Goal: Task Accomplishment & Management: Manage account settings

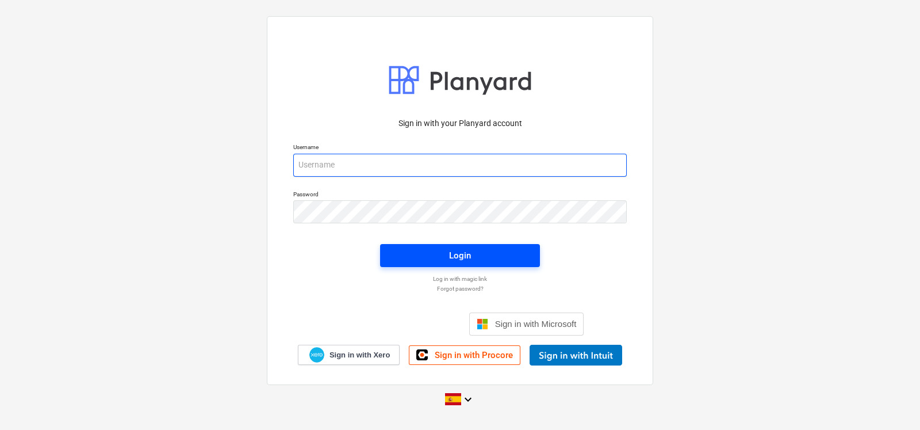
type input "[EMAIL_ADDRESS][DOMAIN_NAME]"
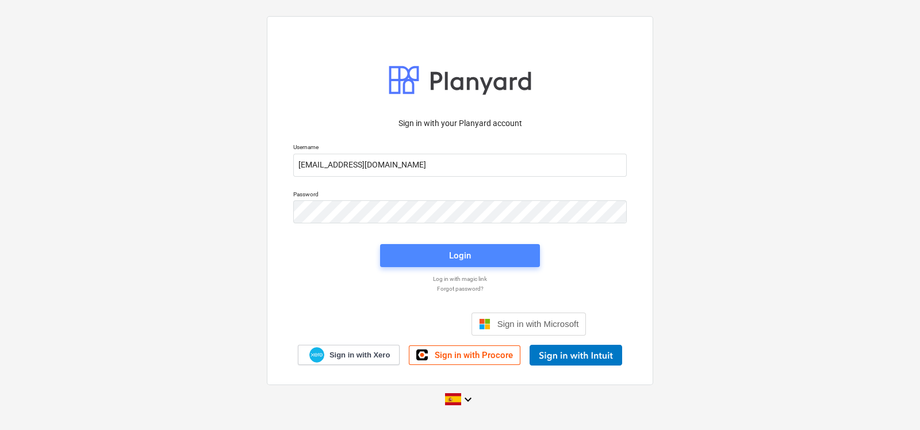
click at [407, 251] on span "Login" at bounding box center [460, 255] width 132 height 15
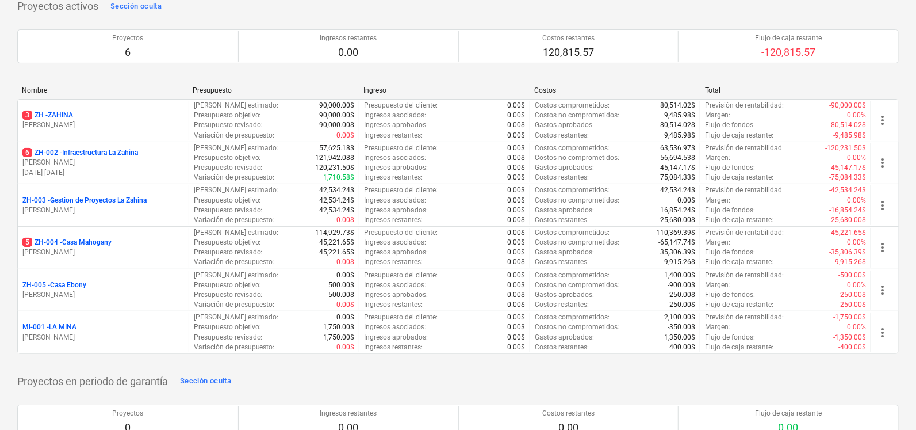
scroll to position [86, 0]
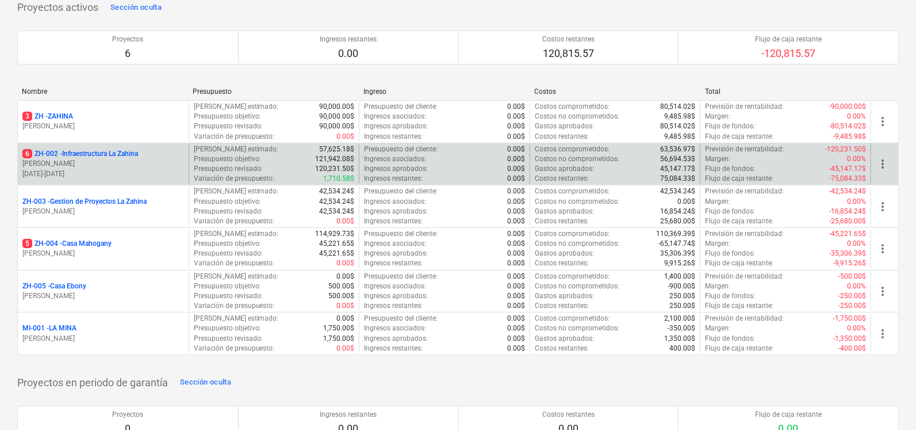
click at [105, 154] on p "6 ZH-002 - Infraestructura La Zahina" at bounding box center [80, 154] width 116 height 10
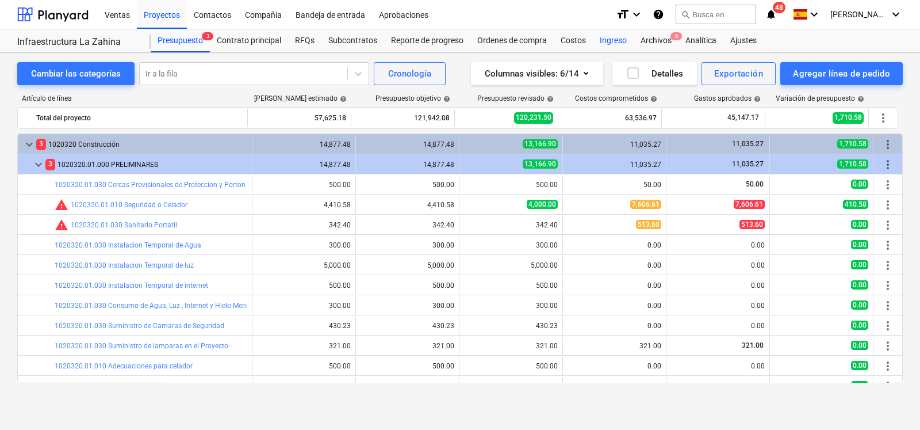
scroll to position [154, 0]
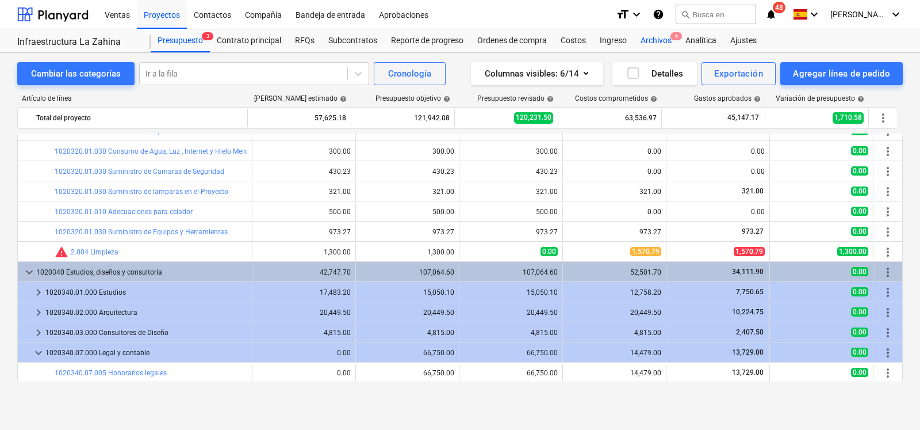
click at [648, 33] on div "Archivos 6" at bounding box center [656, 40] width 45 height 23
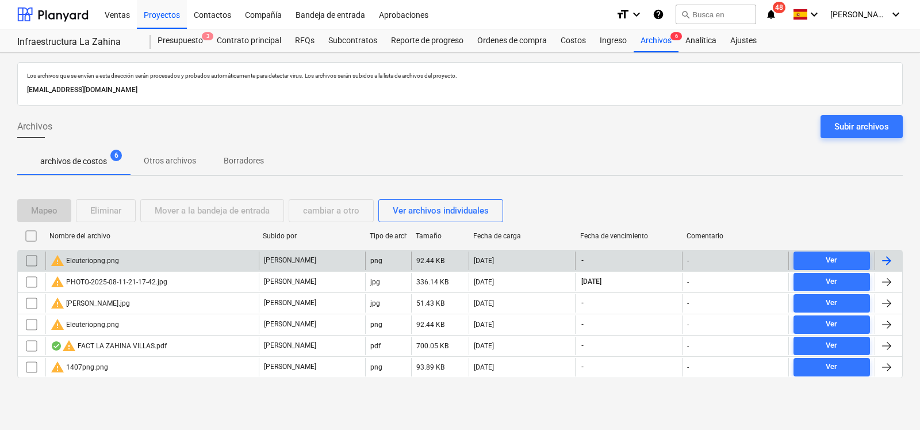
click at [30, 260] on input "checkbox" at bounding box center [31, 260] width 18 height 18
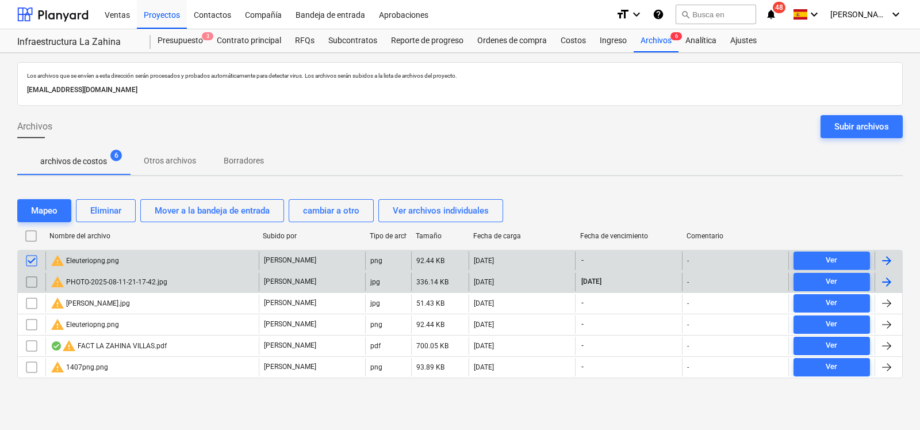
click at [31, 282] on input "checkbox" at bounding box center [31, 282] width 18 height 18
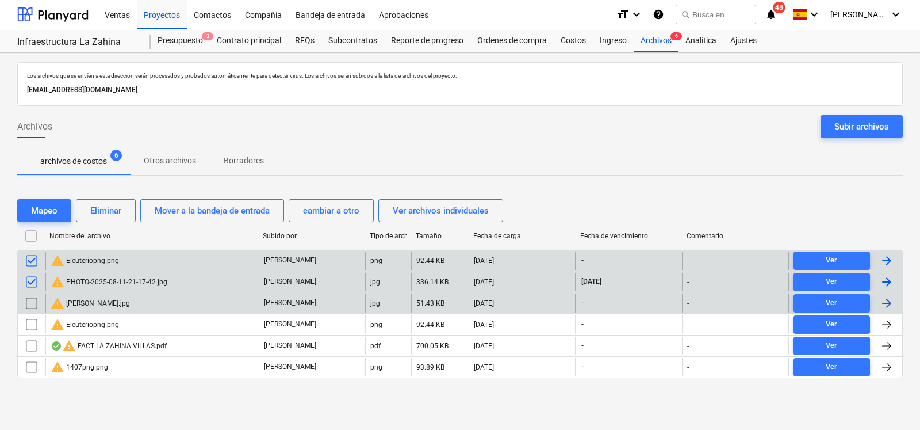
click at [34, 300] on input "checkbox" at bounding box center [31, 303] width 18 height 18
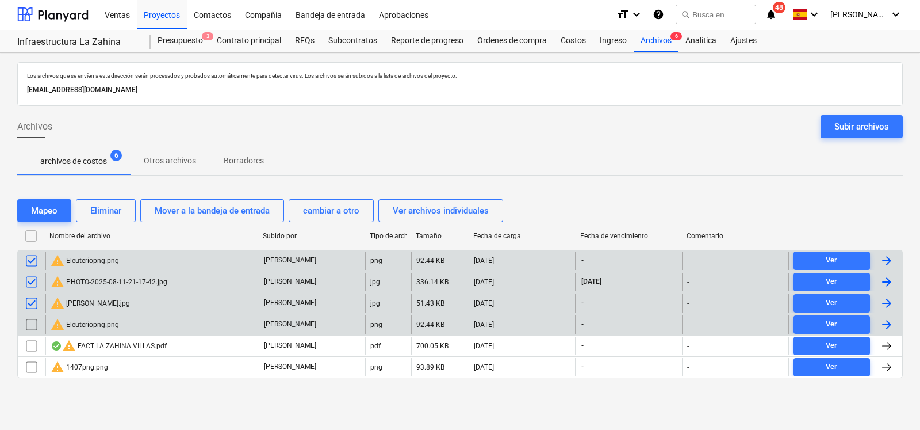
click at [34, 320] on input "checkbox" at bounding box center [31, 324] width 18 height 18
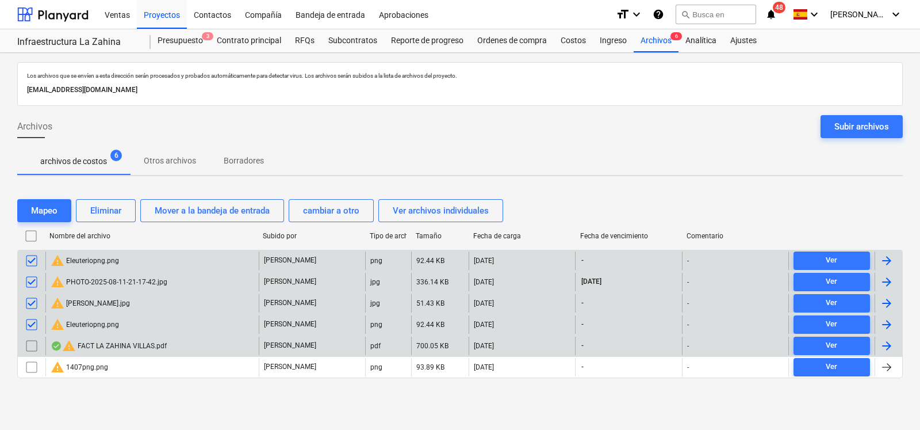
click at [31, 349] on input "checkbox" at bounding box center [31, 345] width 18 height 18
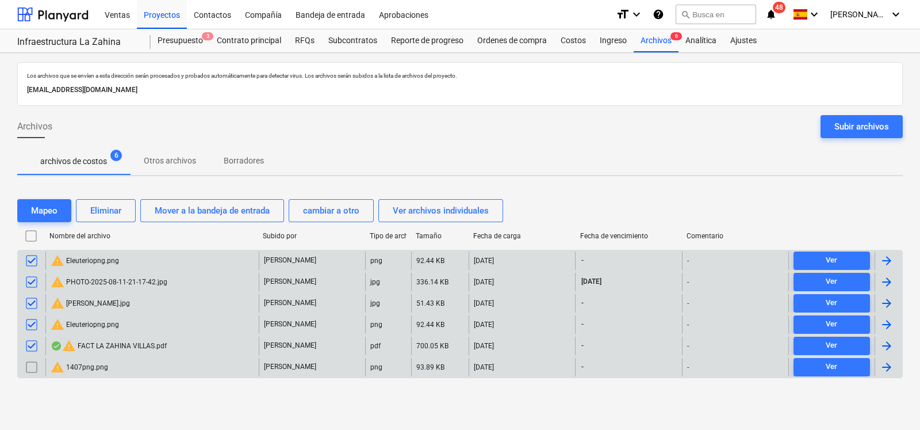
click at [30, 368] on input "checkbox" at bounding box center [31, 367] width 18 height 18
click at [108, 213] on div "Eliminar" at bounding box center [105, 210] width 31 height 15
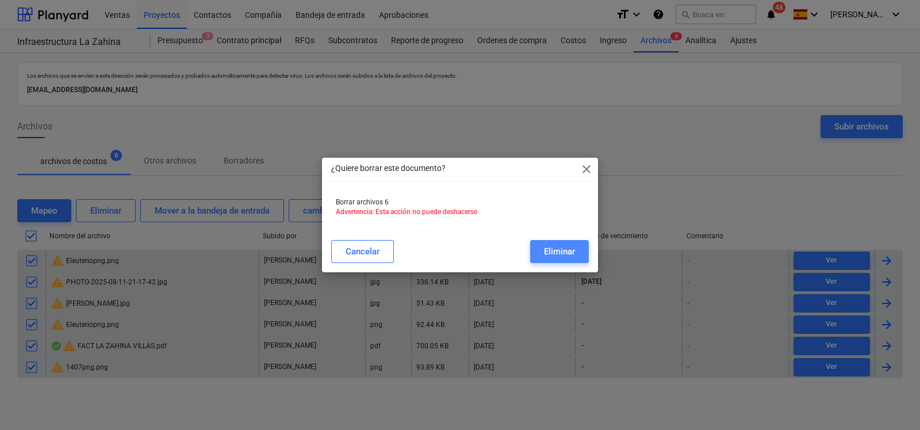
click at [560, 248] on div "Eliminar" at bounding box center [559, 251] width 31 height 15
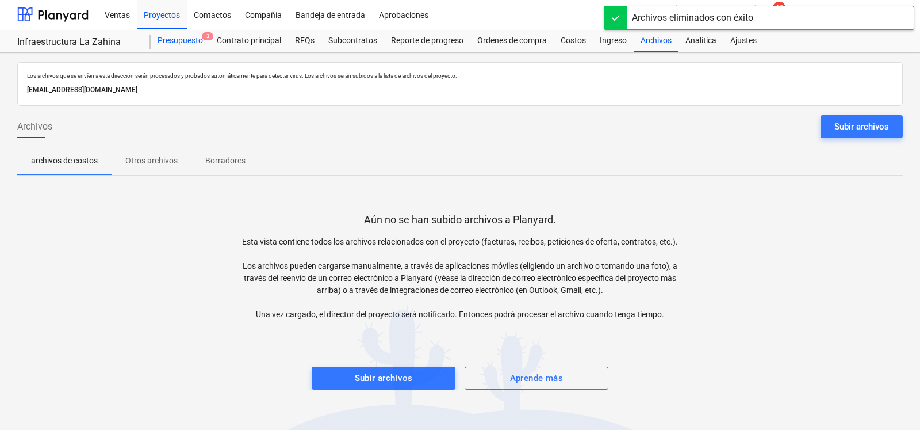
click at [194, 43] on div "Presupuesto 3" at bounding box center [180, 40] width 59 height 23
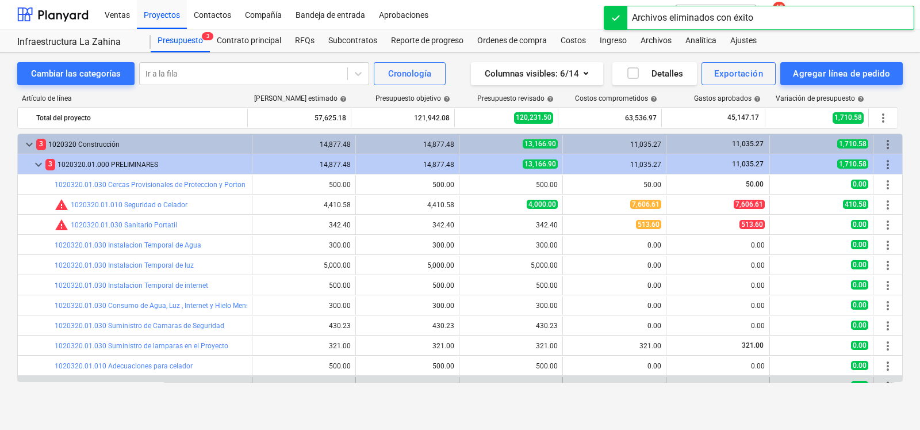
scroll to position [154, 0]
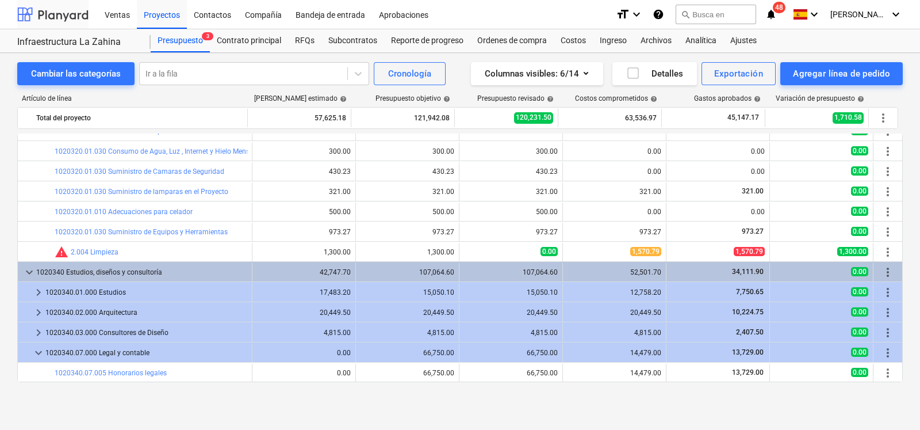
click at [71, 16] on div at bounding box center [52, 14] width 71 height 29
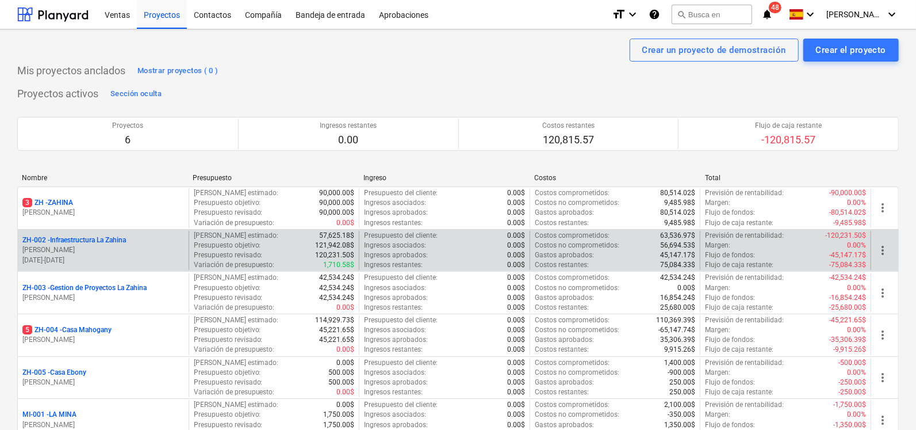
click at [86, 247] on p "[PERSON_NAME]" at bounding box center [103, 250] width 162 height 10
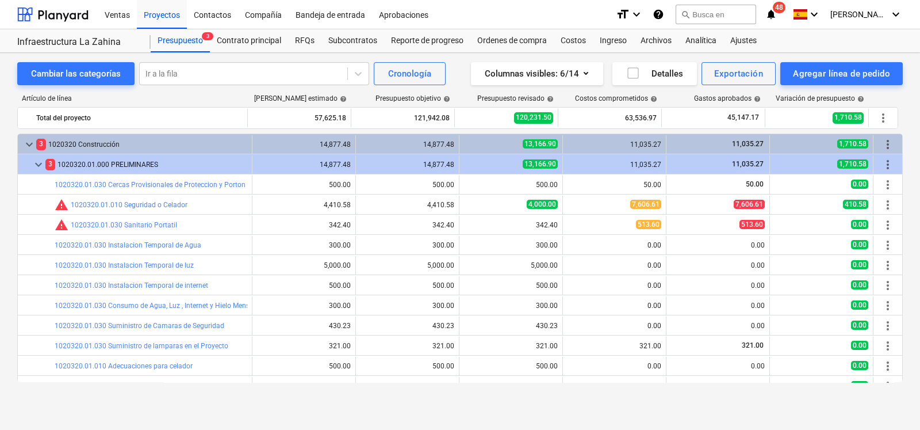
scroll to position [154, 0]
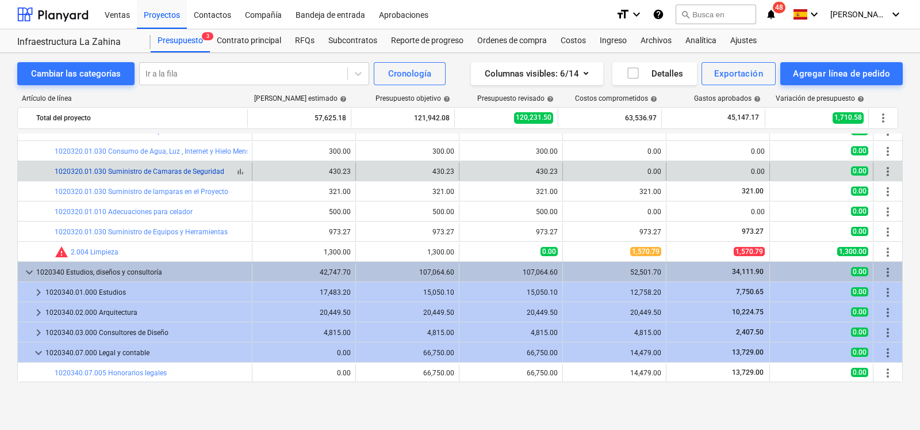
click at [210, 175] on link "1020320.01.030 Suministro de Camaras de Seguridad" at bounding box center [140, 171] width 170 height 8
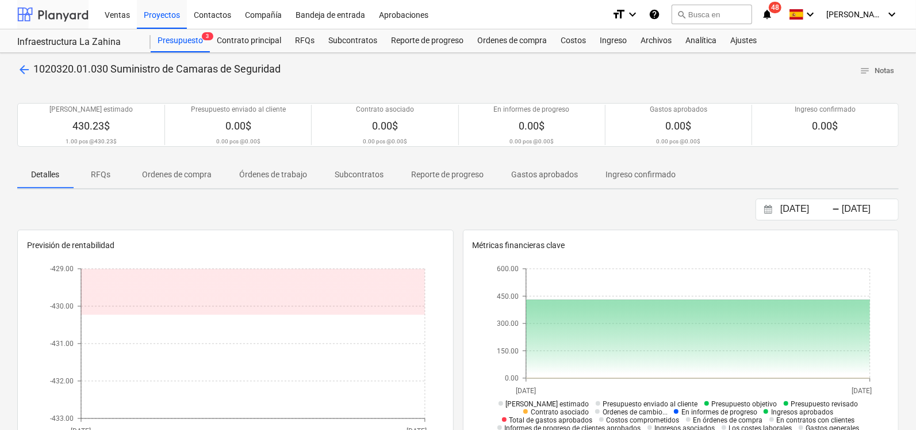
click at [73, 9] on div at bounding box center [52, 14] width 71 height 29
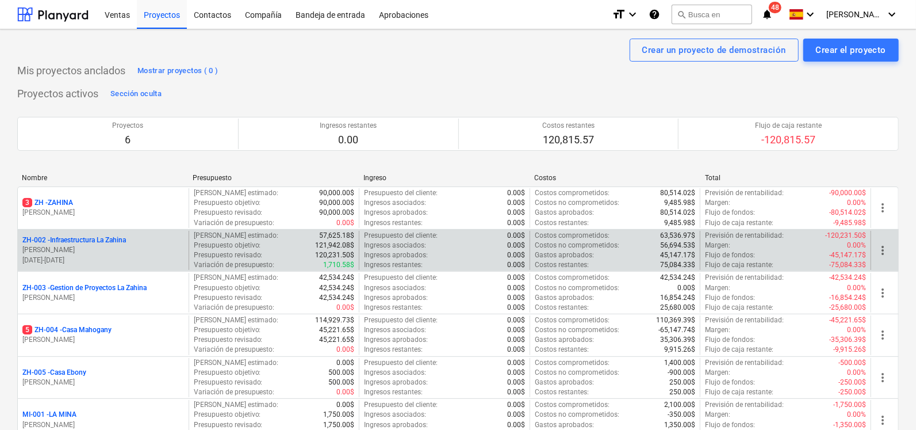
click at [90, 240] on p "ZH-002 - Infraestructura La Zahina" at bounding box center [74, 240] width 104 height 10
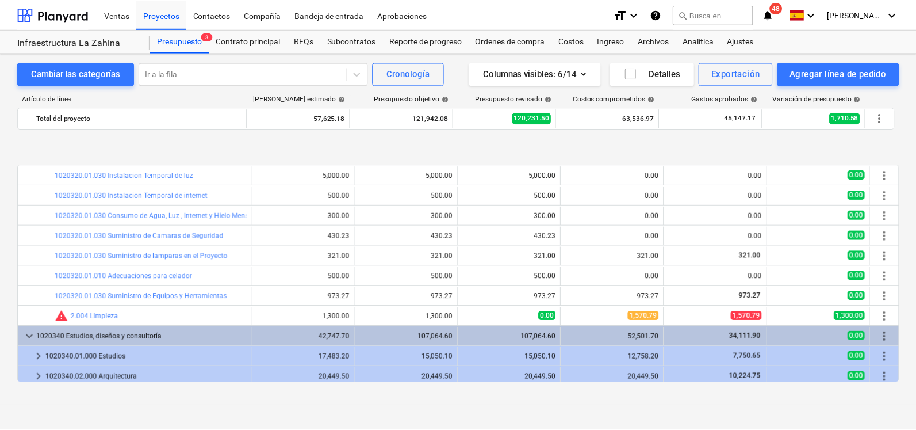
scroll to position [154, 0]
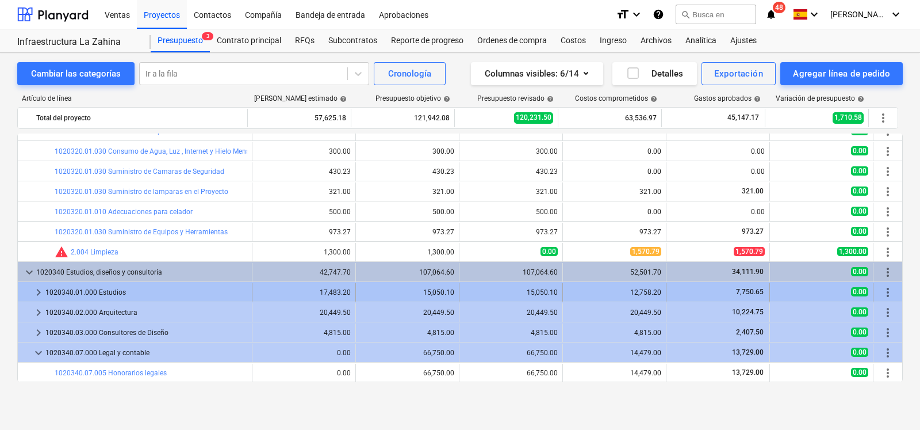
click at [39, 289] on span "keyboard_arrow_right" at bounding box center [39, 292] width 14 height 14
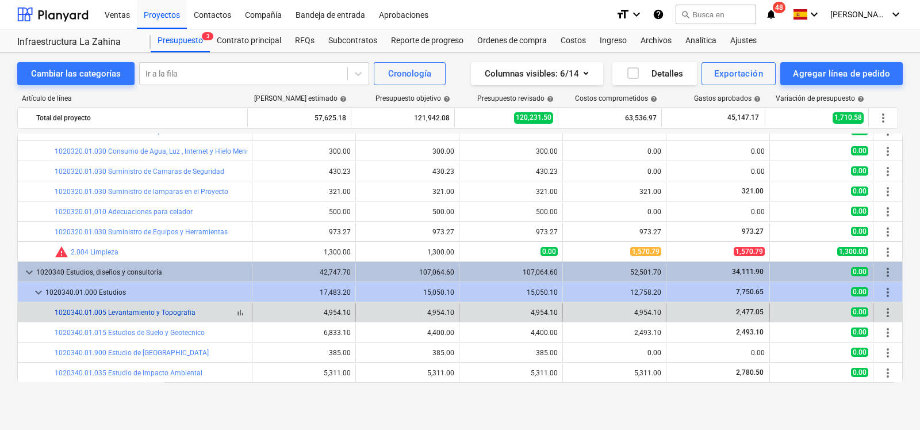
click at [78, 313] on link "1020340.01.005 Levantamiento y Topografia" at bounding box center [125, 312] width 141 height 8
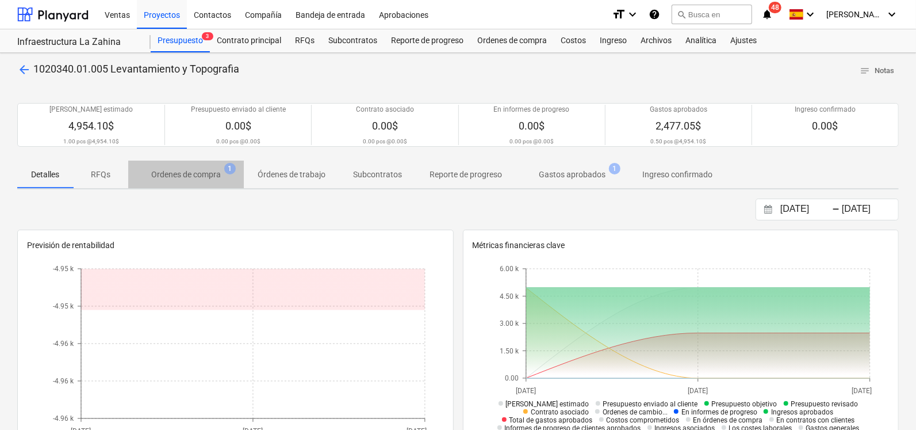
click at [200, 185] on button "Ordenes de compra 1" at bounding box center [186, 174] width 116 height 28
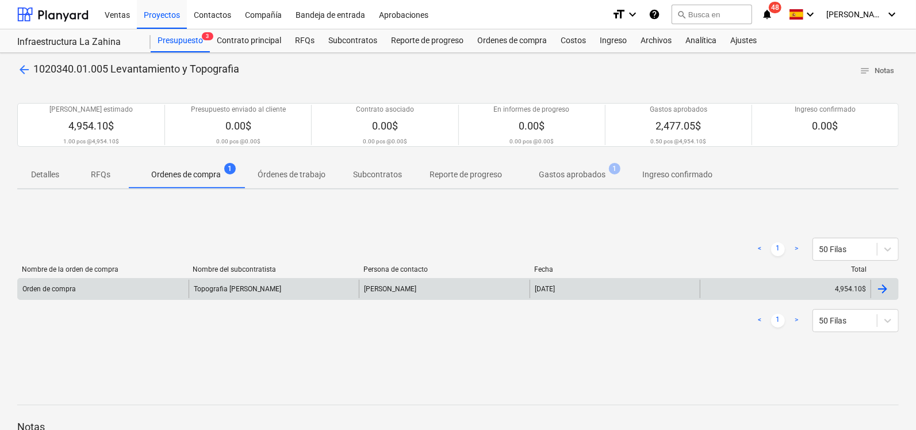
click at [254, 293] on div "Topografia [PERSON_NAME]" at bounding box center [274, 289] width 171 height 18
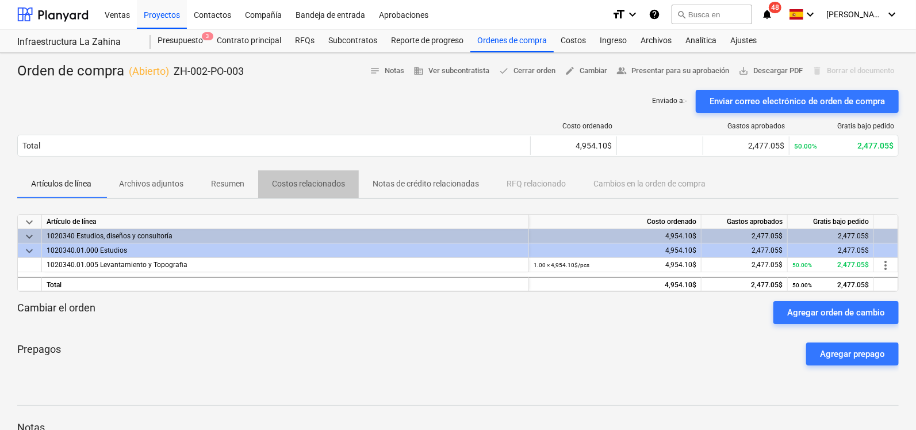
click at [327, 188] on p "Costos relacionados" at bounding box center [308, 184] width 73 height 12
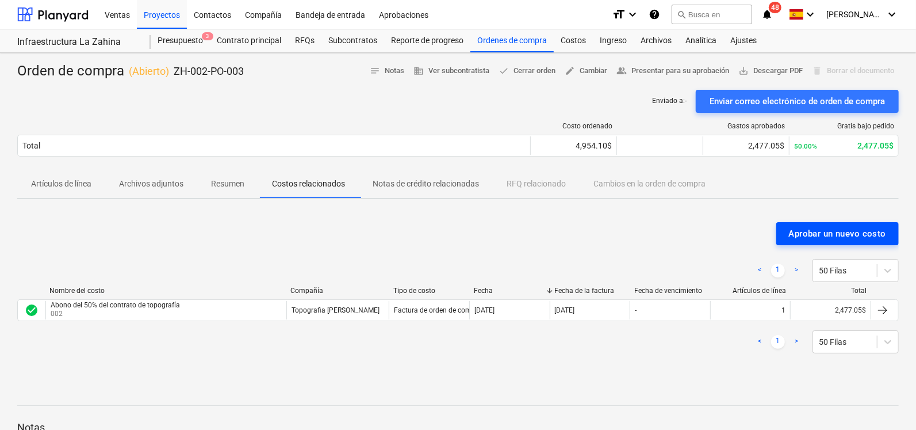
click at [801, 234] on div "Aprobar un nuevo costo" at bounding box center [837, 233] width 97 height 15
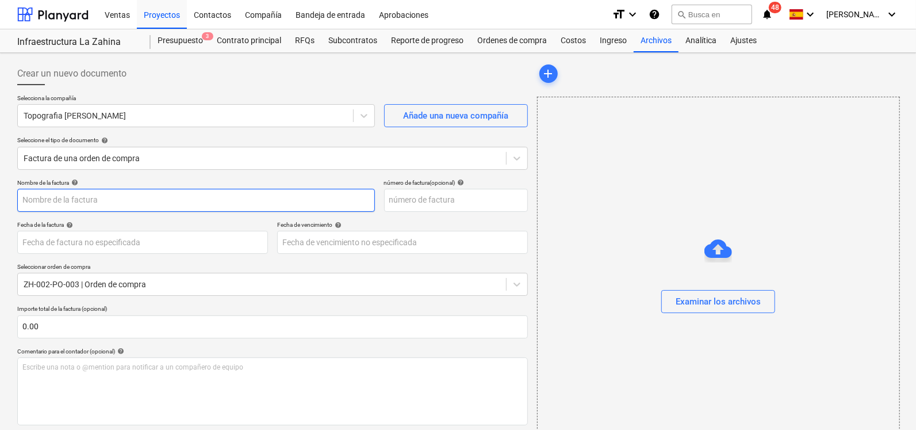
click at [117, 201] on input "text" at bounding box center [196, 200] width 358 height 23
click at [72, 200] on input "text" at bounding box center [196, 200] width 358 height 23
type input "Cancelacion de Trabajos de Topografia"
click at [176, 198] on input "Cancelacion de Trabajos de Topografia" at bounding box center [196, 200] width 358 height 23
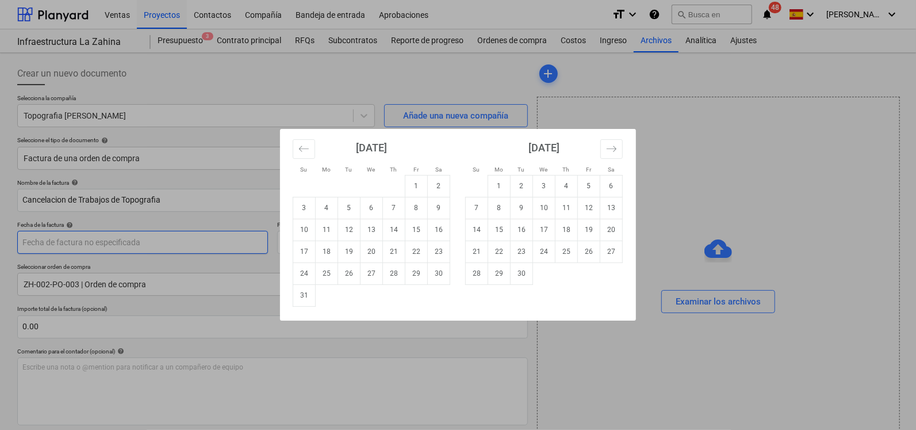
click at [127, 246] on body "Ventas Proyectos Contactos Compañía Bandeja de entrada Aprobaciones format_size…" at bounding box center [458, 215] width 916 height 430
click at [364, 234] on td "13" at bounding box center [372, 230] width 22 height 22
type input "[DATE]"
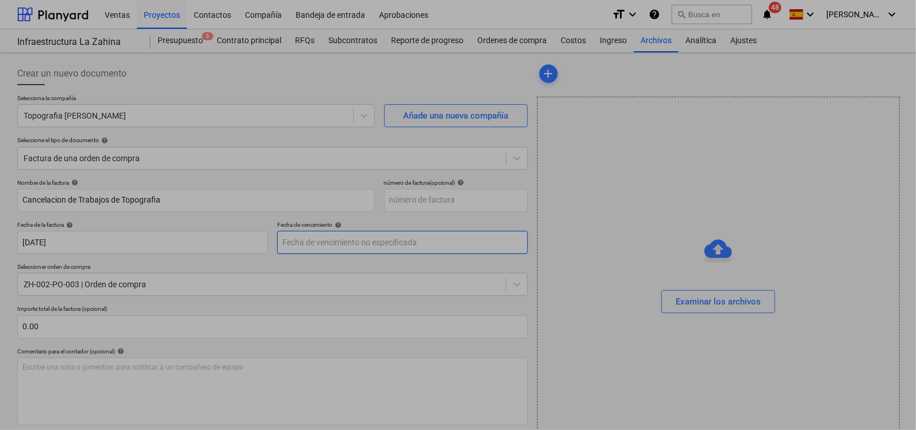
click at [358, 246] on body "Ventas Proyectos Contactos Compañía Bandeja de entrada Aprobaciones format_size…" at bounding box center [458, 215] width 916 height 430
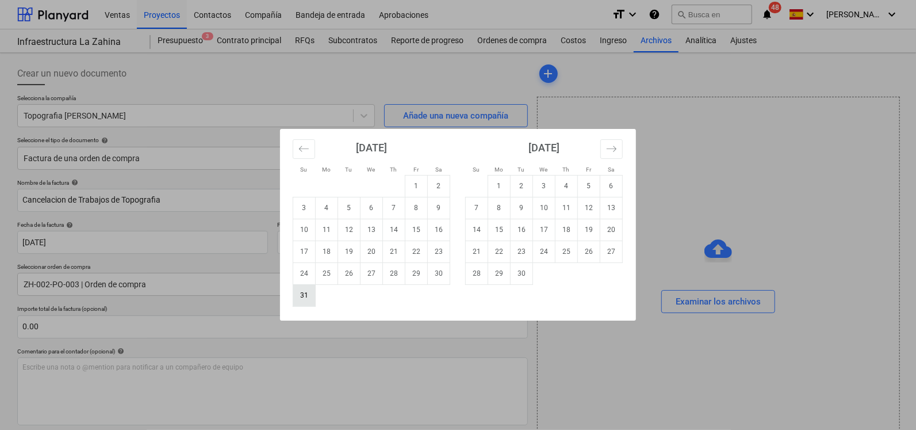
click at [294, 296] on td "31" at bounding box center [304, 295] width 22 height 22
type input "[DATE]"
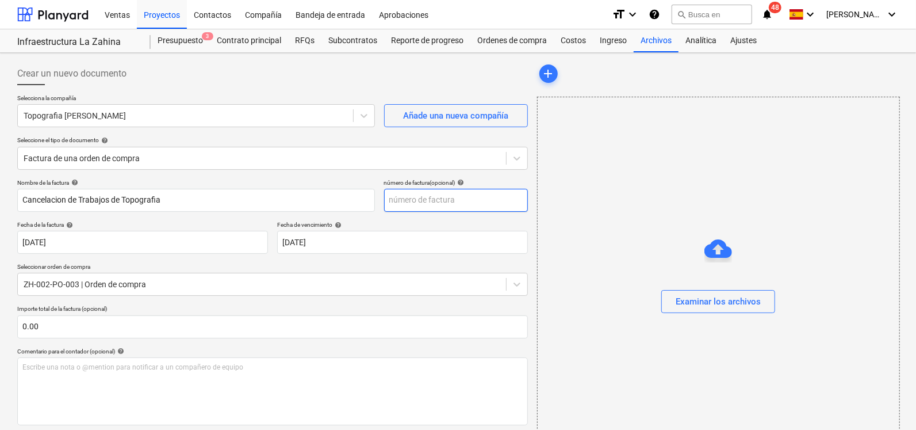
click at [441, 199] on input "text" at bounding box center [456, 200] width 144 height 23
type input "007"
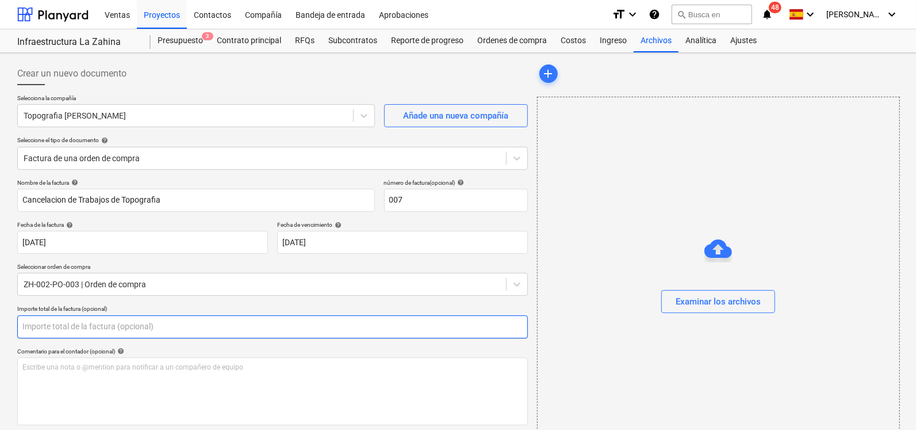
click at [91, 332] on input "text" at bounding box center [272, 326] width 511 height 23
type input "0.00"
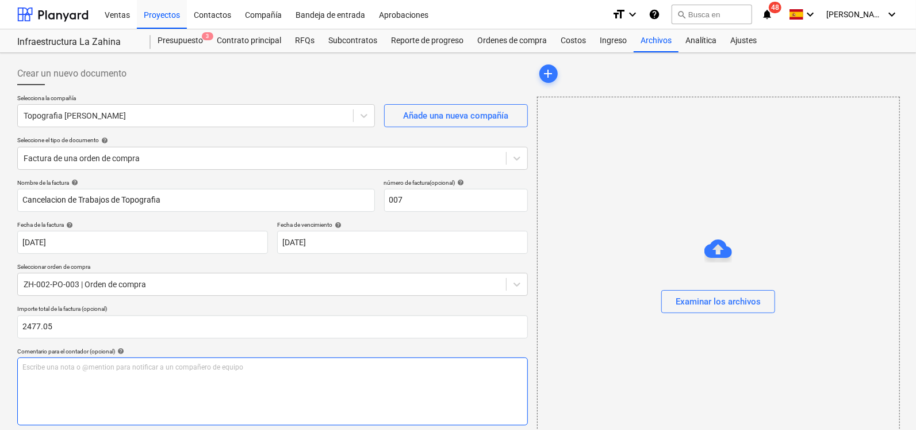
type input "2,477.05"
click at [221, 398] on div "Escribe una nota o @mention para notificar a un compañero de equipo ﻿" at bounding box center [272, 391] width 511 height 68
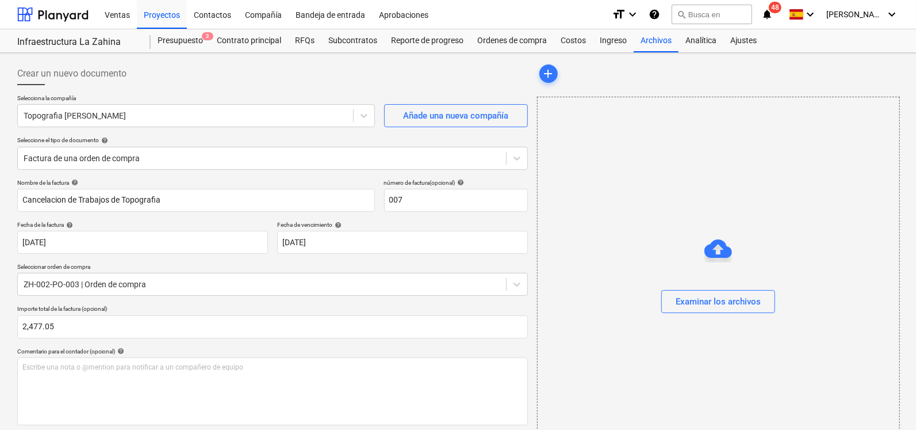
drag, startPoint x: 914, startPoint y: 151, endPoint x: 909, endPoint y: 230, distance: 79.5
click at [909, 230] on div "Crear un nuevo documento Selecciona la compañía Topografia [PERSON_NAME] Añade …" at bounding box center [458, 343] width 916 height 581
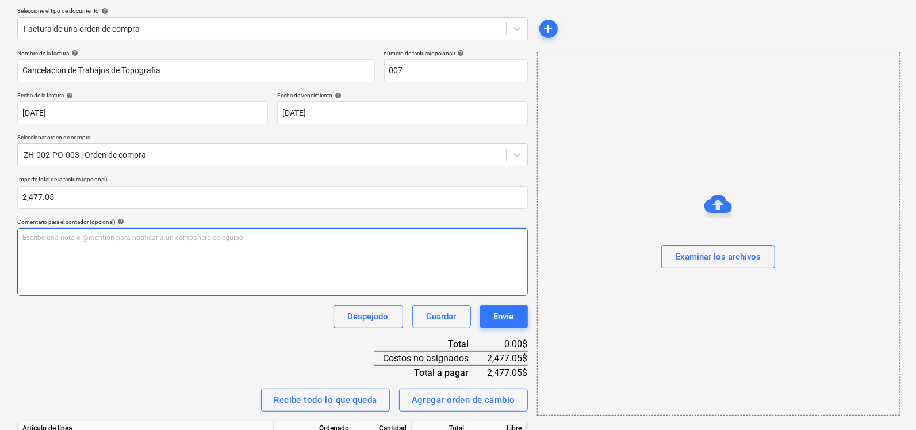
scroll to position [204, 0]
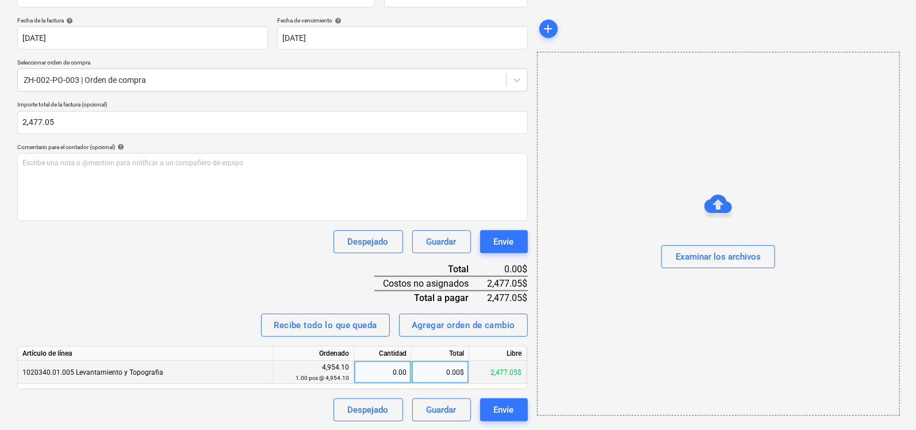
click at [393, 374] on div "0.00" at bounding box center [383, 372] width 48 height 23
type input "1"
click at [456, 375] on div "2,477.05$" at bounding box center [441, 372] width 58 height 23
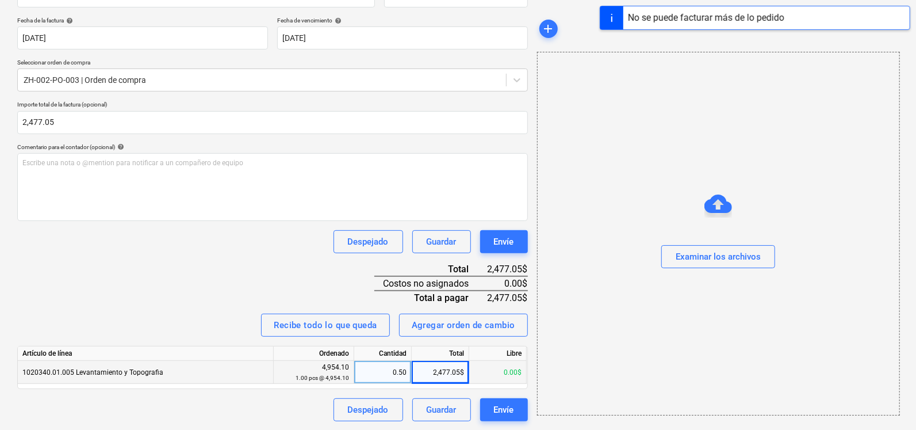
click at [270, 259] on div "Nombre de la factura help Cancelacion de Trabajos de Topografia número de factu…" at bounding box center [272, 198] width 511 height 446
click at [104, 170] on div "Escribe una nota o @mention para notificar a un compañero de equipo ﻿" at bounding box center [272, 187] width 511 height 68
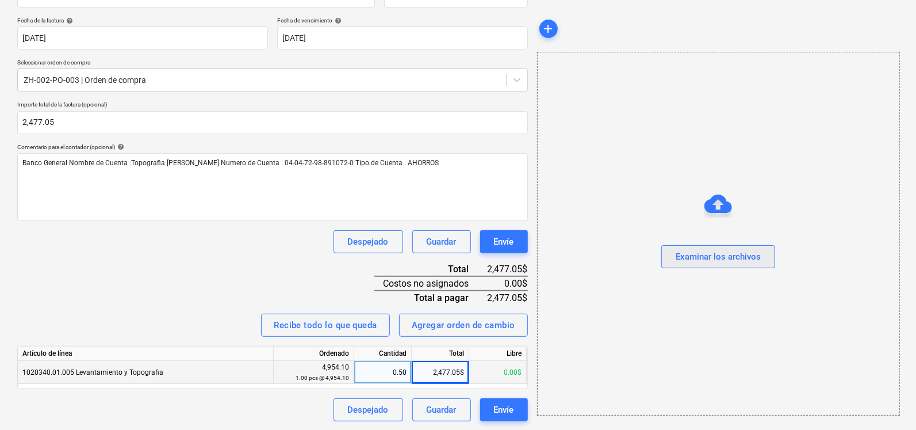
click at [700, 267] on button "Examinar los archivos" at bounding box center [718, 256] width 114 height 23
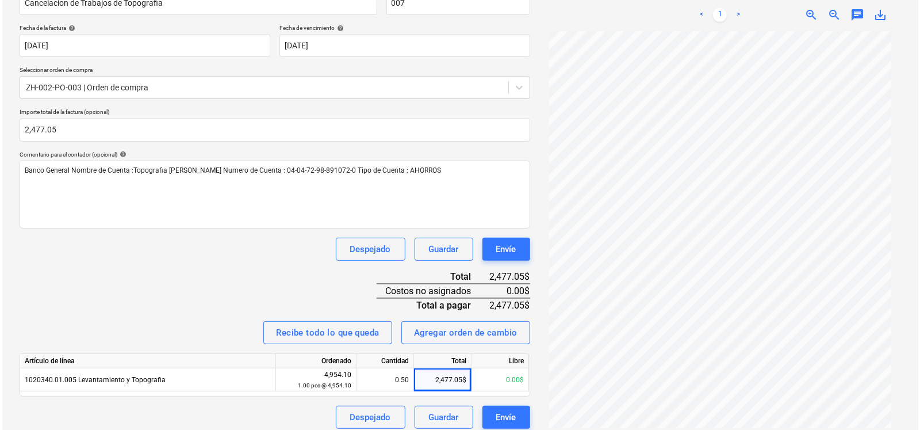
scroll to position [204, 0]
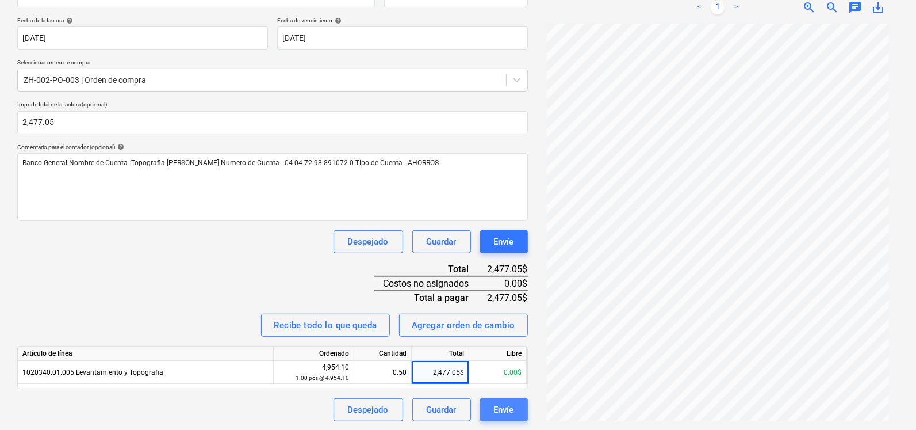
click at [497, 418] on button "Envíe" at bounding box center [504, 409] width 48 height 23
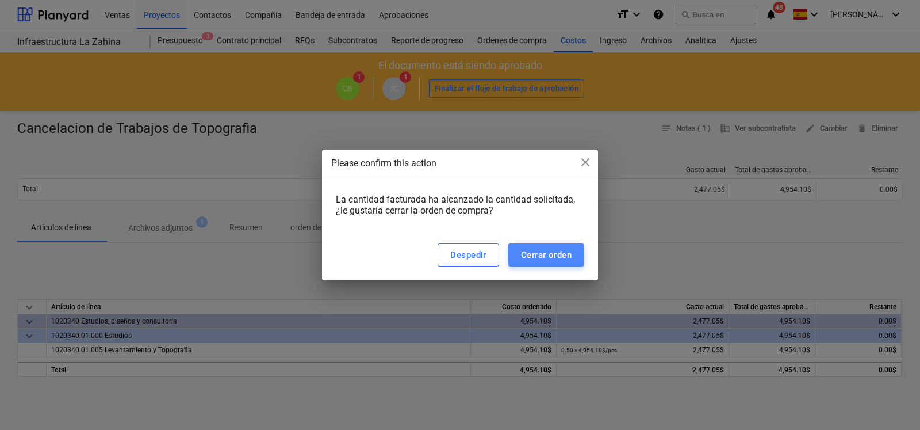
click at [535, 255] on div "Cerrar orden" at bounding box center [546, 254] width 51 height 15
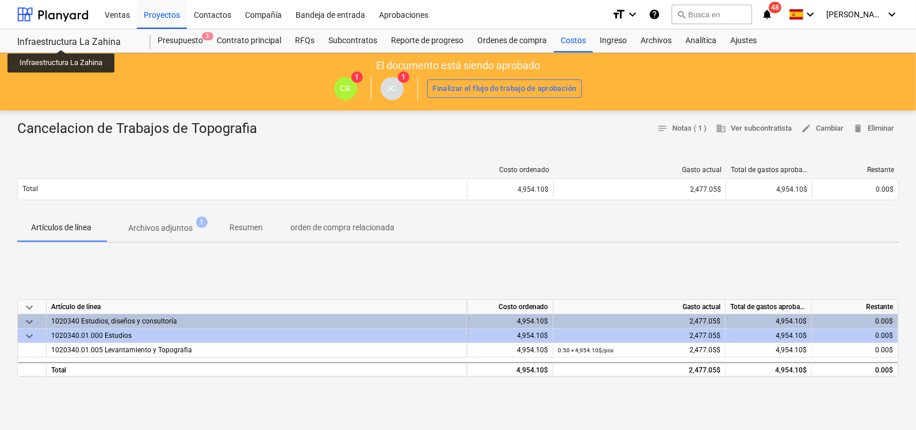
click at [62, 39] on div "Infraestructura La Zahina" at bounding box center [77, 42] width 120 height 12
click at [68, 8] on div at bounding box center [52, 14] width 71 height 29
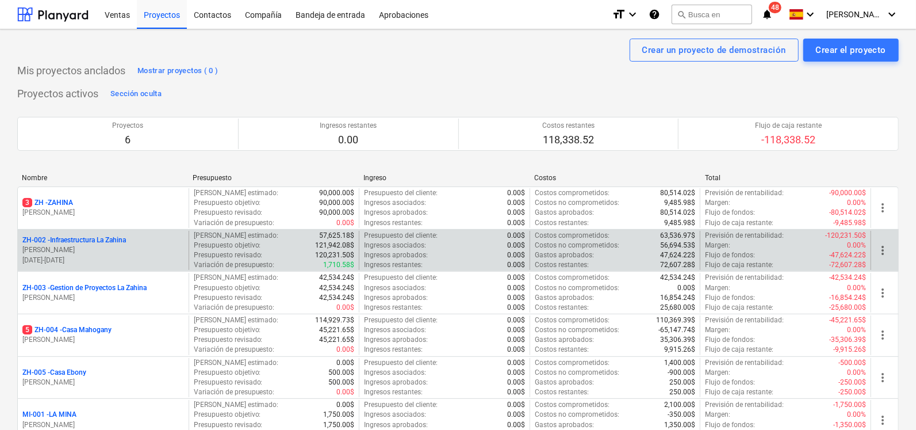
click at [99, 239] on p "ZH-002 - Infraestructura La Zahina" at bounding box center [74, 240] width 104 height 10
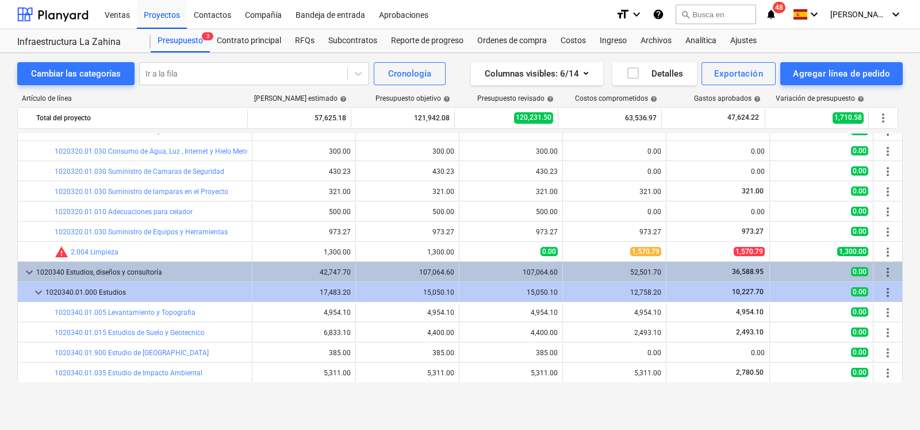
scroll to position [10, 0]
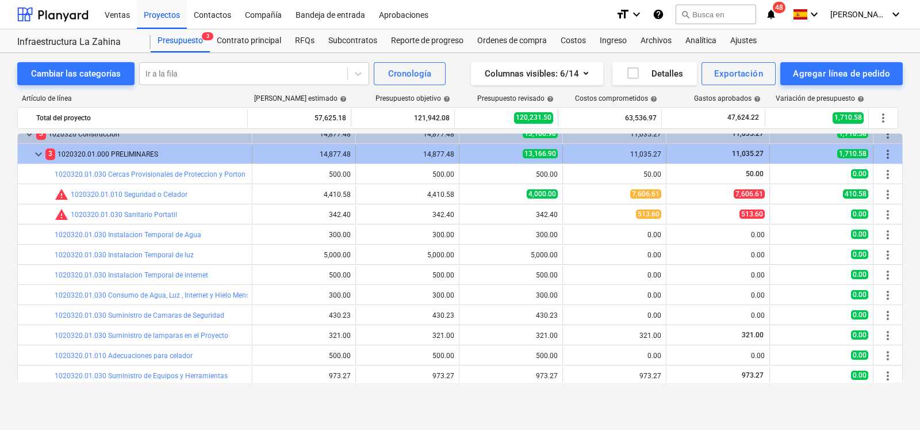
click at [35, 158] on span "keyboard_arrow_down" at bounding box center [39, 154] width 14 height 14
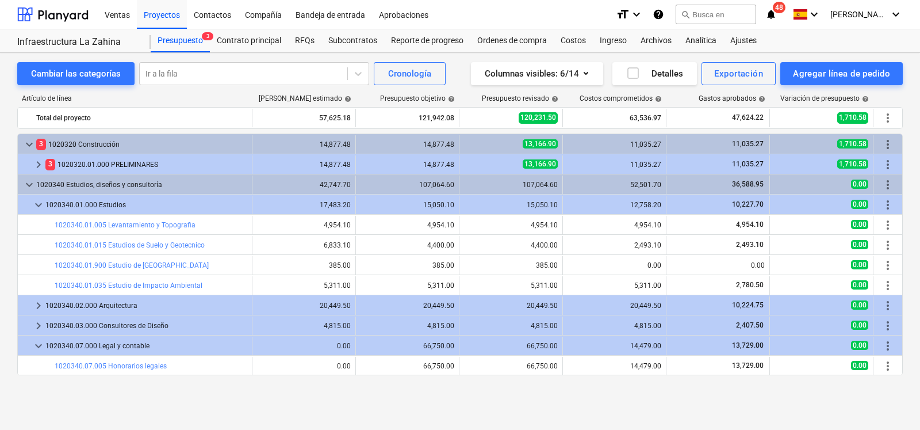
scroll to position [0, 0]
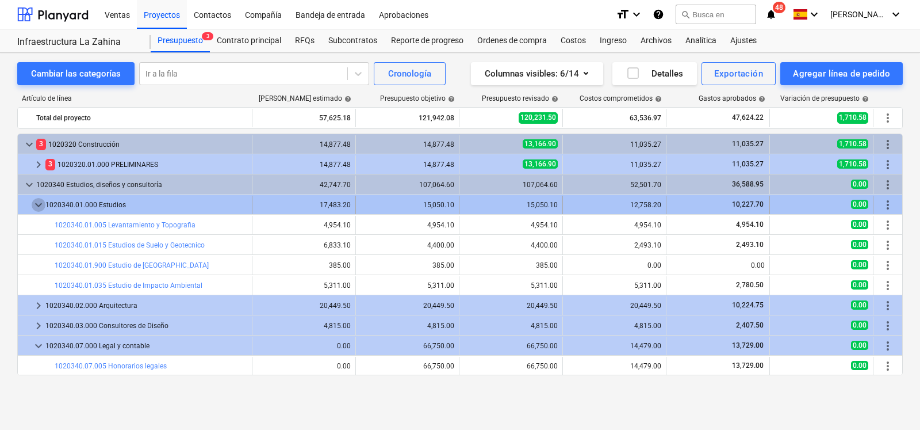
click at [36, 201] on span "keyboard_arrow_down" at bounding box center [39, 205] width 14 height 14
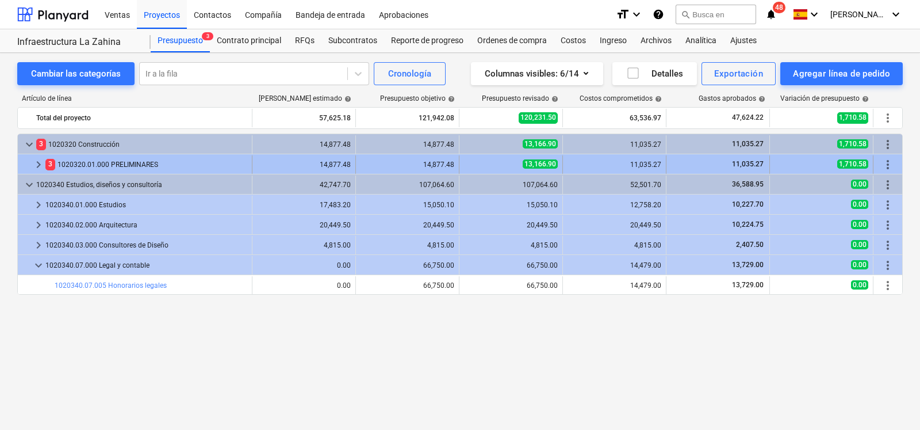
click at [40, 165] on span "keyboard_arrow_right" at bounding box center [39, 165] width 14 height 14
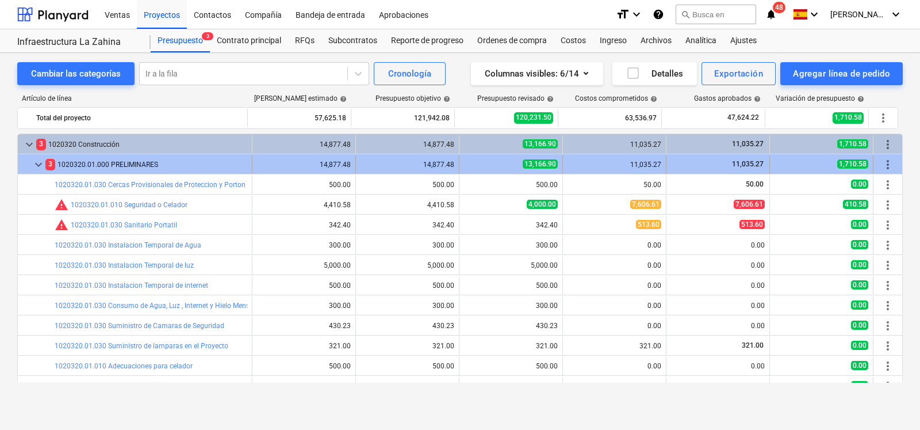
click at [44, 163] on span "keyboard_arrow_down" at bounding box center [39, 165] width 14 height 14
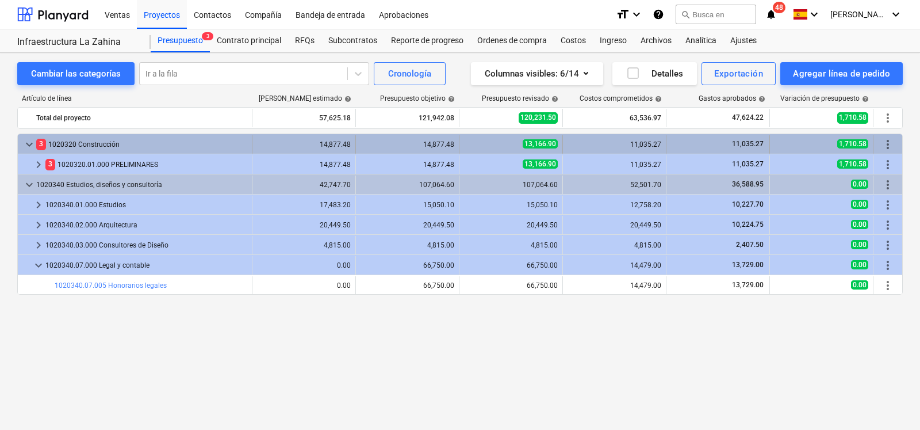
click at [34, 142] on span "keyboard_arrow_down" at bounding box center [29, 144] width 14 height 14
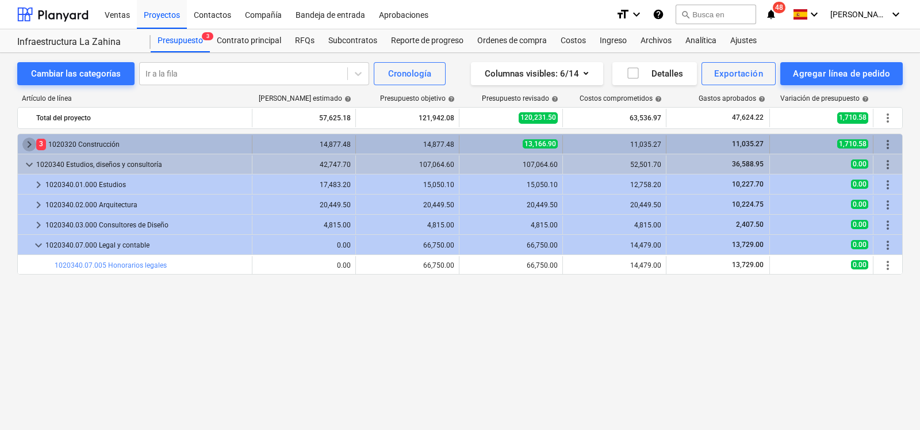
click at [29, 146] on span "keyboard_arrow_right" at bounding box center [29, 144] width 14 height 14
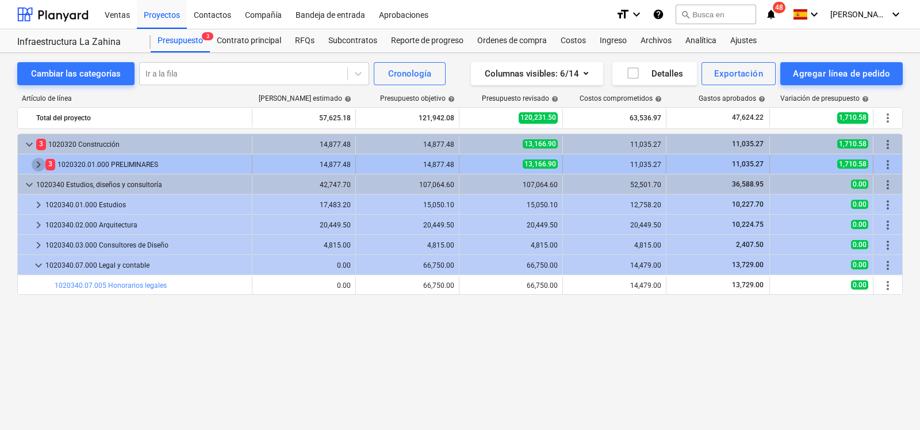
click at [35, 167] on span "keyboard_arrow_right" at bounding box center [39, 165] width 14 height 14
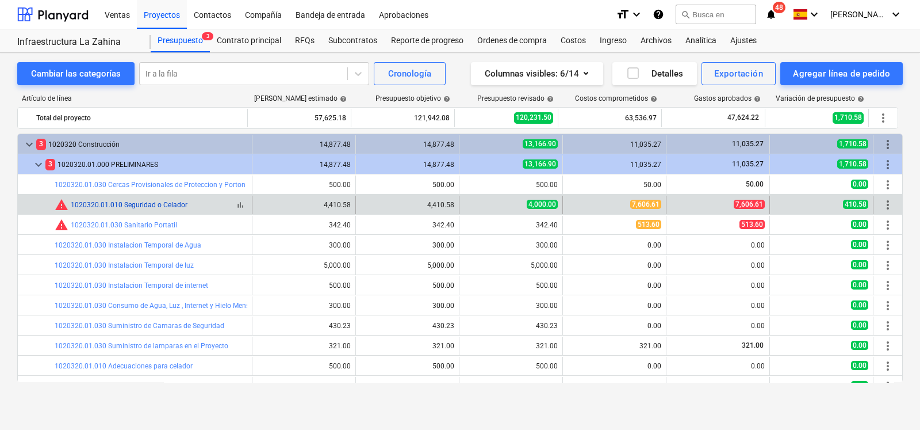
click at [137, 206] on link "1020320.01.010 Seguridad o Celador" at bounding box center [129, 205] width 117 height 8
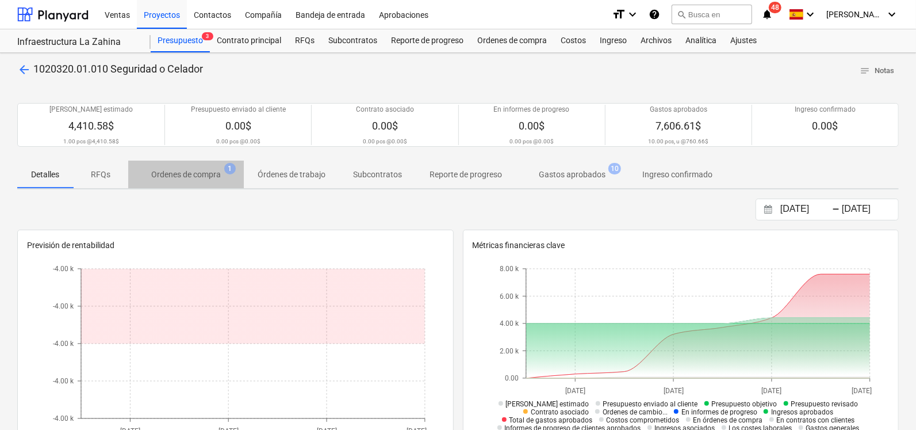
click at [190, 174] on p "Ordenes de compra" at bounding box center [186, 175] width 70 height 12
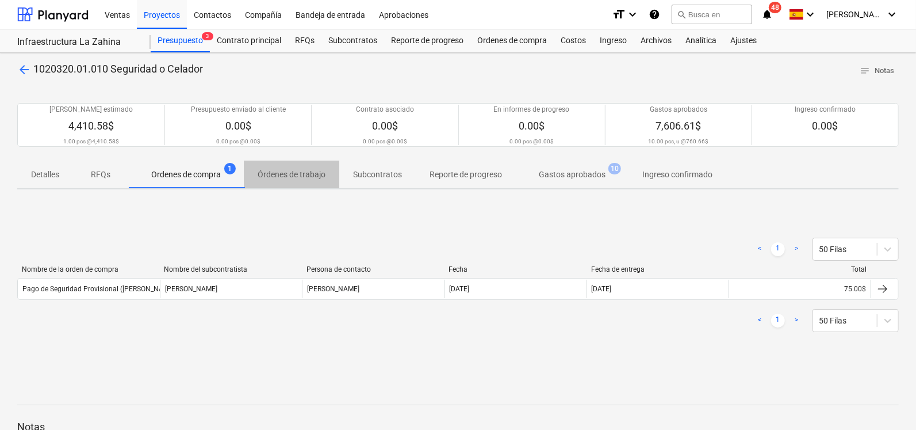
click at [300, 174] on p "Órdenes de trabajo" at bounding box center [292, 175] width 68 height 12
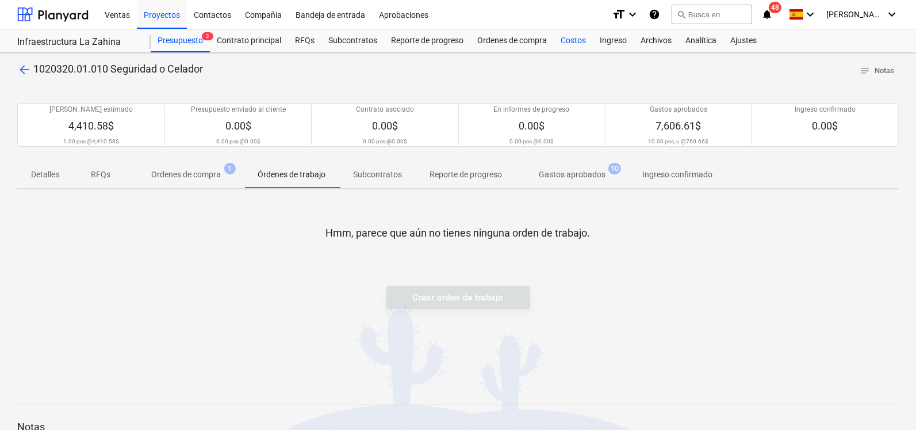
click at [575, 40] on div "Costos" at bounding box center [573, 40] width 39 height 23
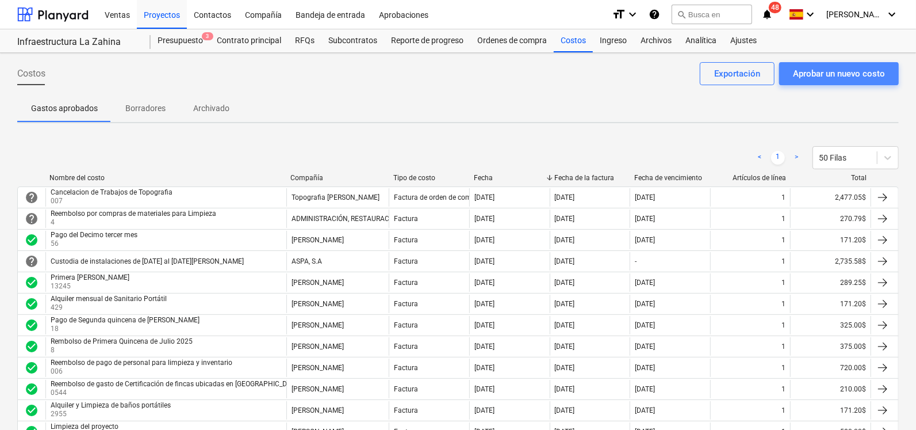
click at [836, 73] on div "Aprobar un nuevo costo" at bounding box center [839, 73] width 92 height 15
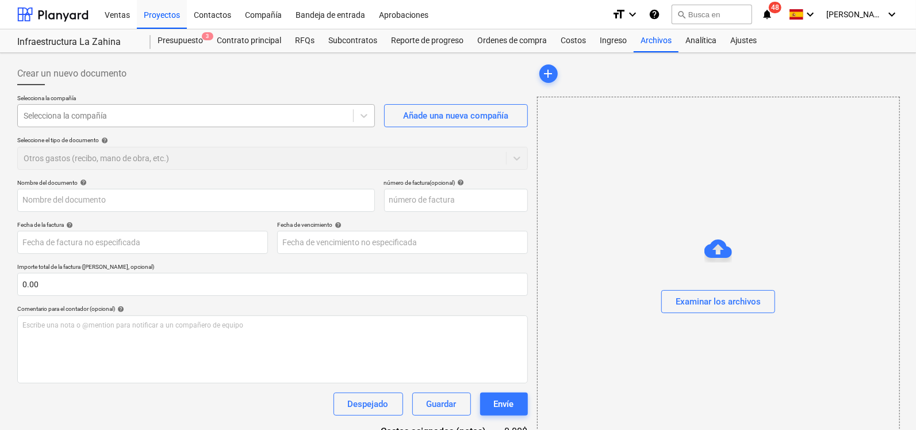
click at [63, 112] on div at bounding box center [186, 116] width 324 height 12
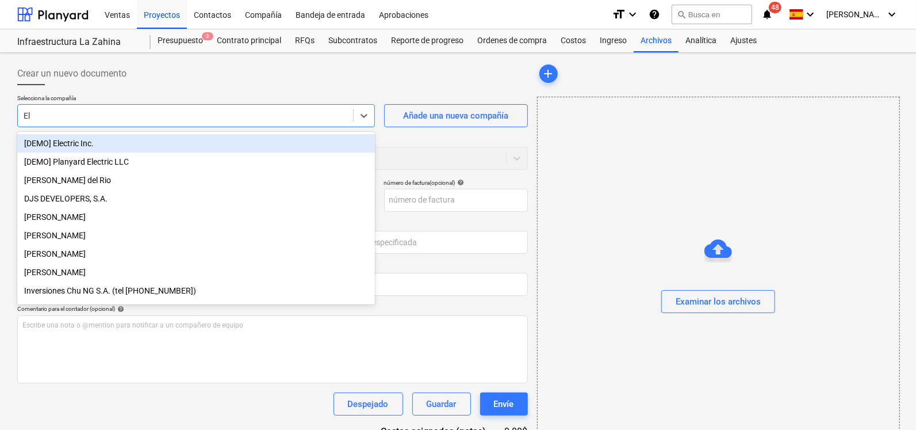
type input "Ele"
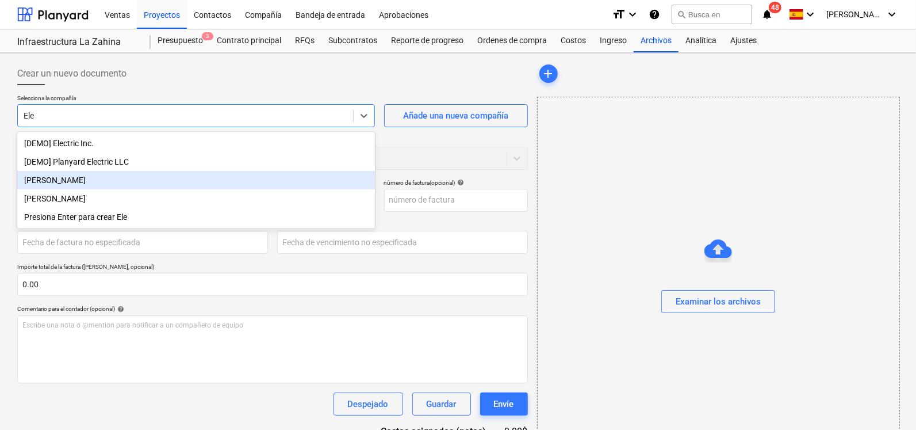
click at [63, 189] on div "[PERSON_NAME]" at bounding box center [196, 180] width 358 height 18
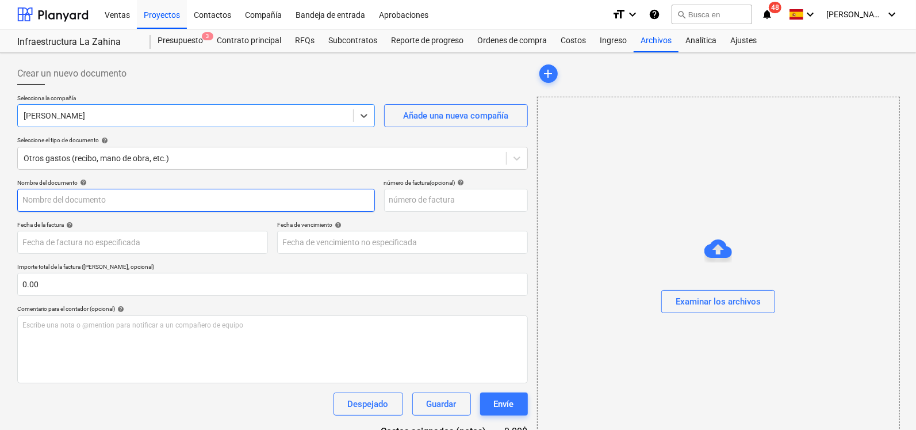
click at [112, 200] on input "text" at bounding box center [196, 200] width 358 height 23
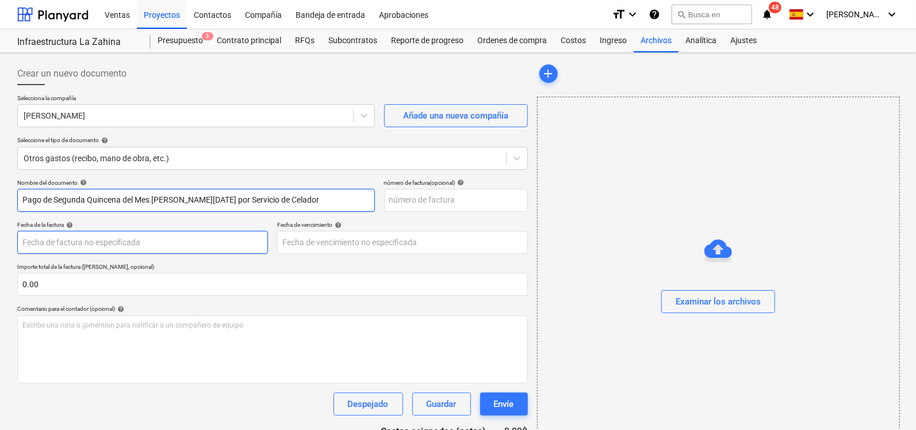
type input "Pago de Segunda Quincena del Mes [PERSON_NAME][DATE] por Servicio de Celador"
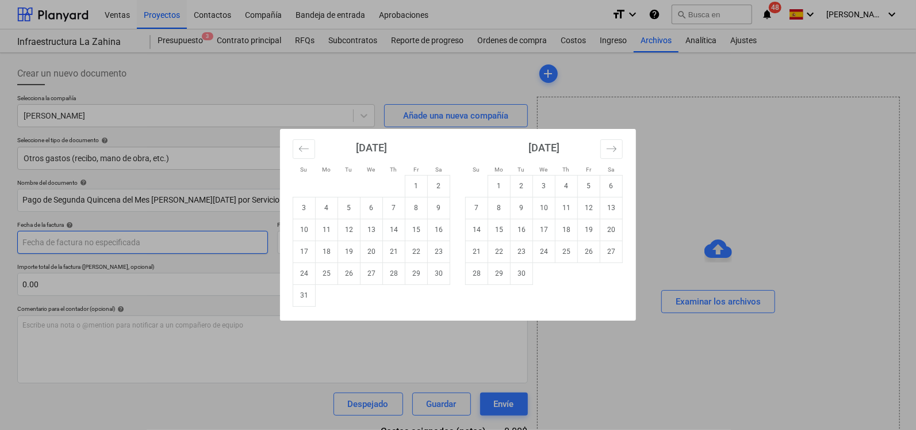
click at [98, 239] on body "Ventas Proyectos Contactos Compañía Bandeja de entrada Aprobaciones format_size…" at bounding box center [458, 215] width 916 height 430
click at [369, 271] on td "27" at bounding box center [372, 273] width 22 height 22
type input "[DATE]"
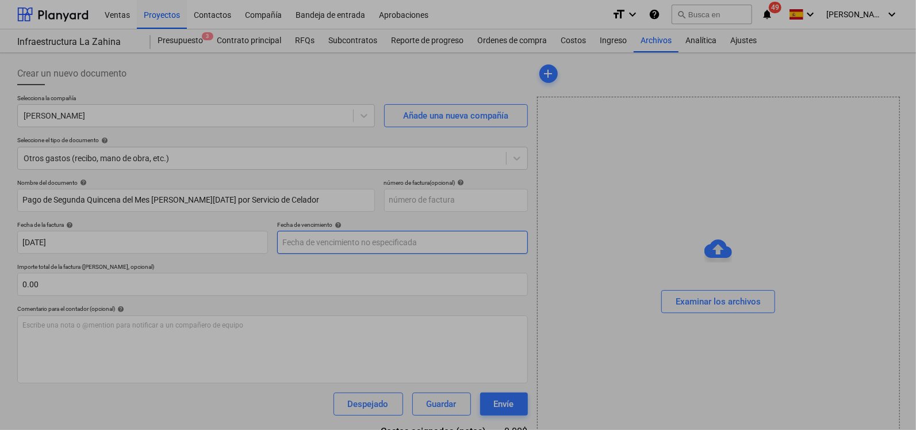
click at [382, 239] on body "Ventas Proyectos Contactos Compañía Bandeja de entrada Aprobaciones format_size…" at bounding box center [458, 215] width 916 height 430
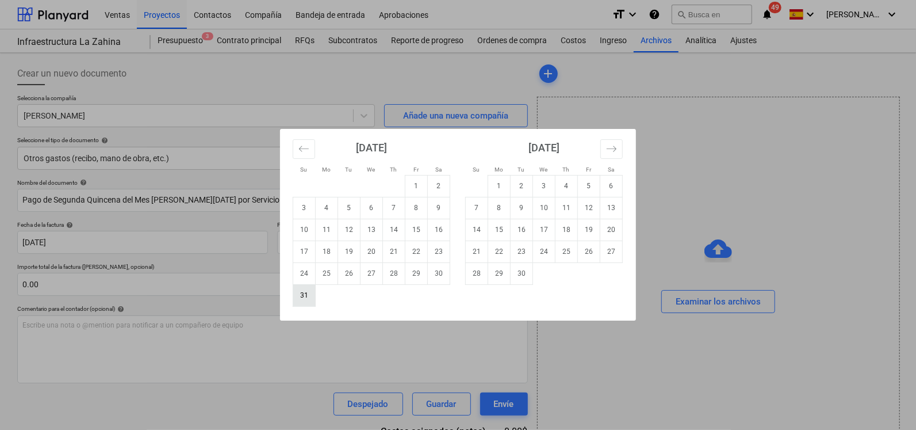
click at [305, 291] on td "31" at bounding box center [304, 295] width 22 height 22
type input "[DATE]"
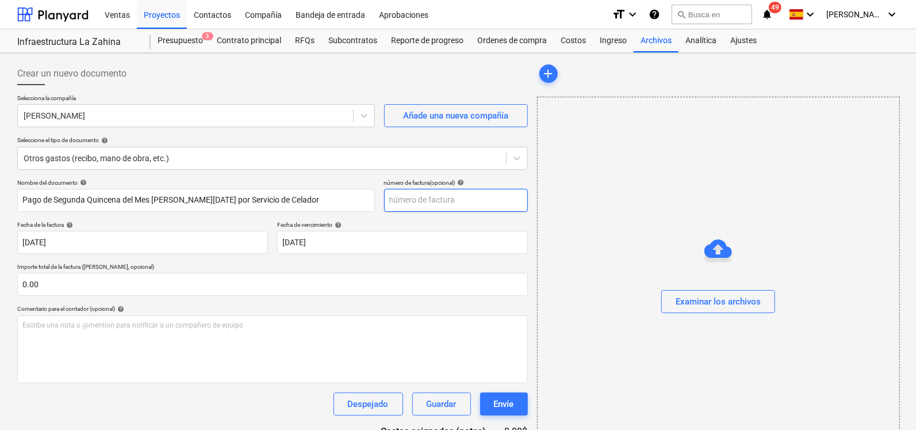
click at [427, 201] on input "text" at bounding box center [456, 200] width 144 height 23
type input "12245"
click at [503, 177] on div "Selecciona la compañía [PERSON_NAME] Añade una nueva compañía Seleccione el tip…" at bounding box center [272, 136] width 511 height 85
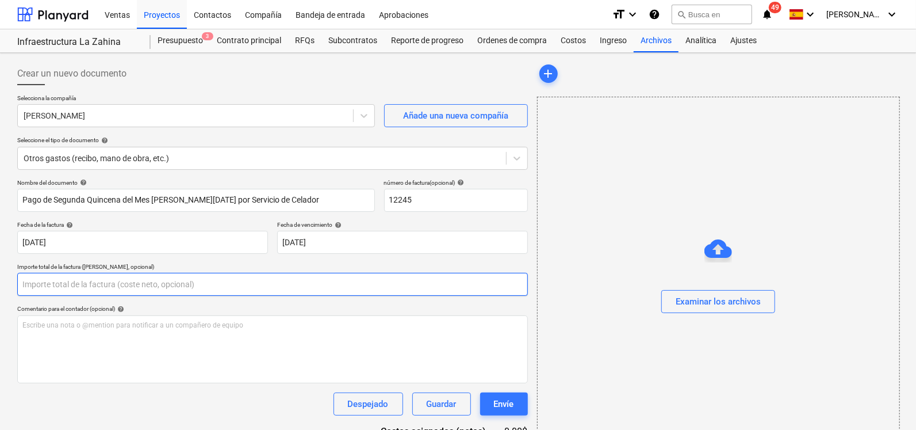
click at [136, 285] on input "text" at bounding box center [272, 284] width 511 height 23
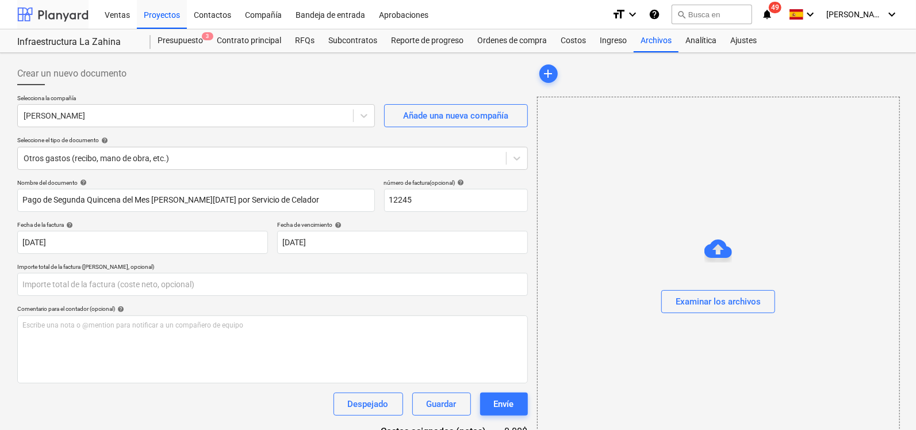
type input "0.00"
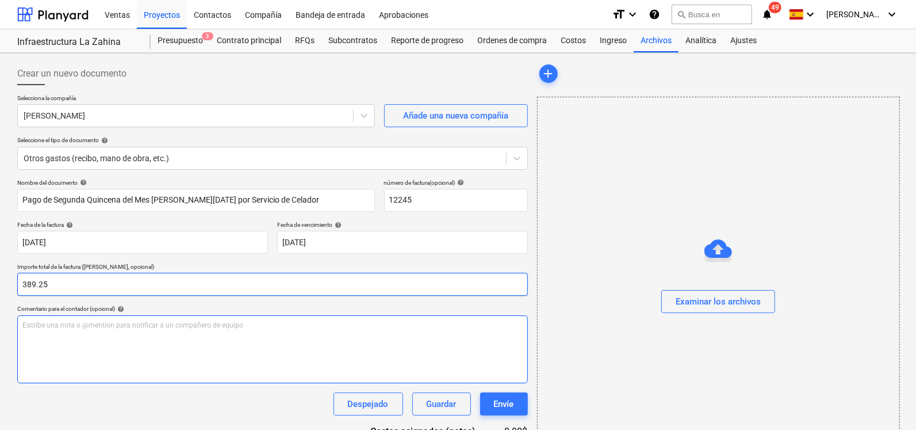
type input "389.25"
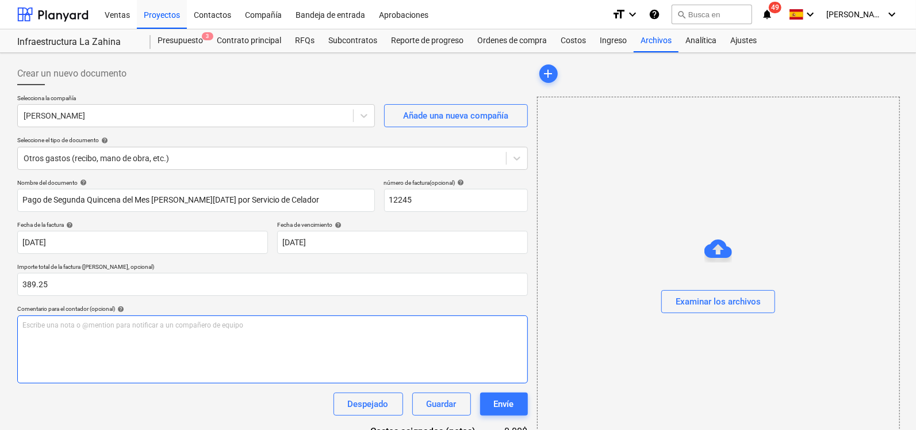
click at [121, 331] on div "Escribe una nota o @mention para notificar a un compañero de equipo ﻿" at bounding box center [272, 349] width 511 height 68
click at [242, 350] on div "[PERSON_NAME] 04-72-96-210052-9 Cuenta de Ahorro Banco General" at bounding box center [272, 349] width 511 height 68
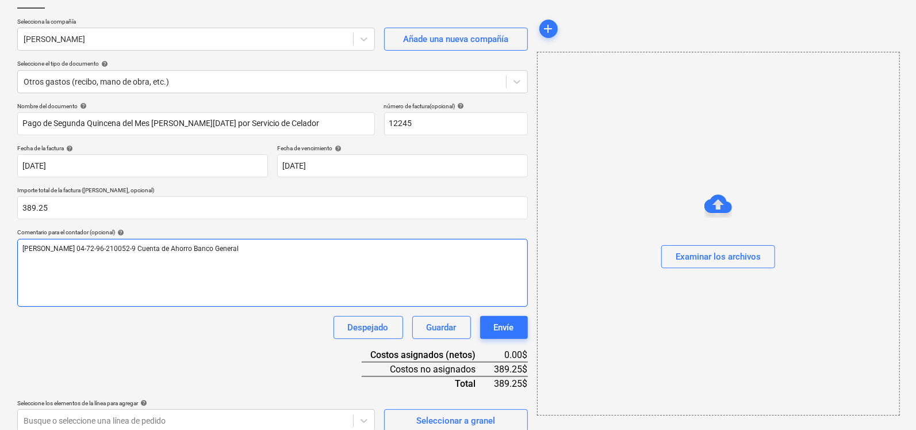
scroll to position [87, 0]
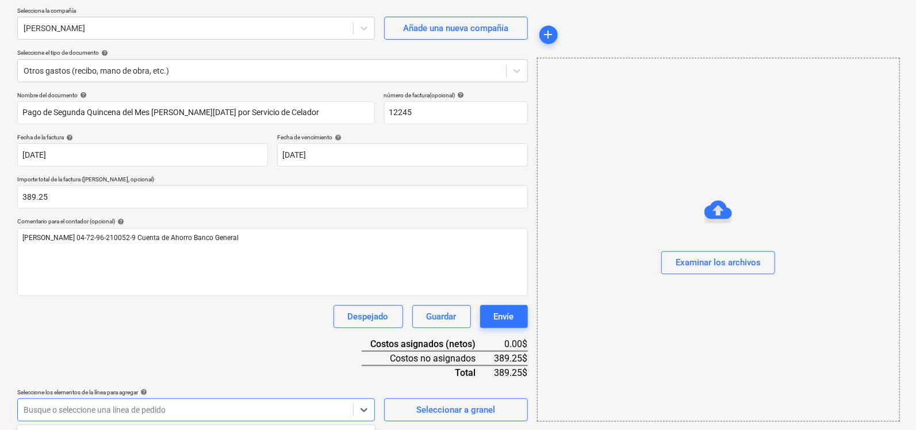
click at [255, 342] on body "Ventas Proyectos Contactos Compañía Bandeja de entrada Aprobaciones format_size…" at bounding box center [458, 128] width 916 height 430
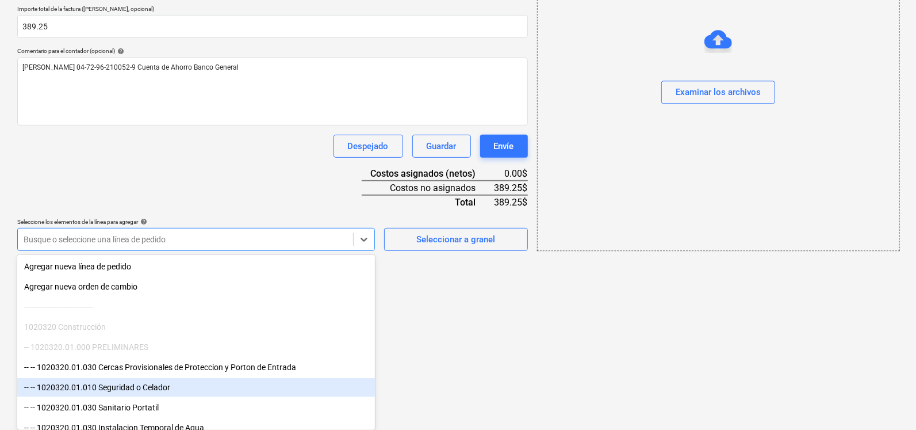
click at [200, 387] on div "-- -- 1020320.01.010 Seguridad o Celador" at bounding box center [196, 387] width 358 height 18
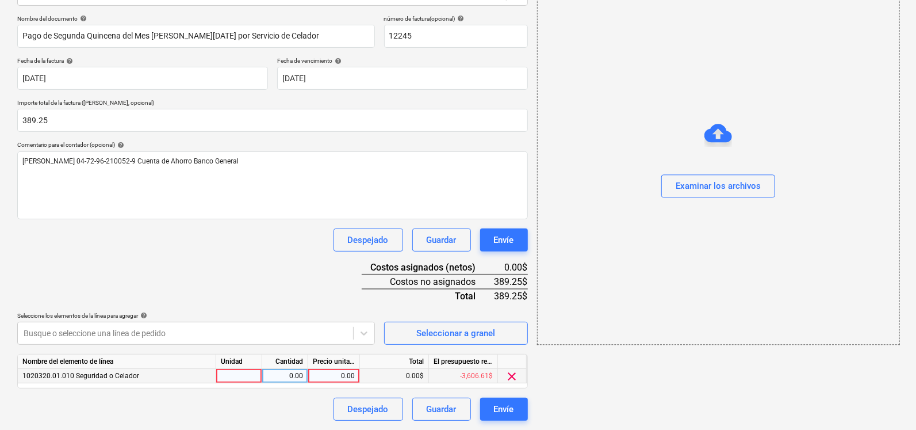
click at [443, 266] on html "Ventas Proyectos Contactos Compañía Bandeja de entrada Aprobaciones format_size…" at bounding box center [458, 51] width 916 height 430
click at [246, 378] on div at bounding box center [239, 376] width 46 height 14
type input "u"
click at [302, 380] on div "0.00" at bounding box center [285, 376] width 36 height 14
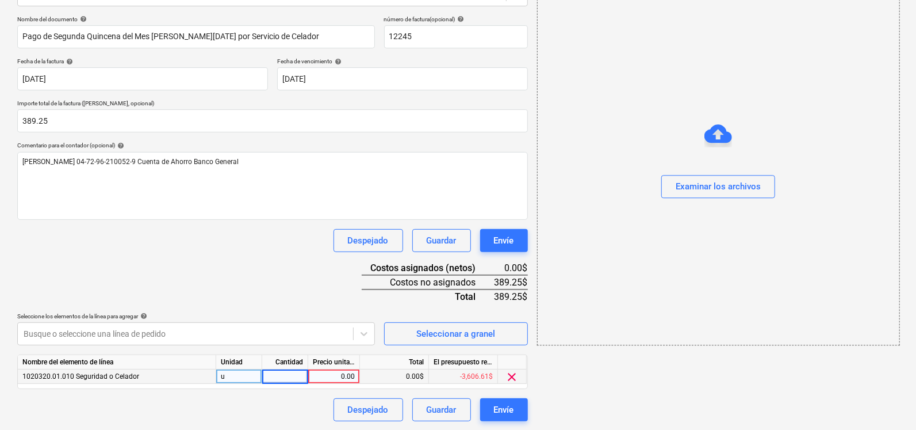
type input "1"
click at [345, 377] on div "0.00" at bounding box center [334, 376] width 42 height 14
click at [345, 377] on input at bounding box center [333, 376] width 51 height 14
type input "389.25"
click at [304, 401] on div "Despejado Guardar Envíe" at bounding box center [272, 409] width 511 height 23
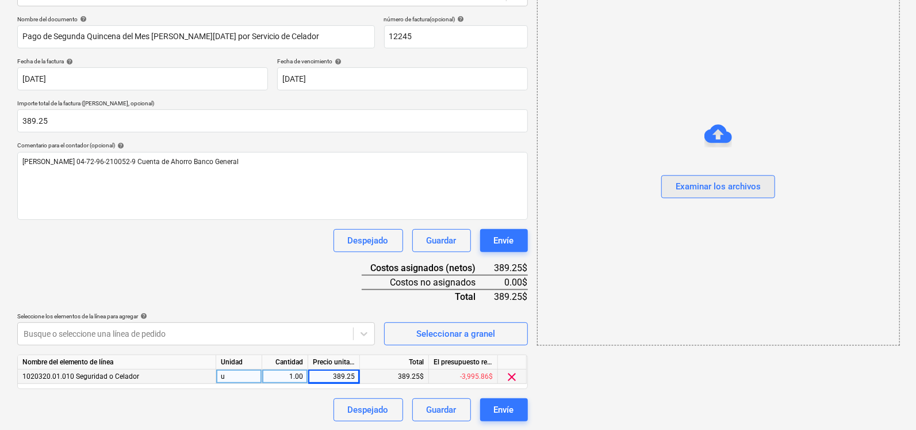
click at [707, 194] on button "Examinar los archivos" at bounding box center [718, 186] width 114 height 23
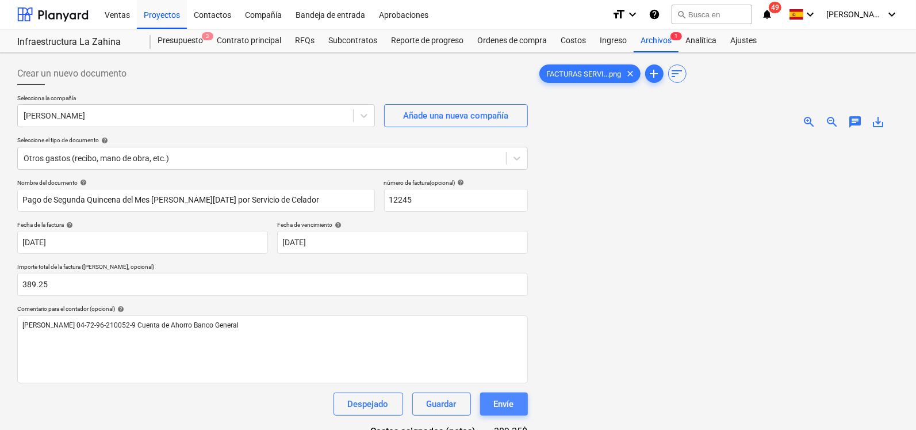
click at [503, 396] on div "Envíe" at bounding box center [504, 403] width 20 height 15
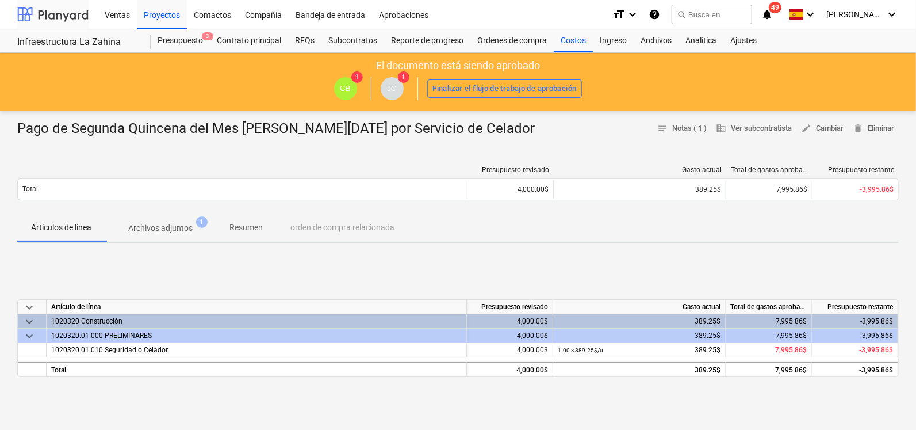
click at [54, 17] on div at bounding box center [52, 14] width 71 height 29
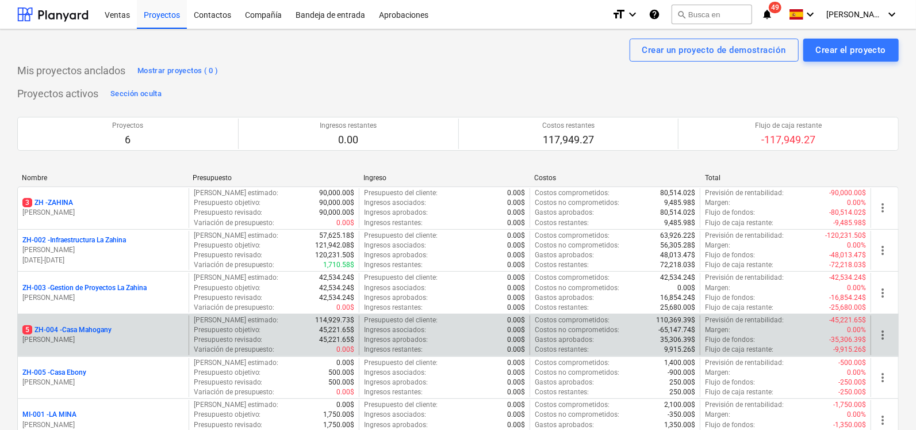
click at [65, 326] on p "5 ZH-004 - Casa Mahogany" at bounding box center [66, 330] width 89 height 10
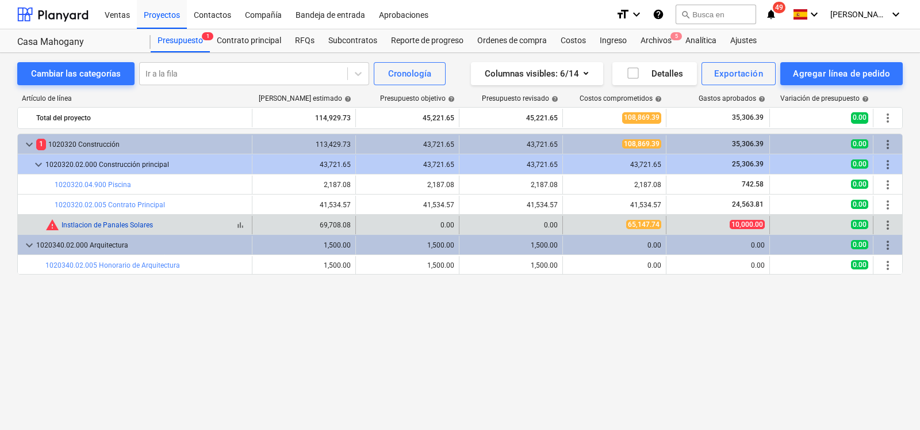
click at [112, 224] on link "Instlacion de Panales Solares" at bounding box center [107, 225] width 91 height 8
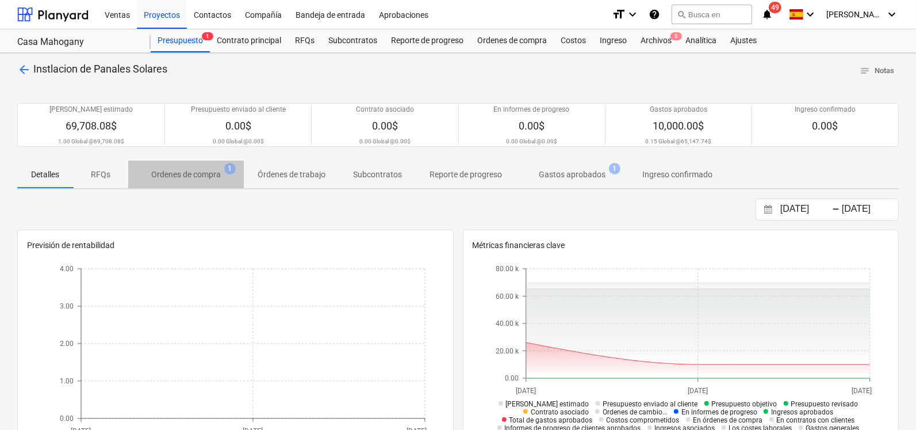
click at [197, 181] on span "Ordenes de compra 1" at bounding box center [186, 174] width 116 height 21
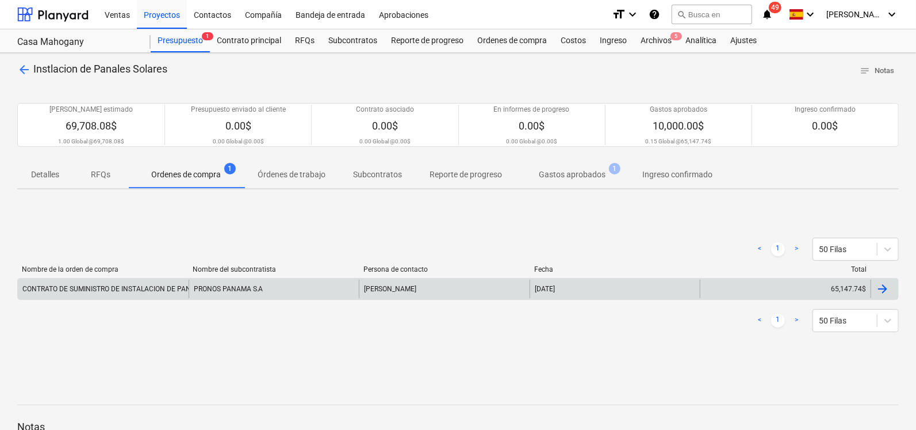
click at [357, 289] on div "PRONOS PANAMA S.A" at bounding box center [274, 289] width 171 height 18
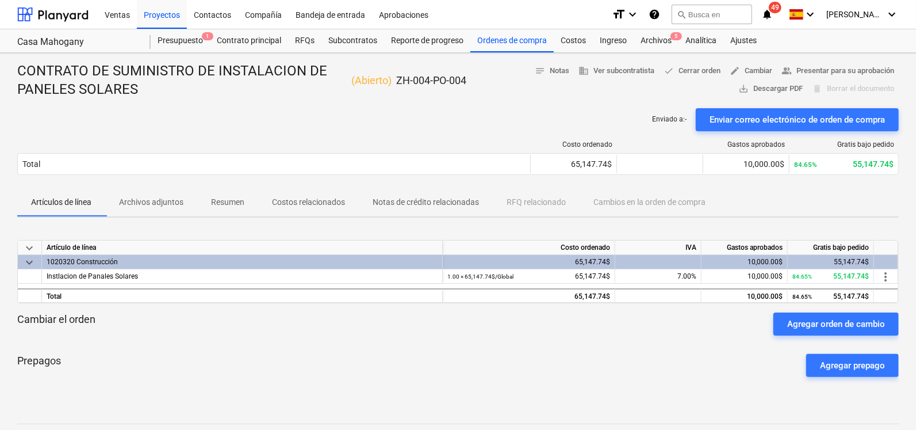
click at [281, 204] on p "Costos relacionados" at bounding box center [308, 202] width 73 height 12
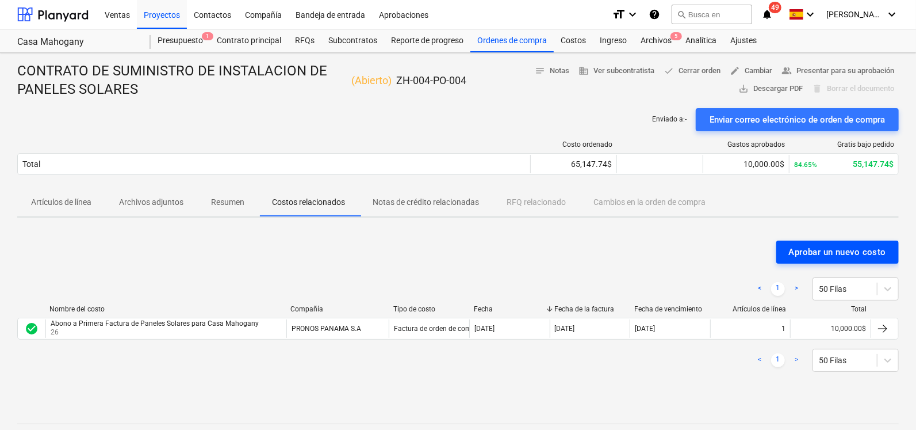
click at [798, 248] on div "Aprobar un nuevo costo" at bounding box center [837, 251] width 97 height 15
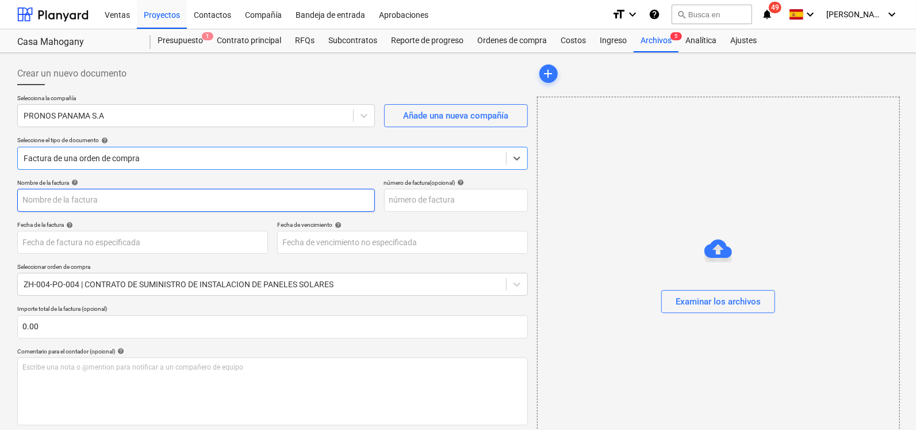
click at [76, 200] on input "text" at bounding box center [196, 200] width 358 height 23
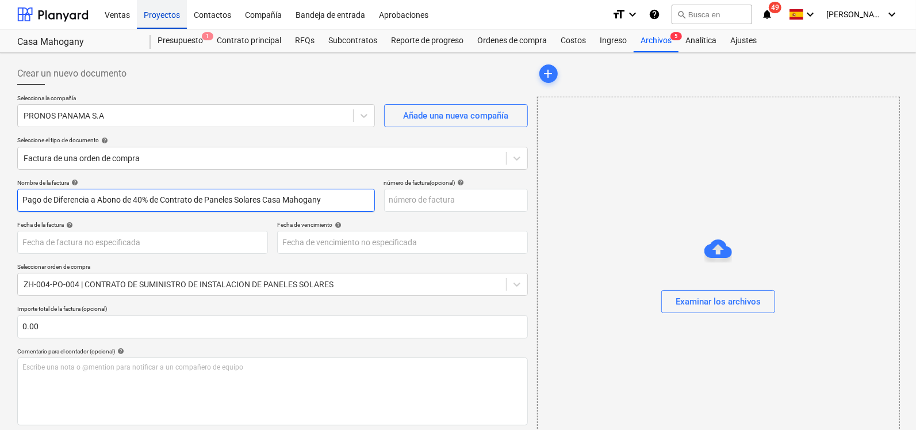
type input "Pago de Diferencia a Abono de 40% de Contrato de Paneles Solares Casa Mahogany"
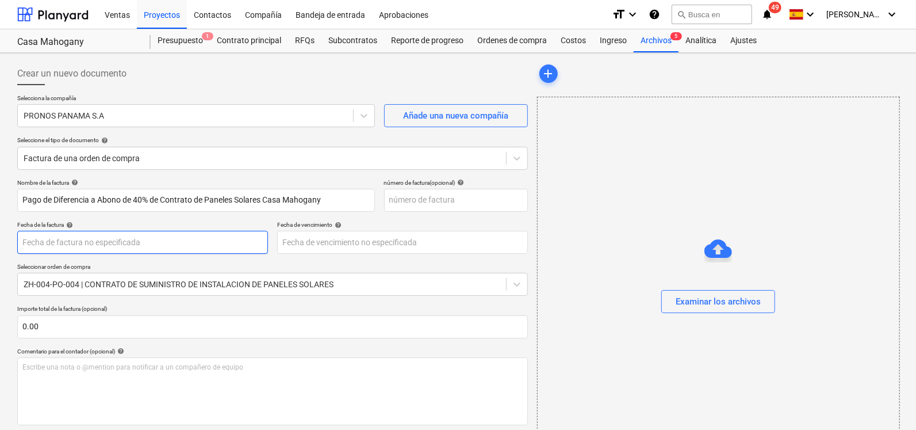
click at [120, 246] on body "Ventas Proyectos Contactos Compañía Bandeja de entrada Aprobaciones format_size…" at bounding box center [458, 215] width 916 height 430
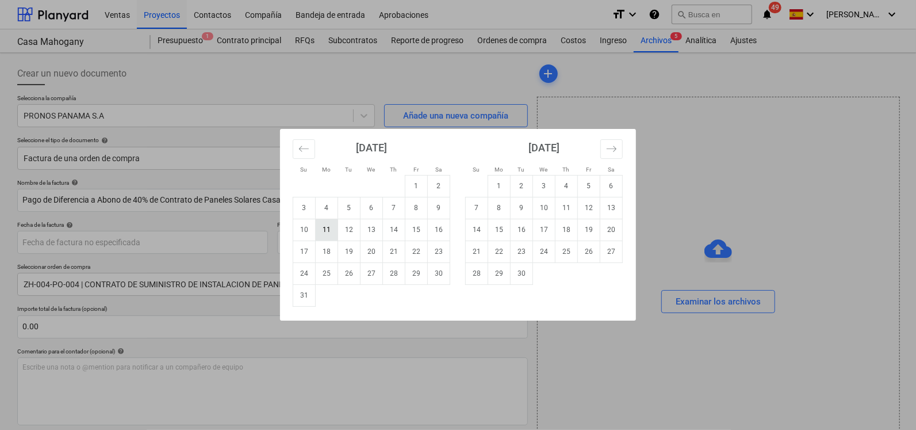
click at [331, 235] on td "11" at bounding box center [327, 230] width 22 height 22
type input "[DATE]"
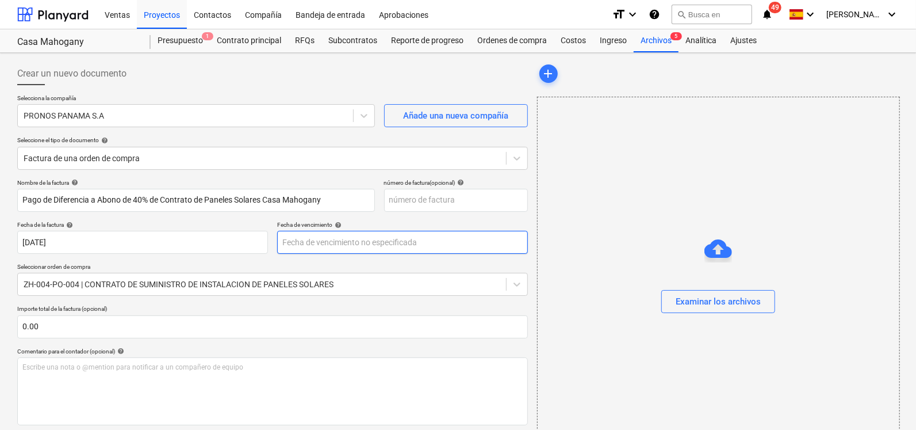
click at [331, 235] on body "Ventas Proyectos Contactos Compañía Bandeja de entrada Aprobaciones format_size…" at bounding box center [458, 215] width 916 height 430
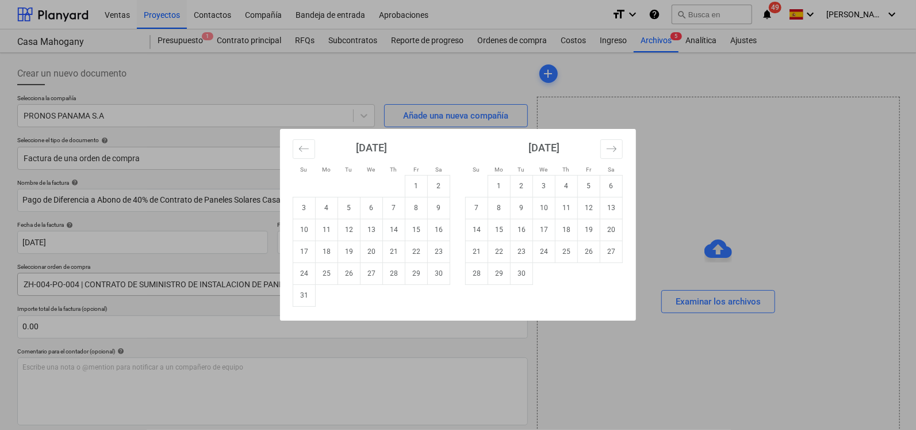
click at [300, 295] on td "31" at bounding box center [304, 295] width 22 height 22
type input "[DATE]"
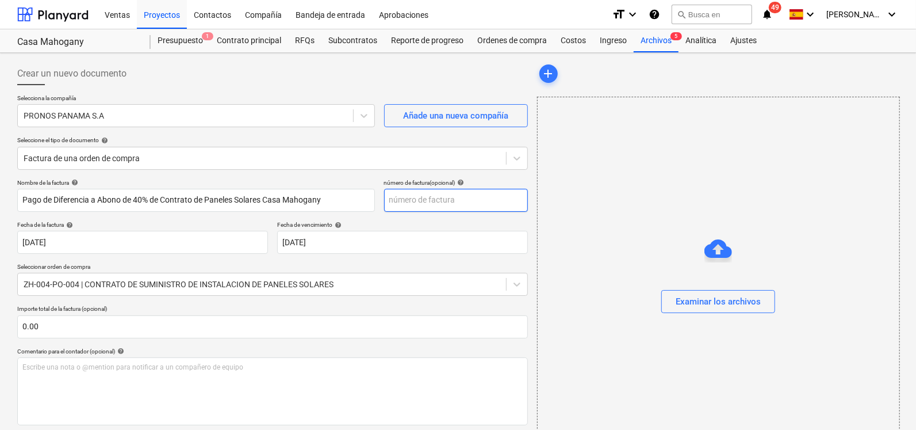
click at [401, 199] on input "text" at bounding box center [456, 200] width 144 height 23
type input "0026"
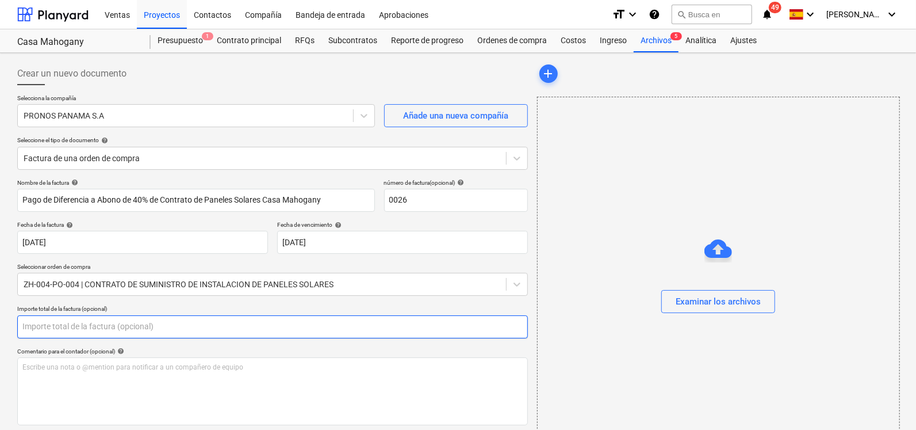
click at [173, 331] on input "text" at bounding box center [272, 326] width 511 height 23
type input "0.00"
paste input "$16.058,80"
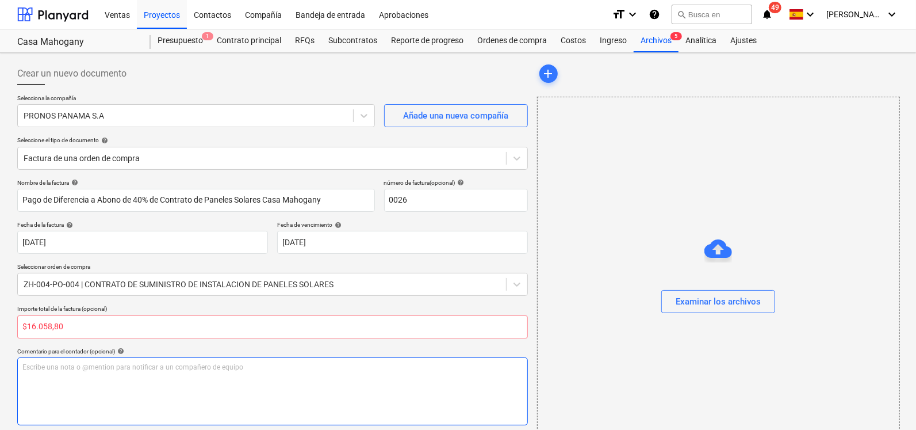
type input "0.00"
click at [81, 392] on div "Escribe una nota o @mention para notificar a un compañero de equipo ﻿" at bounding box center [272, 391] width 511 height 68
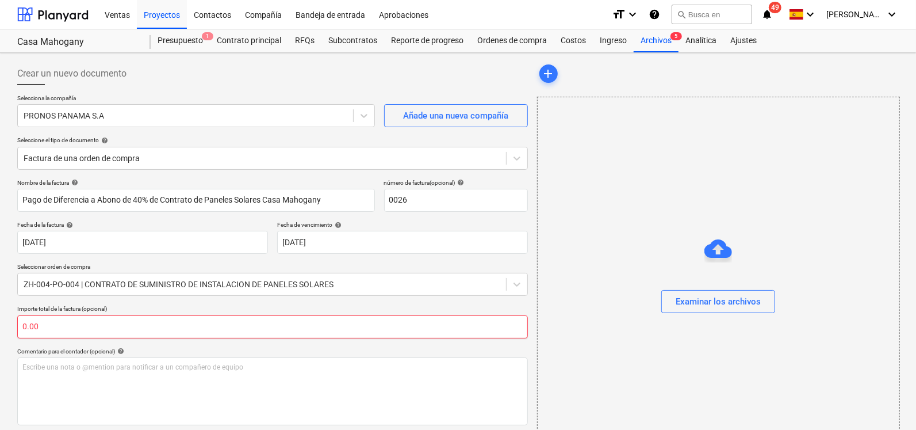
click at [76, 338] on div "Nombre de la factura help Pago de Diferencia a Abono de 40% de Contrato de Pane…" at bounding box center [272, 388] width 511 height 418
click at [83, 326] on input "text" at bounding box center [272, 326] width 511 height 23
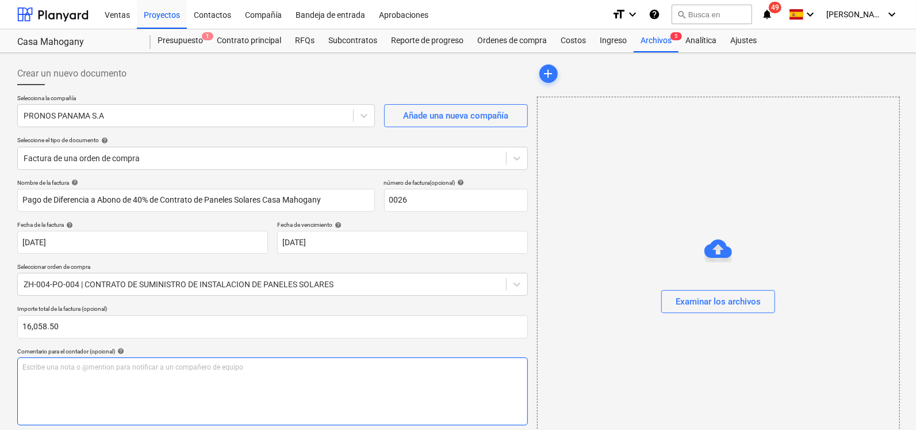
click at [118, 398] on div "Escribe una nota o @mention para notificar a un compañero de equipo ﻿" at bounding box center [272, 391] width 511 height 68
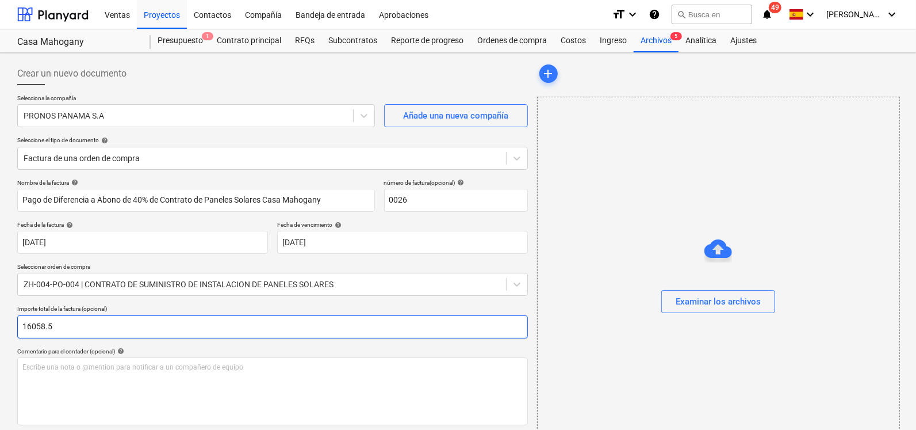
click at [53, 327] on input "16058.5" at bounding box center [272, 326] width 511 height 23
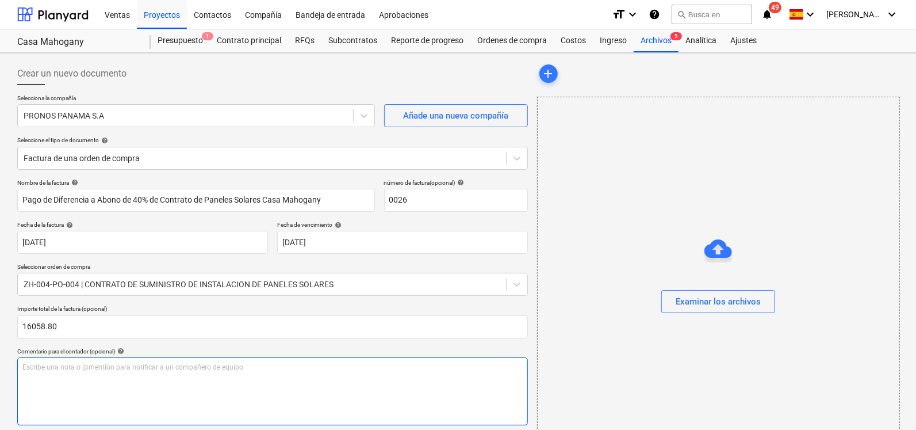
type input "16,058.80"
click at [52, 377] on div "Escribe una nota o @mention para notificar a un compañero de equipo ﻿" at bounding box center [272, 391] width 511 height 68
drag, startPoint x: 85, startPoint y: 368, endPoint x: 0, endPoint y: 355, distance: 85.6
click at [0, 355] on div "Crear un nuevo documento Selecciona la compañía PRONOS PANAMA S.A Añade una nue…" at bounding box center [458, 343] width 916 height 581
drag, startPoint x: 401, startPoint y: 396, endPoint x: 457, endPoint y: 374, distance: 59.7
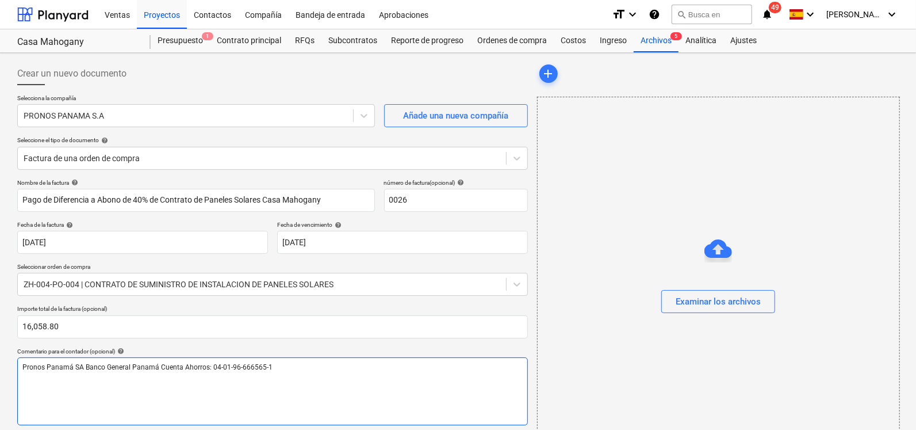
click at [401, 396] on div "Pronos Panamá SA Banco General Panamá Cuenta Ahorros: 04-01-96-666565-1" at bounding box center [272, 391] width 511 height 68
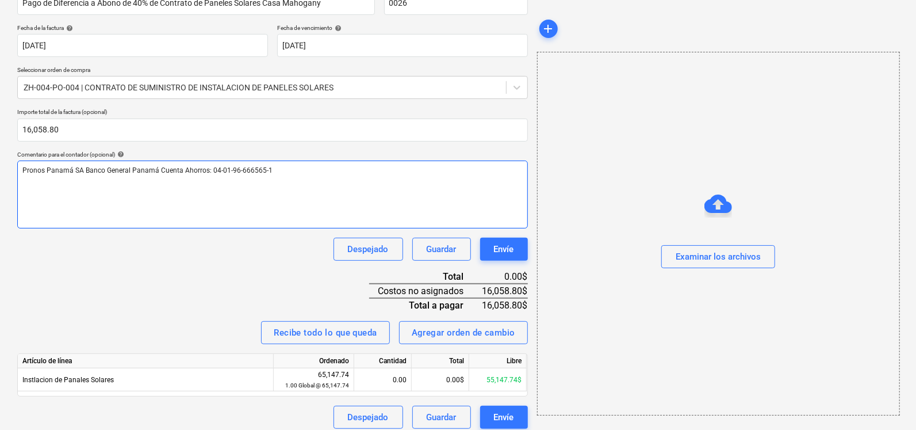
scroll to position [203, 0]
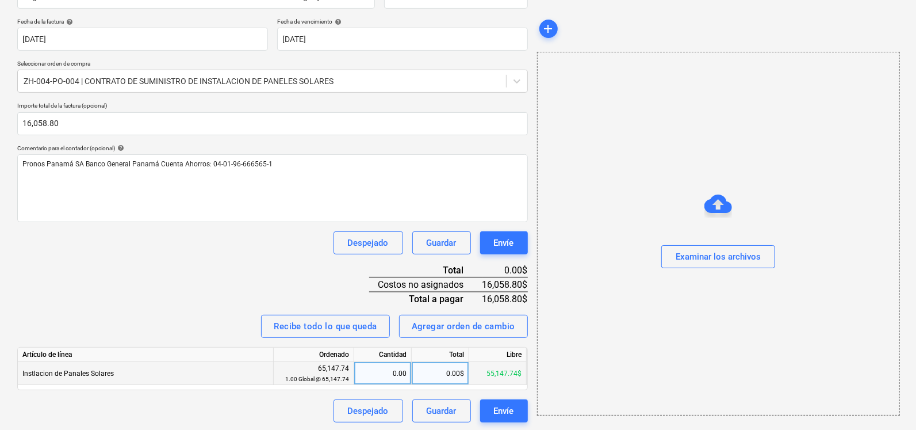
click at [376, 376] on div "0.00" at bounding box center [383, 373] width 48 height 23
type input "1"
click at [434, 375] on div "0.00$" at bounding box center [441, 373] width 58 height 23
type input "16058.80"
click at [175, 316] on div "Recibe todo lo que queda Agregar orden de cambio" at bounding box center [272, 326] width 511 height 23
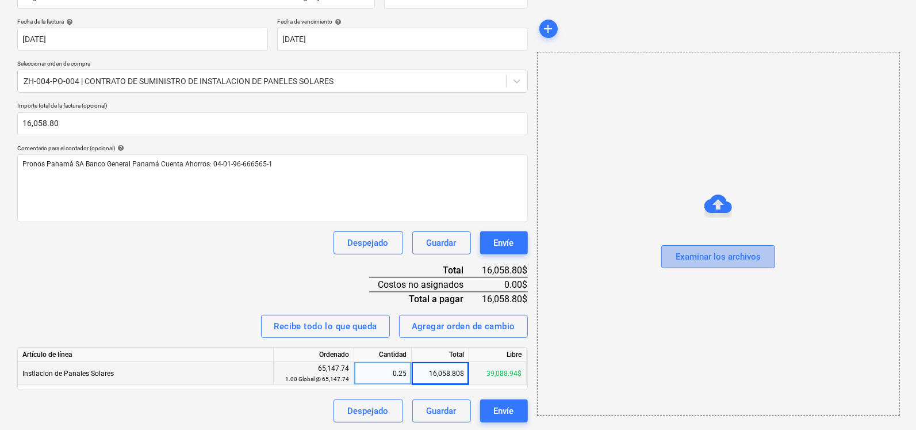
click at [714, 255] on div "Examinar los archivos" at bounding box center [718, 256] width 85 height 15
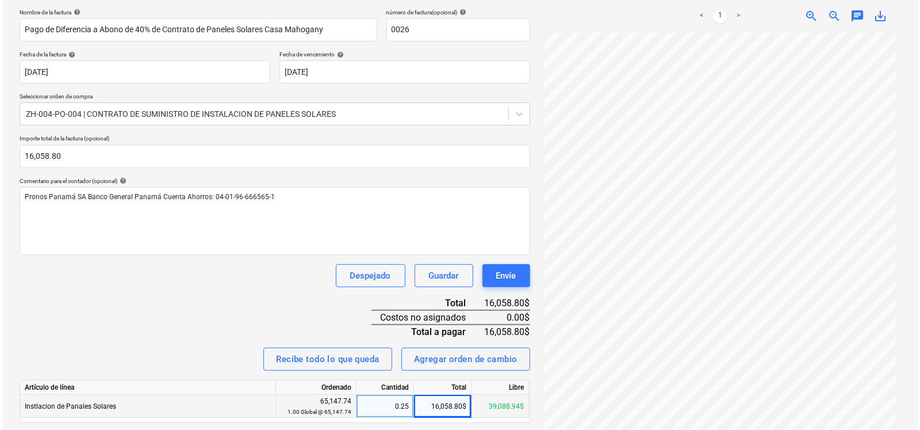
scroll to position [186, 0]
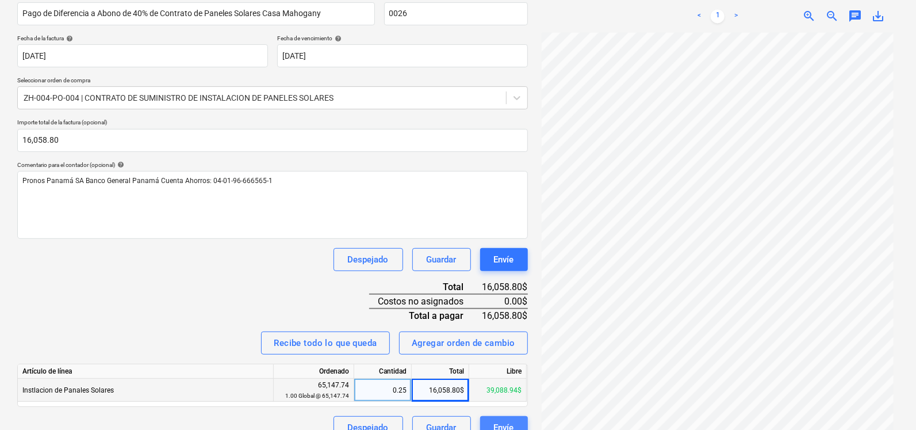
click at [496, 421] on div "Envíe" at bounding box center [504, 427] width 20 height 15
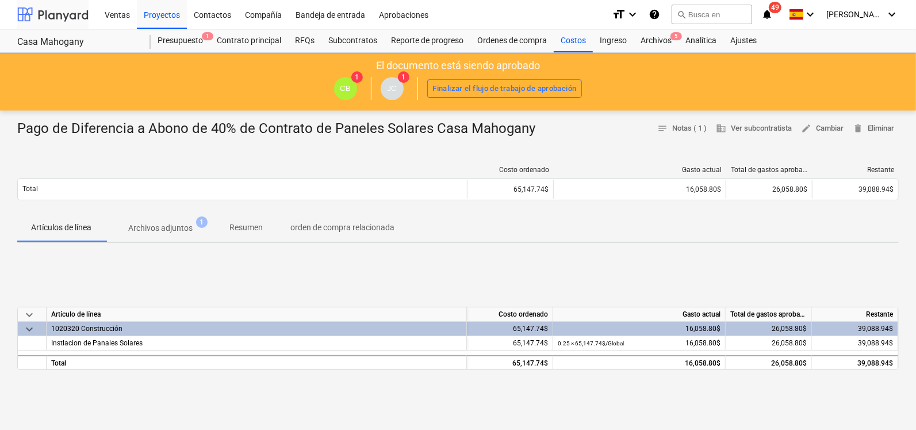
click at [58, 19] on div at bounding box center [52, 14] width 71 height 29
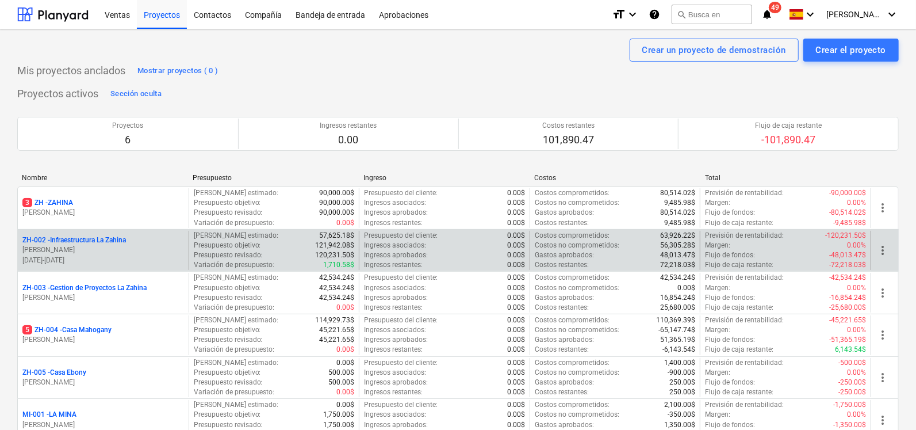
click at [74, 245] on p "ZH-002 - Infraestructura La Zahina" at bounding box center [74, 240] width 104 height 10
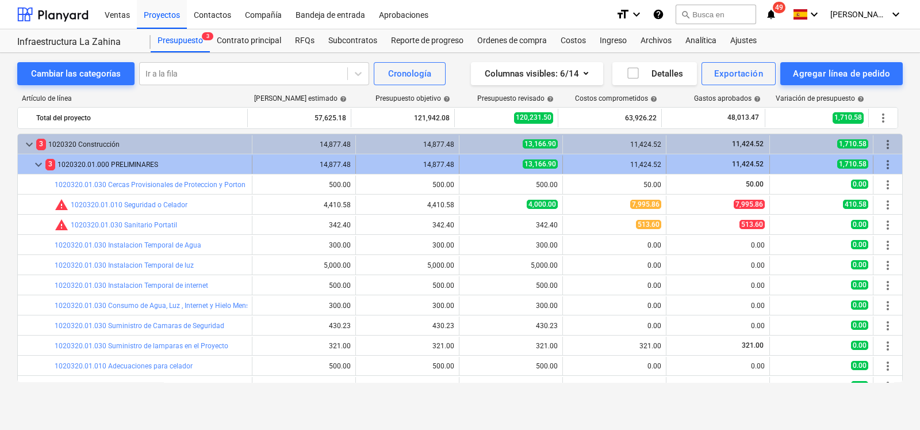
click at [37, 158] on span "keyboard_arrow_down" at bounding box center [39, 165] width 14 height 14
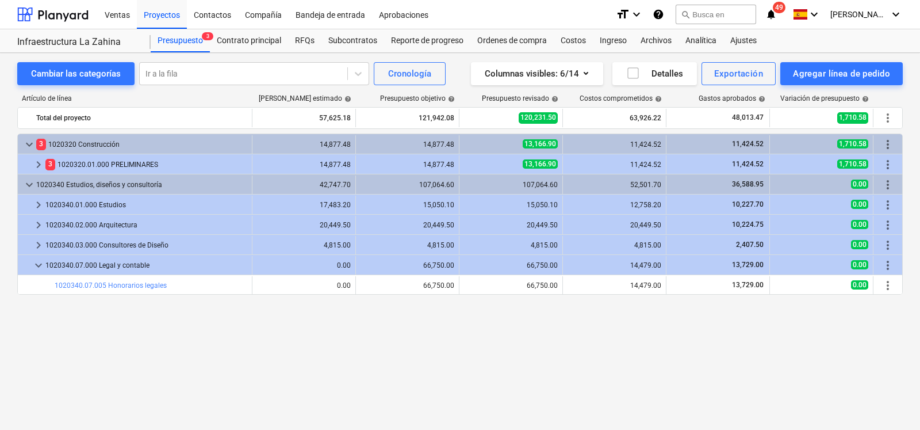
click at [37, 158] on span "keyboard_arrow_right" at bounding box center [39, 165] width 14 height 14
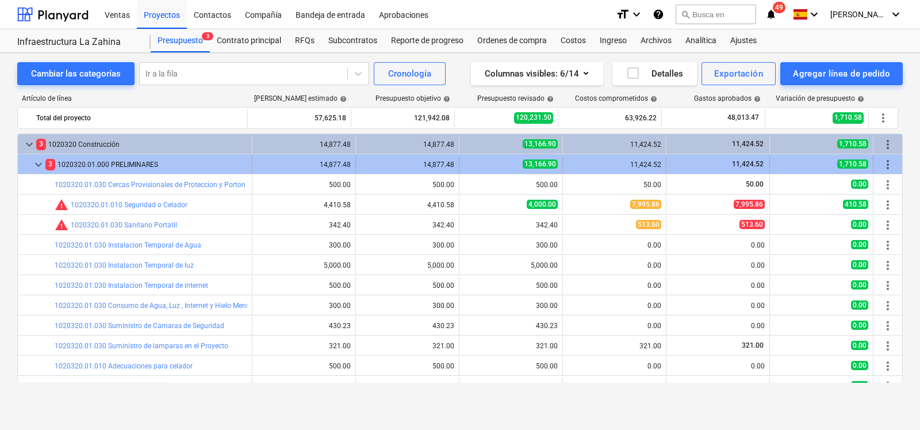
click at [39, 161] on span "keyboard_arrow_down" at bounding box center [39, 165] width 14 height 14
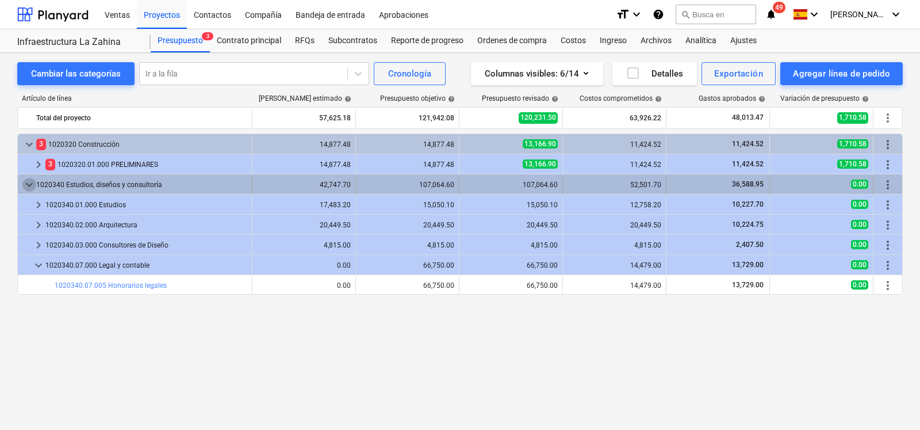
click at [31, 183] on span "keyboard_arrow_down" at bounding box center [29, 185] width 14 height 14
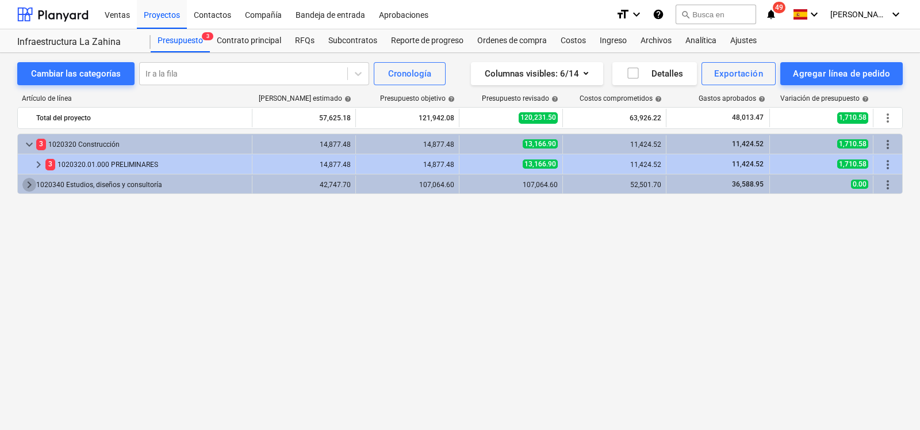
click at [31, 183] on span "keyboard_arrow_right" at bounding box center [29, 185] width 14 height 14
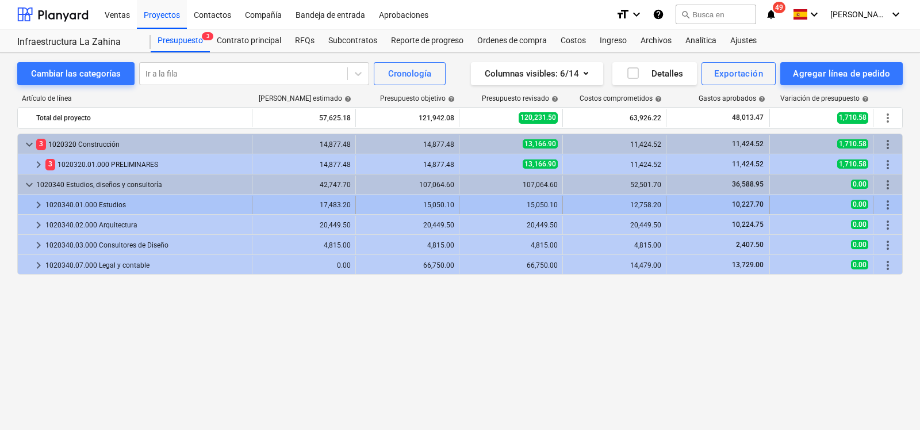
click at [32, 202] on span "keyboard_arrow_right" at bounding box center [39, 205] width 14 height 14
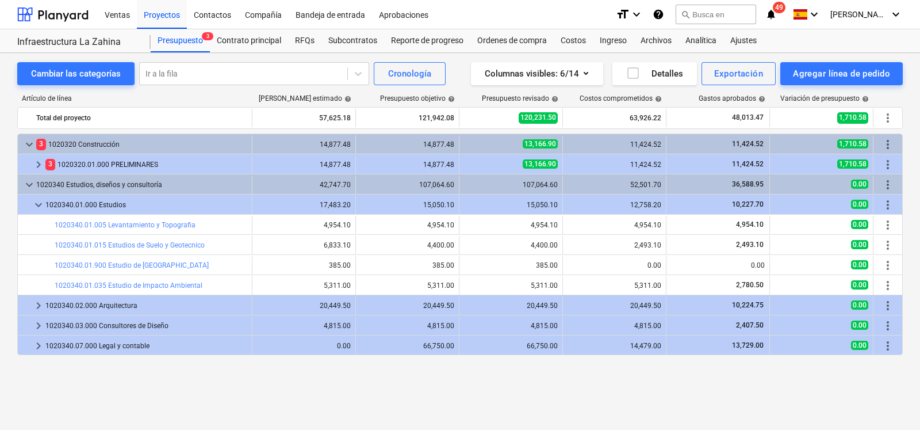
click at [32, 202] on span "keyboard_arrow_down" at bounding box center [39, 205] width 14 height 14
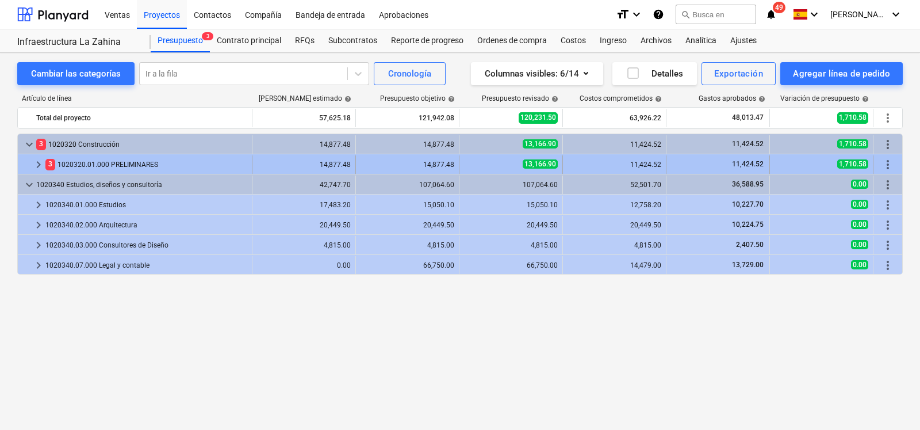
click at [38, 160] on span "keyboard_arrow_right" at bounding box center [39, 165] width 14 height 14
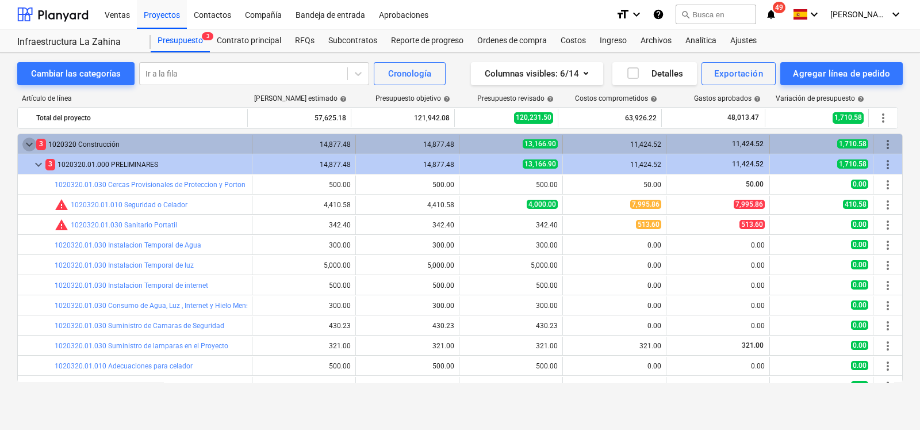
click at [29, 144] on span "keyboard_arrow_down" at bounding box center [29, 144] width 14 height 14
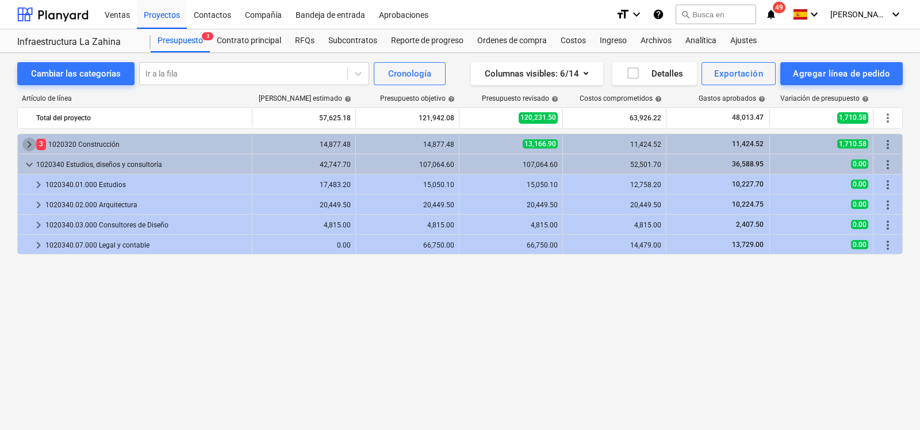
click at [29, 144] on span "keyboard_arrow_right" at bounding box center [29, 144] width 14 height 14
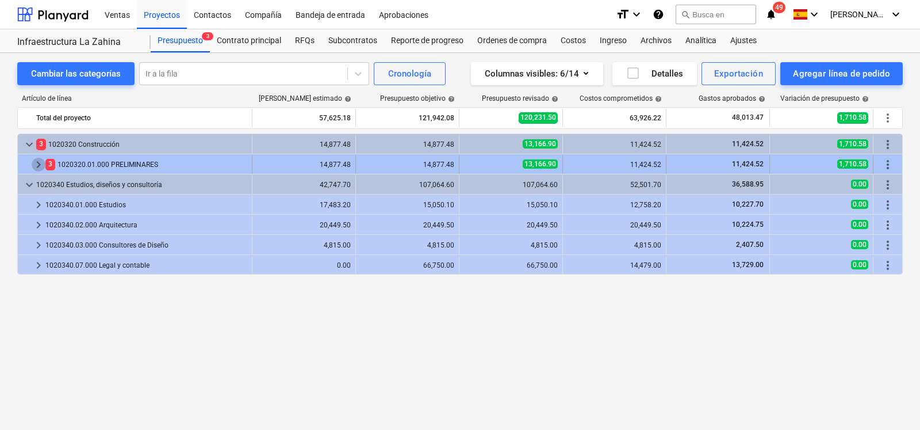
click at [34, 162] on span "keyboard_arrow_right" at bounding box center [39, 165] width 14 height 14
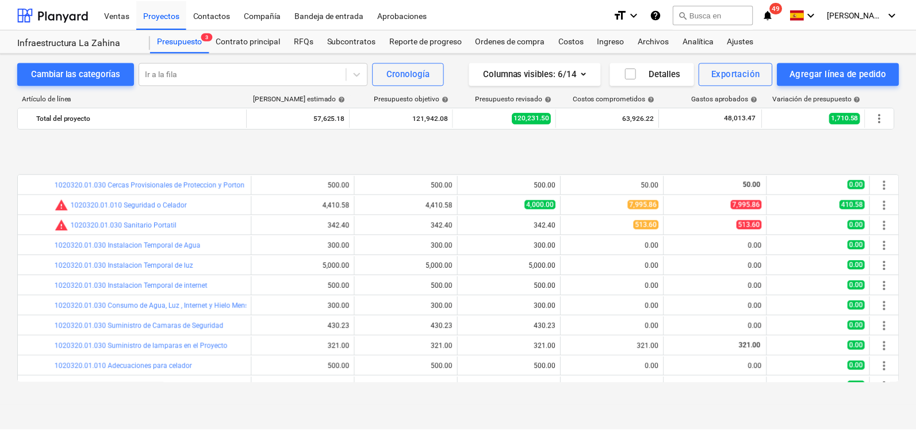
scroll to position [62, 0]
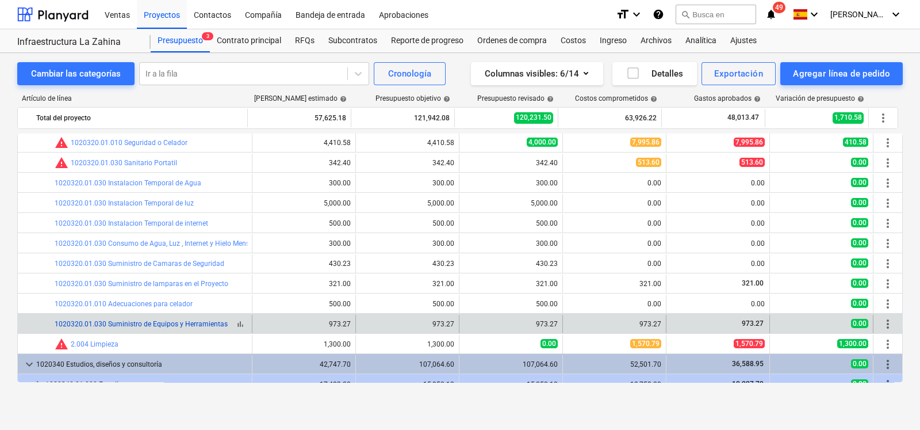
click at [83, 321] on link "1020320.01.030 Suministro de Equipos y Herramientas" at bounding box center [141, 324] width 173 height 8
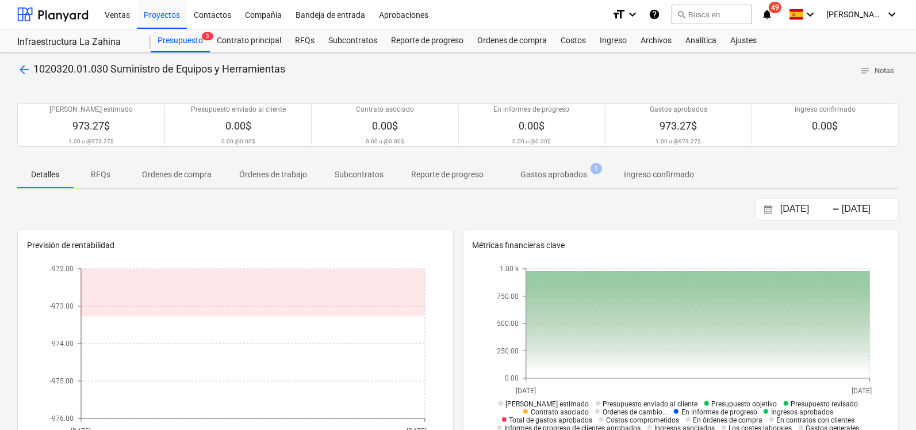
click at [541, 175] on p "Gastos aprobados" at bounding box center [554, 175] width 67 height 12
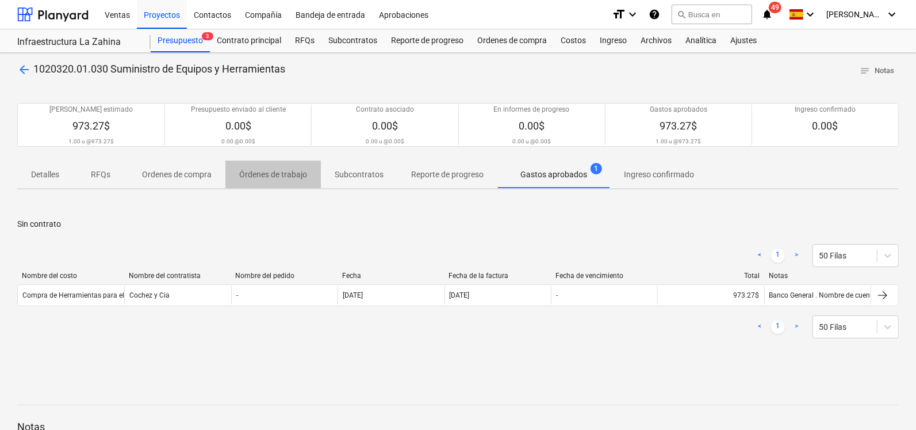
click at [266, 172] on p "Órdenes de trabajo" at bounding box center [273, 175] width 68 height 12
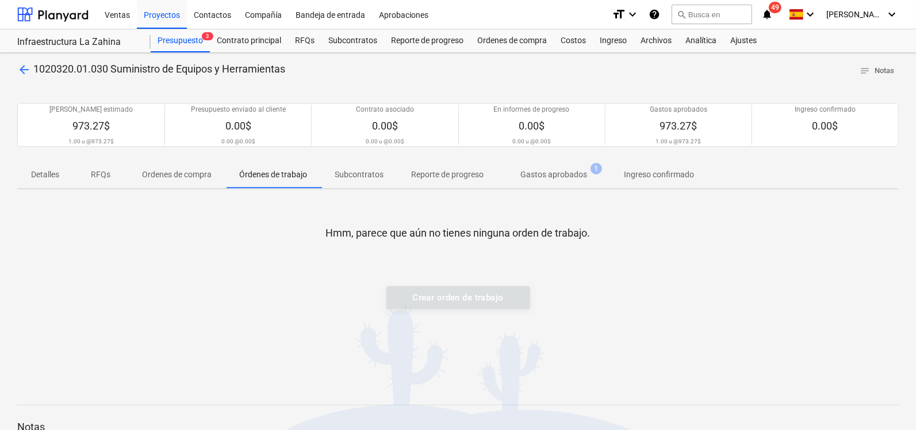
click at [463, 297] on div "Crear orden de trabajo" at bounding box center [458, 297] width 144 height 23
click at [22, 171] on span "Detalles" at bounding box center [45, 174] width 56 height 19
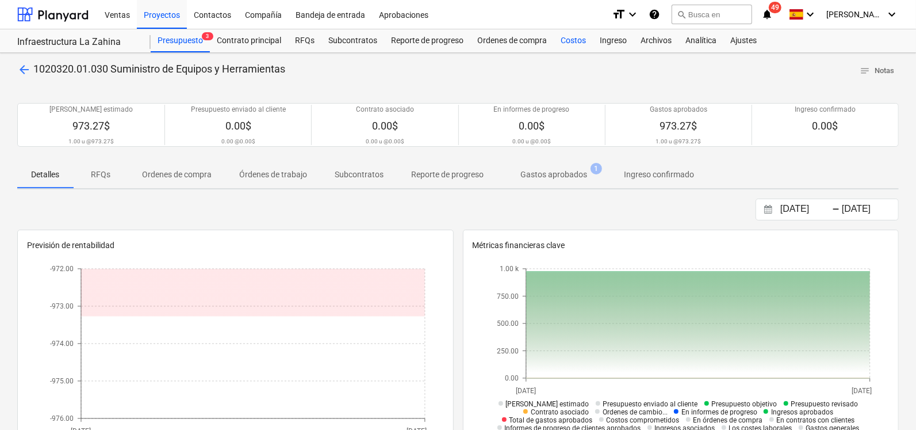
click at [558, 41] on div "Costos" at bounding box center [573, 40] width 39 height 23
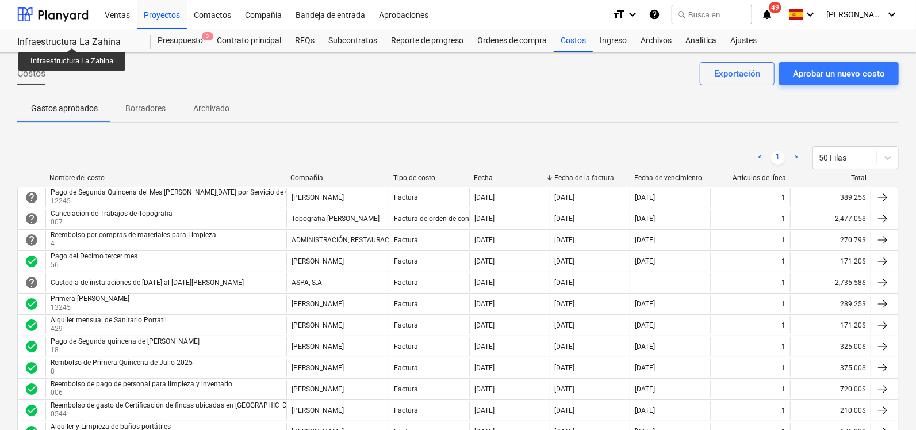
click at [72, 37] on div "Infraestructura La Zahina" at bounding box center [77, 42] width 120 height 12
click at [68, 22] on div at bounding box center [52, 14] width 71 height 29
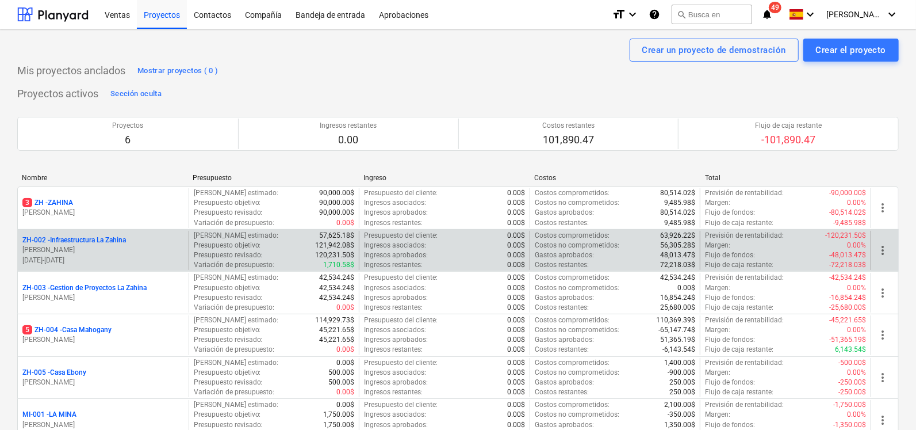
click at [109, 235] on p "ZH-002 - Infraestructura La Zahina" at bounding box center [74, 240] width 104 height 10
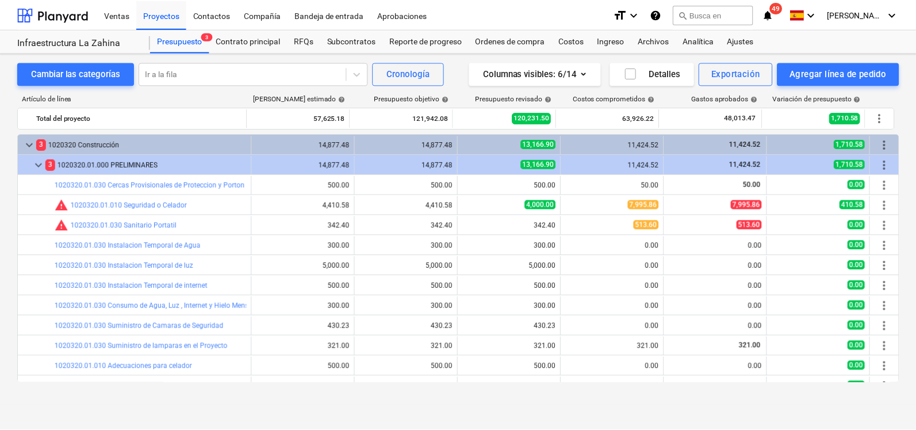
scroll to position [62, 0]
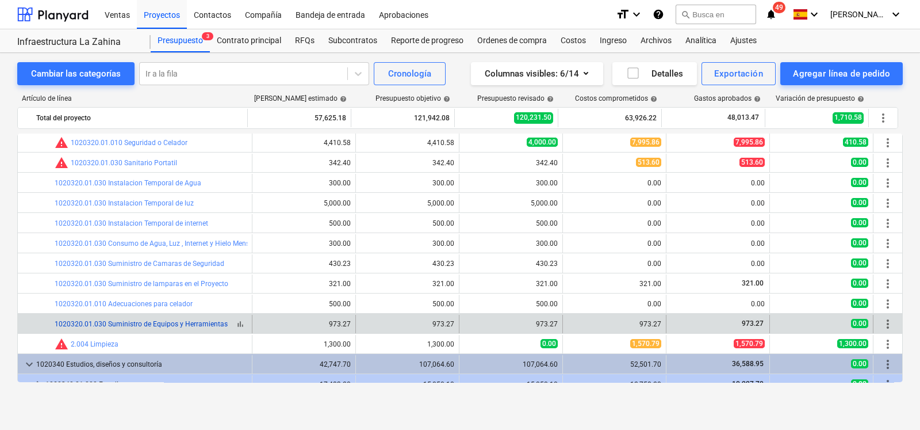
click at [115, 326] on link "1020320.01.030 Suministro de Equipos y Herramientas" at bounding box center [141, 324] width 173 height 8
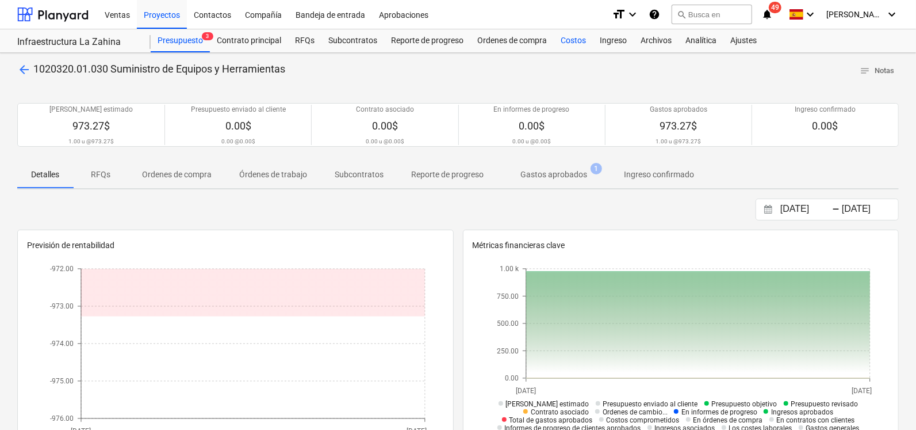
click at [575, 45] on div "Costos" at bounding box center [573, 40] width 39 height 23
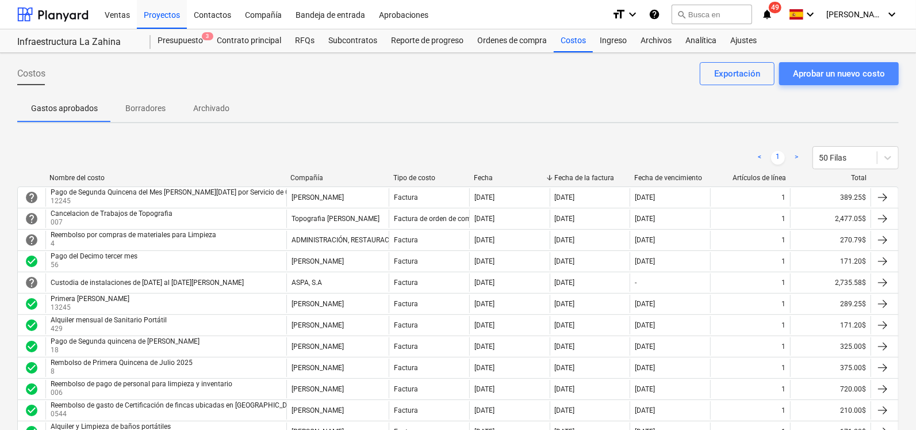
click at [821, 76] on div "Aprobar un nuevo costo" at bounding box center [839, 73] width 92 height 15
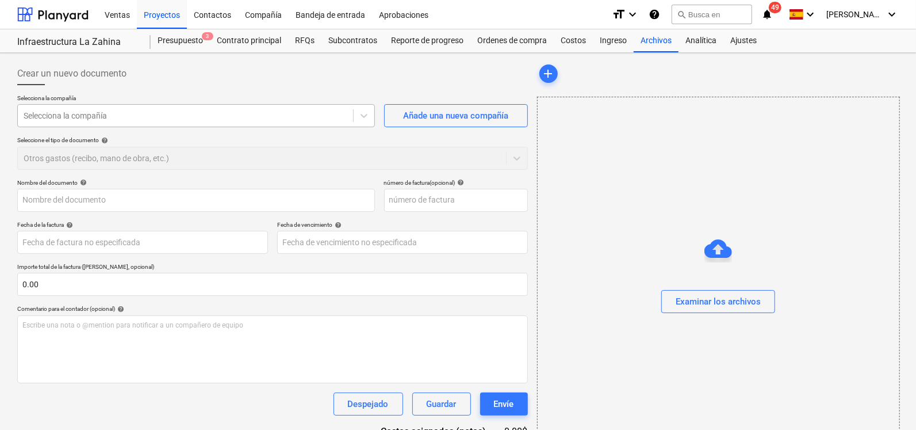
click at [108, 114] on div at bounding box center [186, 116] width 324 height 12
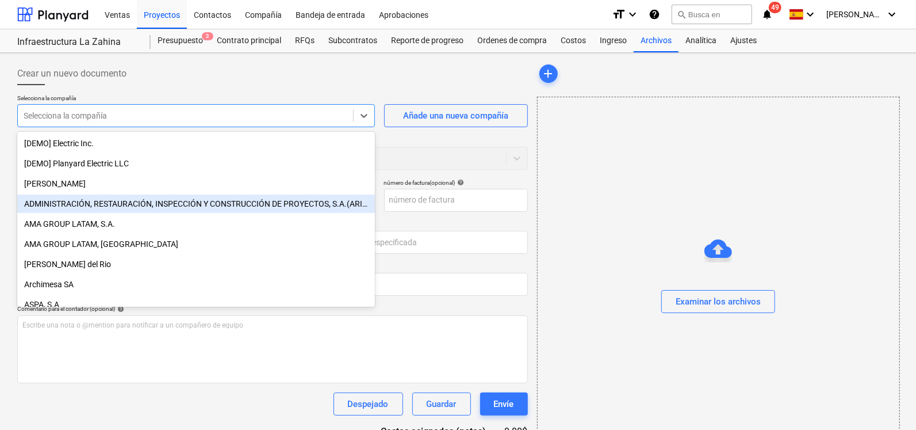
click at [91, 208] on div "ADMINISTRACIÓN, RESTAURACIÓN, INSPECCIÓN Y CONSTRUCCIÓN DE PROYECTOS, S.A.(ARIC…" at bounding box center [196, 203] width 358 height 18
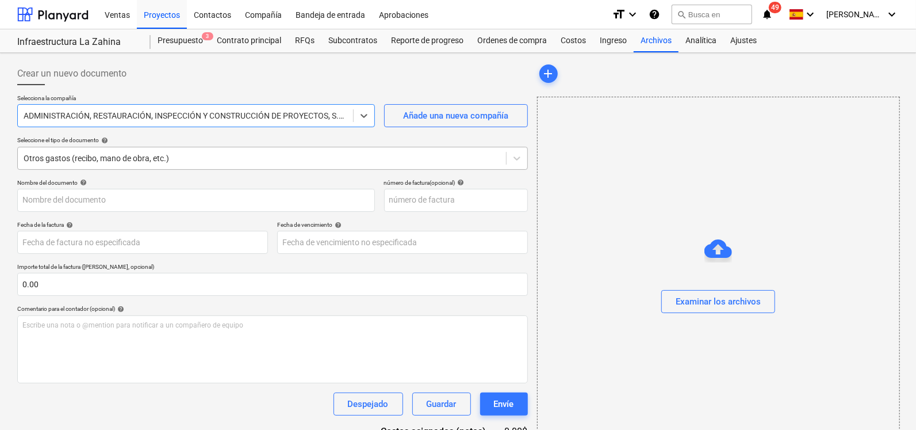
click at [136, 160] on div at bounding box center [262, 158] width 477 height 12
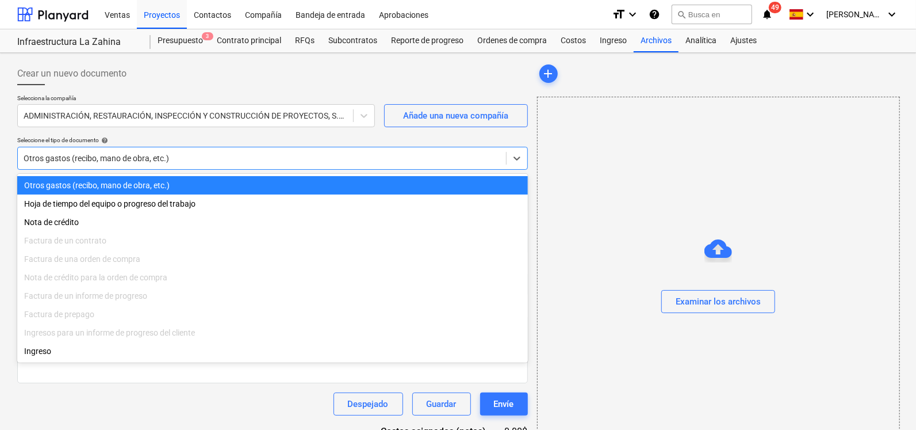
click at [121, 185] on div "Otros gastos (recibo, mano de obra, etc.)" at bounding box center [272, 185] width 511 height 18
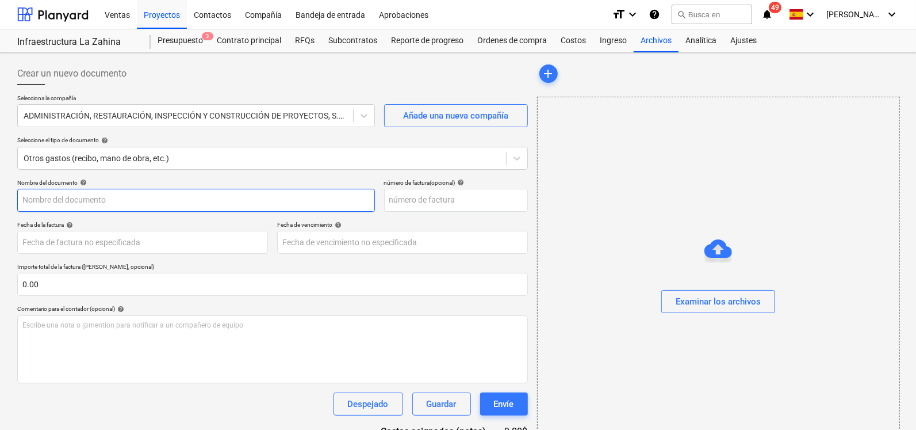
click at [103, 200] on input "text" at bounding box center [196, 200] width 358 height 23
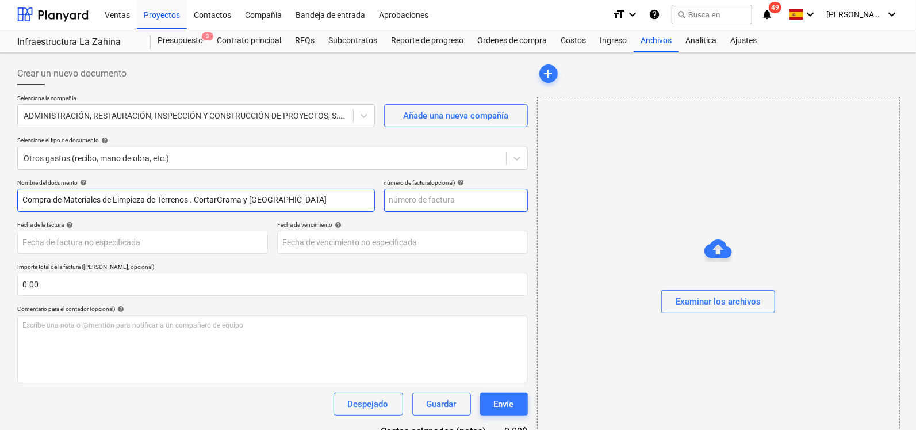
type input "Compra de Materiales de Limpieza de Terrenos . CortarGrama y [GEOGRAPHIC_DATA]"
click at [437, 195] on input "text" at bounding box center [456, 200] width 144 height 23
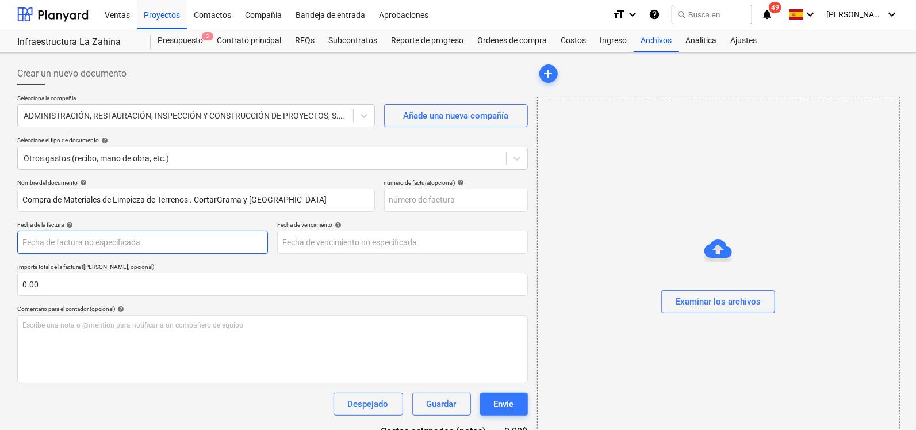
click at [75, 245] on body "Ventas Proyectos Contactos Compañía Bandeja de entrada Aprobaciones format_size…" at bounding box center [458, 215] width 916 height 430
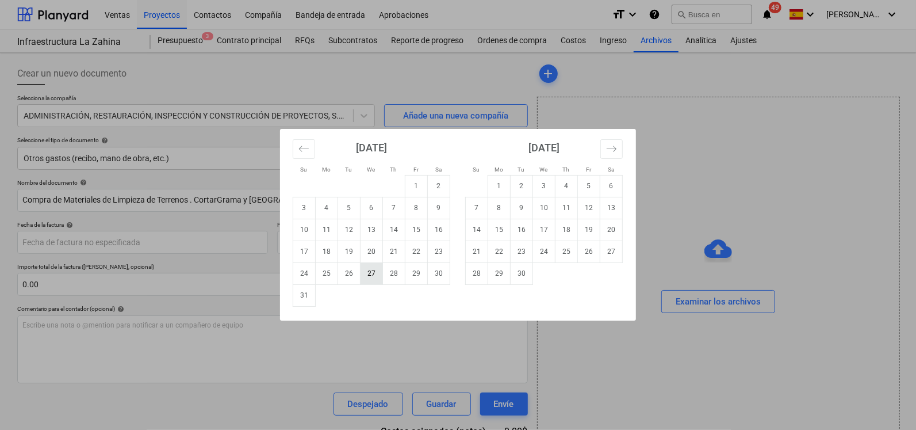
click at [373, 277] on td "27" at bounding box center [372, 273] width 22 height 22
type input "[DATE]"
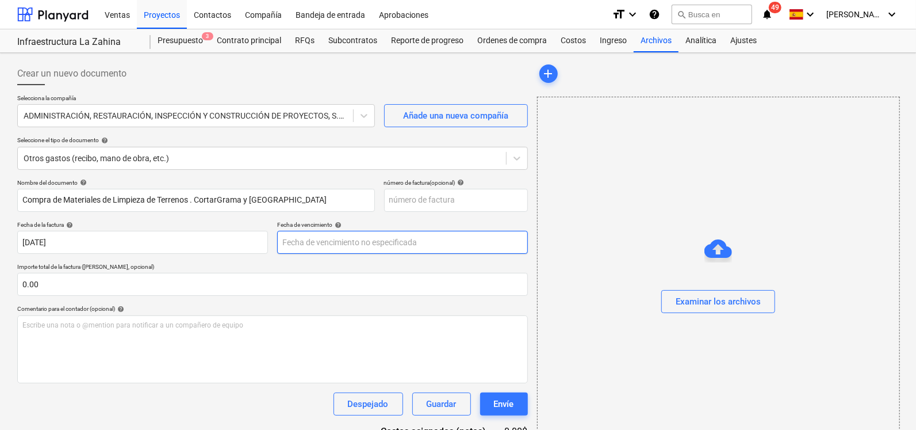
click at [359, 240] on body "Ventas Proyectos Contactos Compañía Bandeja de entrada Aprobaciones format_size…" at bounding box center [458, 215] width 916 height 430
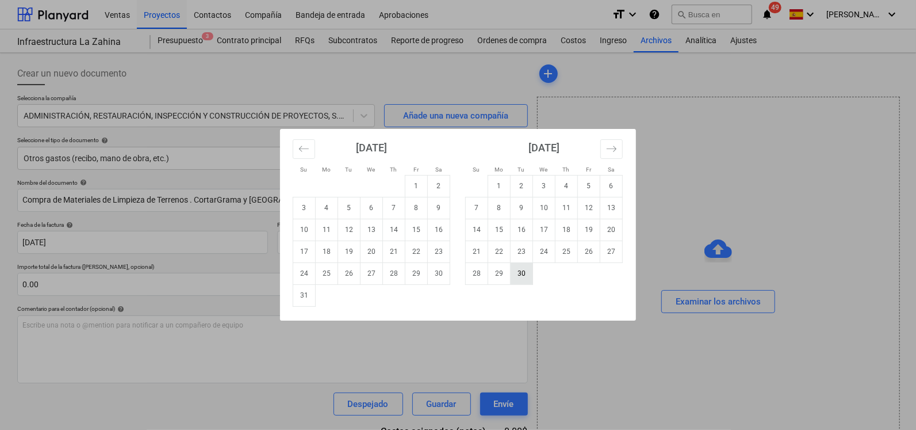
click at [523, 269] on td "30" at bounding box center [522, 273] width 22 height 22
type input "[DATE]"
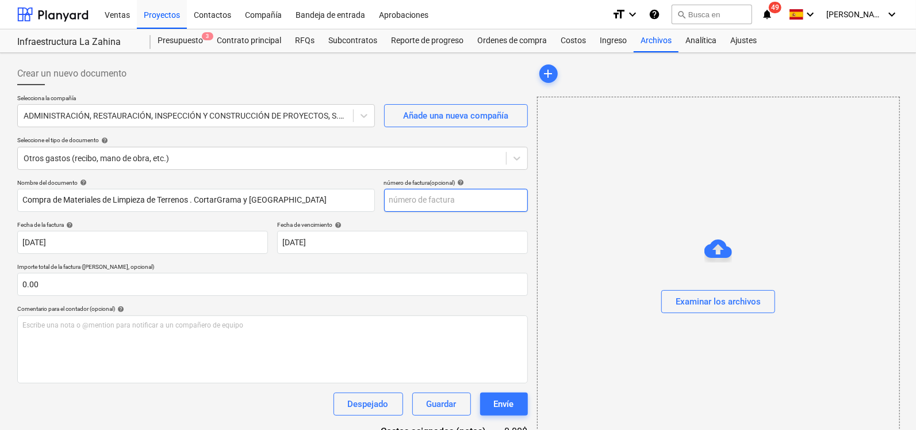
click at [489, 198] on input "text" at bounding box center [456, 200] width 144 height 23
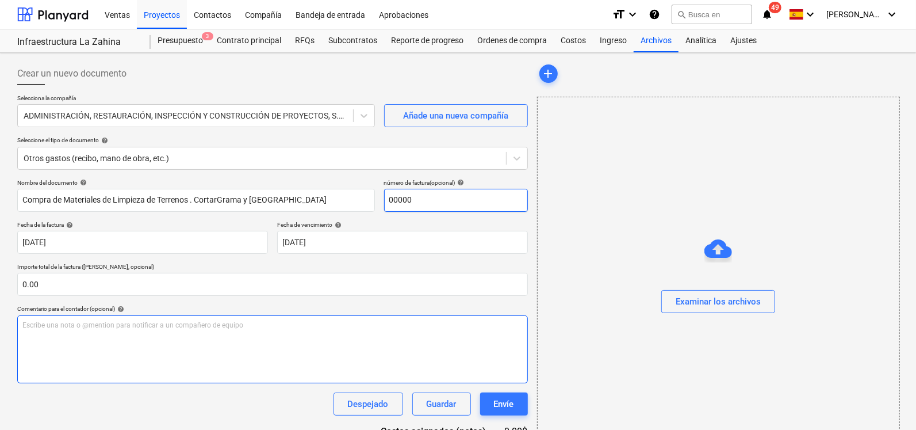
type input "00000"
click at [115, 336] on div "Escribe una nota o @mention para notificar a un compañero de equipo ﻿" at bounding box center [272, 349] width 511 height 68
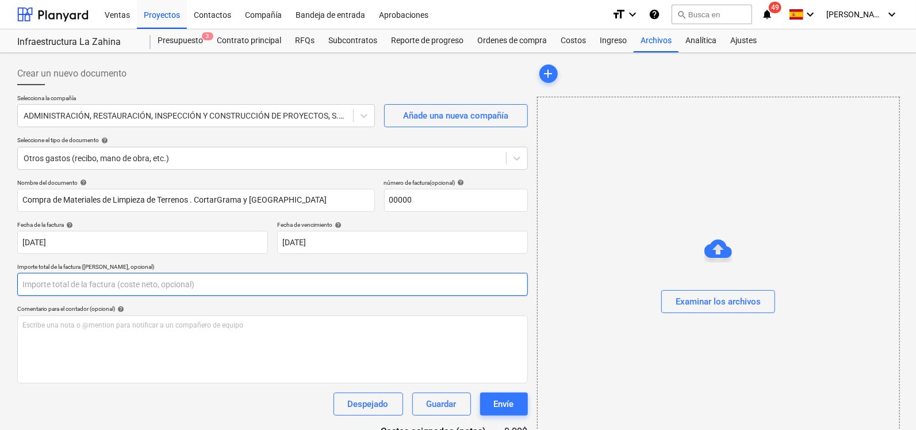
click at [71, 281] on input "text" at bounding box center [272, 284] width 511 height 23
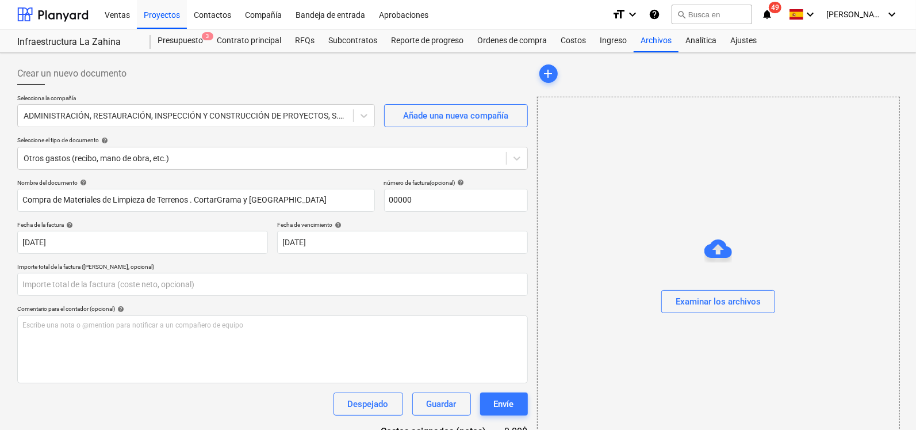
type input "0.00"
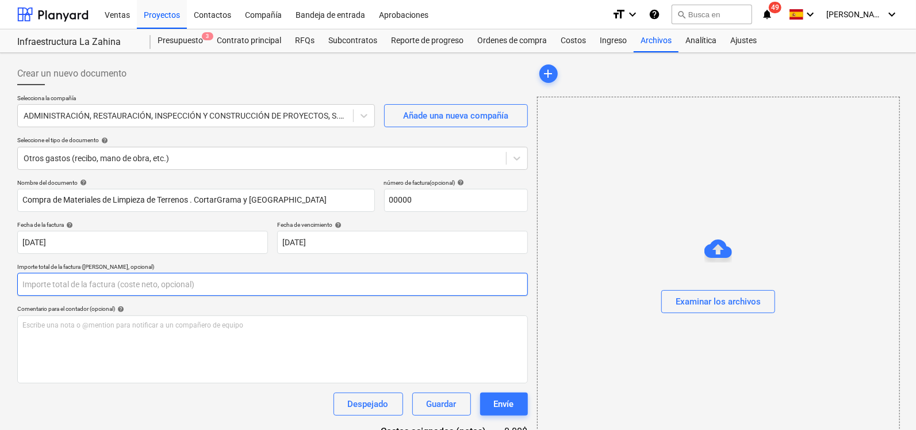
click at [64, 293] on input "text" at bounding box center [272, 284] width 511 height 23
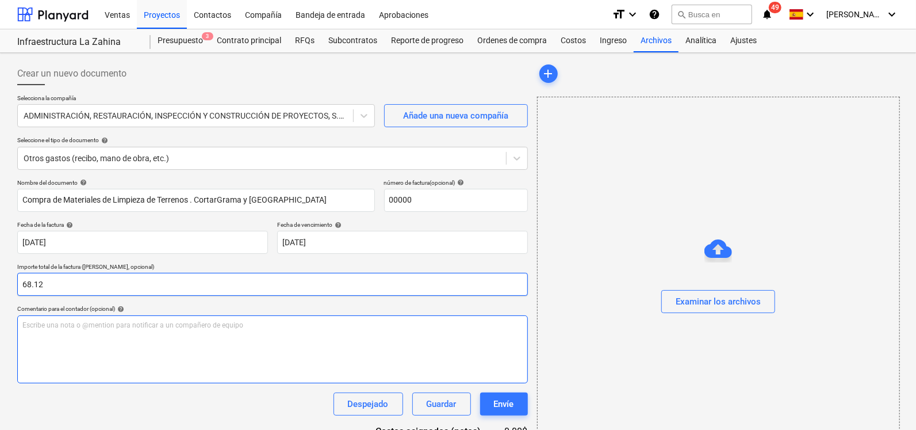
type input "68.12"
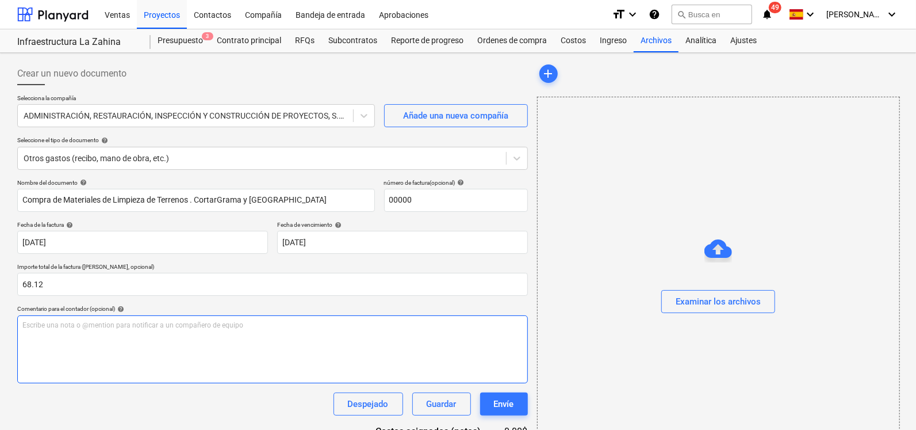
click at [62, 330] on div "Escribe una nota o @mention para notificar a un compañero de equipo ﻿" at bounding box center [272, 349] width 511 height 68
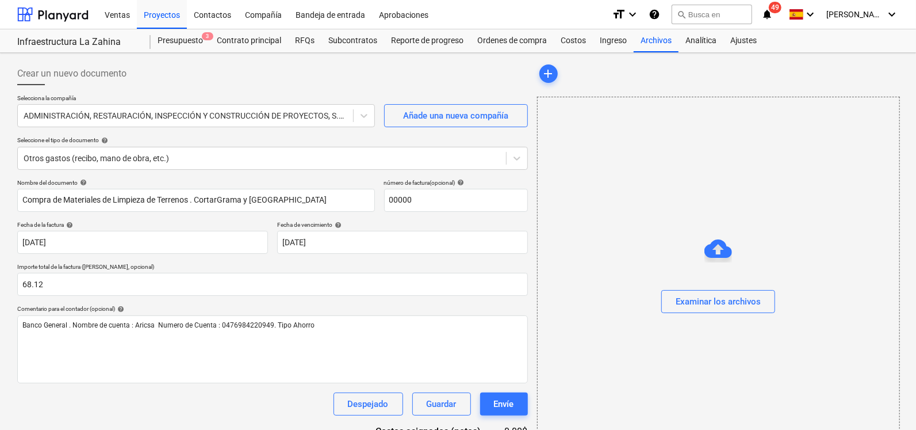
click at [250, 398] on div "Despejado Guardar Envíe" at bounding box center [272, 403] width 511 height 23
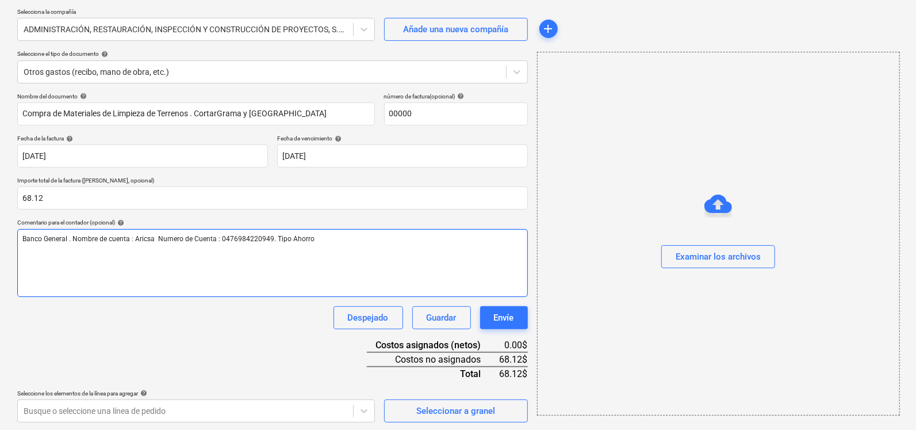
scroll to position [87, 0]
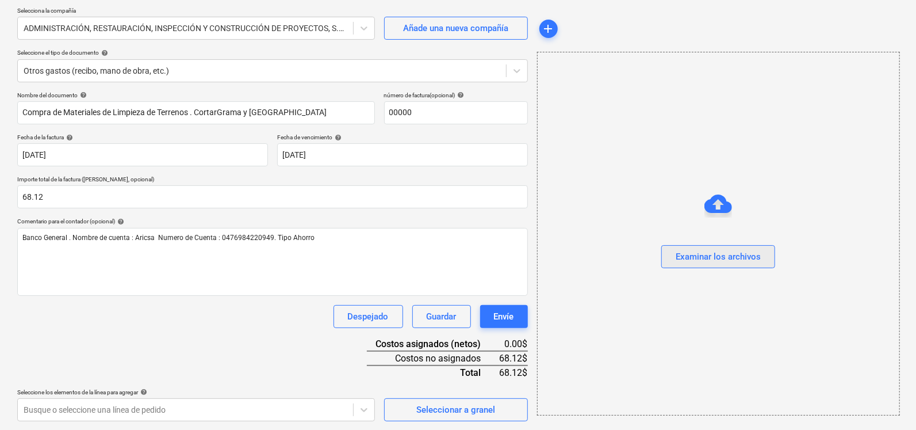
click at [739, 250] on div "Examinar los archivos" at bounding box center [718, 256] width 85 height 15
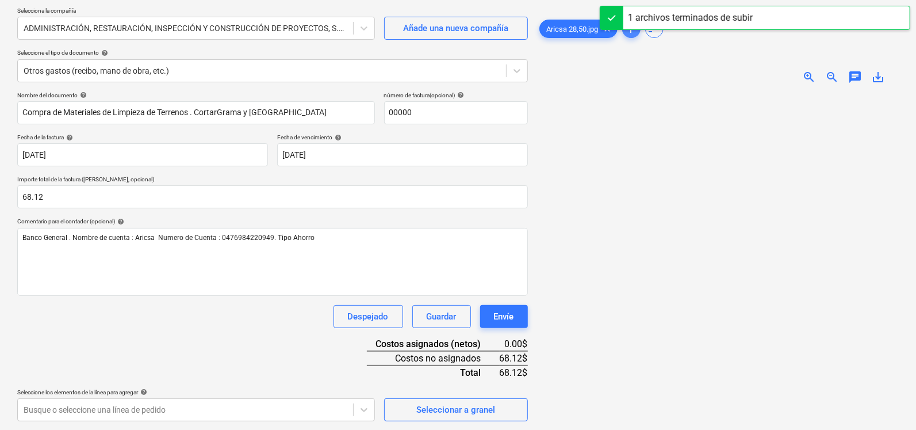
click at [636, 33] on span "add" at bounding box center [632, 29] width 14 height 14
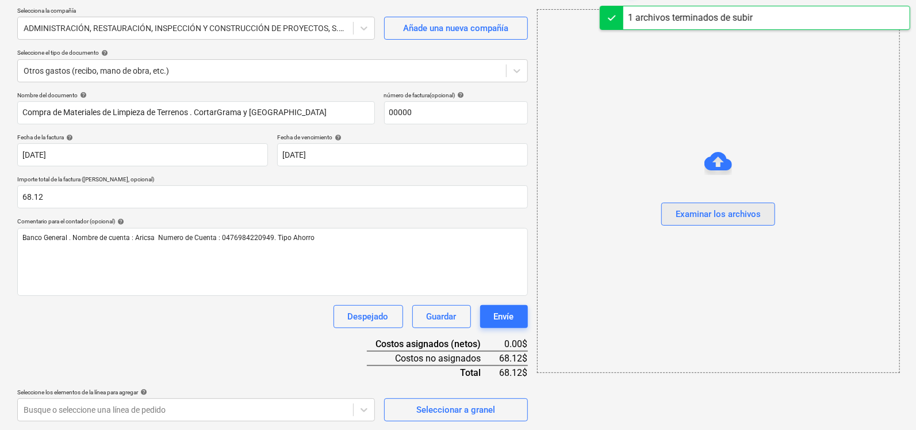
click at [710, 202] on button "Examinar los archivos" at bounding box center [718, 213] width 114 height 23
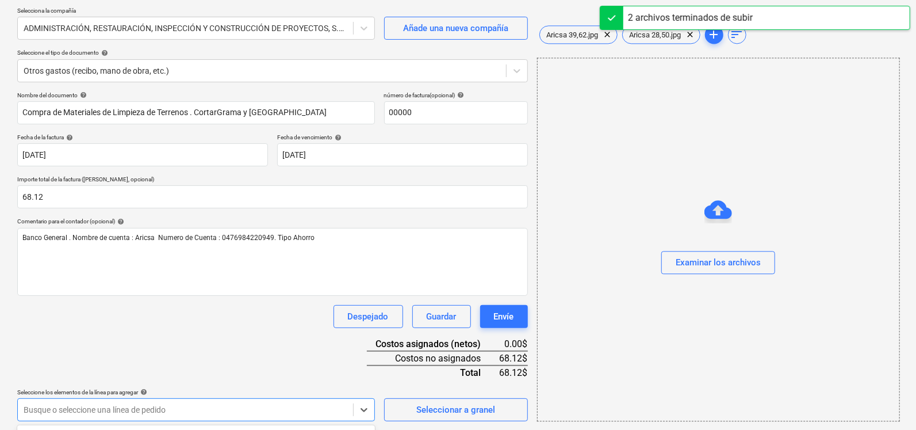
click at [243, 342] on body "Ventas Proyectos Contactos Compañía Bandeja de entrada Aprobaciones format_size…" at bounding box center [458, 128] width 916 height 430
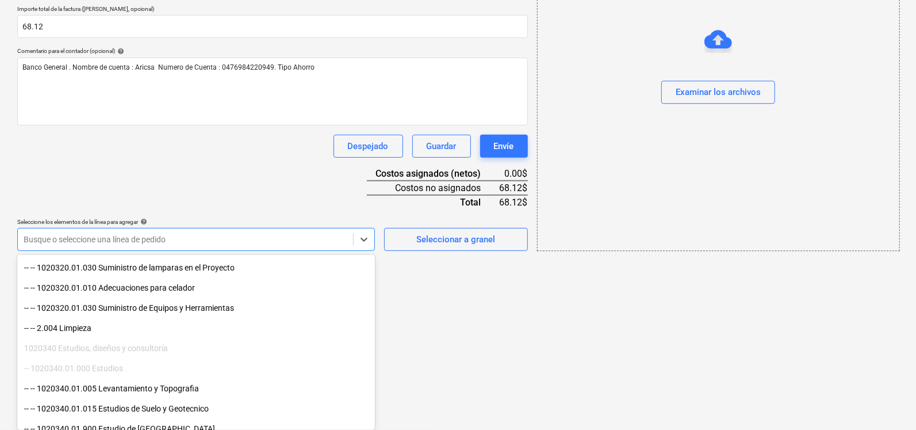
scroll to position [254, 0]
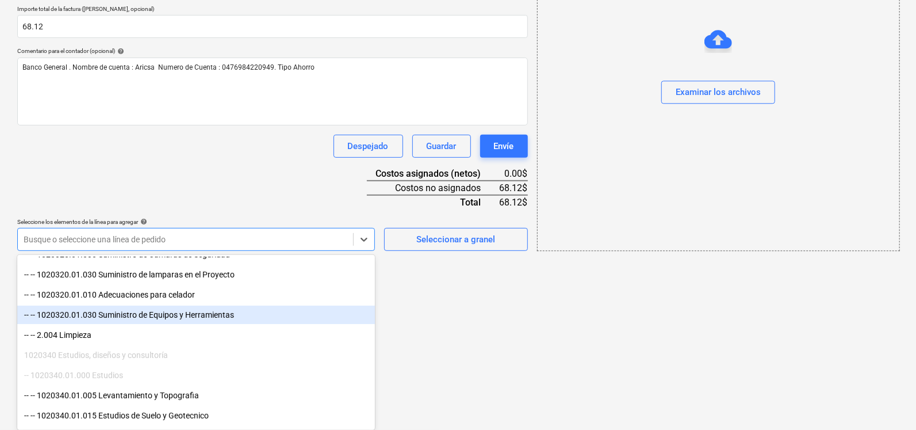
click at [256, 322] on div "-- -- 1020320.01.030 Suministro de Equipos y Herramientas" at bounding box center [196, 314] width 358 height 18
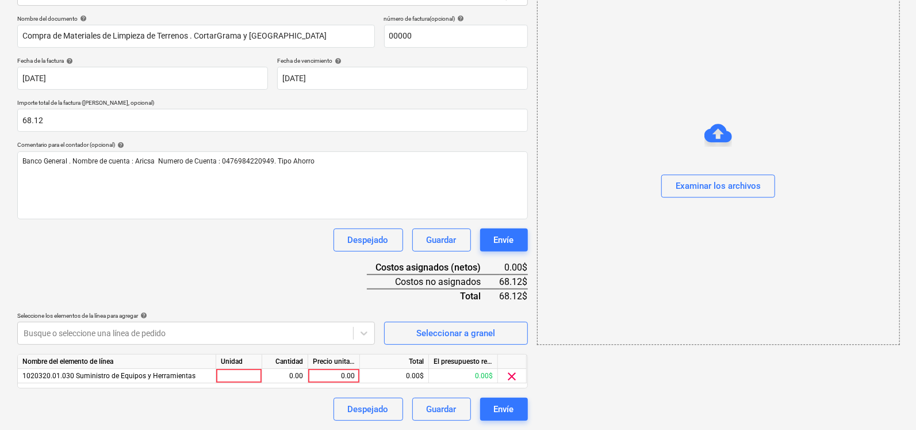
scroll to position [163, 0]
click at [454, 266] on html "Ventas Proyectos Contactos Compañía Bandeja de entrada Aprobaciones format_size…" at bounding box center [458, 52] width 916 height 430
click at [240, 266] on body "Ventas Proyectos Contactos Compañía Bandeja de entrada Aprobaciones format_size…" at bounding box center [458, 51] width 916 height 430
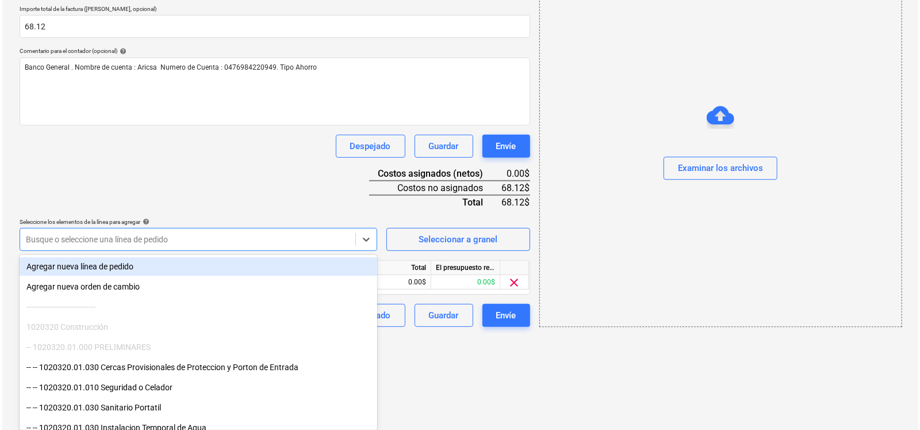
scroll to position [163, 0]
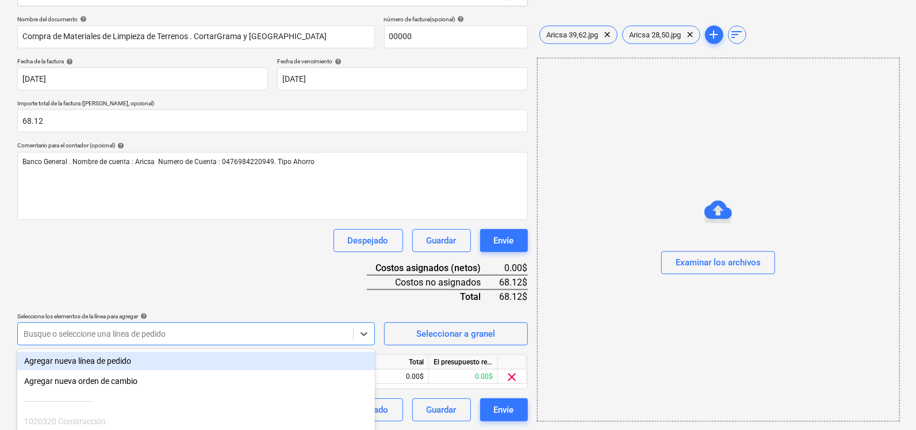
click at [283, 176] on div "Nombre del documento help Compra de Materiales de Limpieza de Terrenos . Cortar…" at bounding box center [272, 218] width 511 height 405
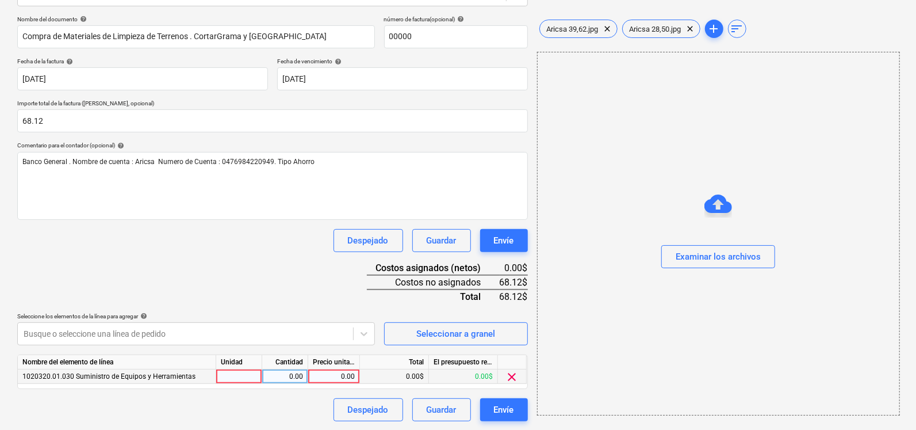
click at [246, 373] on div at bounding box center [239, 376] width 46 height 14
type input "u"
click at [290, 381] on div "0.00" at bounding box center [285, 376] width 36 height 14
type input "1"
click at [341, 370] on div "0.00" at bounding box center [334, 376] width 42 height 14
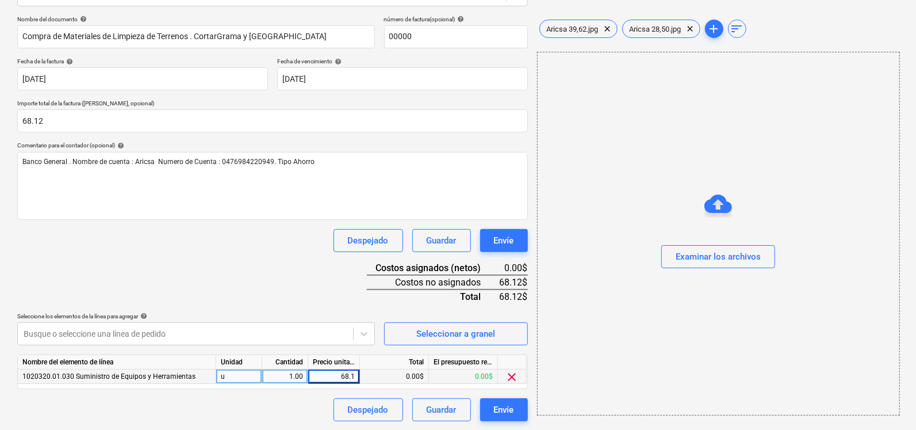
type input "68.12"
click at [316, 283] on div "Nombre del documento help Compra de Materiales de Limpieza de Terrenos . Cortar…" at bounding box center [272, 218] width 511 height 405
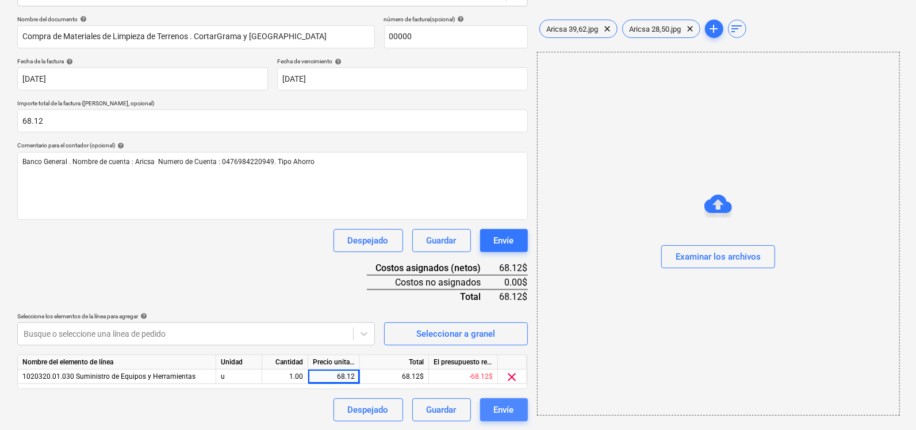
click at [507, 410] on div "Envíe" at bounding box center [504, 409] width 20 height 15
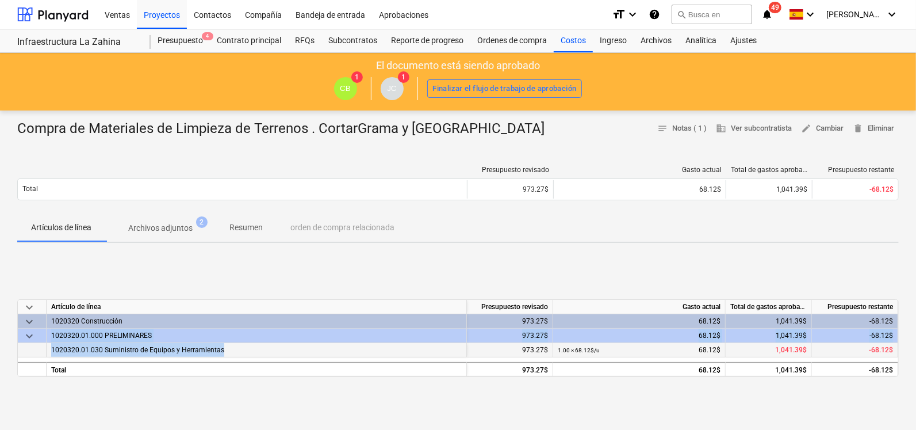
drag, startPoint x: 52, startPoint y: 333, endPoint x: 224, endPoint y: 343, distance: 171.7
click at [224, 343] on div "keyboard_arrow_down Artículo de línea Presupuesto revisado Gasto actual Total d…" at bounding box center [458, 338] width 882 height 78
drag, startPoint x: 224, startPoint y: 343, endPoint x: 218, endPoint y: 335, distance: 9.4
click at [218, 335] on div "1020320.01.000 PRELIMINARES" at bounding box center [256, 335] width 411 height 14
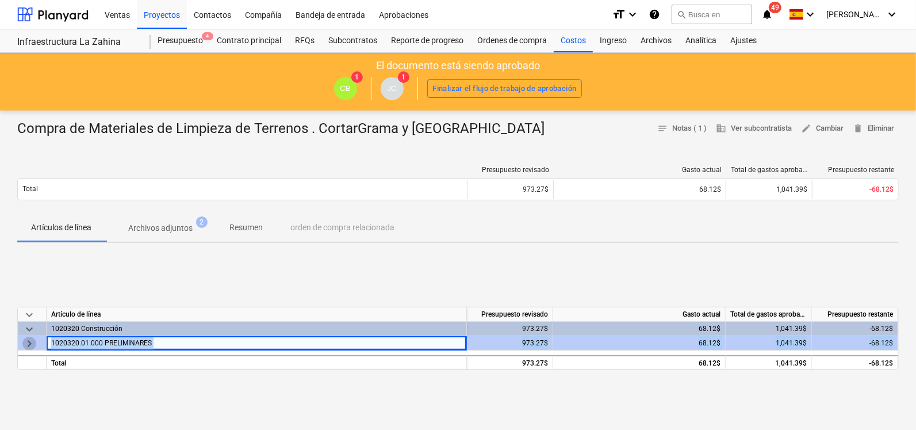
click at [35, 343] on span "keyboard_arrow_right" at bounding box center [29, 343] width 14 height 14
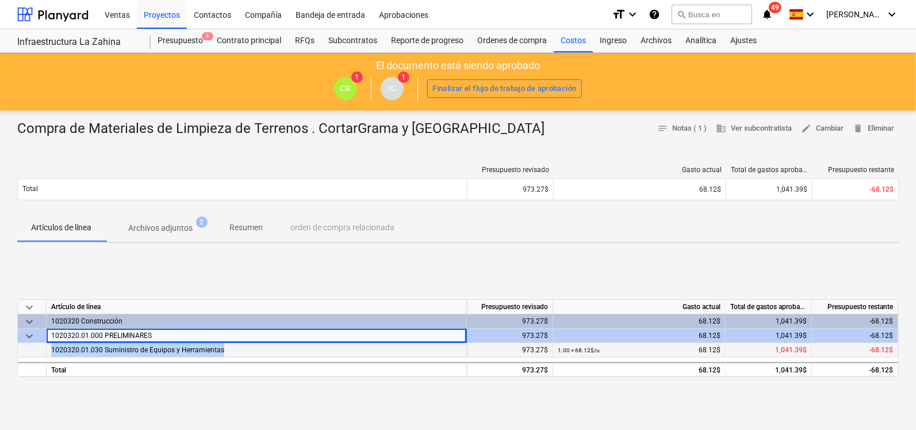
drag, startPoint x: 51, startPoint y: 349, endPoint x: 253, endPoint y: 354, distance: 201.9
click at [253, 354] on div "1020320.01.030 Suministro de Equipos y Herramientas" at bounding box center [257, 350] width 420 height 14
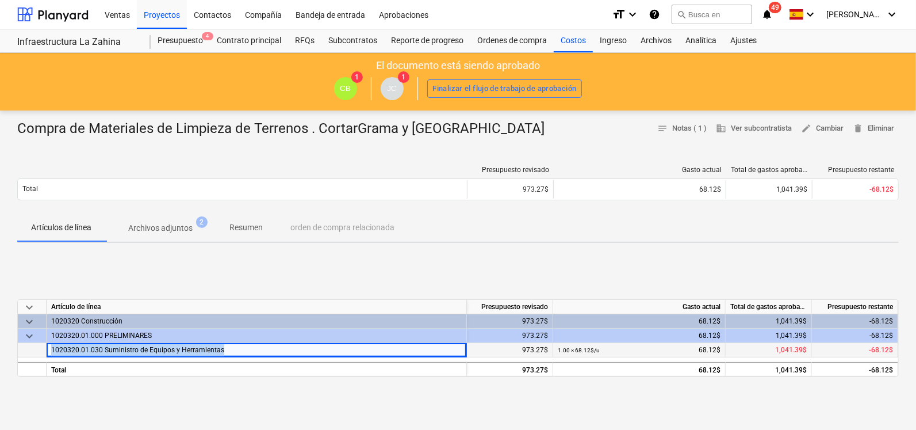
drag, startPoint x: 253, startPoint y: 354, endPoint x: 190, endPoint y: 351, distance: 63.3
copy span "1020320.01.030 Suministro de Equipos y Herramientas"
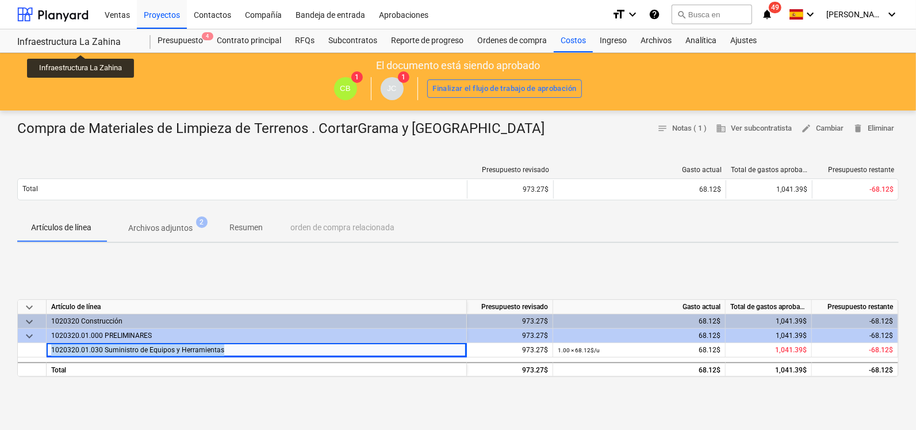
click at [81, 44] on div "Infraestructura La Zahina" at bounding box center [77, 42] width 120 height 12
click at [81, 12] on div at bounding box center [52, 14] width 71 height 29
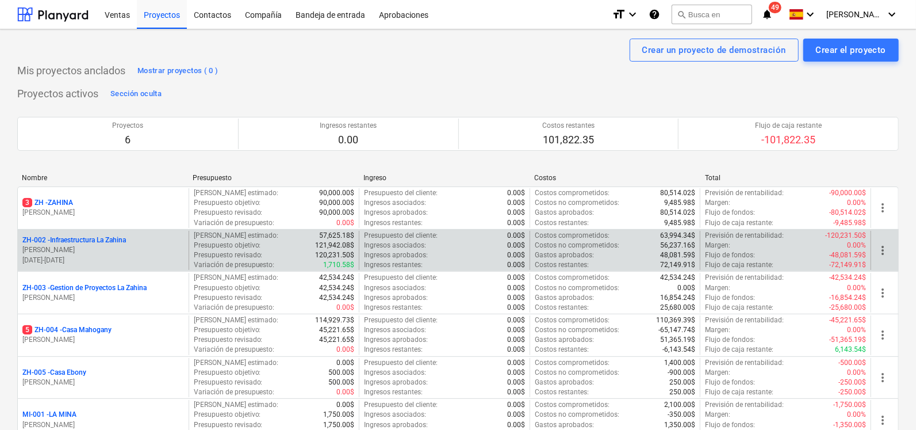
click at [58, 240] on p "ZH-002 - Infraestructura La Zahina" at bounding box center [74, 240] width 104 height 10
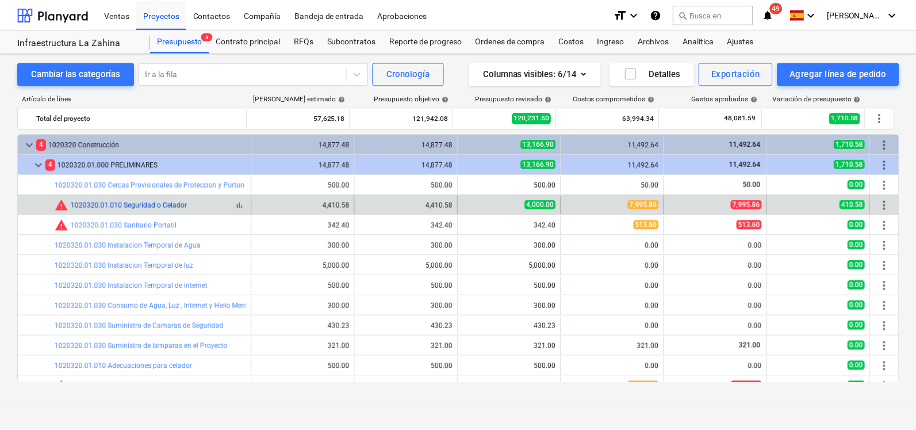
scroll to position [62, 0]
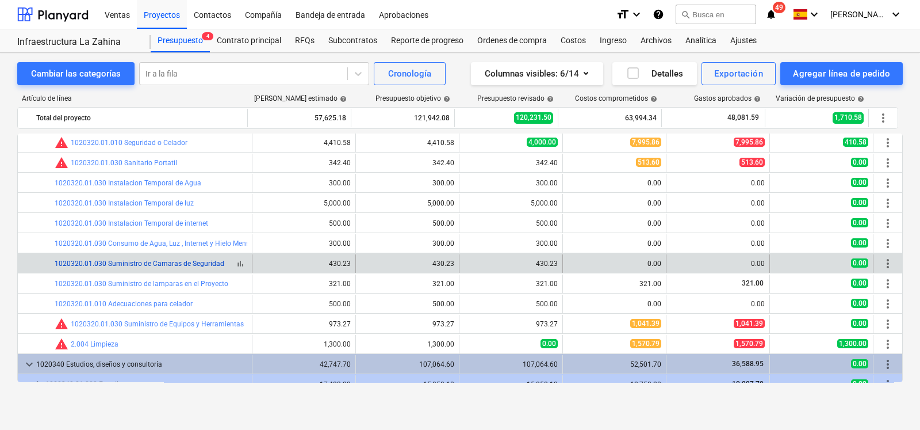
click at [163, 266] on link "1020320.01.030 Suministro de Camaras de Seguridad" at bounding box center [140, 263] width 170 height 8
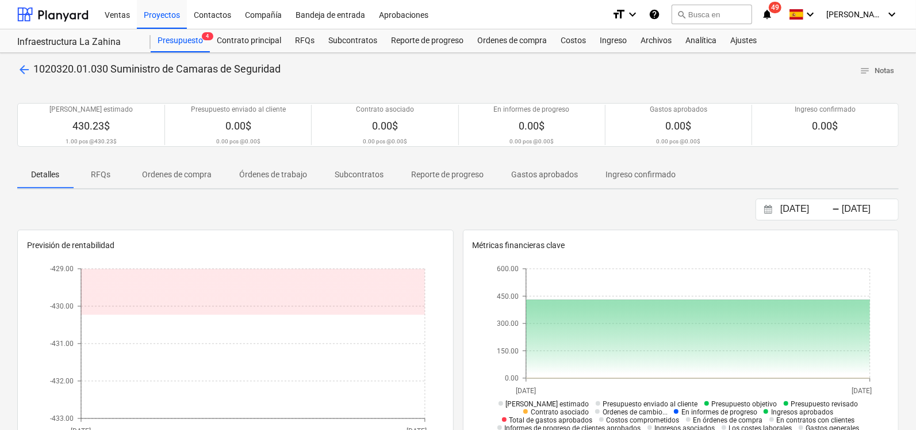
click at [275, 170] on p "Órdenes de trabajo" at bounding box center [273, 175] width 68 height 12
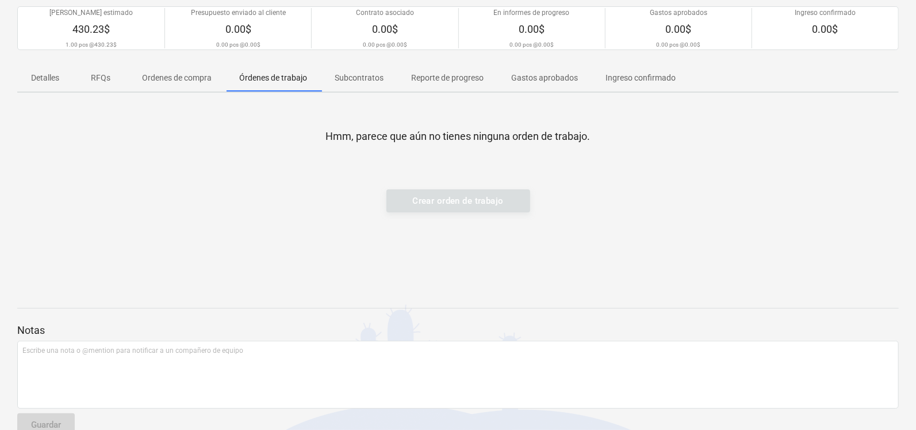
scroll to position [120, 0]
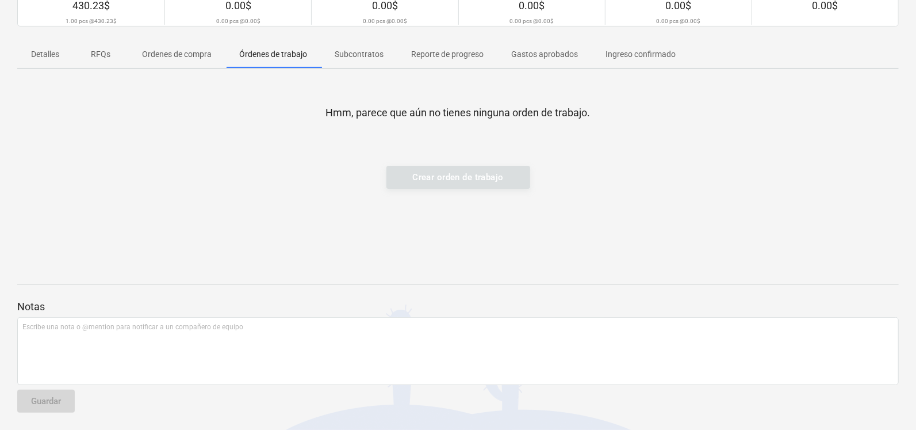
click at [244, 229] on div "Hmm, parece que aún no tienes ninguna orden de trabajo. Crear orden de trabajo" at bounding box center [458, 164] width 882 height 173
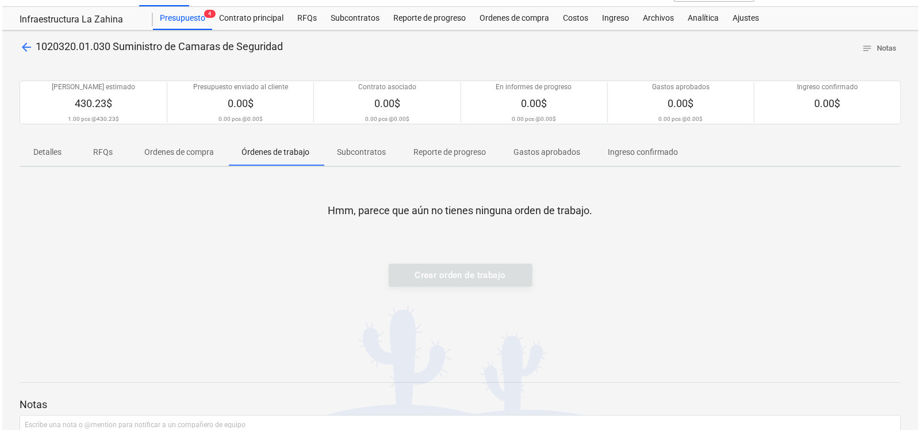
scroll to position [0, 0]
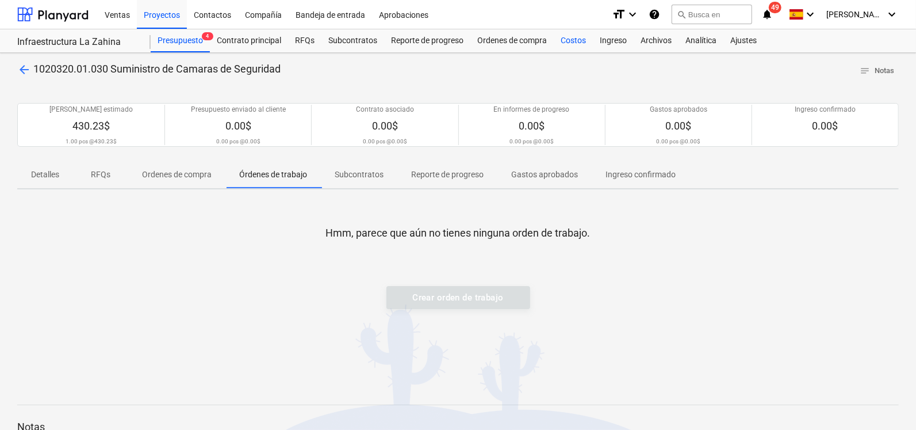
click at [575, 40] on div "Costos" at bounding box center [573, 40] width 39 height 23
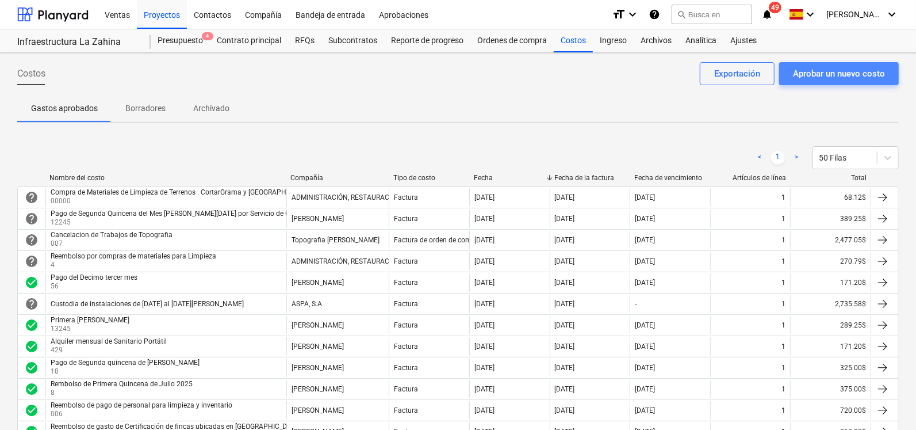
click at [797, 75] on div "Aprobar un nuevo costo" at bounding box center [839, 73] width 92 height 15
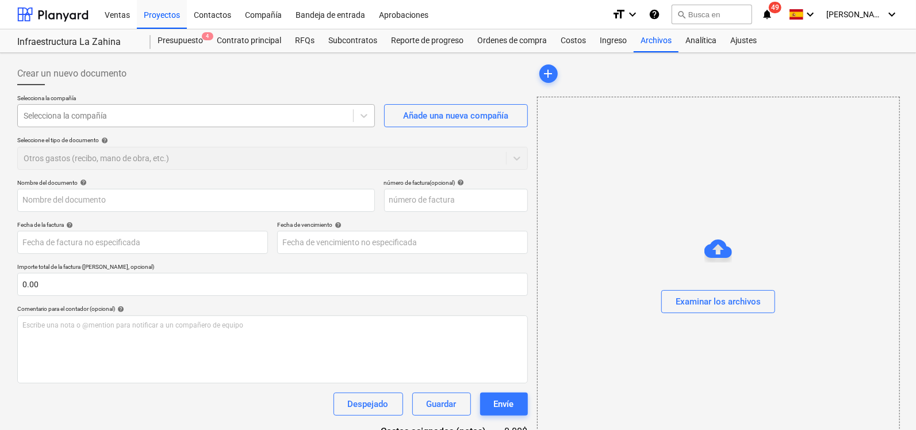
click at [106, 116] on div at bounding box center [186, 116] width 324 height 12
click at [423, 116] on div "Añade una nueva compañía" at bounding box center [455, 115] width 105 height 15
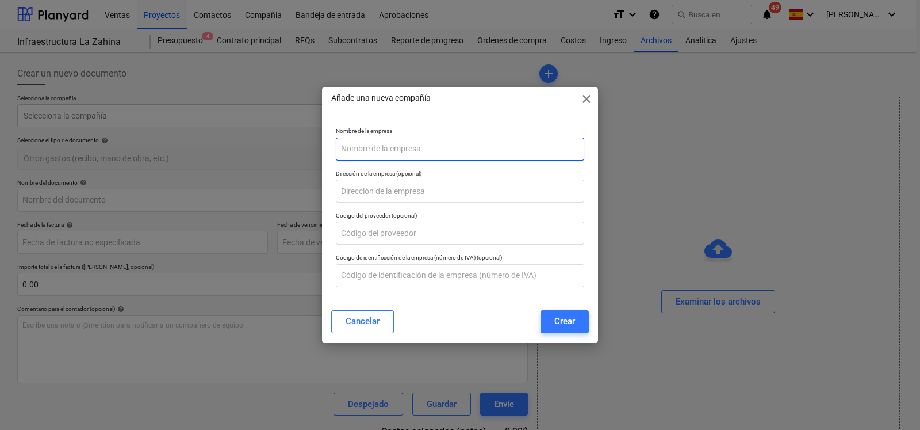
click at [371, 156] on input "text" at bounding box center [460, 148] width 248 height 23
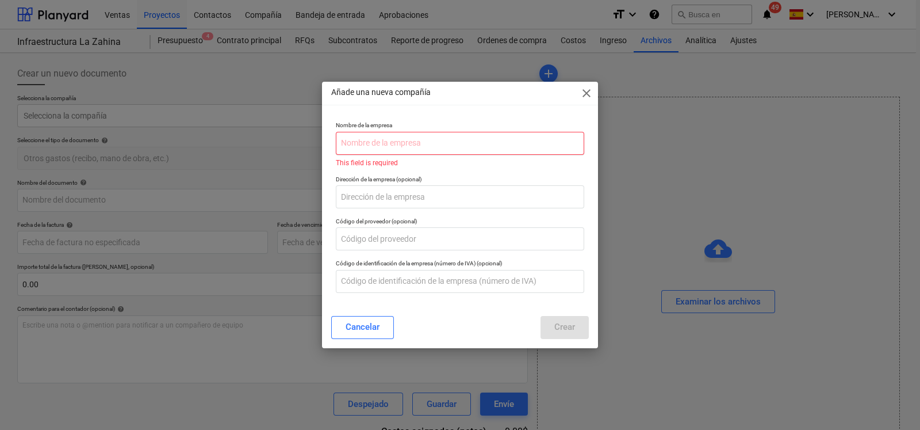
paste input "Servicios, Operaciones y Soluciones"
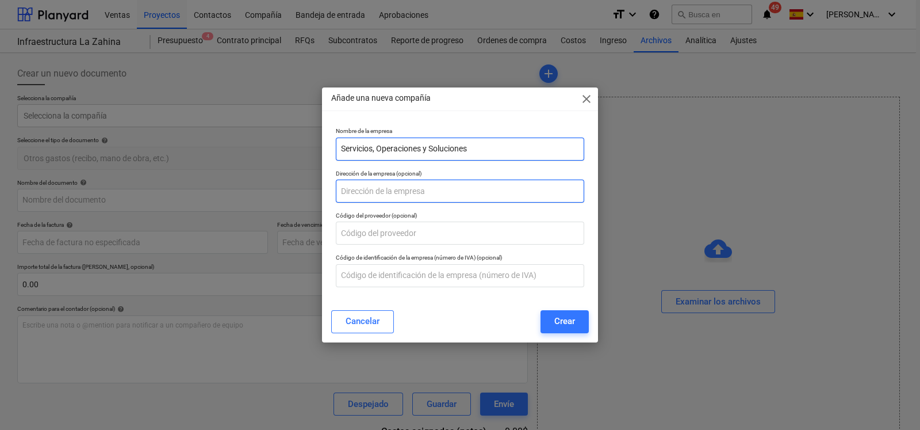
type input "Servicios, Operaciones y Soluciones"
click at [380, 191] on input "text" at bounding box center [460, 190] width 248 height 23
paste input "Calle [PERSON_NAME]"
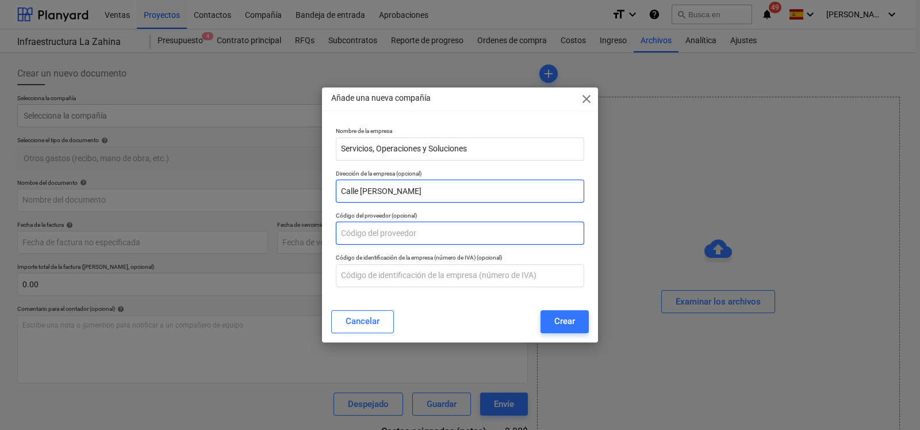
type input "Calle [PERSON_NAME]"
click at [397, 234] on input "text" at bounding box center [460, 232] width 248 height 23
paste input "[PHONE_NUMBER]"
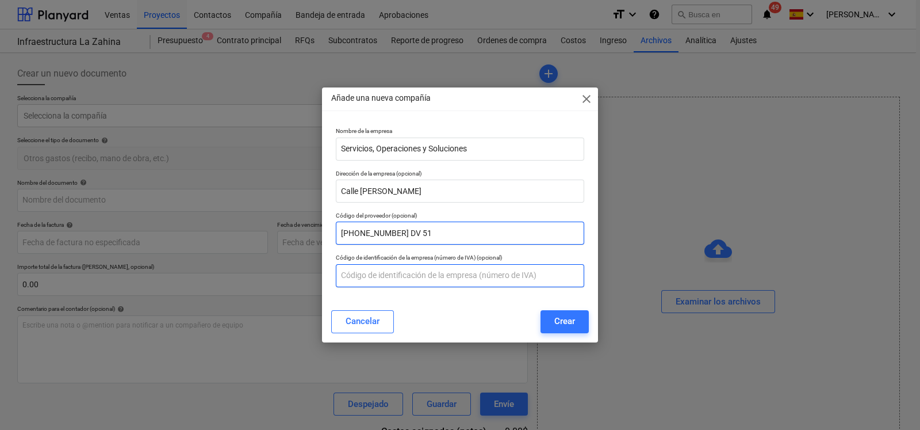
type input "[PHONE_NUMBER] DV 51"
click at [395, 279] on input "text" at bounding box center [460, 275] width 248 height 23
click at [357, 280] on input "text" at bounding box center [460, 275] width 248 height 23
drag, startPoint x: 419, startPoint y: 231, endPoint x: 330, endPoint y: 226, distance: 89.3
click at [330, 226] on div "Nombre de la empresa Servicios, Operaciones y Soluciones Dirección de la empres…" at bounding box center [460, 212] width 276 height 178
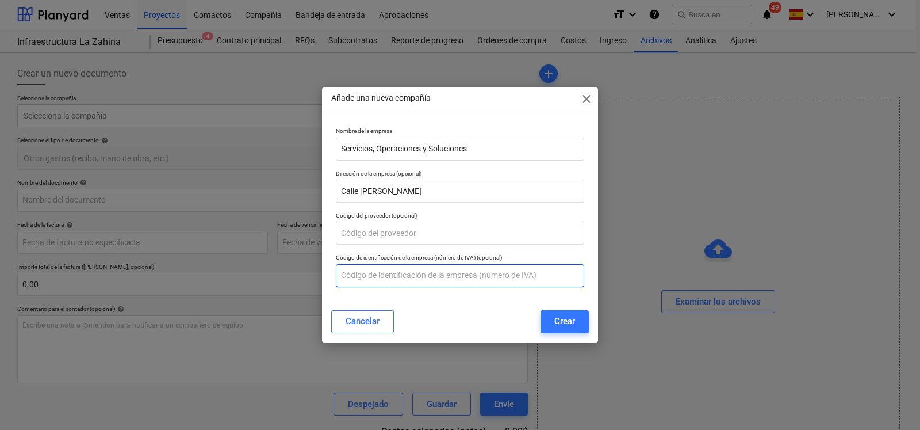
paste input "[PHONE_NUMBER] DV 51"
type input "[PHONE_NUMBER] DV 51"
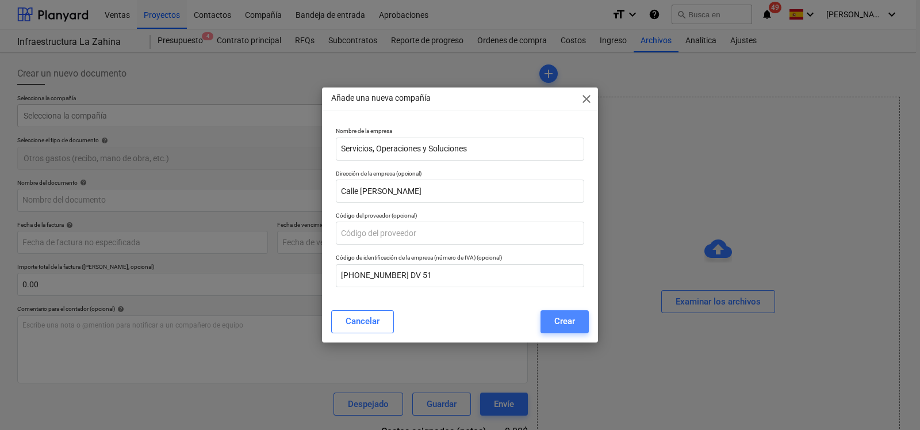
click at [549, 319] on button "Crear" at bounding box center [565, 321] width 48 height 23
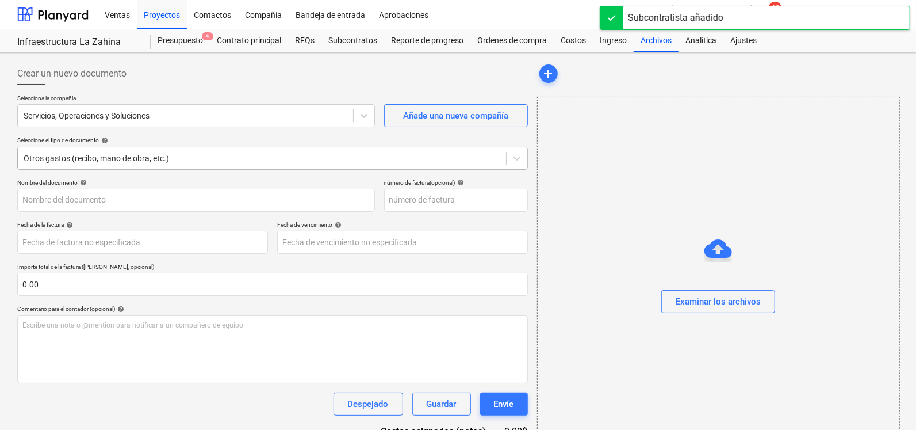
click at [135, 158] on div at bounding box center [262, 158] width 477 height 12
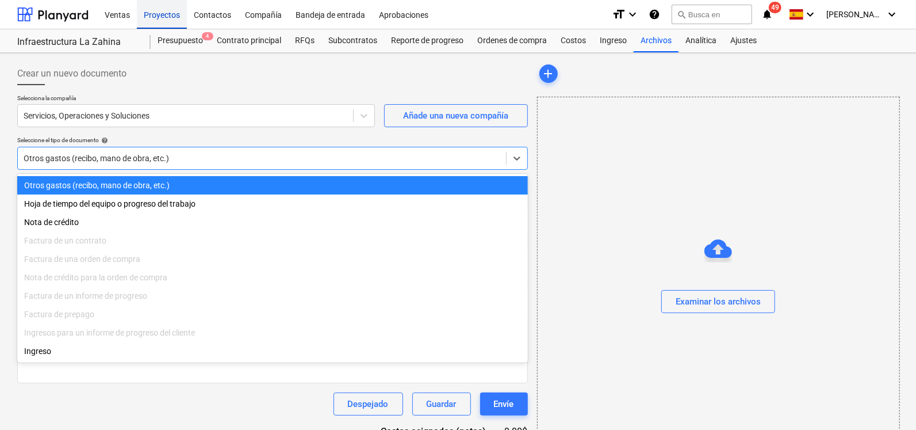
click at [167, 18] on div "Proyectos" at bounding box center [162, 13] width 50 height 29
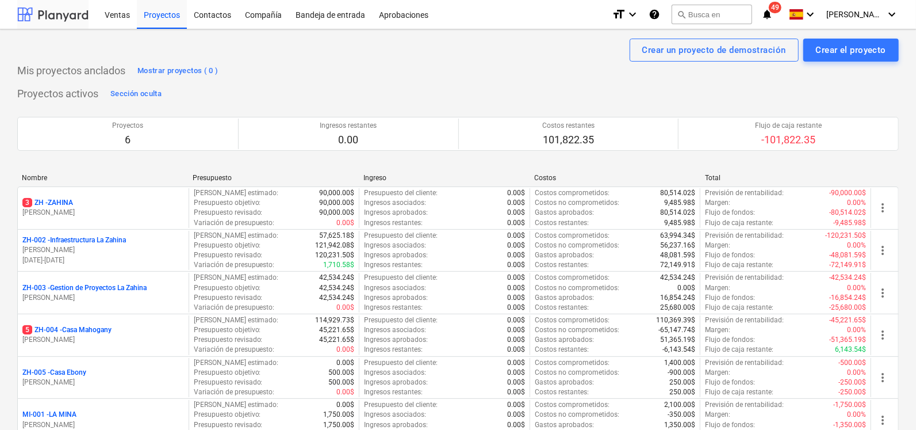
click at [65, 22] on div at bounding box center [52, 14] width 71 height 29
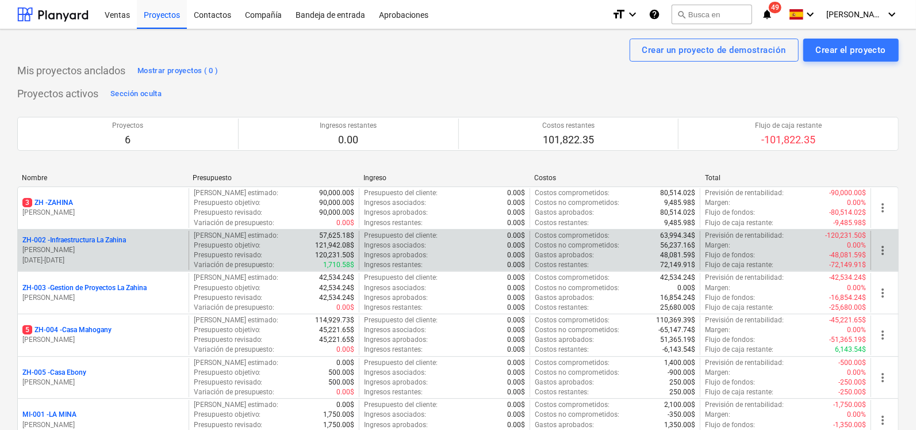
click at [81, 242] on p "ZH-002 - Infraestructura La Zahina" at bounding box center [74, 240] width 104 height 10
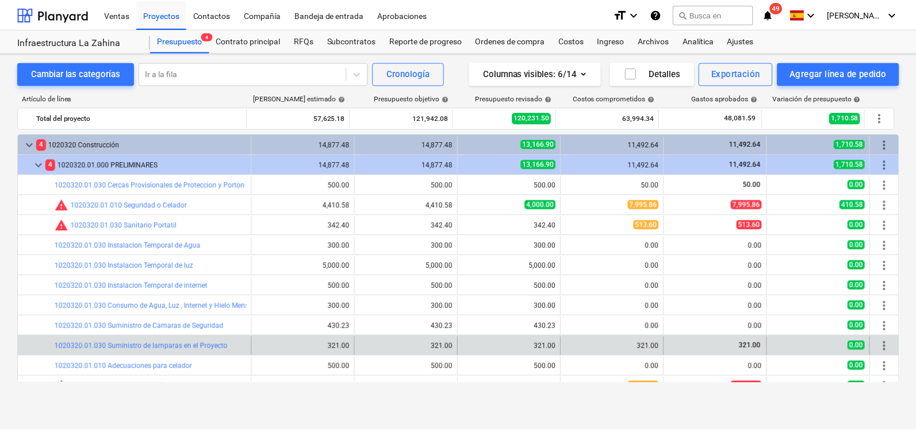
scroll to position [62, 0]
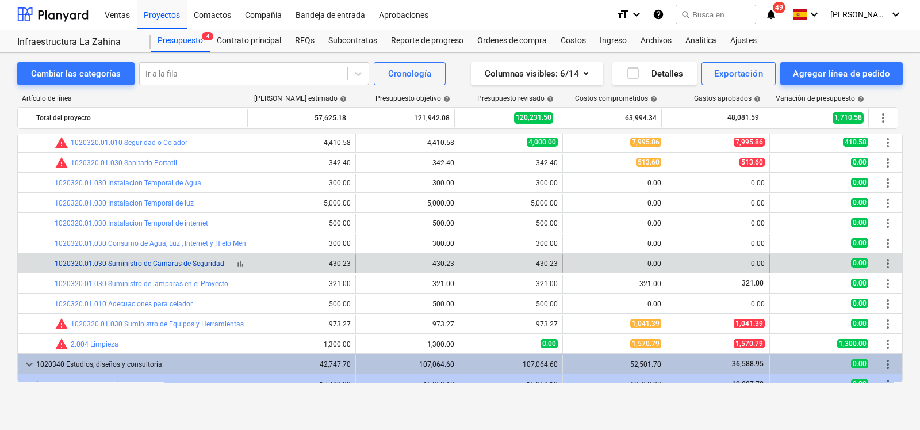
click at [144, 262] on link "1020320.01.030 Suministro de Camaras de Seguridad" at bounding box center [140, 263] width 170 height 8
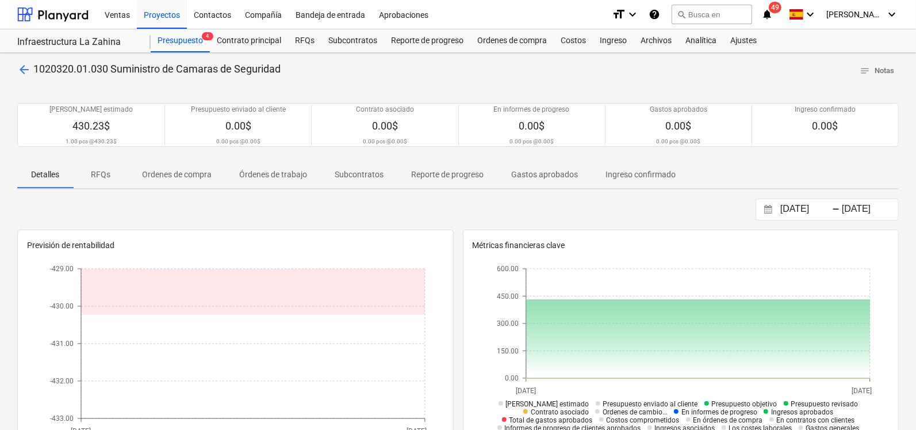
click at [192, 177] on p "Ordenes de compra" at bounding box center [177, 175] width 70 height 12
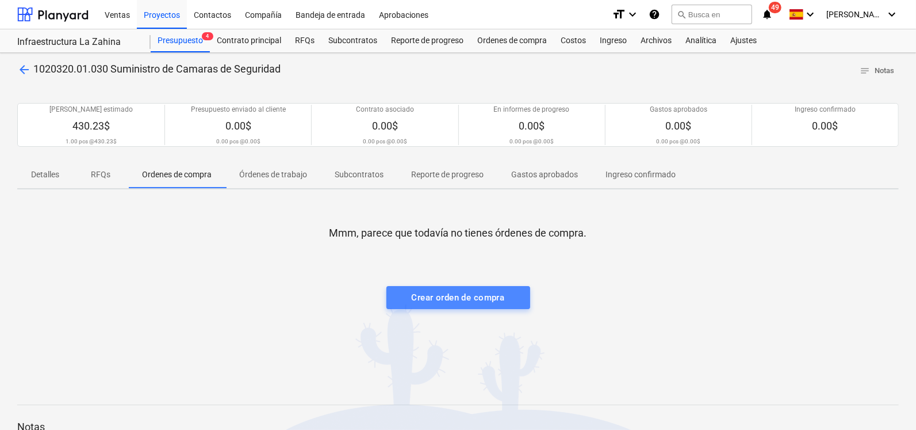
click at [457, 292] on div "Crear orden de compra" at bounding box center [458, 297] width 93 height 15
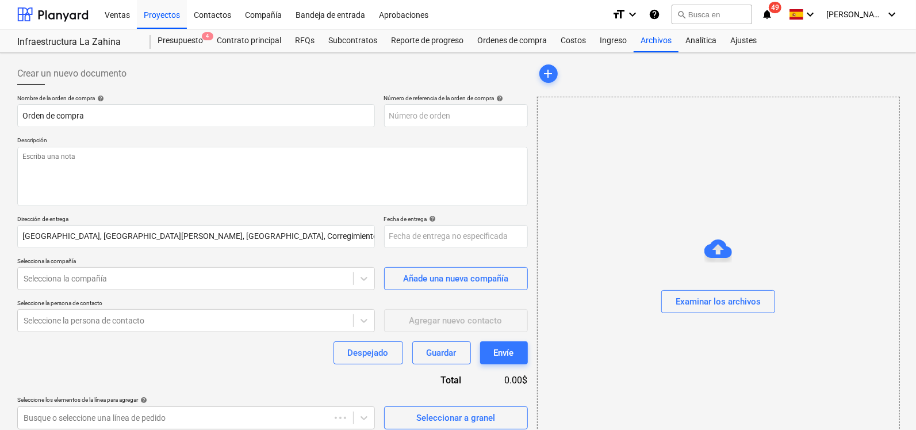
type textarea "x"
type input "ZH-002-PO-021"
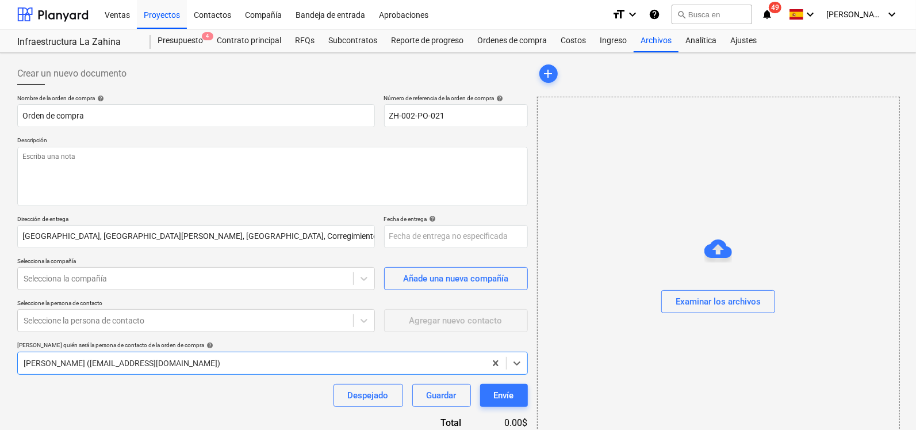
type textarea "x"
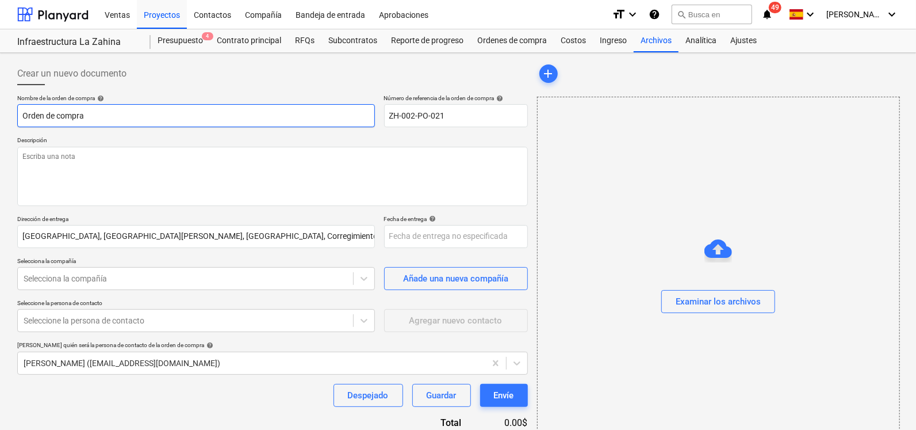
drag, startPoint x: 217, startPoint y: 110, endPoint x: 0, endPoint y: 99, distance: 217.1
click at [0, 99] on div "Crear un nuevo documento Nombre de la orden de compra help Orden de compra Núme…" at bounding box center [458, 266] width 916 height 427
type input "C"
type textarea "x"
type input "Co"
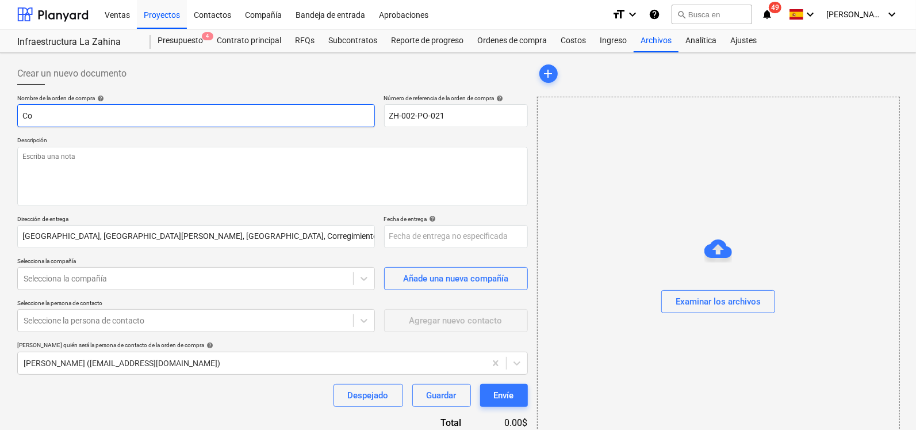
type textarea "x"
type input "Com"
type textarea "x"
type input "Compr"
type textarea "x"
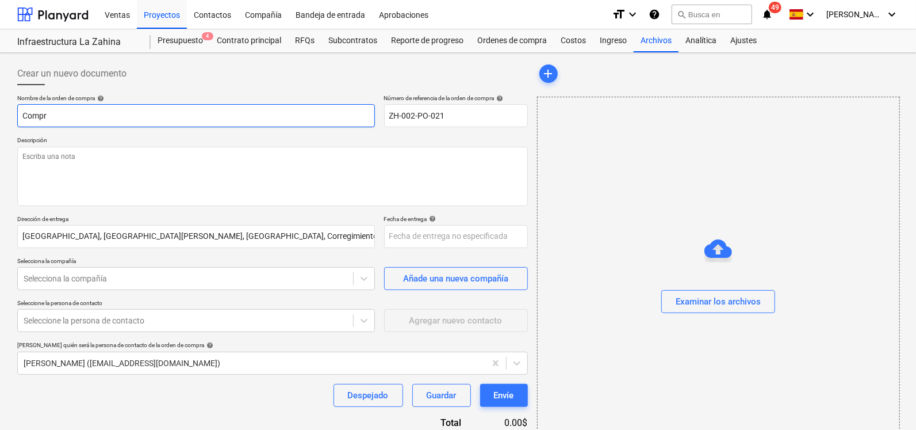
type input "Compra"
type textarea "x"
type input "Compra"
type textarea "x"
type input "Compra e"
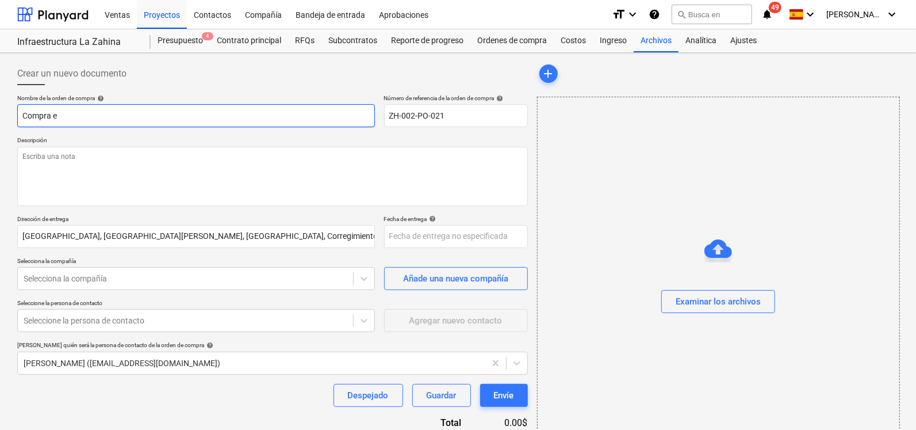
type textarea "x"
type input "Compra e I"
type textarea "x"
type input "Compra e II"
type textarea "x"
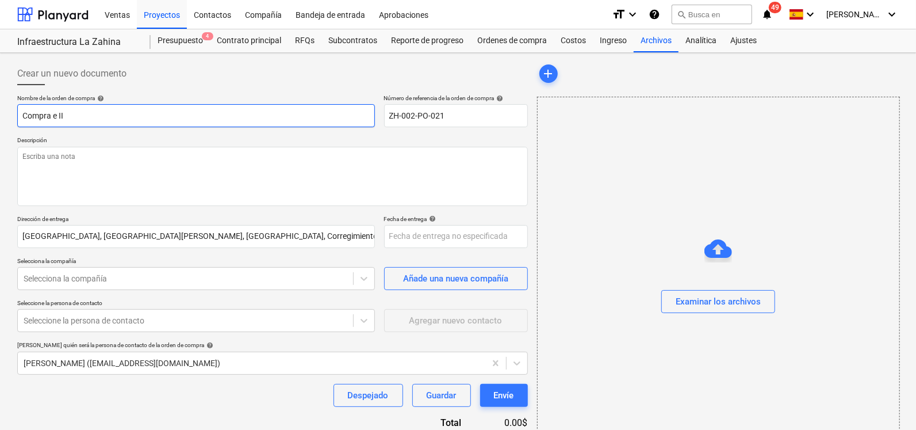
type input "Compra e I"
type textarea "x"
type input "Compra e In"
type textarea "x"
type input "Compra e Ins"
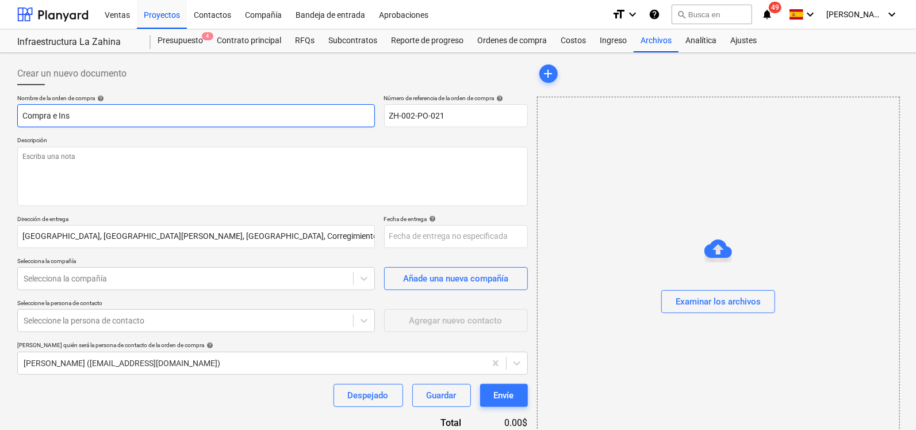
type textarea "x"
type input "Compra e Inst"
type textarea "x"
type input "Compra e Insta"
type textarea "x"
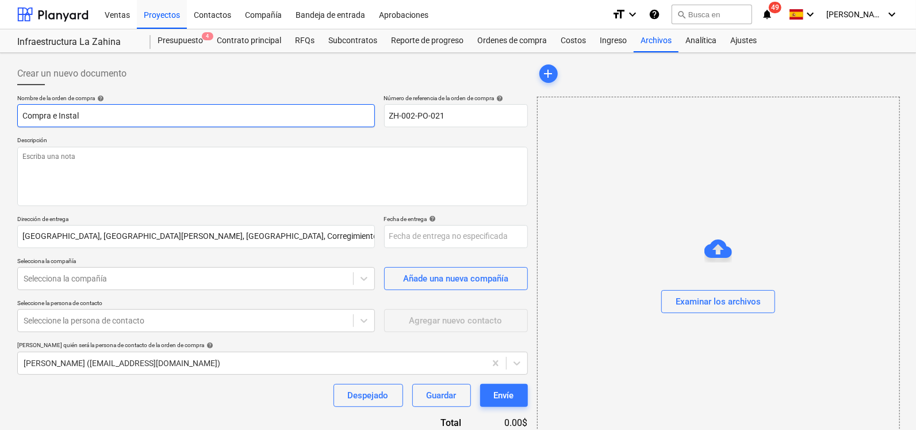
type input "Compra e Instala"
type textarea "x"
type input "Compra e Instalaci"
type textarea "x"
type input "Compra e Instalacio"
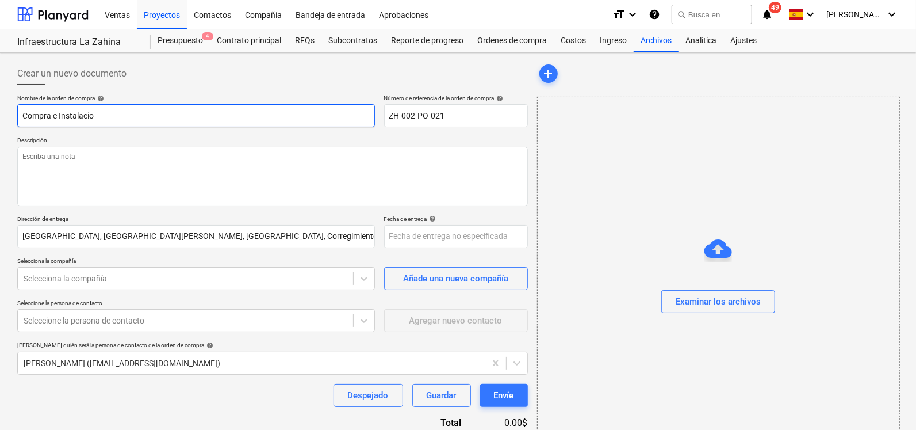
type textarea "x"
type input "Compra e Instalacion"
type textarea "x"
type input "Compra e Instalacion"
type textarea "x"
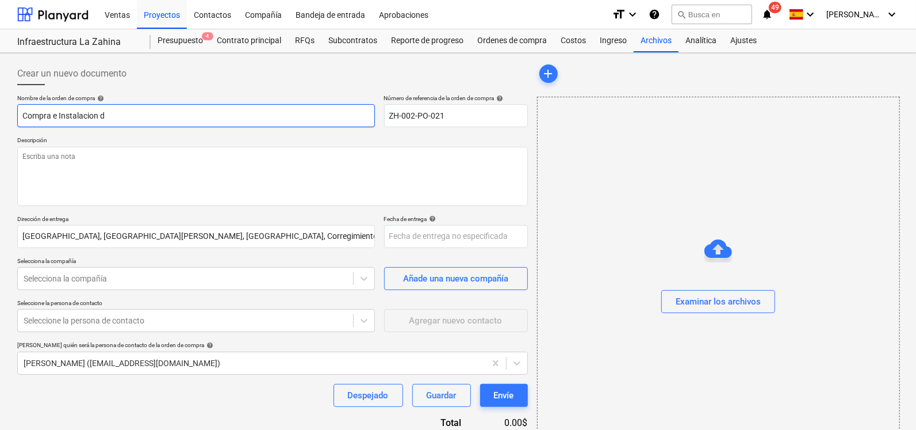
type input "Compra e Instalacion de"
type textarea "x"
type input "Compra e Instalacion de"
type textarea "x"
type input "Compra e Instalacion de C"
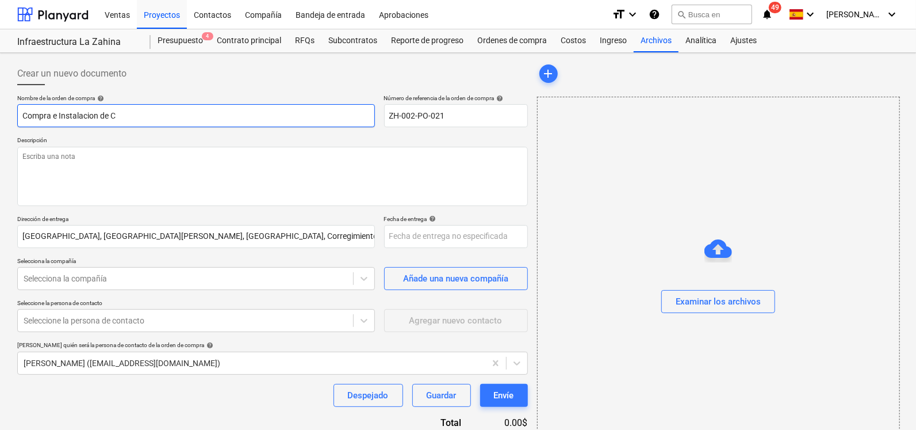
type textarea "x"
type input "Compra e Instalacion de Ca"
type textarea "x"
type input "Compra e Instalacion de Cam"
type textarea "x"
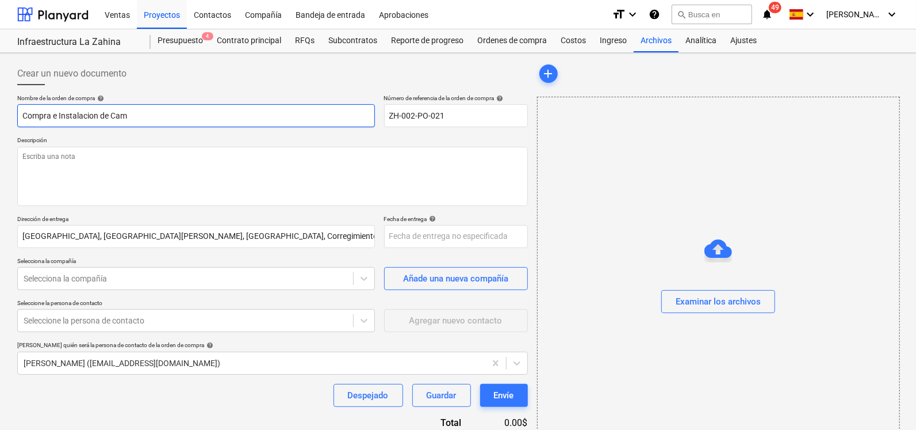
type input "Compra e Instalacion de Cama"
type textarea "x"
type input "Compra e Instalacion de Camar"
type textarea "x"
type input "Compra e Instalacion [PERSON_NAME]"
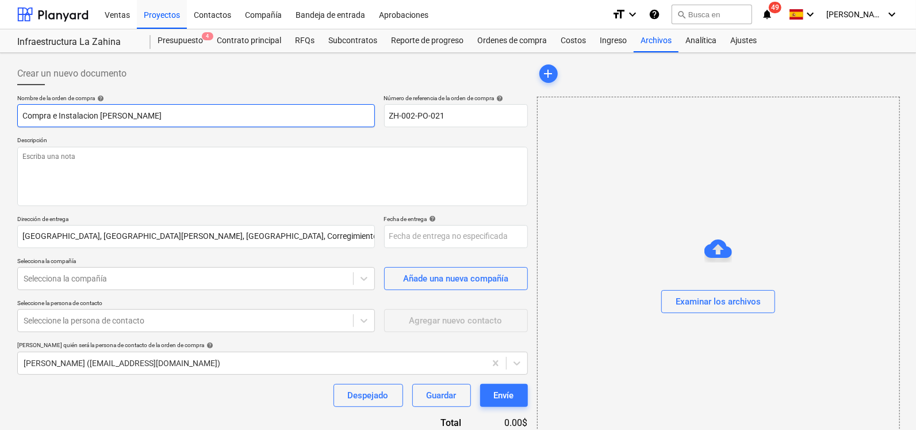
type textarea "x"
type input "Compra e Instalacion de Camaras"
type textarea "x"
type input "Compra e Instalacion de Camaras"
type textarea "x"
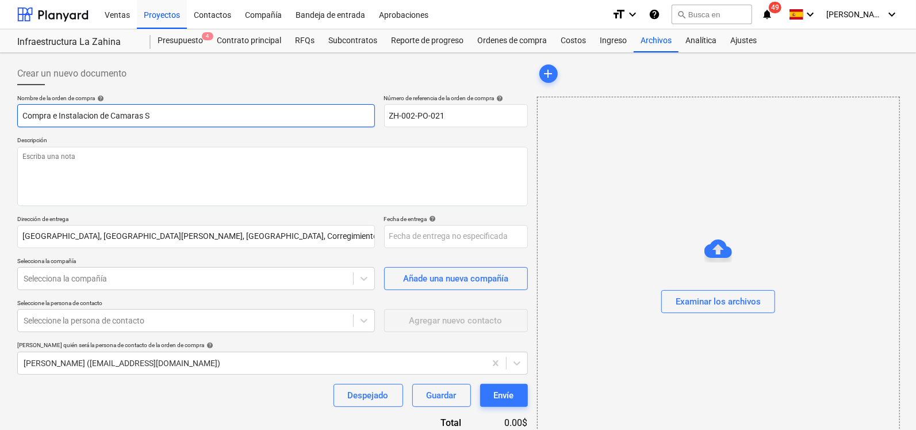
type input "Compra e Instalacion de Camaras So"
type textarea "x"
type input "Compra e Instalacion de Camaras Sola"
type textarea "x"
type input "Compra e Instalacion de Camaras Solar"
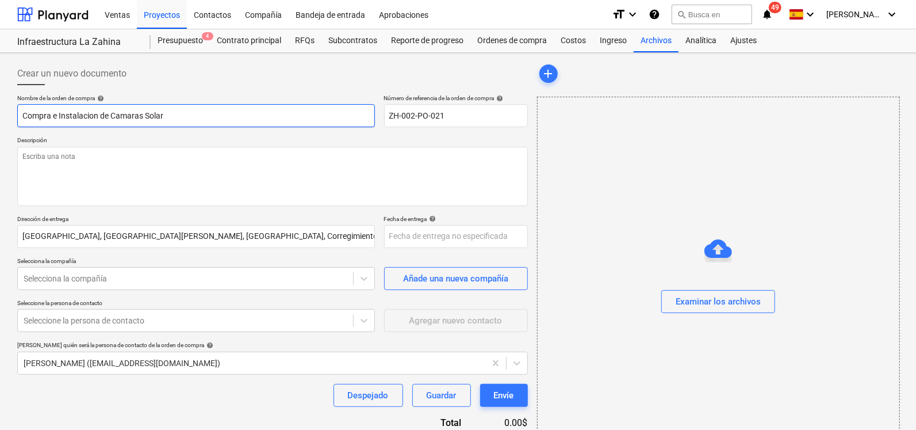
type textarea "x"
type input "Compra e Instalacion de Camaras Solare"
type textarea "x"
type input "Compra e Instalacion de Camaras Solares"
type textarea "x"
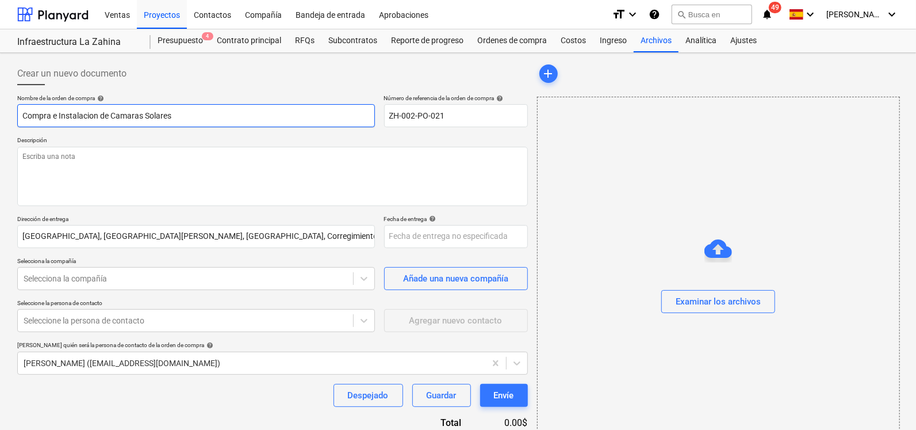
type input "Compra e Instalacion de Camaras Solares"
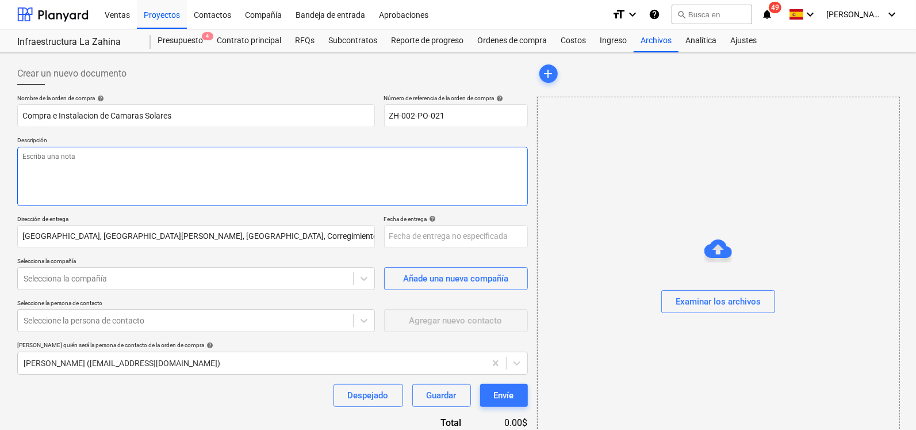
type textarea "x"
type textarea "C"
type textarea "x"
type textarea "Co"
type textarea "x"
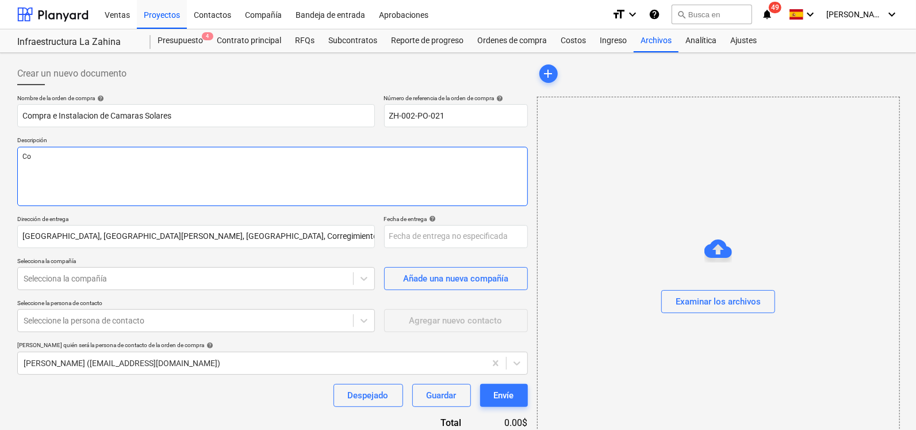
type textarea "Com"
type textarea "x"
type textarea "Compr"
type textarea "x"
type textarea "Compra"
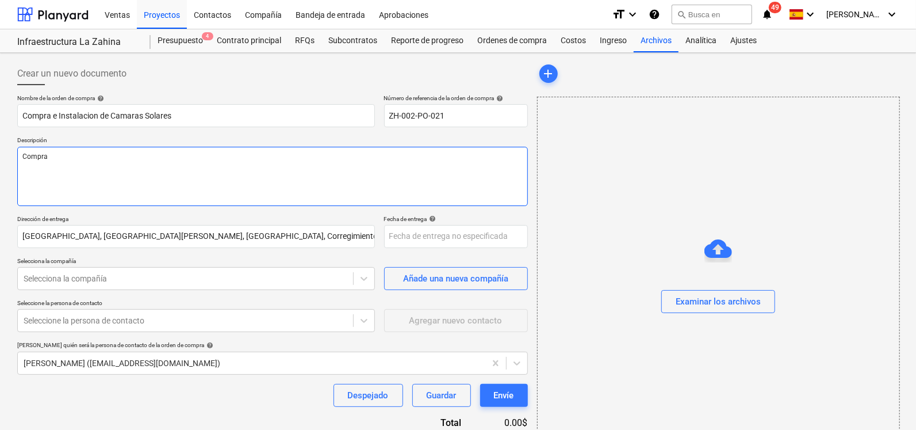
type textarea "x"
type textarea "Compra"
type textarea "x"
type textarea "Compra de"
type textarea "x"
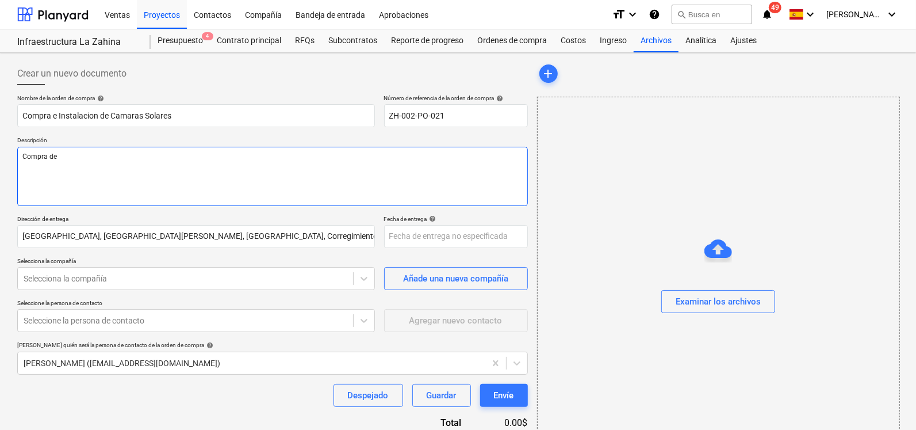
type textarea "Compra d"
type textarea "x"
type textarea "Compra"
type textarea "x"
type textarea "Compra e"
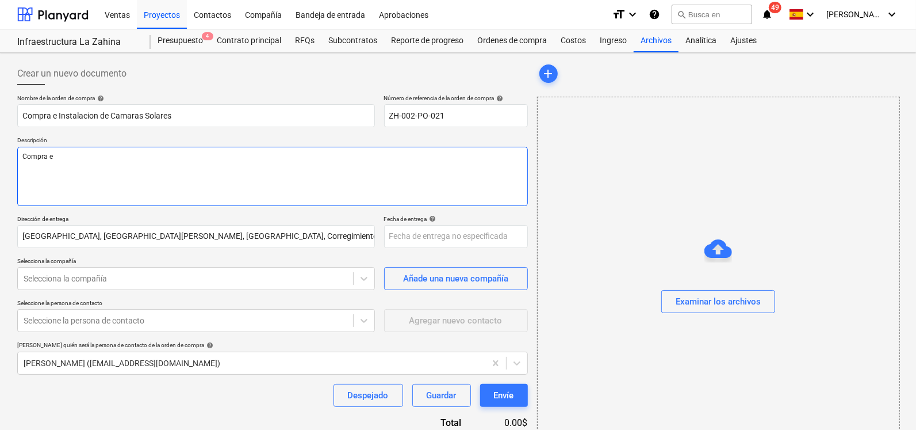
type textarea "x"
type textarea "Compra e I"
type textarea "x"
type textarea "Compra e In"
type textarea "x"
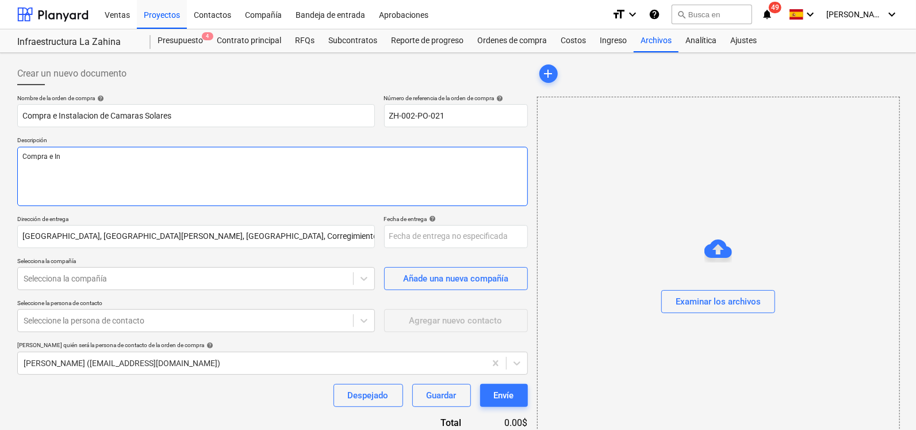
type textarea "Compra e Ins"
type textarea "x"
type textarea "Compra e Inst"
type textarea "x"
type textarea "Compra e Instal"
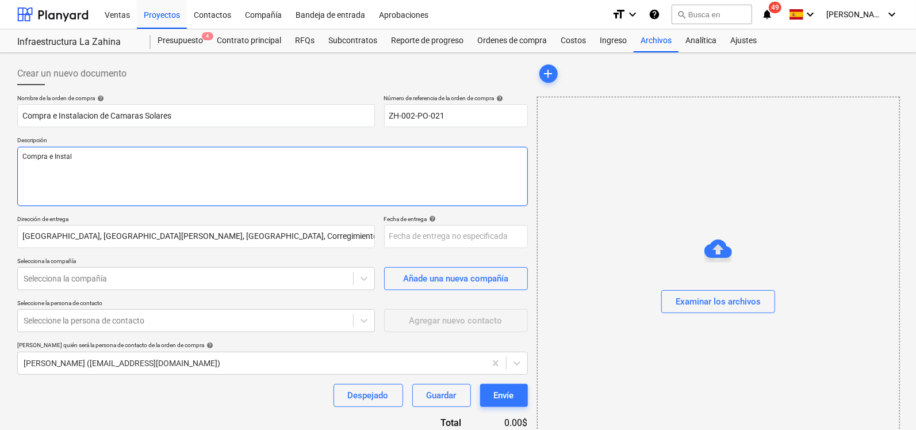
type textarea "x"
type textarea "Compra e Instala"
type textarea "x"
type textarea "Compra e Instalaci"
type textarea "x"
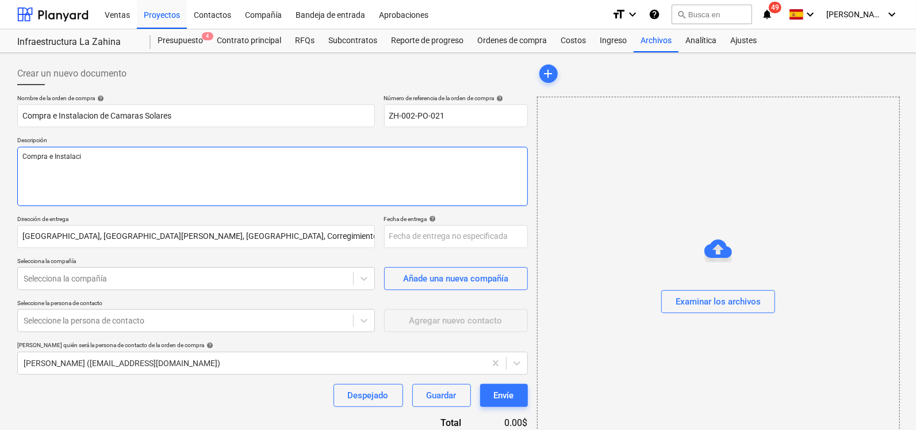
type textarea "Compra e Instalacio"
type textarea "x"
type textarea "Compra e Instalacion"
type textarea "x"
type textarea "Compra e Instalacion"
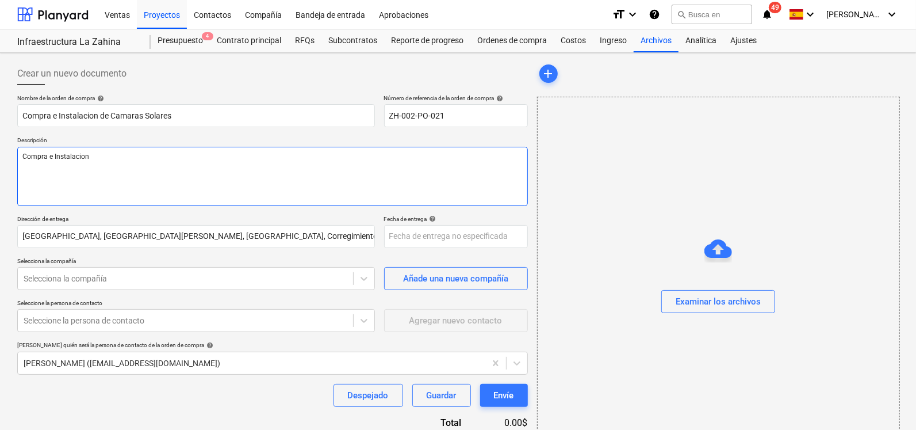
type textarea "x"
type textarea "Compra e Instalacion de"
type textarea "x"
type textarea "Compra e Instalacion de"
type textarea "x"
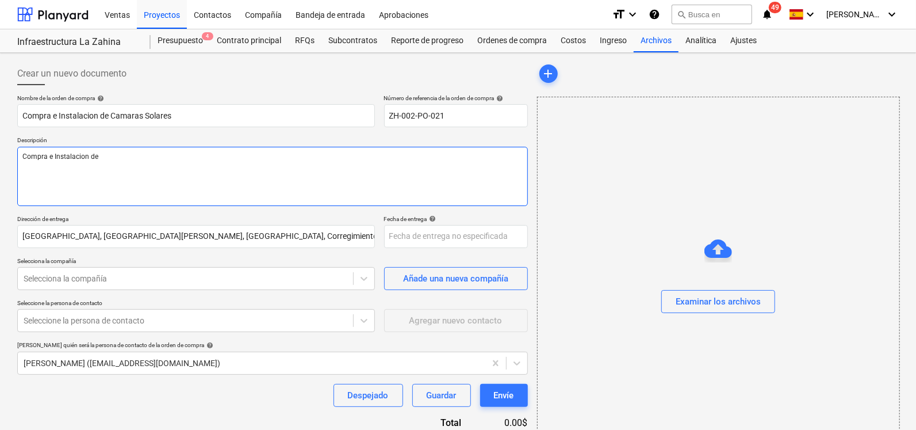
type textarea "Compra e Instalacion de"
type textarea "x"
type textarea "Compra e Instalacion d"
type textarea "x"
type textarea "Compra e Instalacion"
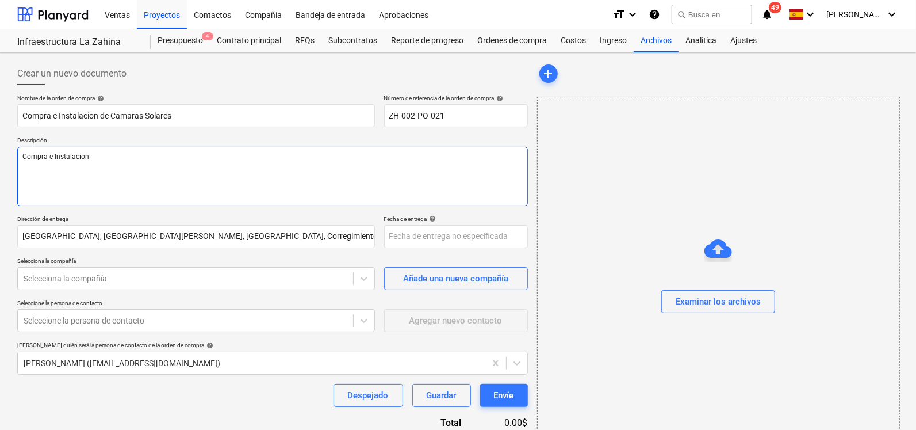
type textarea "x"
type textarea "Compra e Instalacion S"
type textarea "x"
type textarea "Compra e Instalacion So"
type textarea "x"
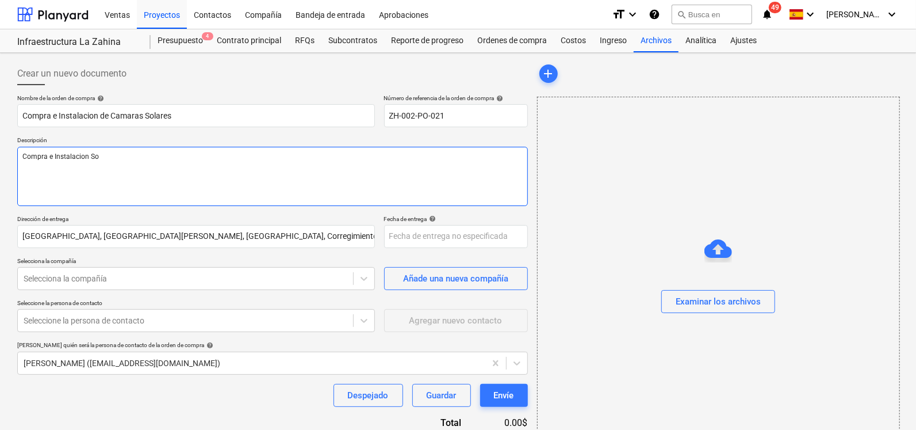
type textarea "Compra e Instalacion Sol"
type textarea "x"
type textarea "Compra e Instalacion Sola"
type textarea "x"
type textarea "Compra e Instalacion Solar"
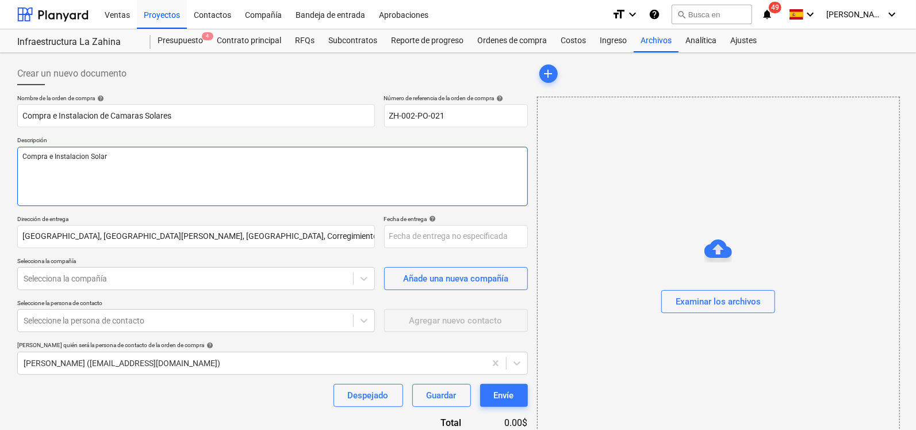
type textarea "x"
type textarea "Compra e Instalacion Solare"
type textarea "x"
type textarea "Compra e Instalacion Solares"
type textarea "x"
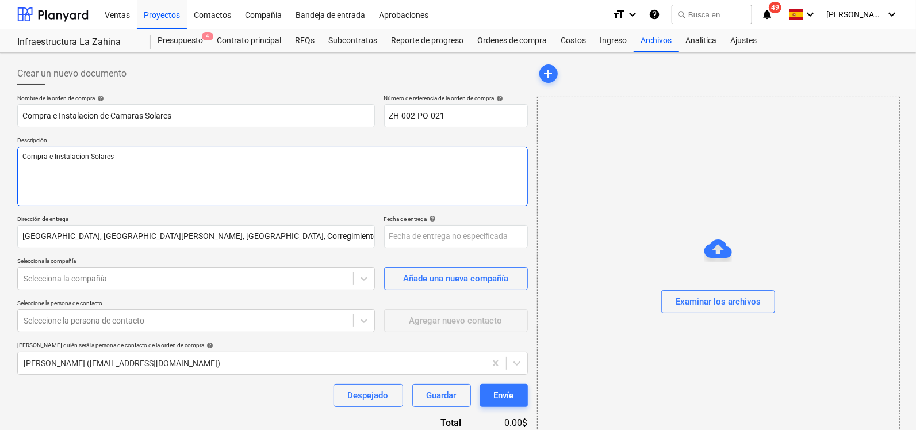
type textarea "Compra e Instalacion Solares"
type textarea "x"
type textarea "Compra e Instalacion Solares p"
type textarea "x"
type textarea "Compra e Instalacion Solares pa"
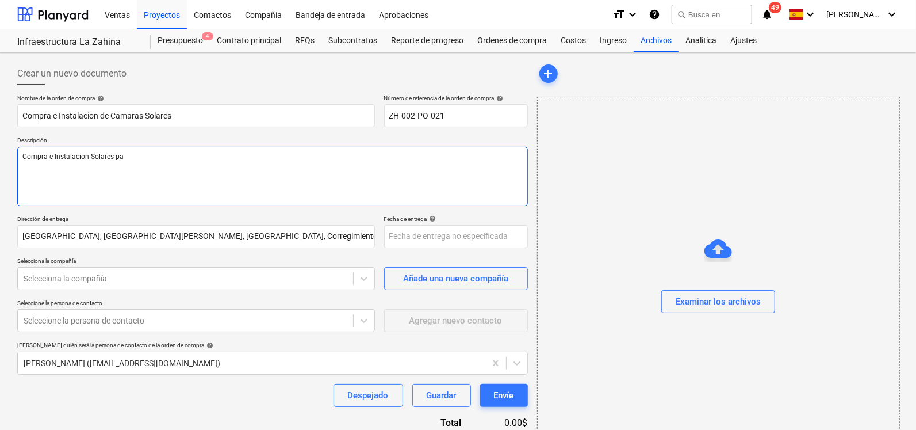
type textarea "x"
type textarea "Compra e Instalacion Solares par"
type textarea "x"
type textarea "Compra e Instalacion Solares para"
type textarea "x"
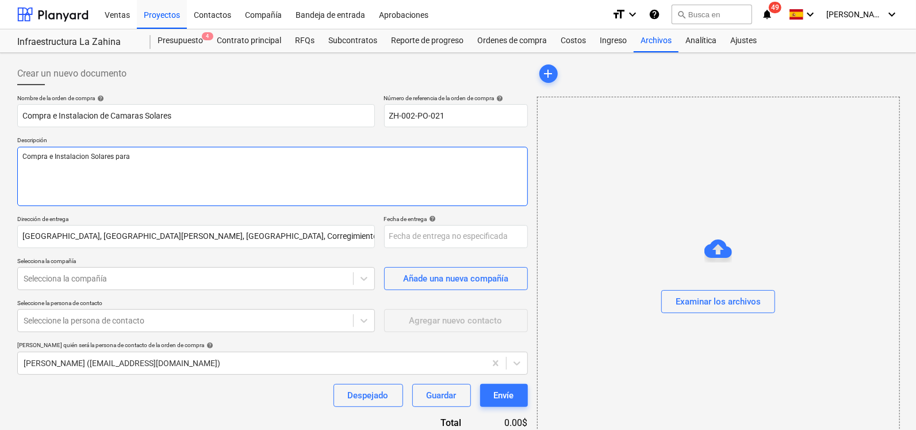
type textarea "Compra e Instalacion Solares para"
type textarea "x"
type textarea "Compra e Instalacion Solares para S"
type textarea "x"
type textarea "Compra e Instalacion Solares para Se"
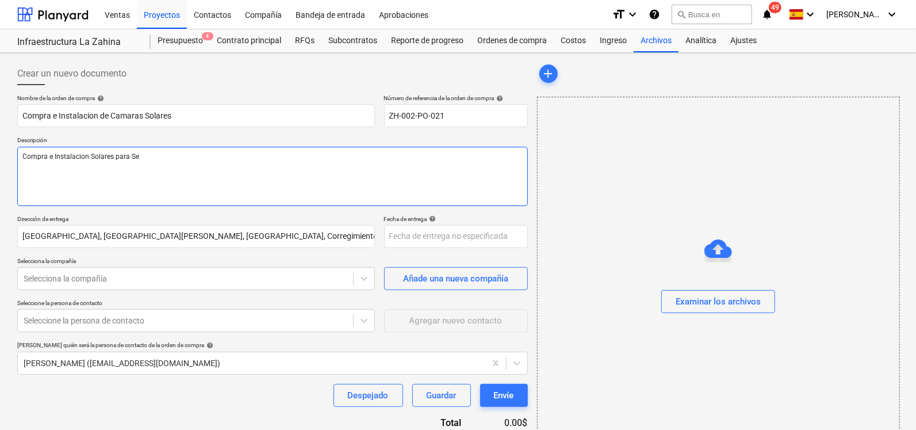
type textarea "x"
type textarea "Compra e Instalacion Solares para Seg"
type textarea "x"
type textarea "Compra e Instalacion Solares para Segu"
type textarea "x"
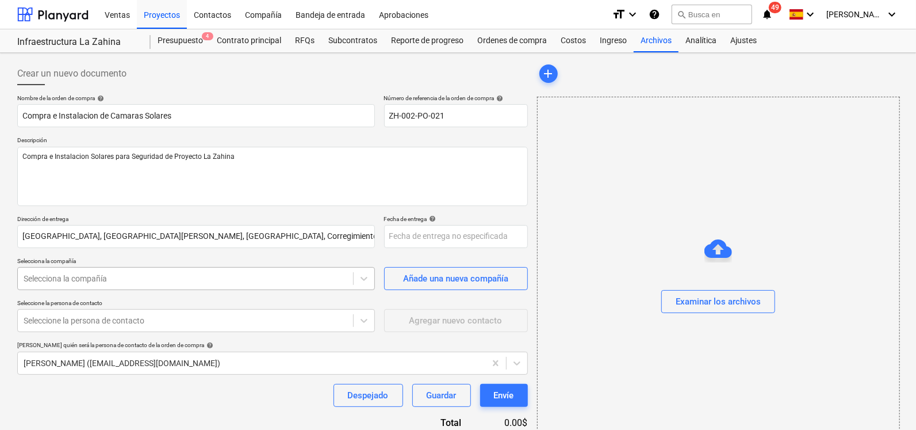
click at [304, 299] on p "Seleccione la persona de contacto" at bounding box center [196, 304] width 358 height 10
click at [305, 283] on body "Ventas Proyectos Contactos Compañía Bandeja de entrada Aprobaciones format_size…" at bounding box center [458, 215] width 916 height 430
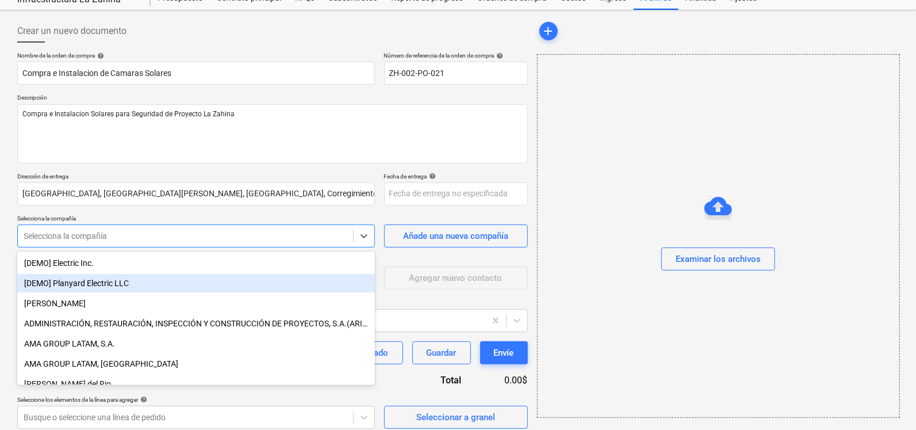
scroll to position [44, 0]
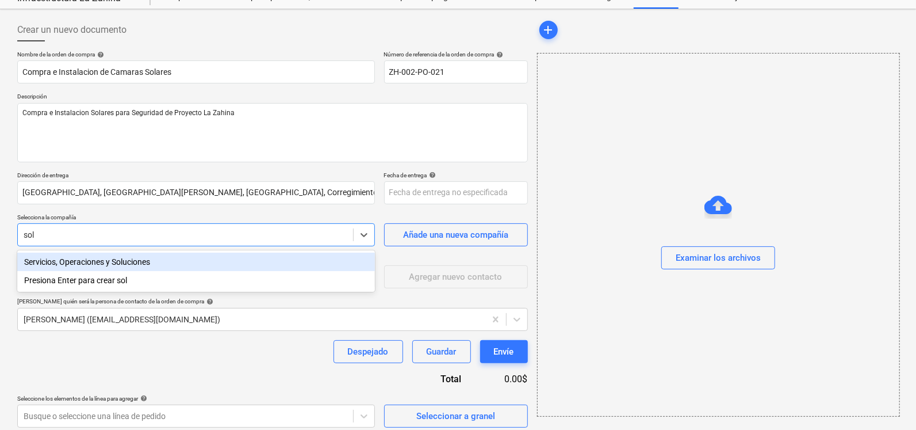
click at [215, 266] on div "Servicios, Operaciones y Soluciones" at bounding box center [196, 261] width 358 height 18
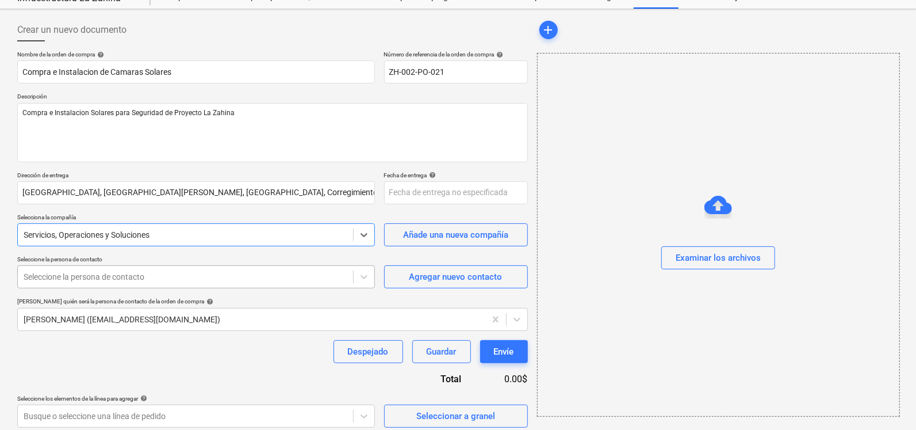
click at [53, 271] on div at bounding box center [186, 277] width 324 height 12
click at [92, 352] on div "Despejado Guardar Envíe" at bounding box center [272, 351] width 511 height 23
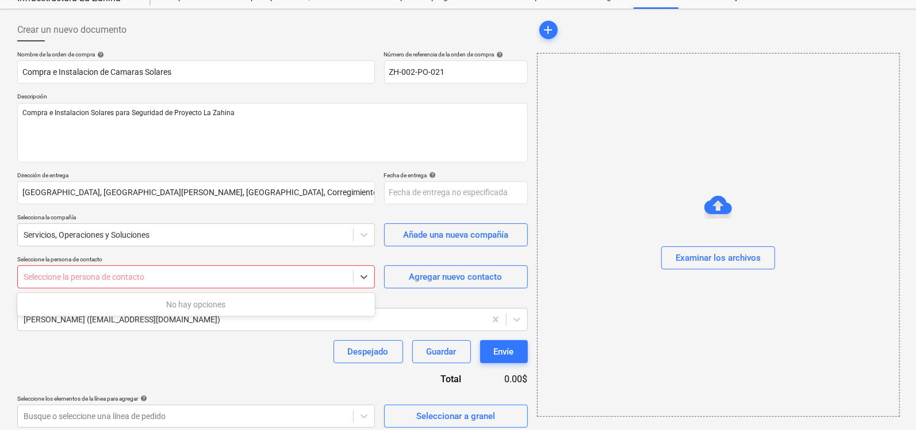
click at [97, 278] on div at bounding box center [186, 277] width 324 height 12
click at [472, 281] on div "Agregar nuevo contacto" at bounding box center [456, 276] width 93 height 15
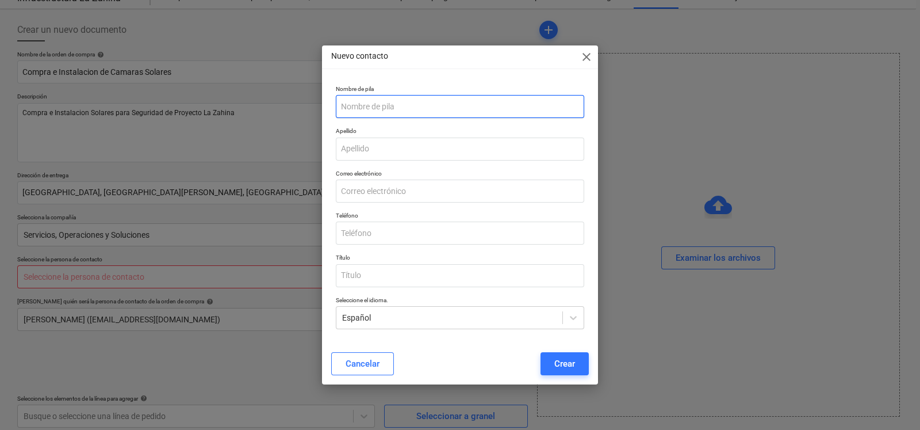
click at [405, 103] on input "text" at bounding box center [460, 106] width 248 height 23
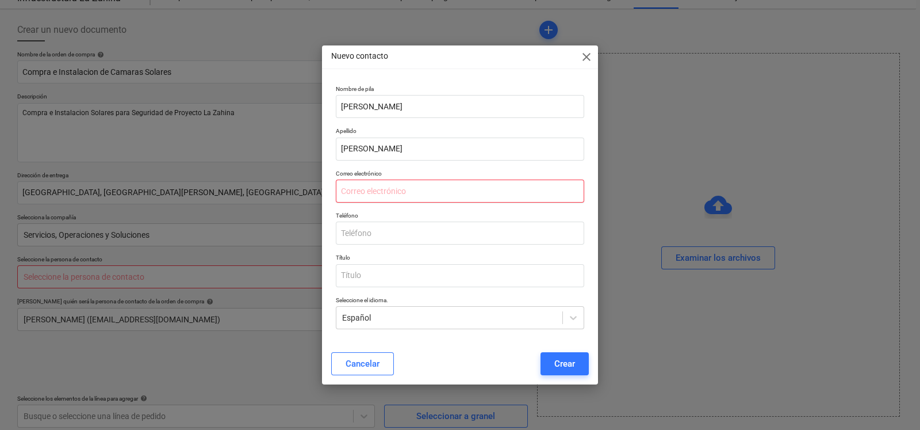
paste input "[EMAIL_ADDRESS][DOMAIN_NAME]"
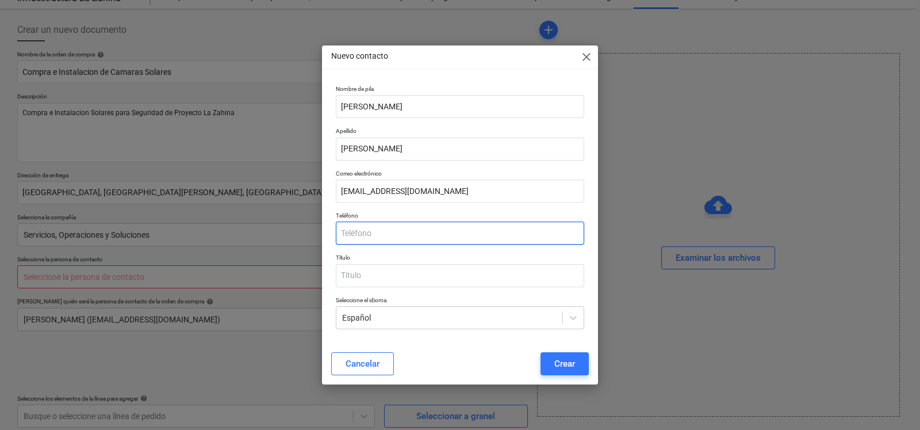
click at [388, 233] on input "text" at bounding box center [460, 232] width 248 height 23
paste input "66270189"
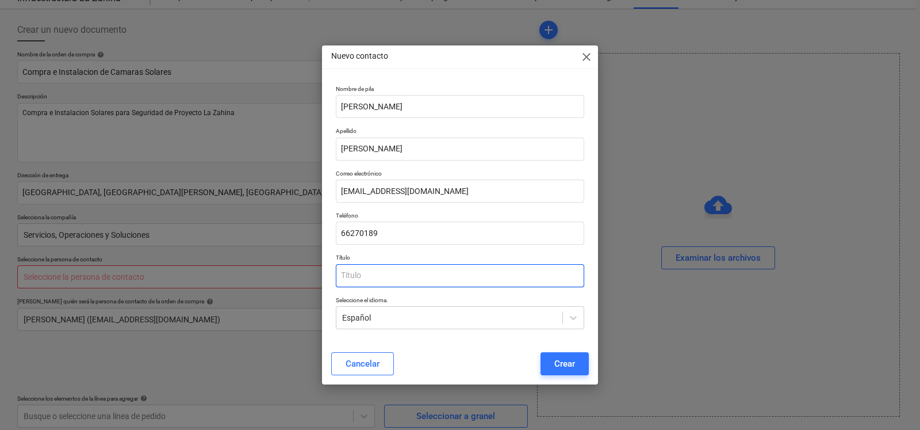
click at [386, 272] on input "text" at bounding box center [460, 275] width 248 height 23
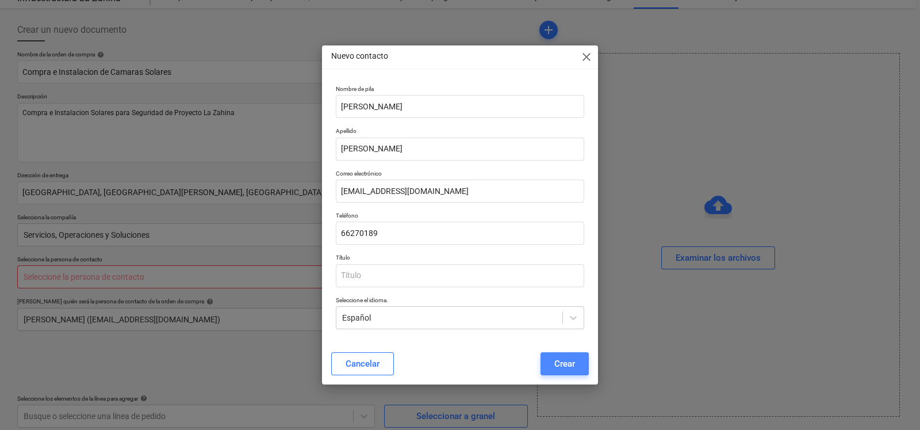
click at [543, 365] on button "Crear" at bounding box center [565, 363] width 48 height 23
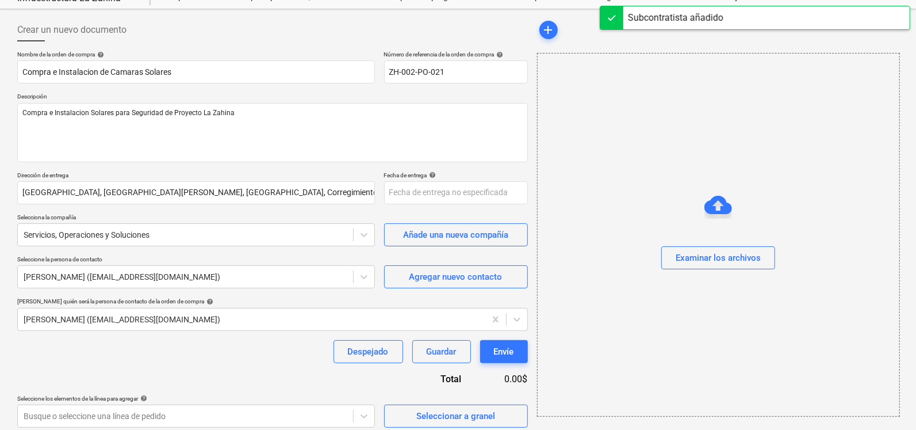
click at [267, 362] on div "Nombre de la orden de compra help Compra e Instalacion de Camaras Solares Númer…" at bounding box center [272, 239] width 511 height 377
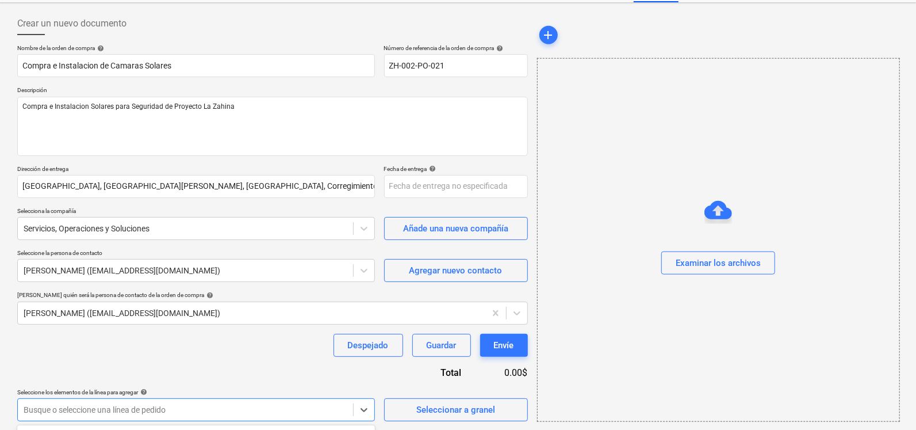
click at [339, 380] on body "Ventas Proyectos Contactos Compañía Bandeja de entrada Aprobaciones format_size…" at bounding box center [458, 165] width 916 height 430
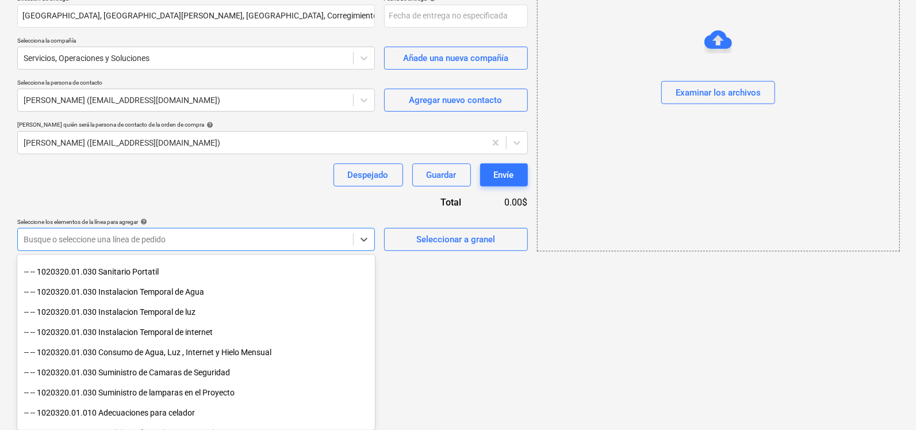
scroll to position [137, 0]
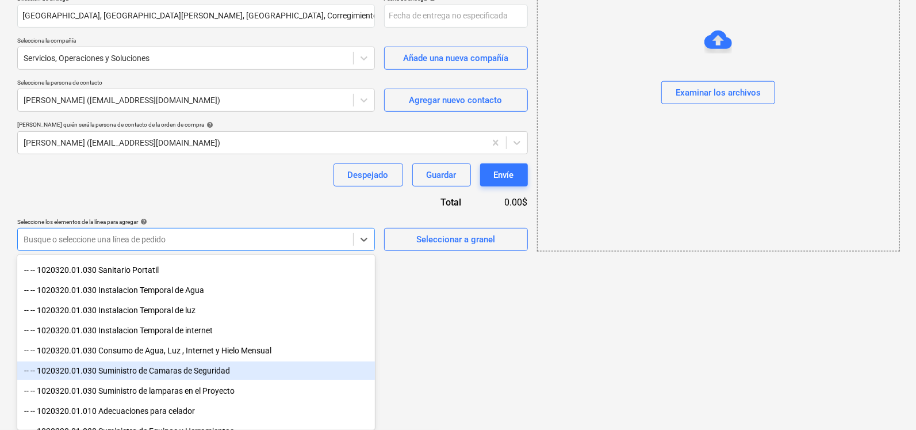
click at [267, 371] on div "-- -- 1020320.01.030 Suministro de Camaras de Seguridad" at bounding box center [196, 370] width 358 height 18
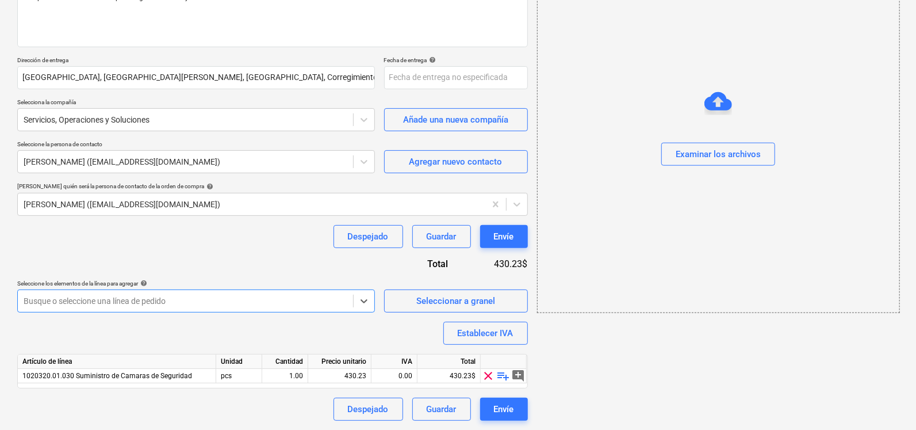
scroll to position [158, 0]
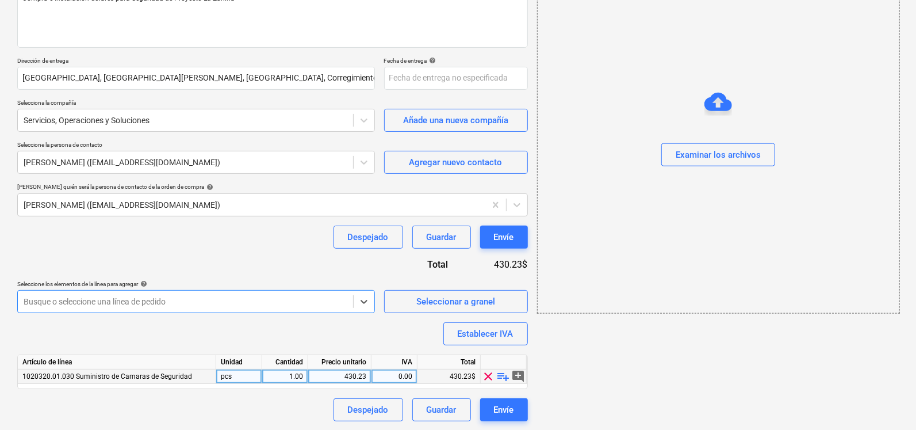
click at [347, 378] on div "430.23" at bounding box center [339, 376] width 53 height 14
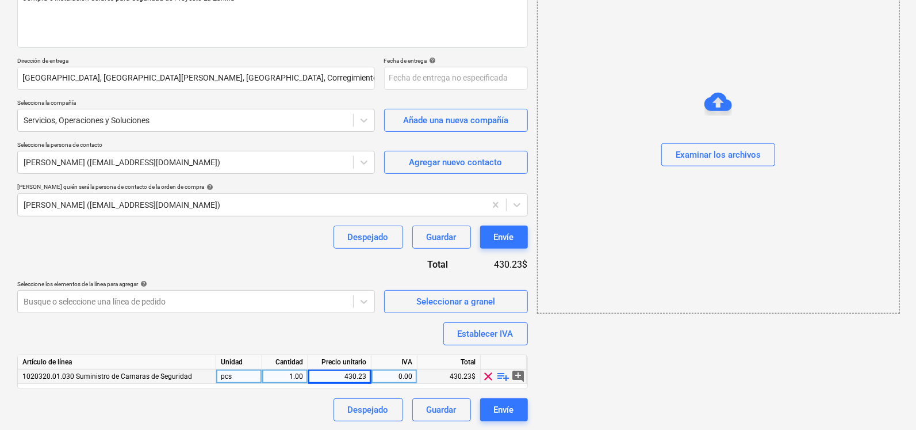
click at [347, 375] on div "430.23" at bounding box center [339, 376] width 53 height 14
click at [349, 378] on div "1,358.00" at bounding box center [339, 376] width 53 height 14
click at [368, 374] on input "1358" at bounding box center [339, 376] width 63 height 14
click at [634, 373] on div "add Examinar los archivos" at bounding box center [718, 162] width 371 height 526
click at [635, 373] on div "add Examinar los archivos" at bounding box center [718, 162] width 371 height 526
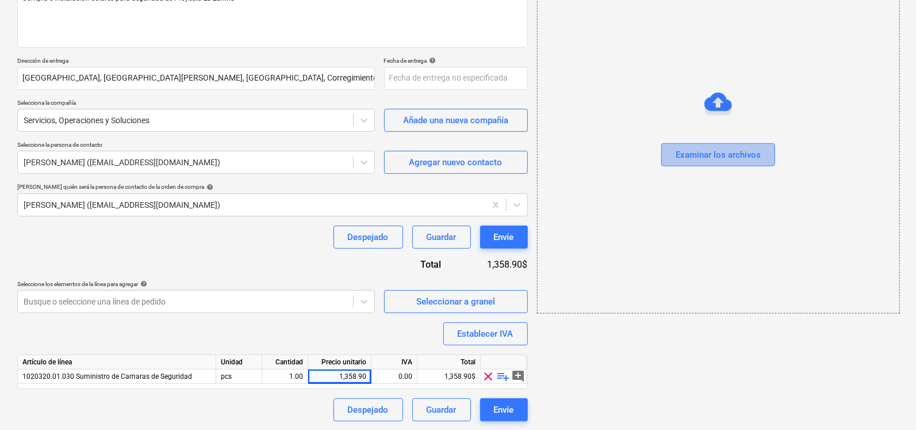
click at [688, 158] on div "Examinar los archivos" at bounding box center [718, 154] width 85 height 15
click at [680, 150] on div "Examinar los archivos" at bounding box center [718, 154] width 85 height 15
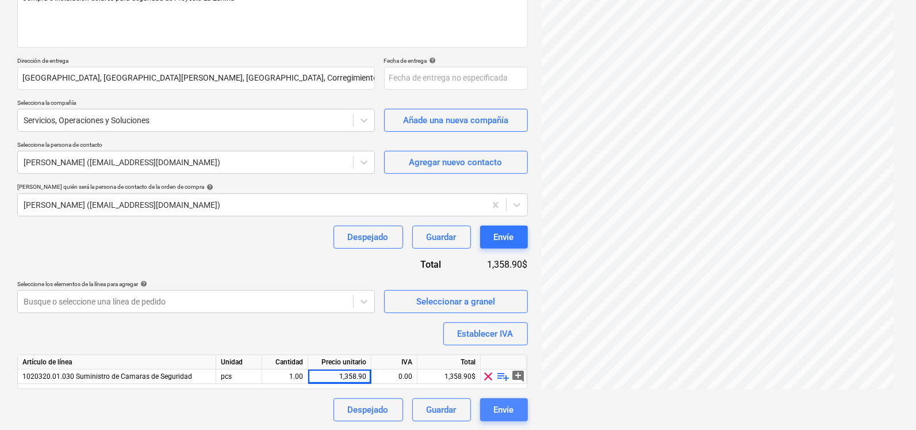
click at [510, 412] on div "Envíe" at bounding box center [504, 409] width 20 height 15
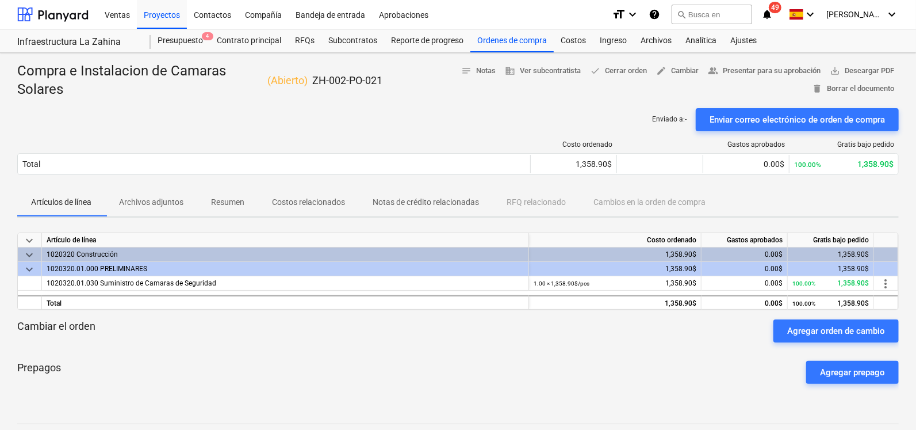
click at [294, 200] on p "Costos relacionados" at bounding box center [308, 202] width 73 height 12
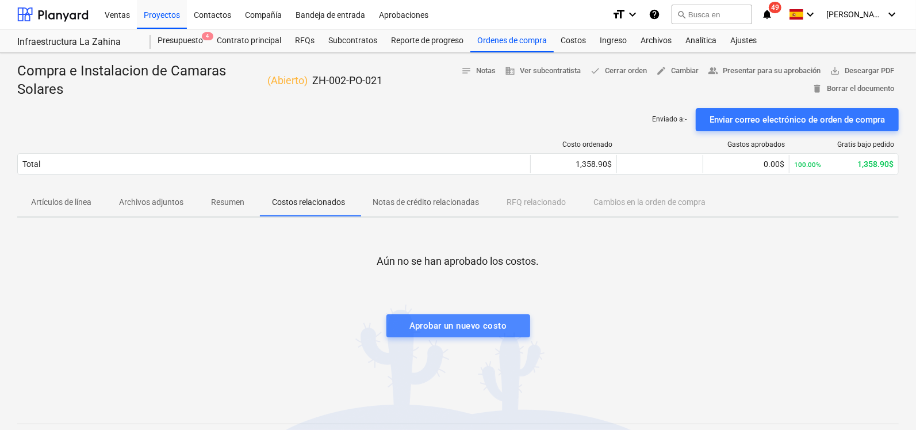
click at [470, 328] on div "Aprobar un nuevo costo" at bounding box center [458, 325] width 97 height 15
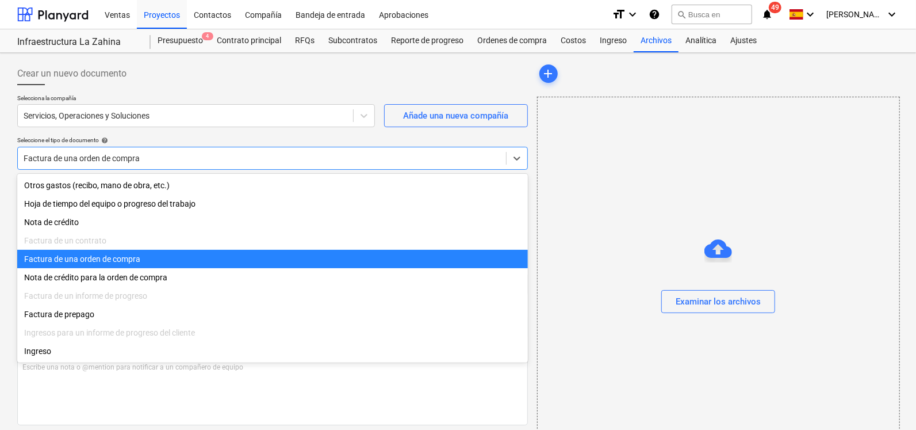
drag, startPoint x: 155, startPoint y: 157, endPoint x: 0, endPoint y: 150, distance: 155.5
click at [2, 149] on div "Crear un nuevo documento Selecciona la compañía Servicios, Operaciones y Soluci…" at bounding box center [458, 329] width 916 height 553
click at [72, 258] on div "Factura de una orden de compra" at bounding box center [272, 259] width 511 height 18
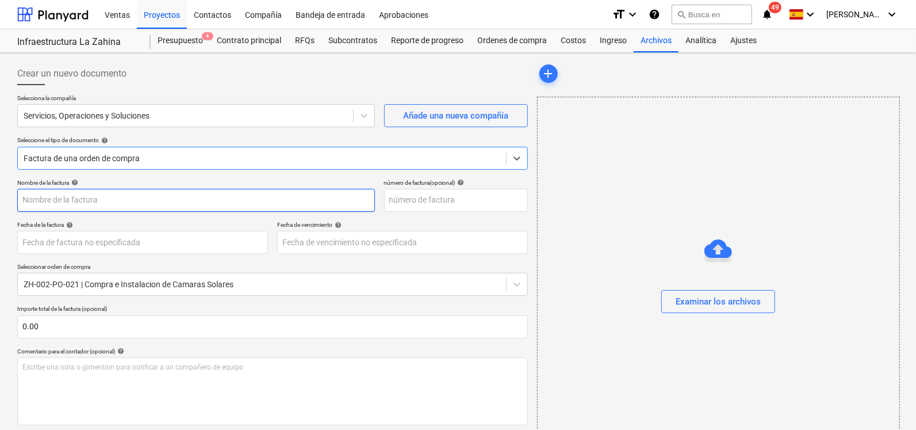
click at [74, 193] on input "text" at bounding box center [196, 200] width 358 height 23
click at [428, 196] on input "text" at bounding box center [456, 200] width 144 height 23
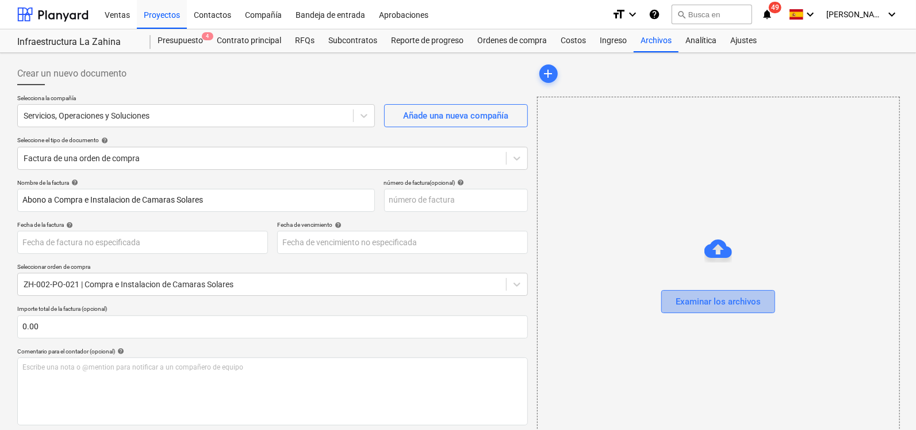
click at [734, 297] on div "Examinar los archivos" at bounding box center [718, 301] width 85 height 15
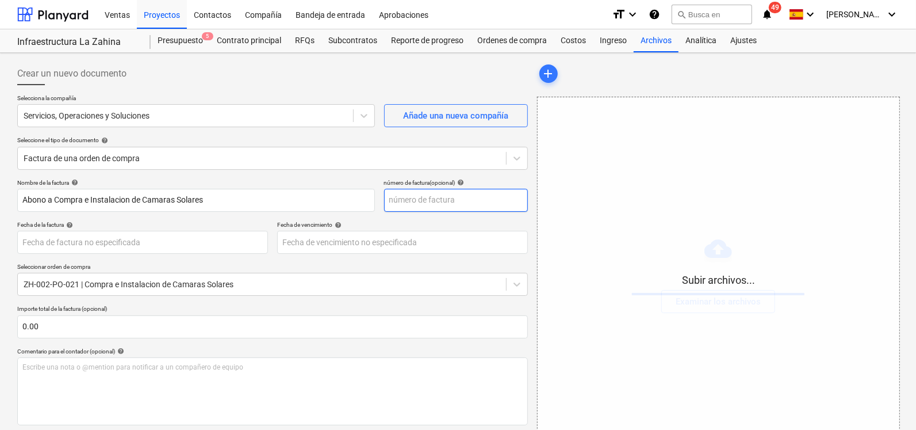
click at [423, 202] on input "text" at bounding box center [456, 200] width 144 height 23
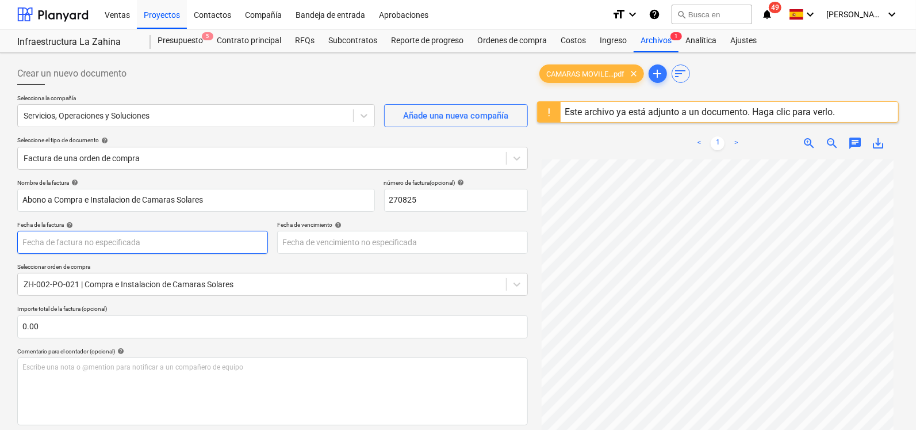
click at [113, 239] on body "Ventas Proyectos Contactos Compañía Bandeja de entrada Aprobaciones format_size…" at bounding box center [458, 215] width 916 height 430
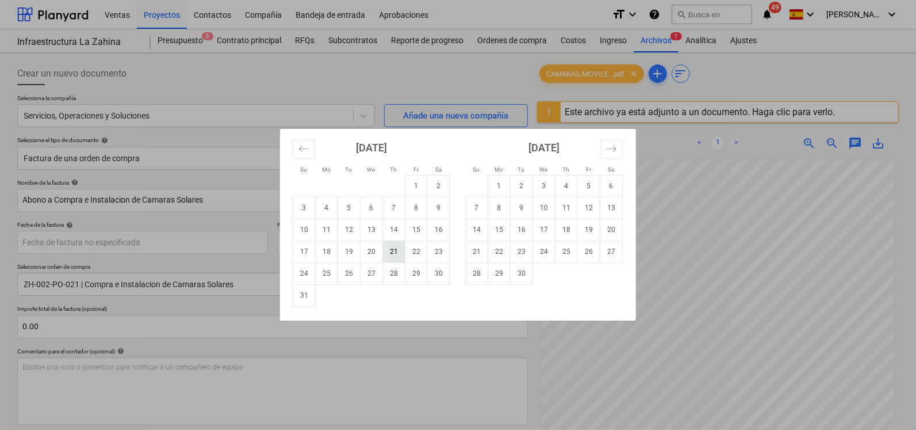
click at [401, 257] on td "21" at bounding box center [394, 251] width 22 height 22
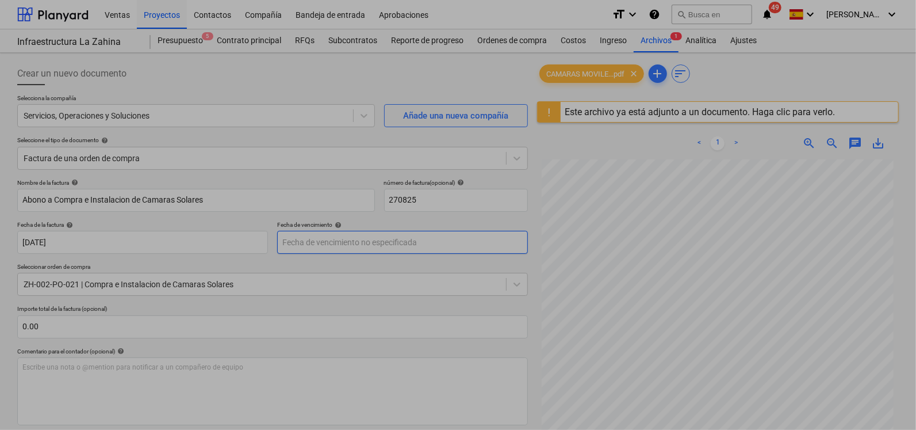
click at [382, 250] on body "Ventas Proyectos Contactos Compañía Bandeja de entrada Aprobaciones format_size…" at bounding box center [458, 215] width 916 height 430
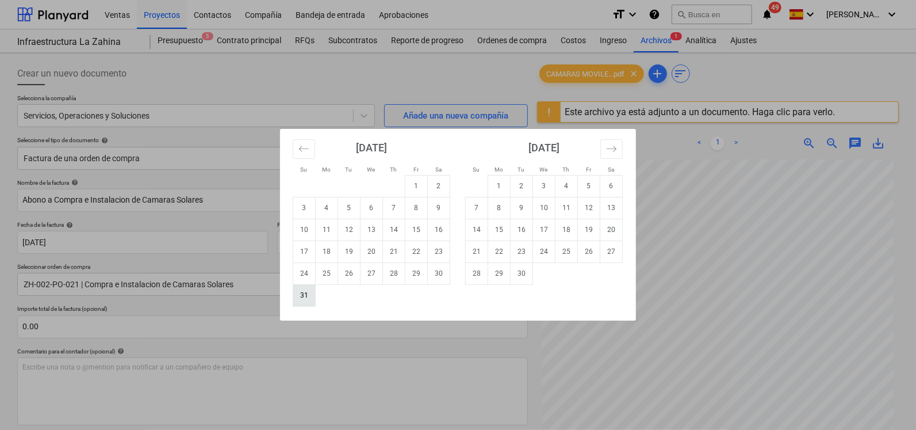
click at [308, 302] on td "31" at bounding box center [304, 295] width 22 height 22
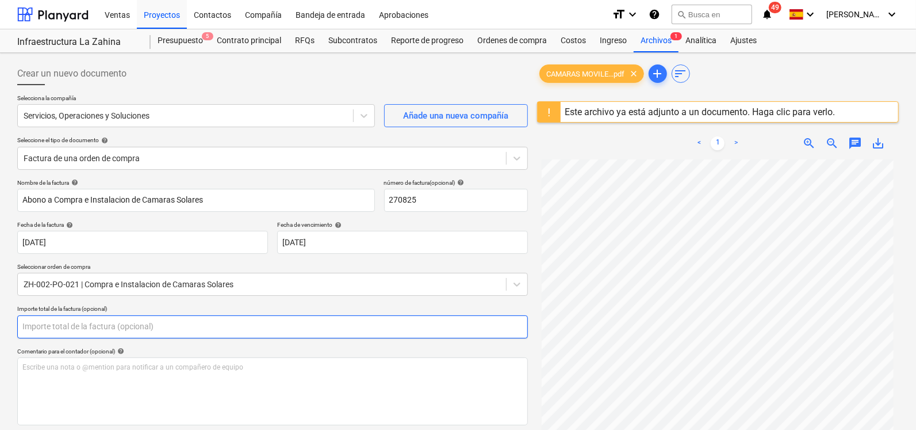
click at [99, 326] on input "text" at bounding box center [272, 326] width 511 height 23
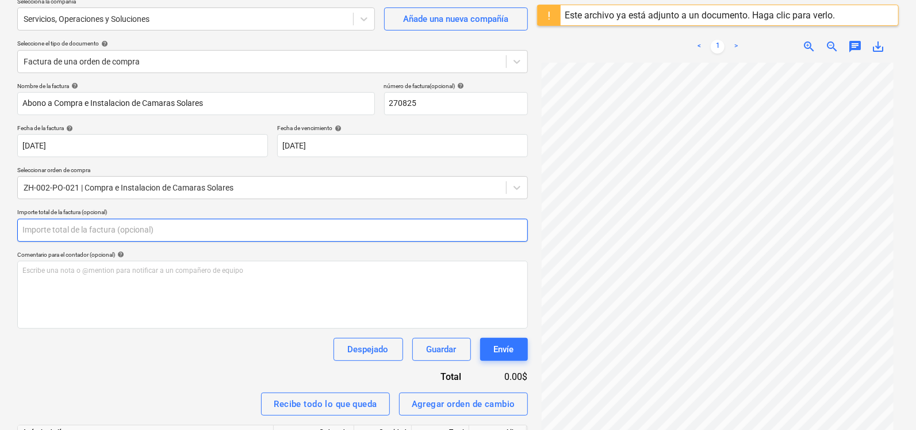
scroll to position [97, 0]
click at [101, 227] on input "text" at bounding box center [272, 229] width 511 height 23
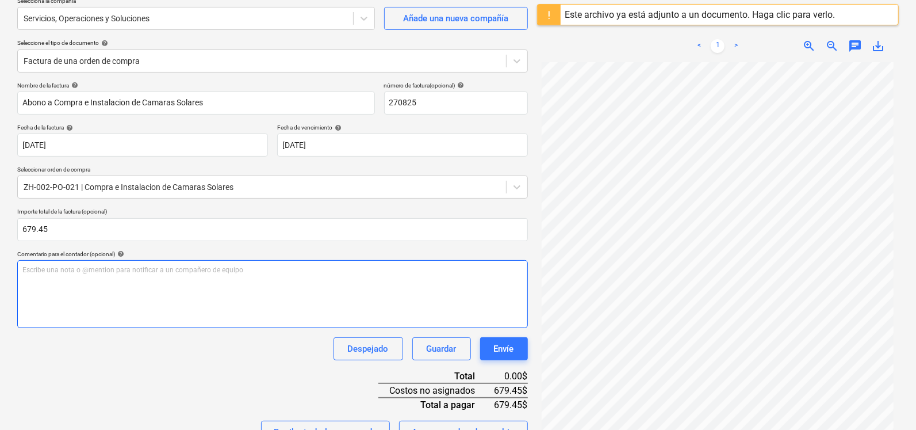
click at [81, 277] on div "Escribe una nota o @mention para notificar a un compañero de equipo ﻿" at bounding box center [272, 294] width 511 height 68
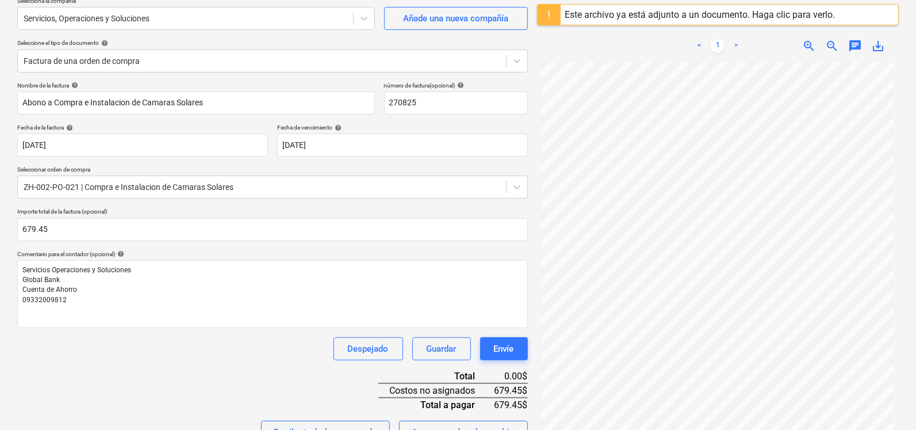
click at [270, 354] on div "Despejado Guardar Envíe" at bounding box center [272, 348] width 511 height 23
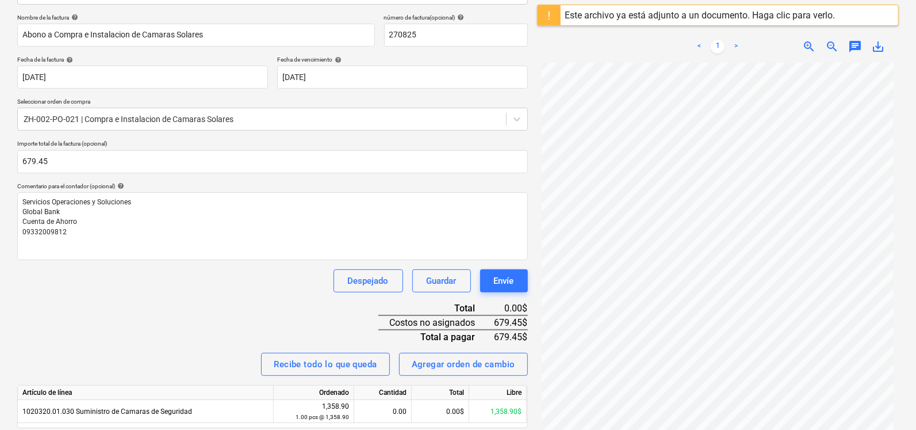
scroll to position [204, 0]
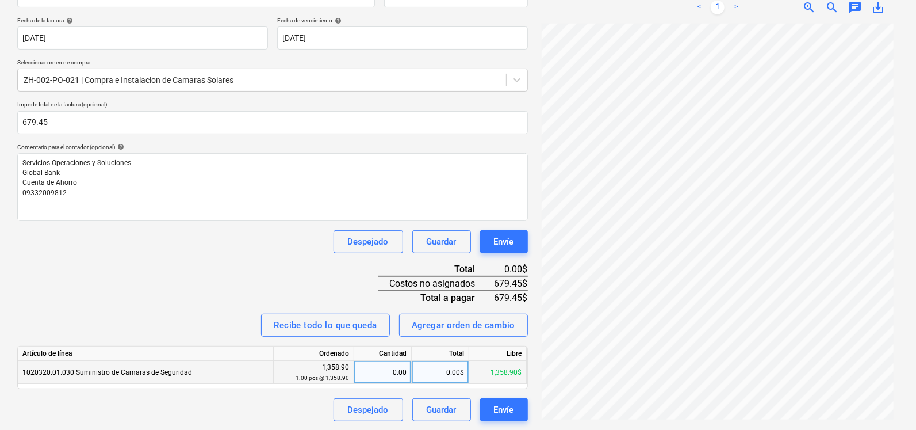
click at [389, 369] on div "0.00" at bounding box center [383, 372] width 48 height 23
click at [431, 372] on div "1,358.90$" at bounding box center [441, 372] width 58 height 23
click at [390, 374] on div "1.00" at bounding box center [383, 372] width 48 height 23
click at [452, 368] on div "1,358.90$" at bounding box center [441, 372] width 58 height 23
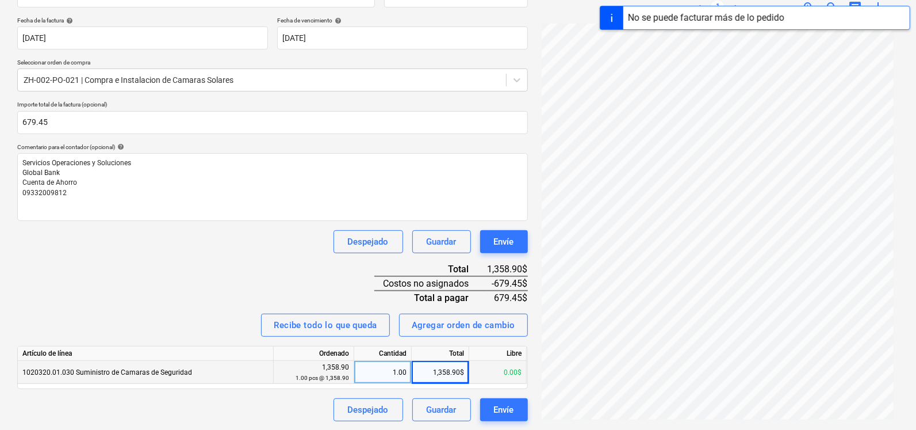
click at [400, 377] on div "1.00" at bounding box center [383, 372] width 48 height 23
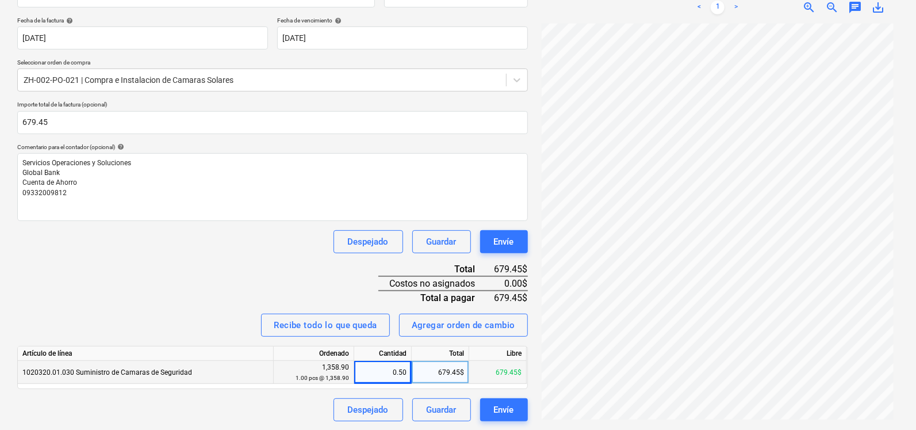
click at [445, 372] on div "679.45$" at bounding box center [441, 372] width 58 height 23
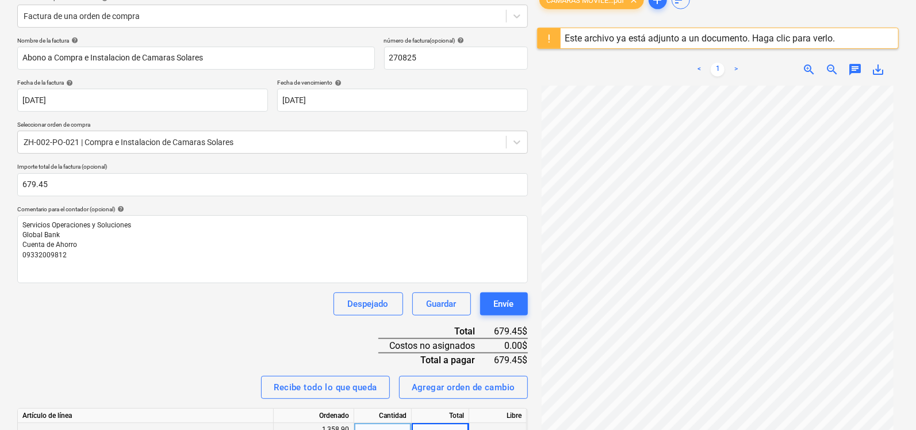
click at [509, 406] on div "Nombre de la factura help Abono a Compra e Instalacion de Camaras Solares númer…" at bounding box center [272, 260] width 511 height 446
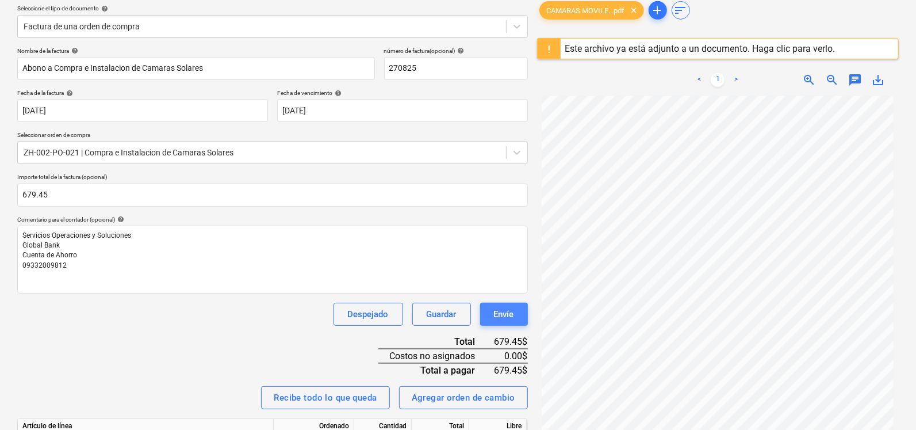
click at [504, 311] on div "Envíe" at bounding box center [504, 314] width 20 height 15
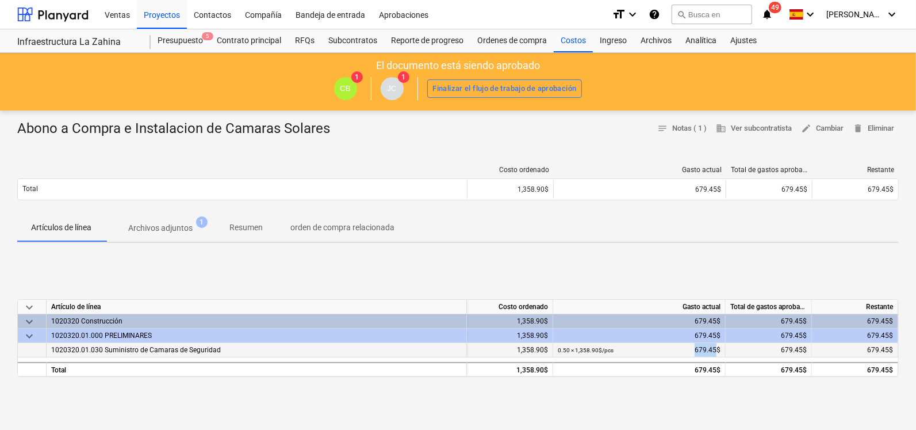
drag, startPoint x: 690, startPoint y: 355, endPoint x: 715, endPoint y: 351, distance: 25.5
click at [715, 351] on div "0.50 × 1,358.90$ / pcs 679.45$" at bounding box center [639, 350] width 163 height 14
copy div "679.45"
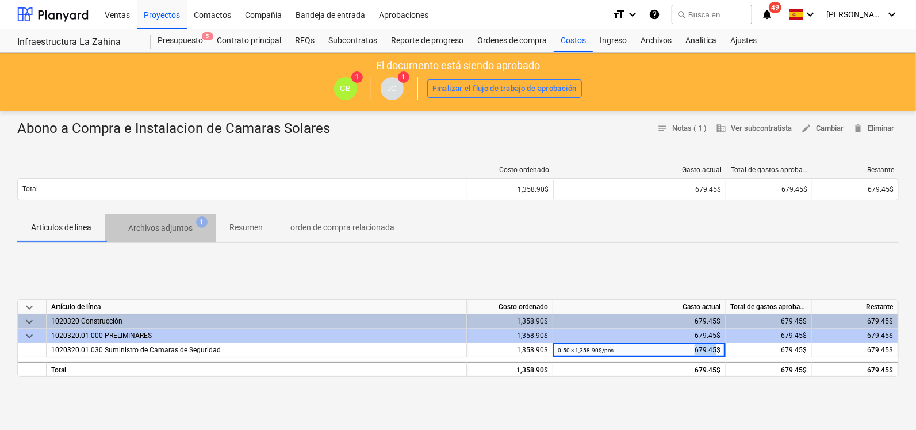
click at [171, 231] on p "Archivos adjuntos" at bounding box center [160, 228] width 64 height 12
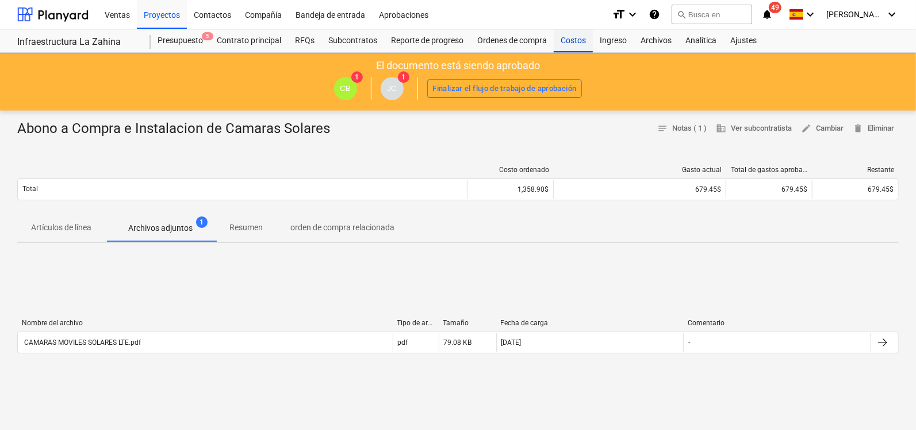
click at [580, 45] on div "Costos" at bounding box center [573, 40] width 39 height 23
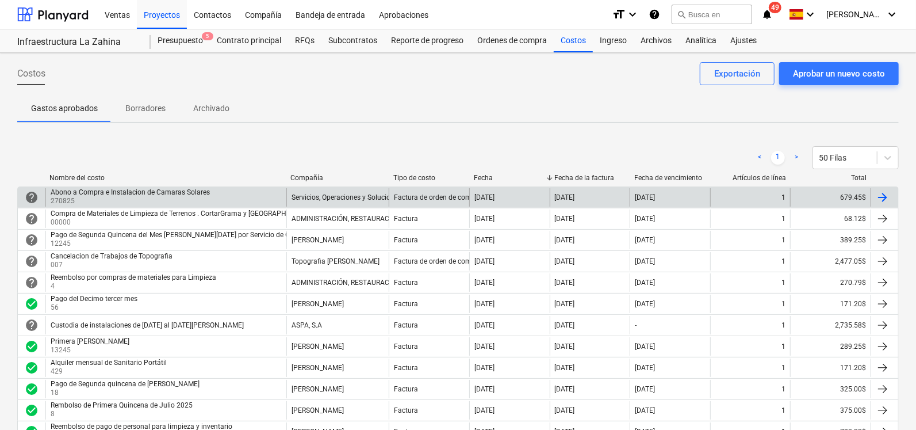
click at [118, 196] on div "Abono a Compra e Instalacion de Camaras Solares" at bounding box center [130, 192] width 159 height 8
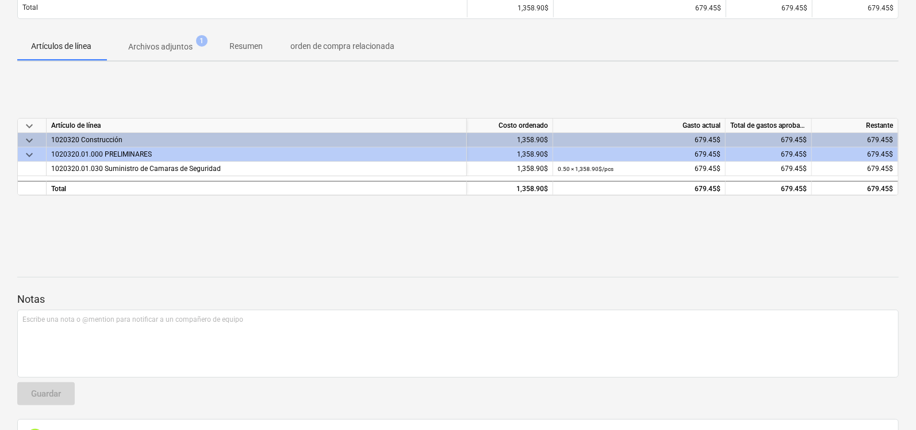
scroll to position [143, 0]
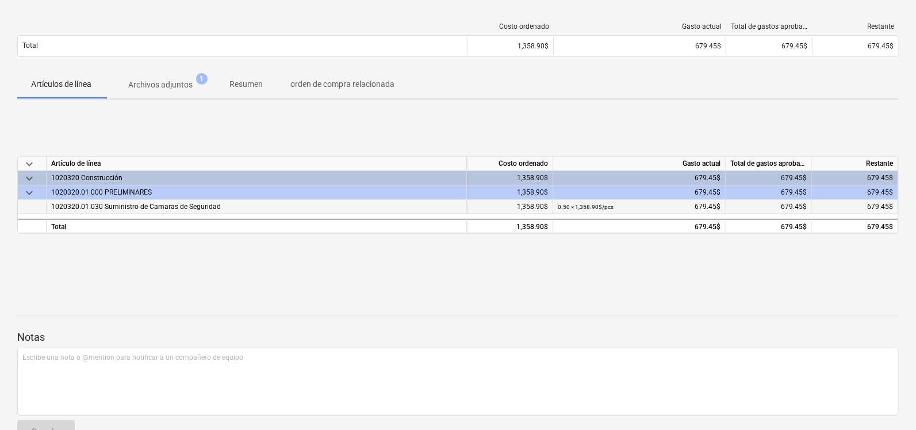
click at [139, 206] on span "1020320.01.030 Suministro de Camaras de Seguridad" at bounding box center [136, 206] width 170 height 8
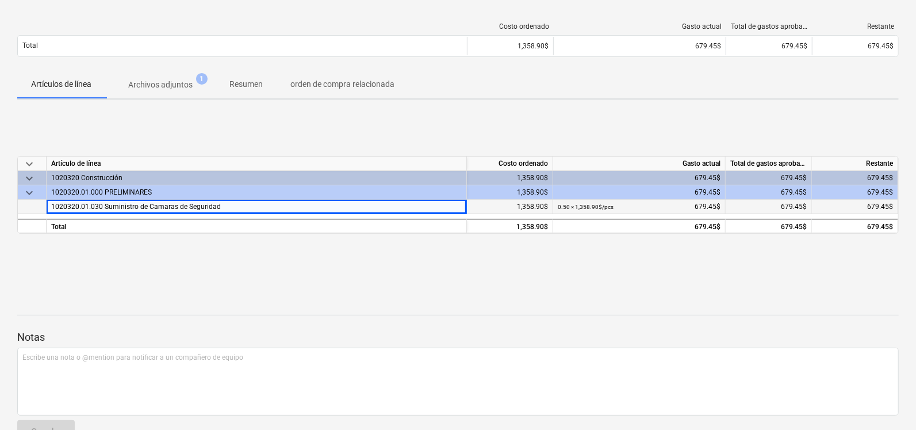
click at [584, 202] on div "0.50 × 1,358.90$ / pcs" at bounding box center [586, 207] width 56 height 14
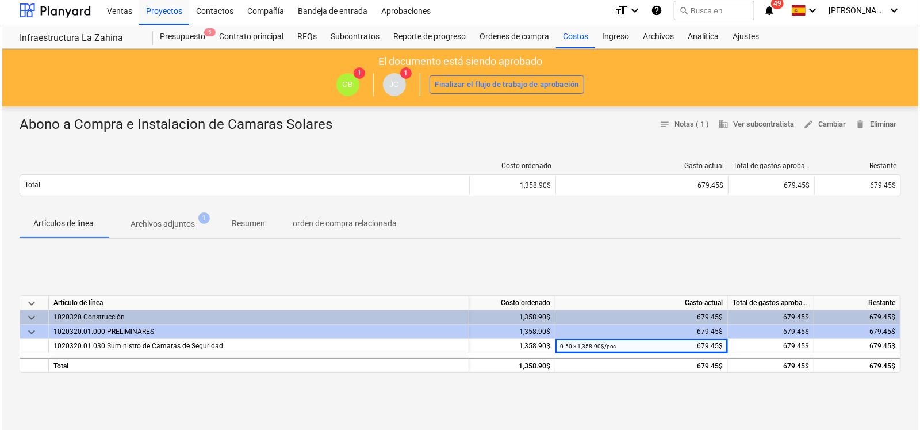
scroll to position [0, 0]
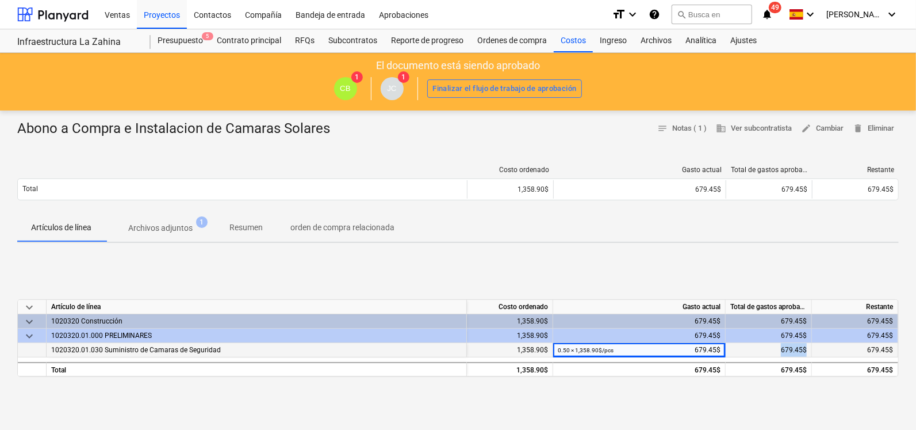
drag, startPoint x: 780, startPoint y: 350, endPoint x: 808, endPoint y: 349, distance: 28.2
click at [808, 349] on div "679.45$" at bounding box center [769, 350] width 86 height 14
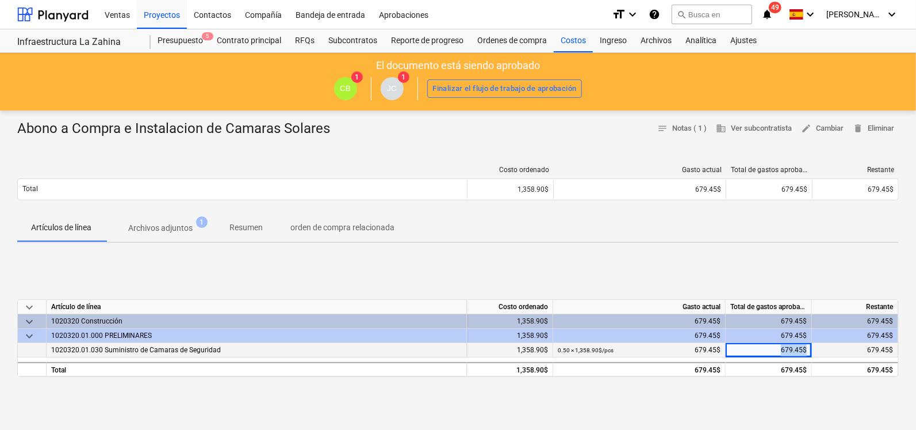
drag, startPoint x: 808, startPoint y: 349, endPoint x: 796, endPoint y: 353, distance: 12.6
click at [796, 353] on div "679.45$" at bounding box center [768, 350] width 76 height 14
click at [783, 351] on div "679.45$" at bounding box center [768, 350] width 76 height 14
drag, startPoint x: 781, startPoint y: 350, endPoint x: 802, endPoint y: 351, distance: 20.8
click at [802, 351] on div "679.45$" at bounding box center [768, 350] width 76 height 14
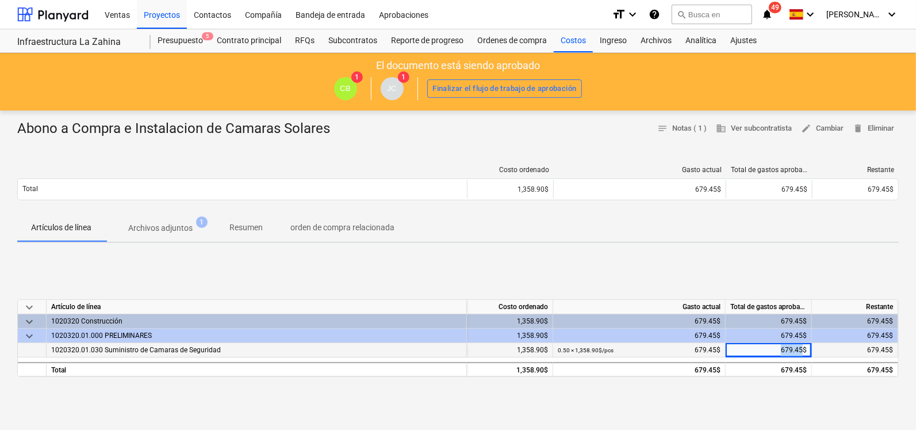
drag, startPoint x: 802, startPoint y: 351, endPoint x: 796, endPoint y: 351, distance: 5.8
copy div "679.45"
drag, startPoint x: 51, startPoint y: 349, endPoint x: 221, endPoint y: 352, distance: 170.3
click at [221, 352] on div "1020320.01.030 Suministro de Camaras de Seguridad" at bounding box center [257, 350] width 420 height 14
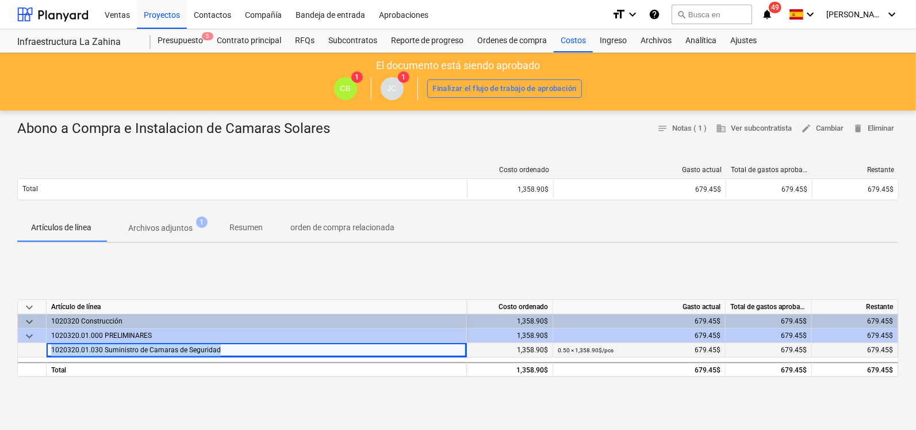
drag, startPoint x: 221, startPoint y: 352, endPoint x: 209, endPoint y: 352, distance: 12.1
copy span "1020320.01.030 Suministro de Camaras de Seguridad"
click at [86, 40] on div "Infraestructura La Zahina" at bounding box center [77, 42] width 120 height 12
click at [64, 13] on div at bounding box center [52, 14] width 71 height 29
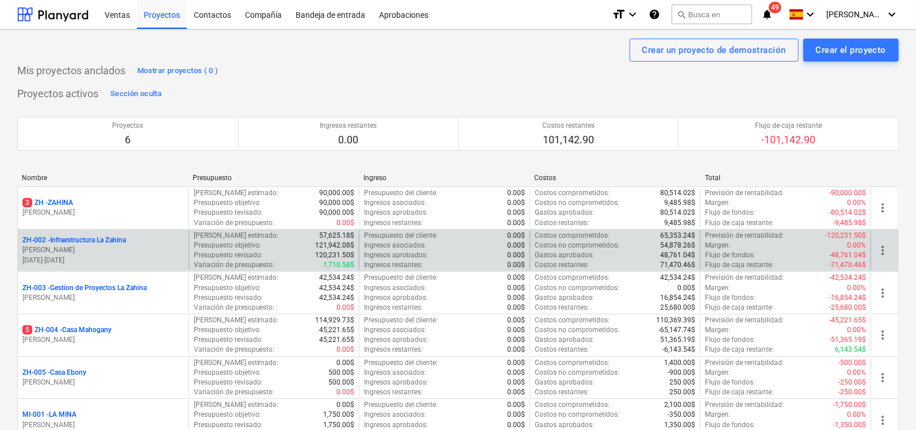
click at [80, 240] on p "ZH-002 - Infraestructura La Zahina" at bounding box center [74, 240] width 104 height 10
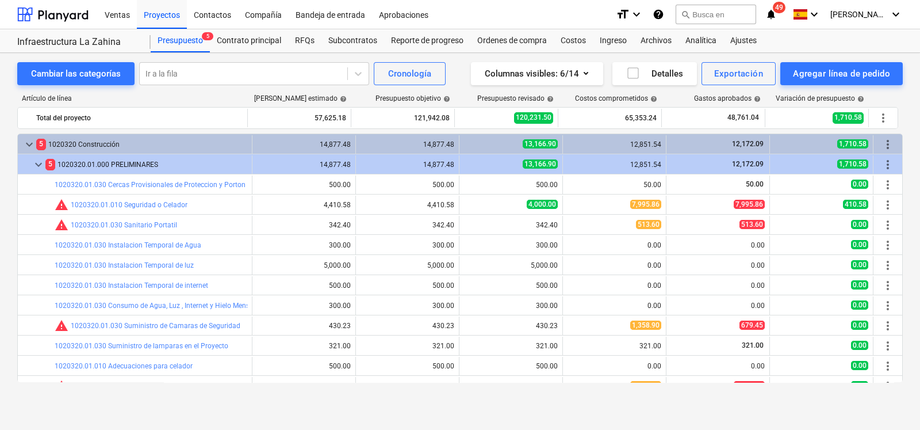
scroll to position [62, 0]
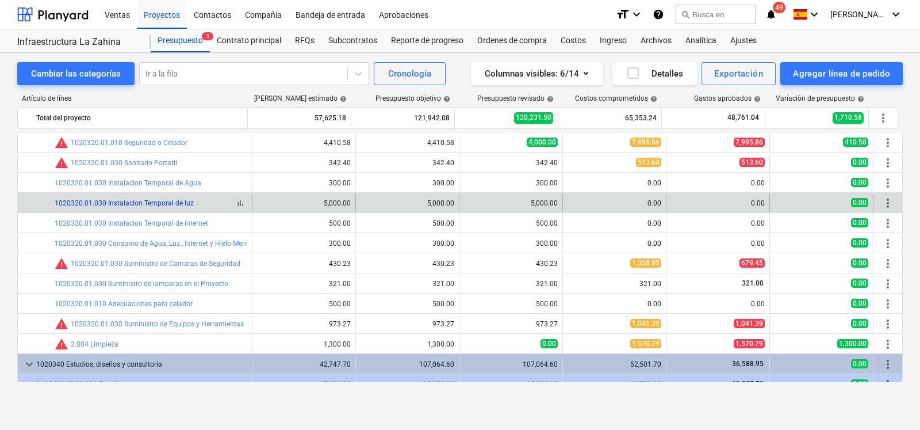
click at [154, 204] on link "1020320.01.030 Instalacion Temporal de luz" at bounding box center [124, 203] width 139 height 8
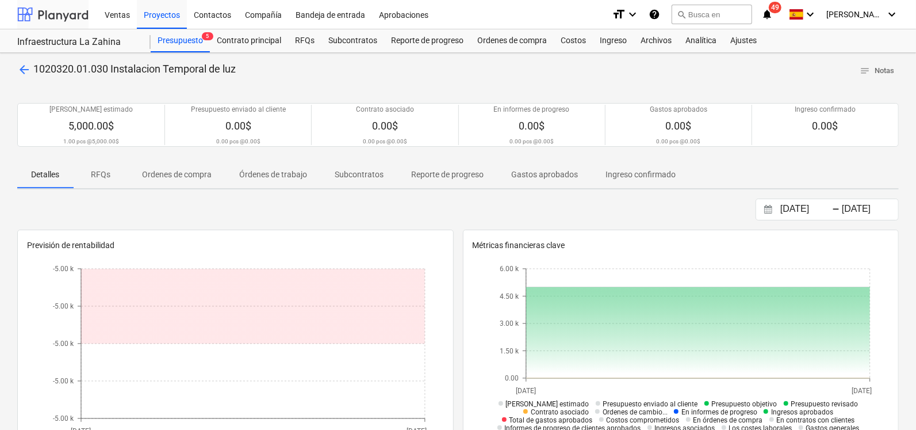
click at [68, 17] on div at bounding box center [52, 14] width 71 height 29
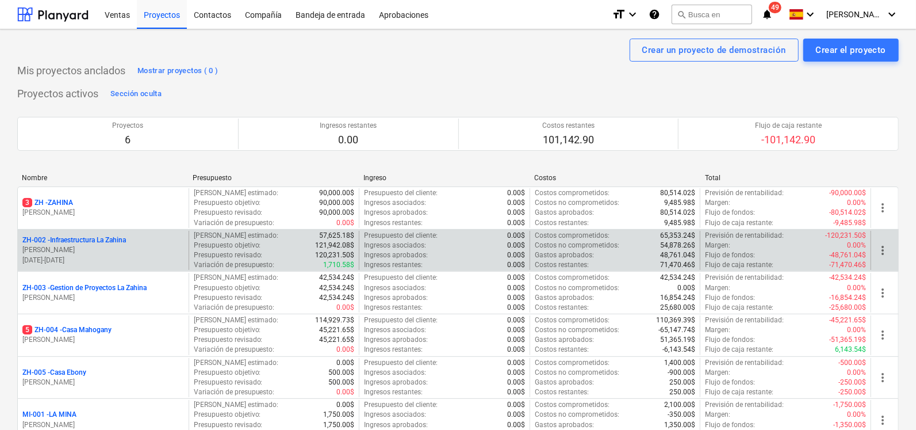
click at [75, 238] on p "ZH-002 - Infraestructura La Zahina" at bounding box center [74, 240] width 104 height 10
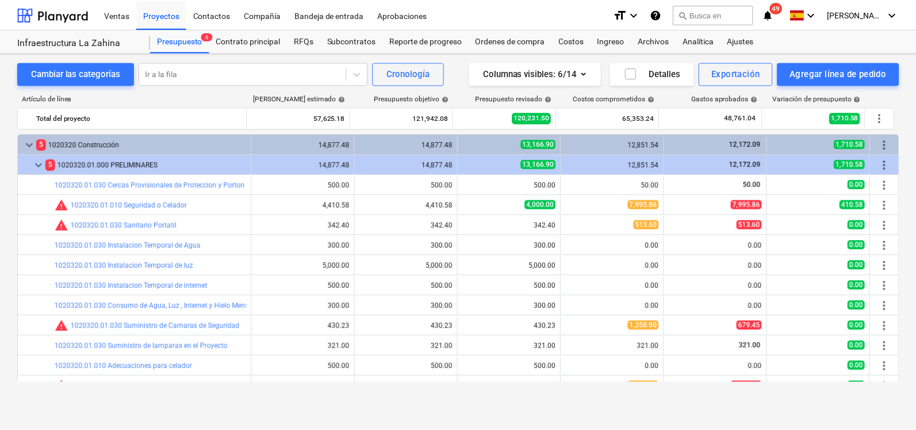
scroll to position [62, 0]
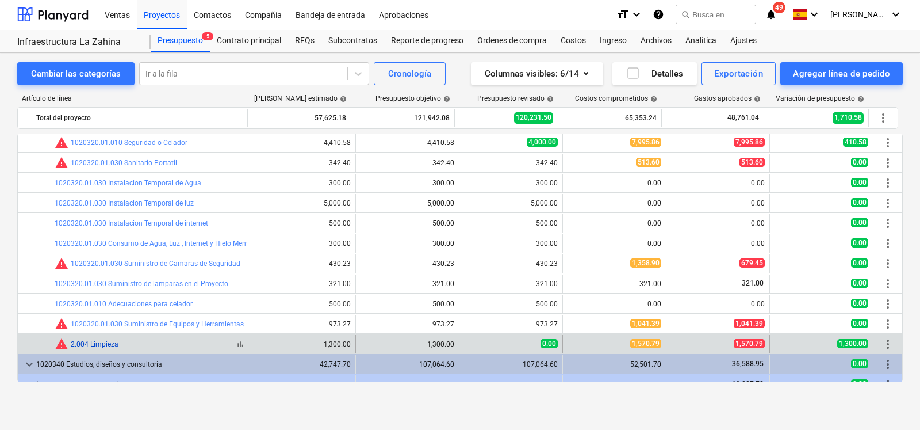
click at [109, 342] on link "2.004 Limpieza" at bounding box center [95, 344] width 48 height 8
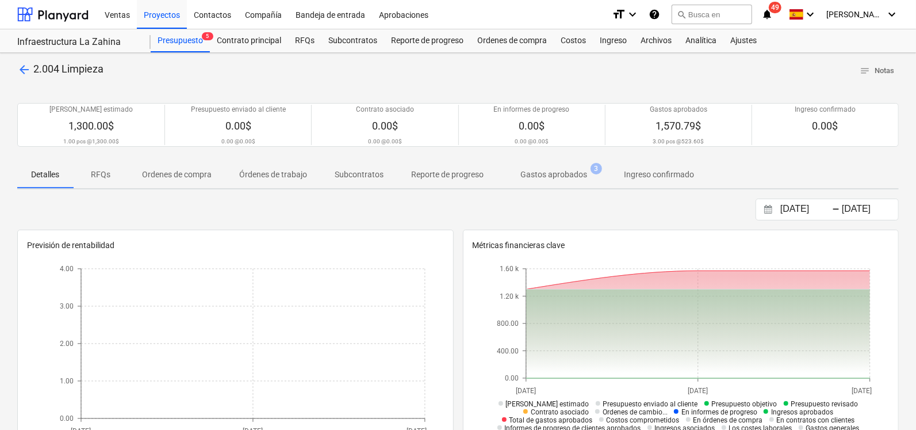
click at [293, 171] on p "Órdenes de trabajo" at bounding box center [273, 175] width 68 height 12
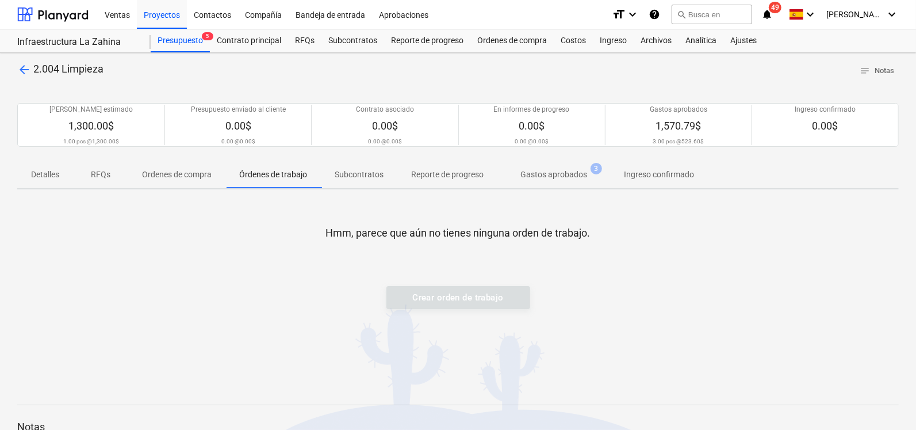
click at [542, 171] on p "Gastos aprobados" at bounding box center [554, 175] width 67 height 12
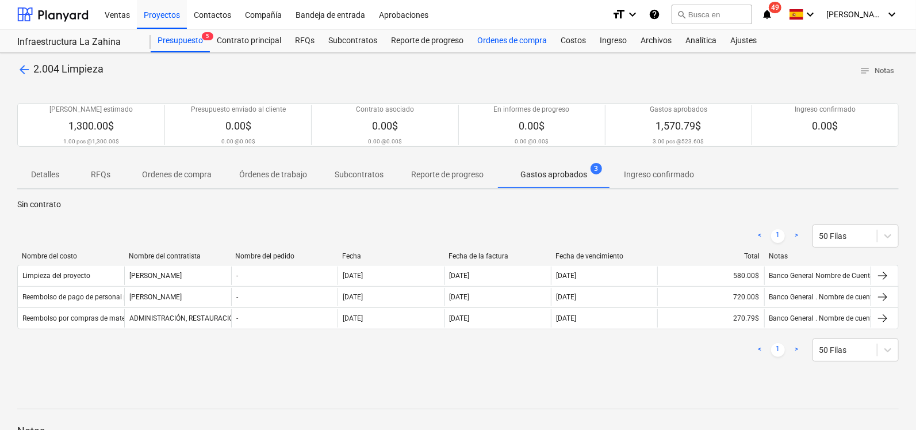
click at [520, 38] on div "Ordenes de compra" at bounding box center [511, 40] width 83 height 23
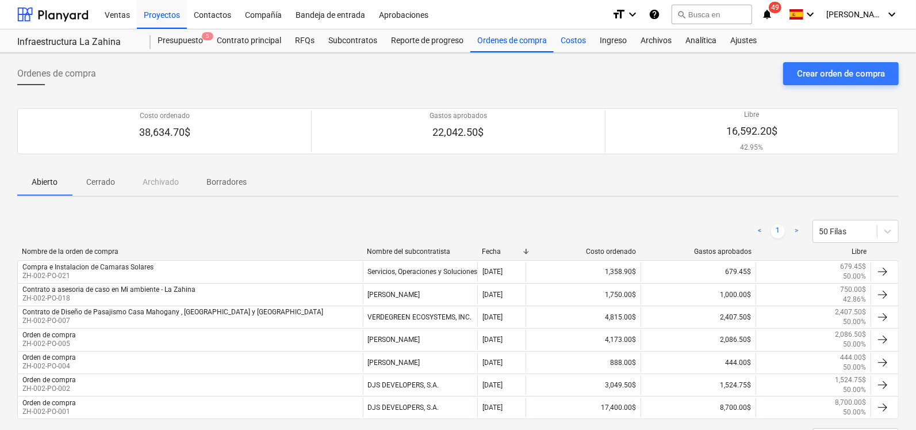
click at [569, 39] on div "Costos" at bounding box center [573, 40] width 39 height 23
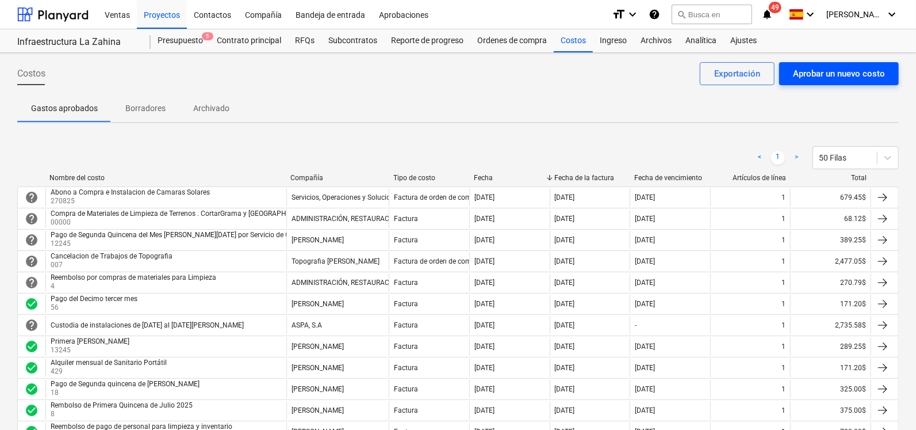
click at [820, 74] on div "Aprobar un nuevo costo" at bounding box center [839, 73] width 92 height 15
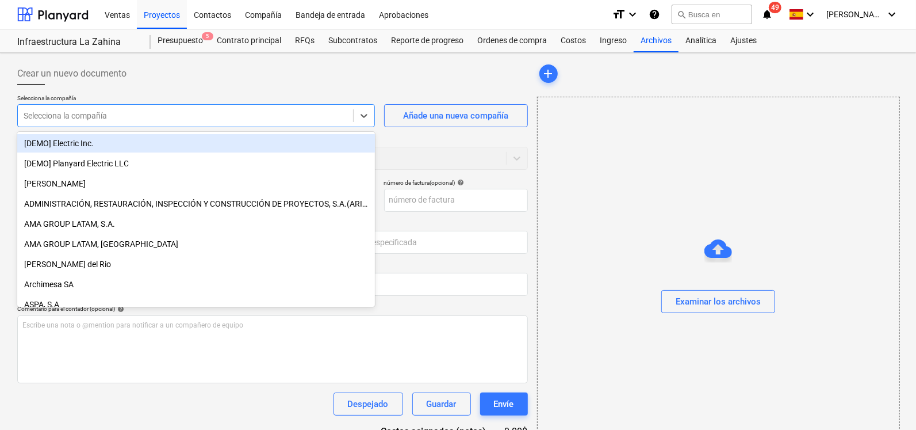
click at [147, 120] on div at bounding box center [186, 116] width 324 height 12
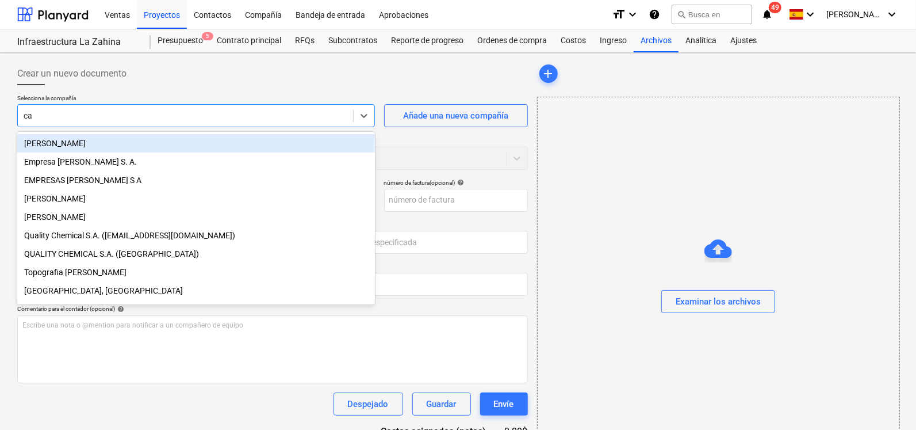
click at [97, 139] on div "[PERSON_NAME]" at bounding box center [196, 143] width 358 height 18
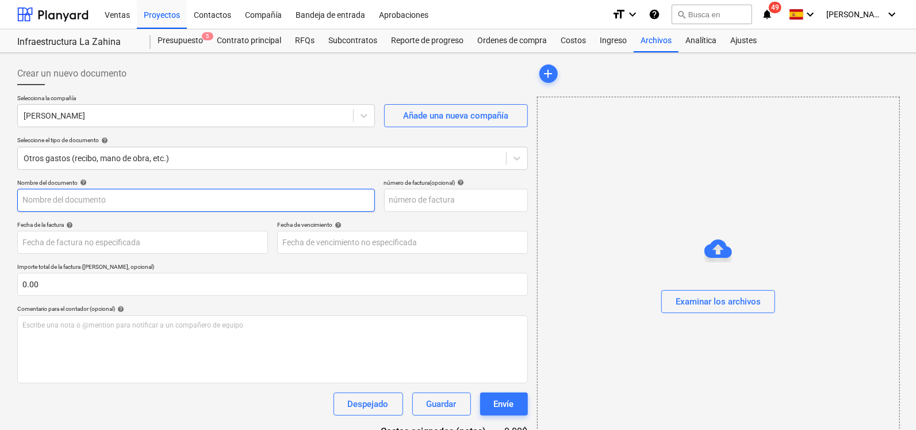
click at [79, 205] on input "text" at bounding box center [196, 200] width 358 height 23
click at [430, 196] on input "text" at bounding box center [456, 200] width 144 height 23
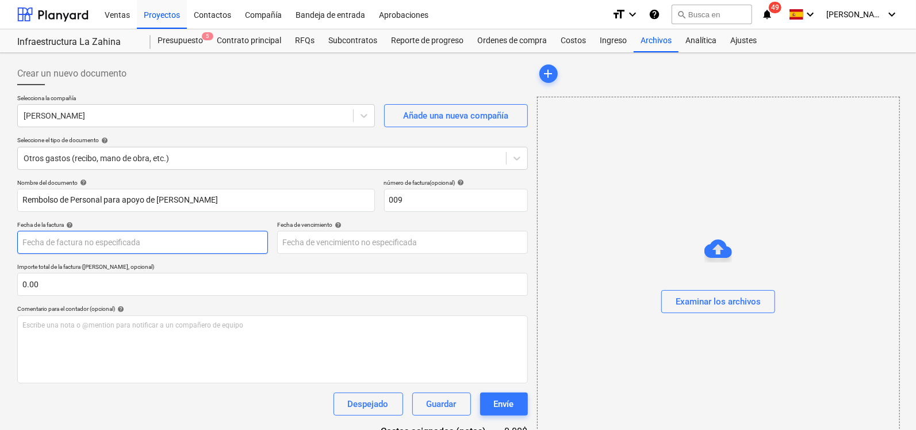
click at [192, 242] on body "Ventas Proyectos Contactos Compañía Bandeja de entrada Aprobaciones format_size…" at bounding box center [458, 215] width 916 height 430
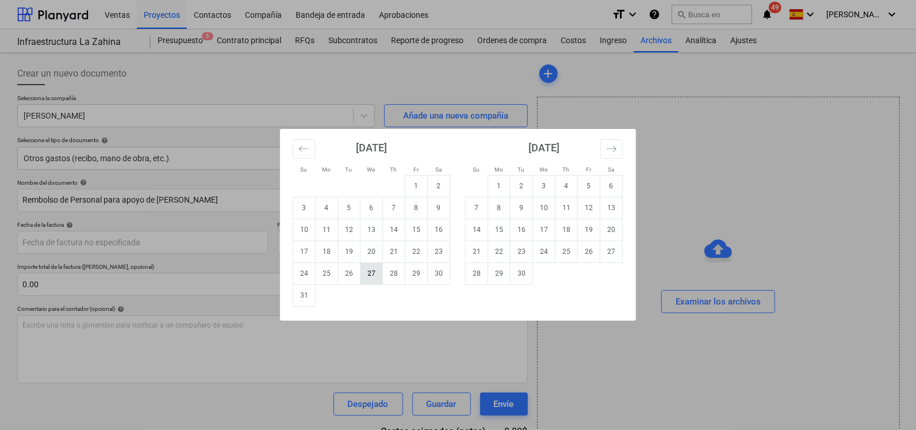
click at [368, 270] on td "27" at bounding box center [372, 273] width 22 height 22
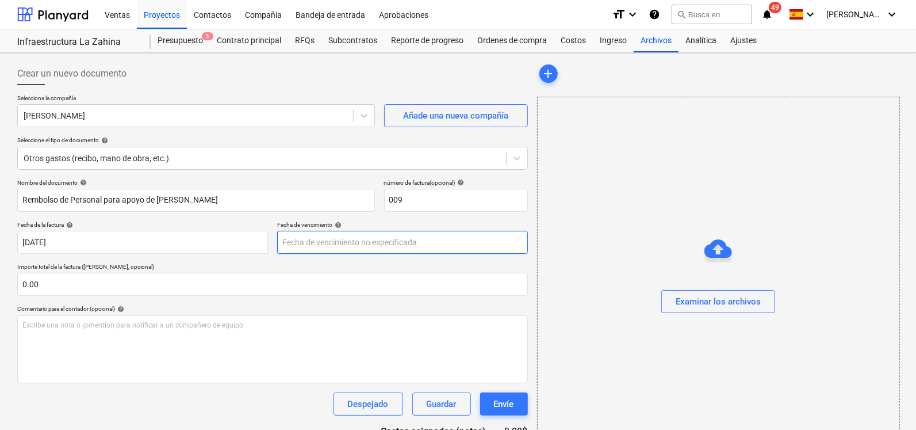
click at [389, 243] on body "Ventas Proyectos Contactos Compañía Bandeja de entrada Aprobaciones format_size…" at bounding box center [458, 215] width 916 height 430
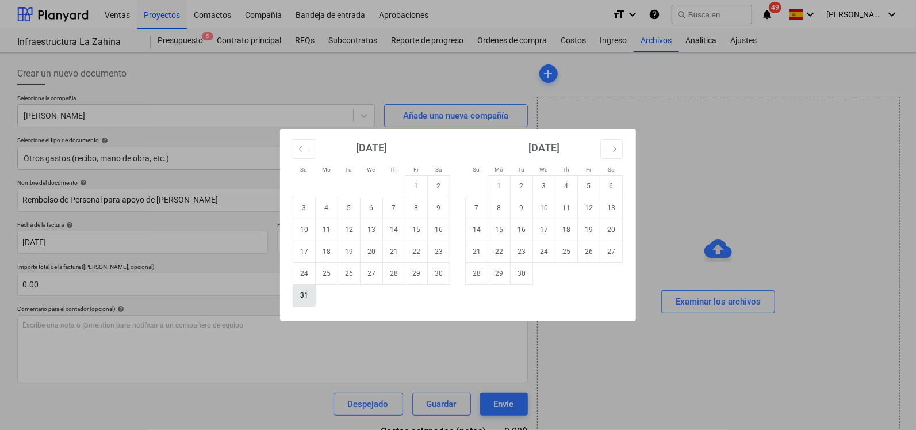
click at [308, 293] on td "31" at bounding box center [304, 295] width 22 height 22
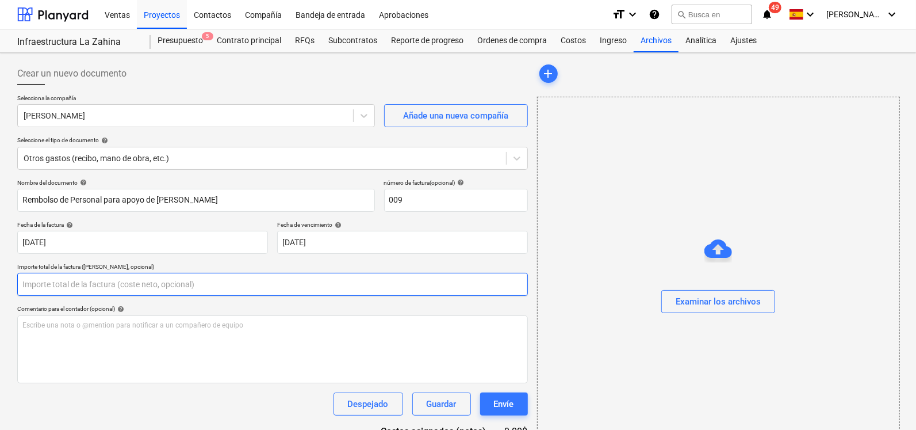
click at [128, 282] on input "text" at bounding box center [272, 284] width 511 height 23
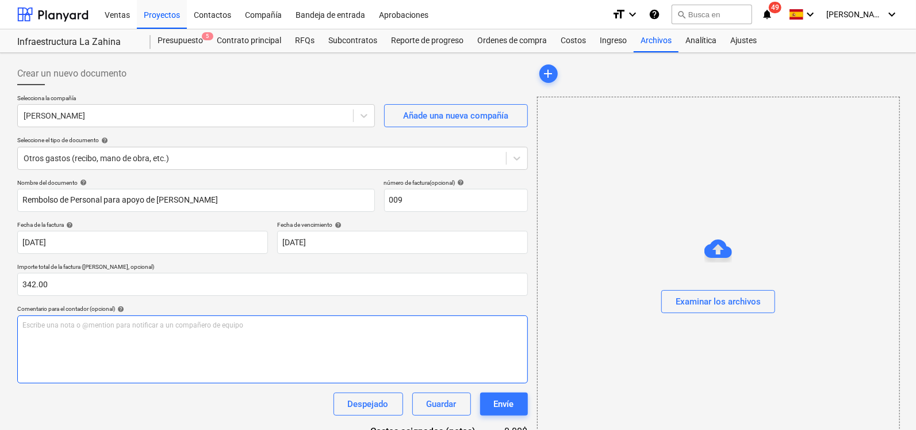
click at [81, 338] on div "Escribe una nota o @mention para notificar a un compañero de equipo ﻿" at bounding box center [272, 349] width 511 height 68
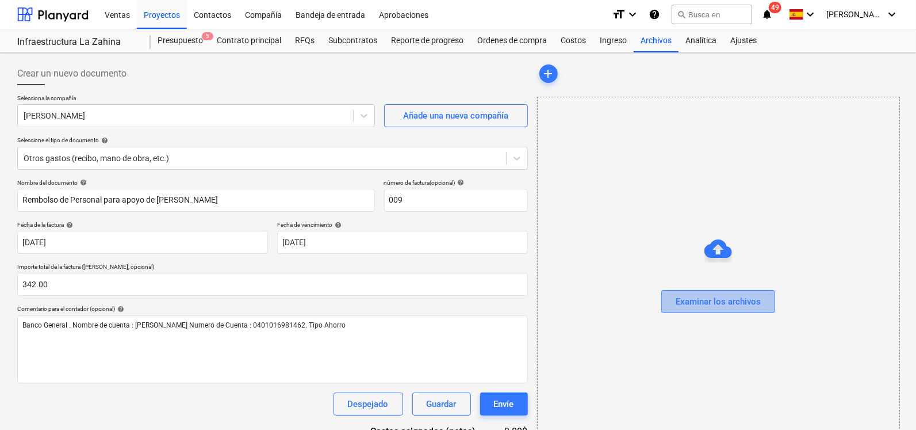
click at [688, 300] on div "Examinar los archivos" at bounding box center [718, 301] width 85 height 15
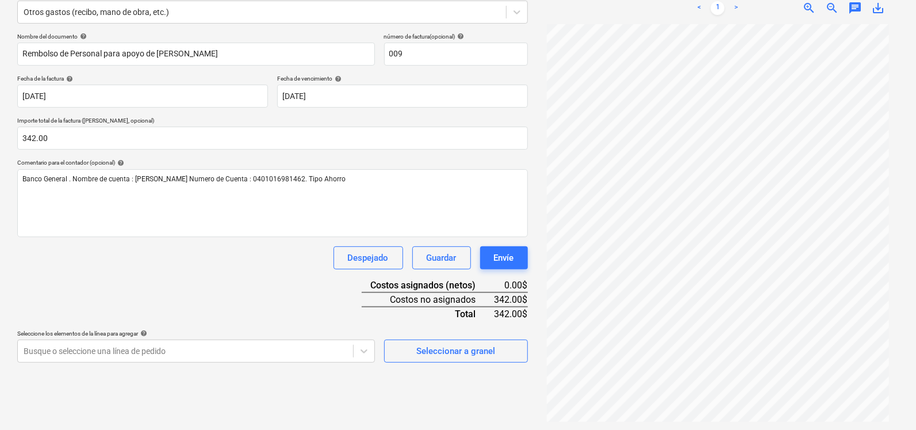
scroll to position [147, 0]
click at [216, 283] on body "Ventas Proyectos Contactos Compañía Bandeja de entrada Aprobaciones format_size…" at bounding box center [458, 68] width 916 height 430
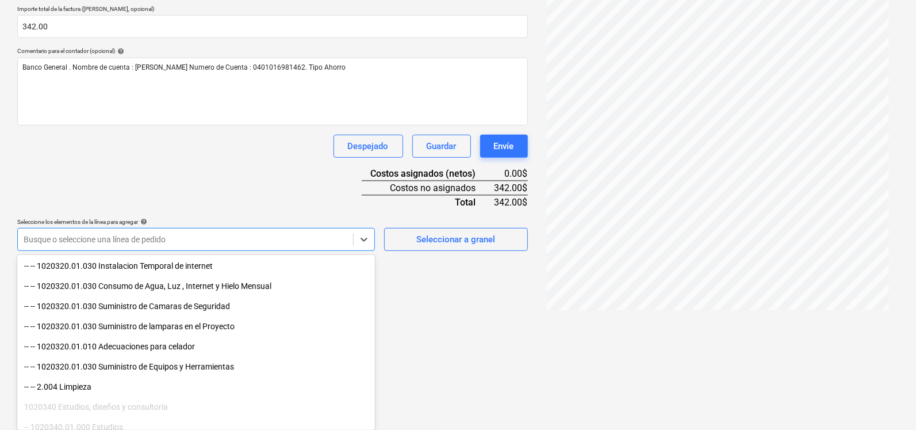
scroll to position [210, 0]
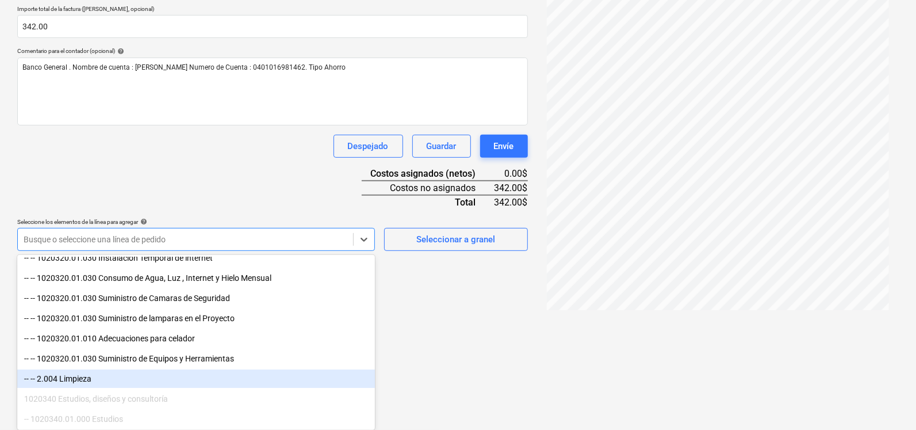
click at [164, 372] on div "-- -- 2.004 Limpieza" at bounding box center [196, 378] width 358 height 18
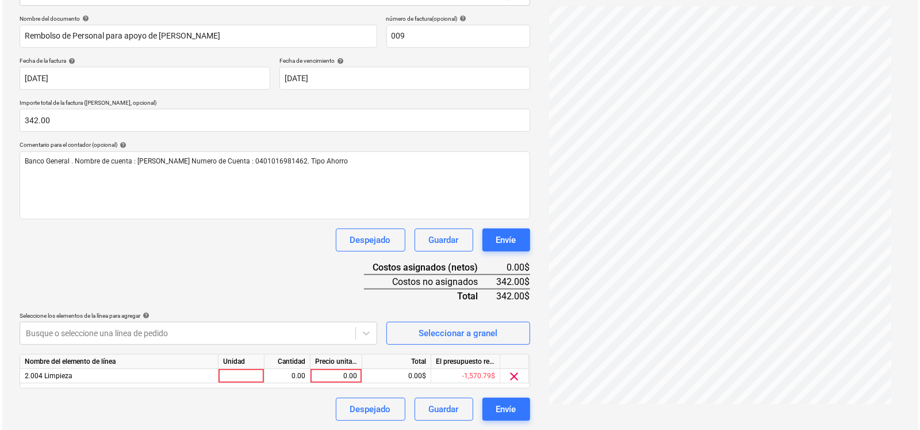
scroll to position [163, 0]
click at [440, 266] on html "Ventas Proyectos Contactos Compañía Bandeja de entrada Aprobaciones format_size…" at bounding box center [458, 52] width 916 height 430
click at [341, 369] on div "0.00" at bounding box center [334, 376] width 42 height 14
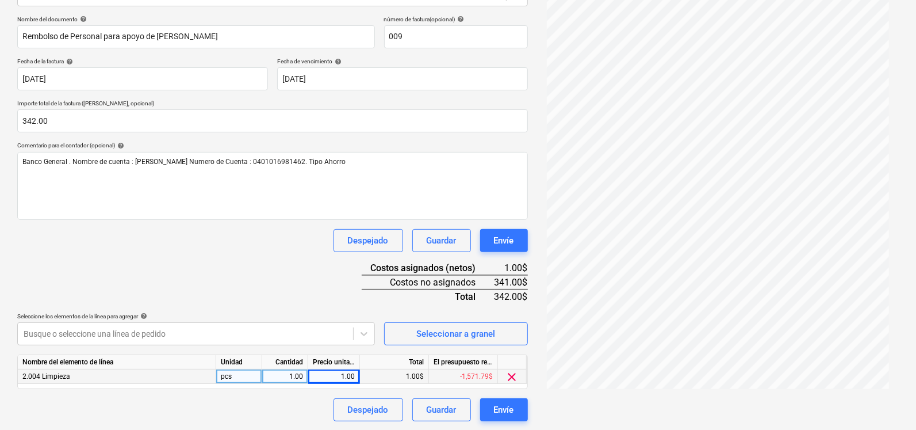
click at [251, 376] on div "pcs" at bounding box center [239, 376] width 46 height 14
click at [275, 376] on div "1.00" at bounding box center [285, 376] width 36 height 14
click at [352, 376] on div "1.00" at bounding box center [334, 376] width 42 height 14
click at [349, 292] on div "Nombre del documento help Rembolso de Personal para apoyo de Limpieza número de…" at bounding box center [272, 218] width 511 height 405
click at [514, 239] on div "Envíe" at bounding box center [504, 240] width 20 height 15
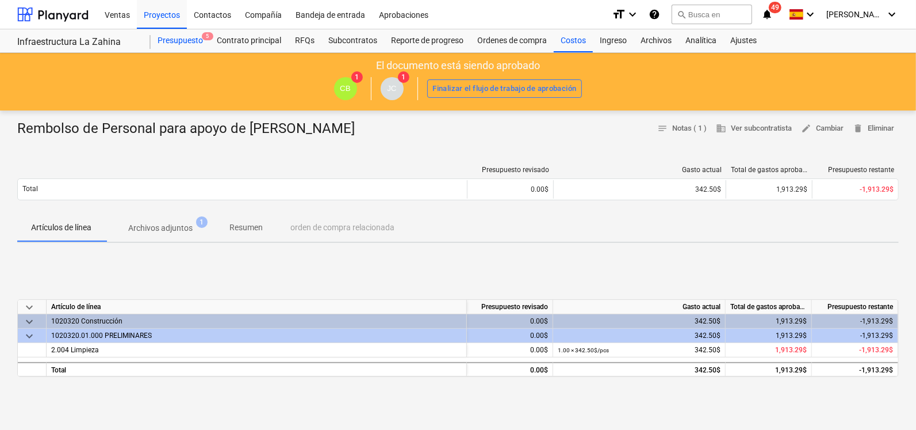
click at [198, 41] on div "Presupuesto 5" at bounding box center [180, 40] width 59 height 23
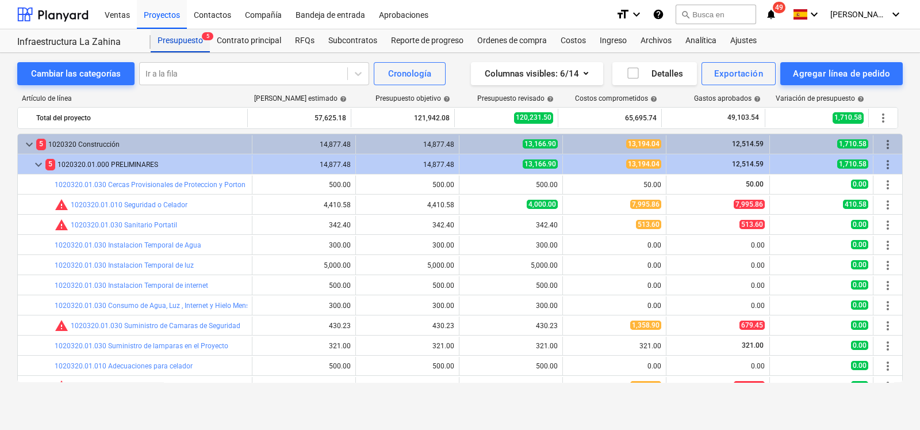
scroll to position [62, 0]
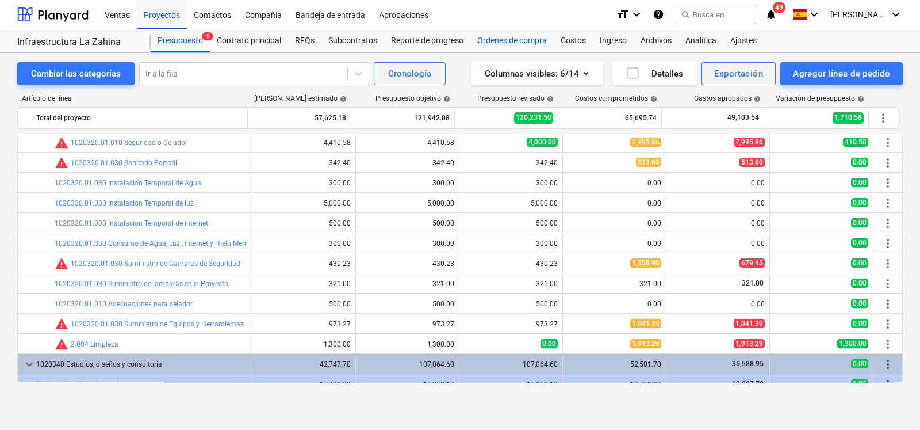
click at [489, 44] on div "Ordenes de compra" at bounding box center [511, 40] width 83 height 23
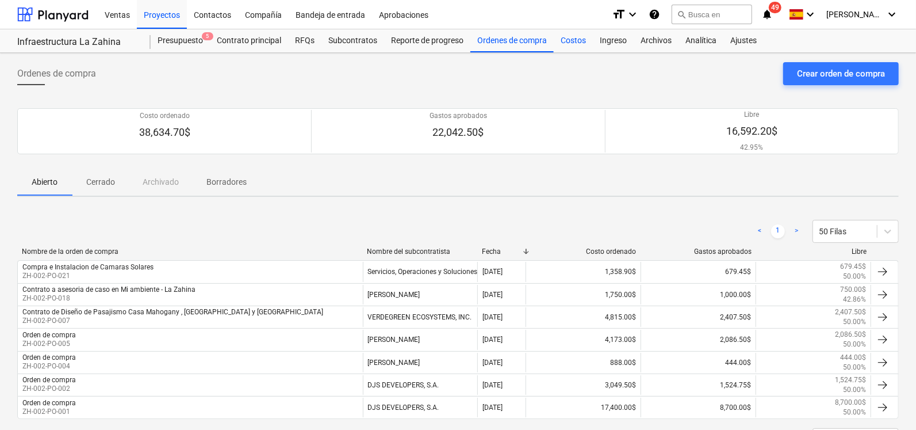
click at [565, 41] on div "Costos" at bounding box center [573, 40] width 39 height 23
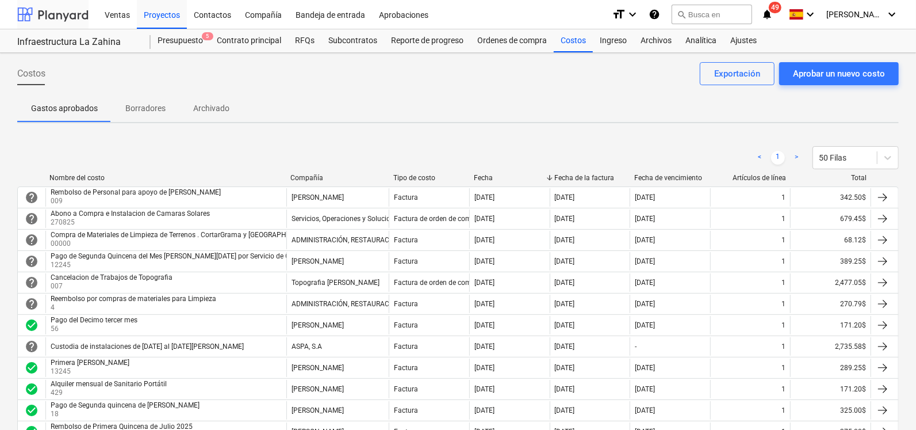
click at [52, 24] on div at bounding box center [52, 14] width 71 height 29
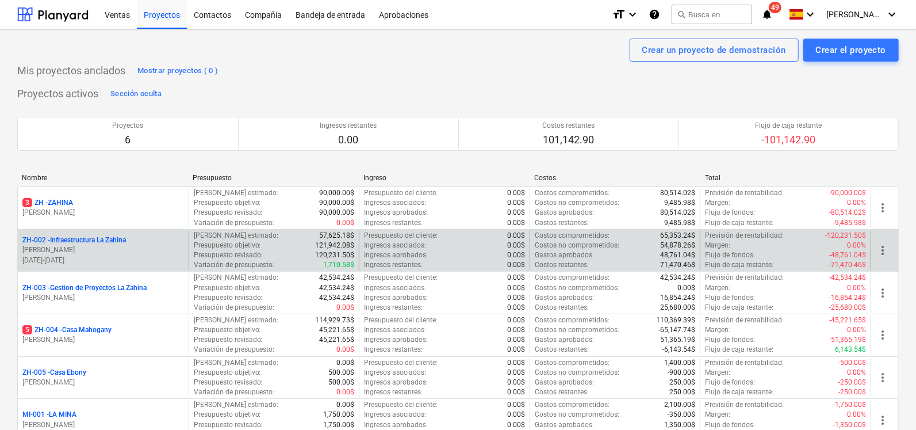
click at [67, 248] on p "[PERSON_NAME]" at bounding box center [103, 250] width 162 height 10
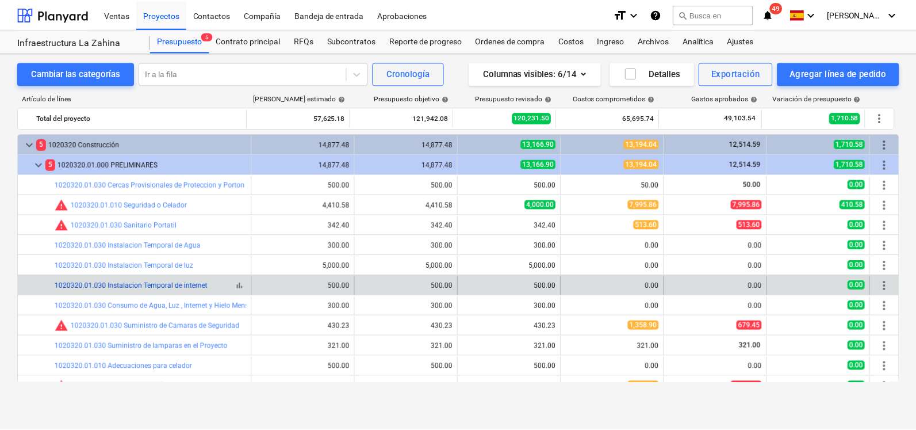
scroll to position [62, 0]
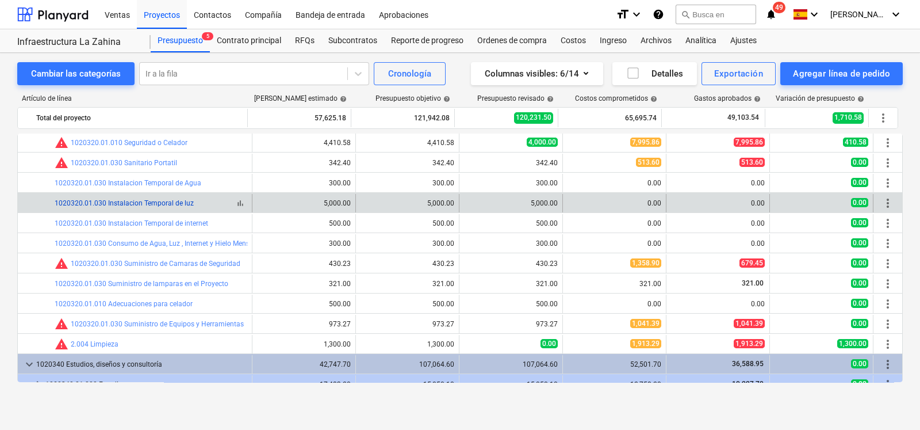
click at [157, 205] on link "1020320.01.030 Instalacion Temporal de luz" at bounding box center [124, 203] width 139 height 8
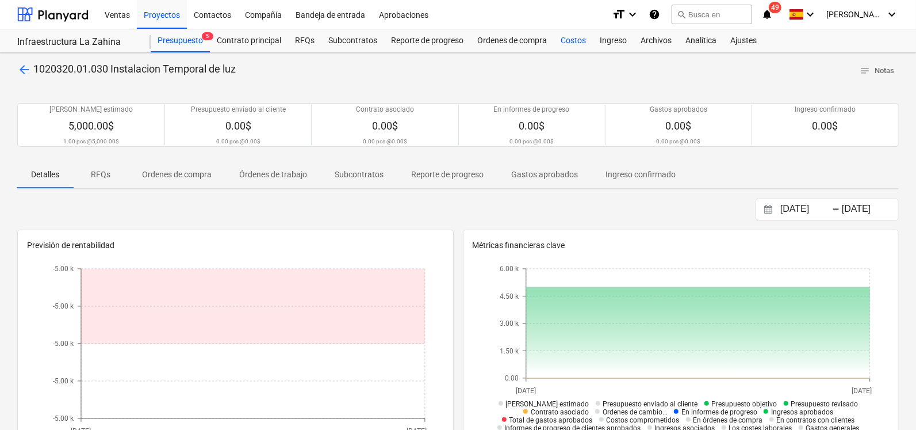
click at [568, 42] on div "Costos" at bounding box center [573, 40] width 39 height 23
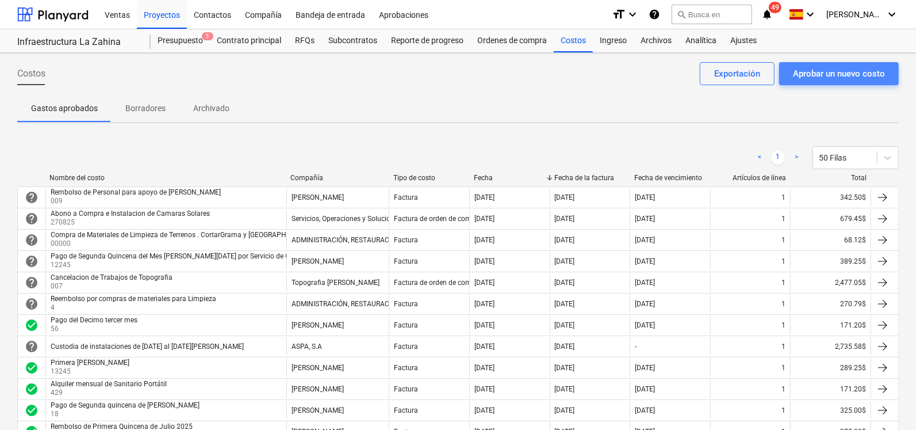
click at [805, 70] on div "Aprobar un nuevo costo" at bounding box center [839, 73] width 92 height 15
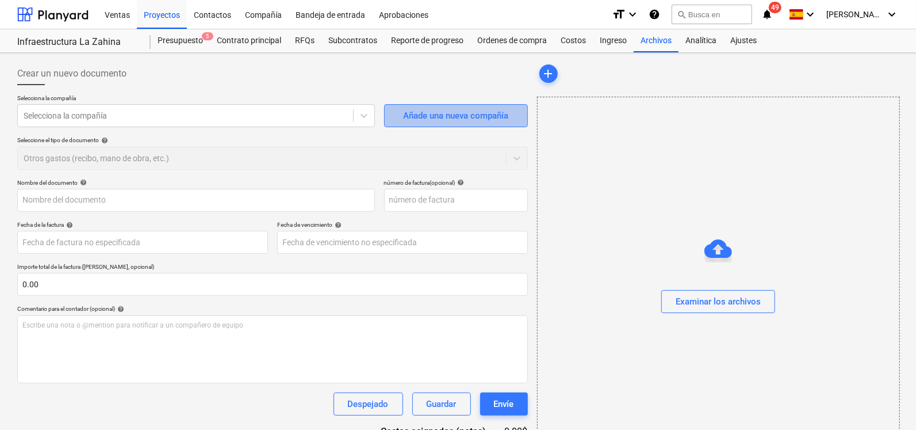
click at [474, 120] on div "Añade una nueva compañía" at bounding box center [455, 115] width 105 height 15
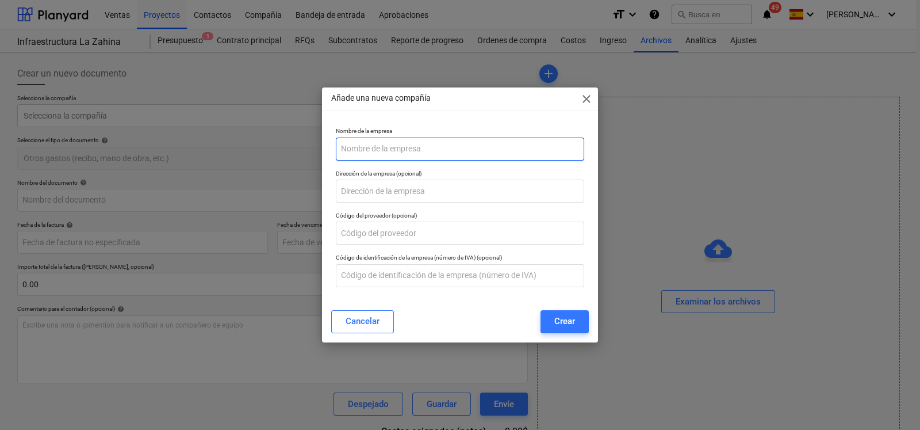
click at [400, 148] on input "text" at bounding box center [460, 148] width 248 height 23
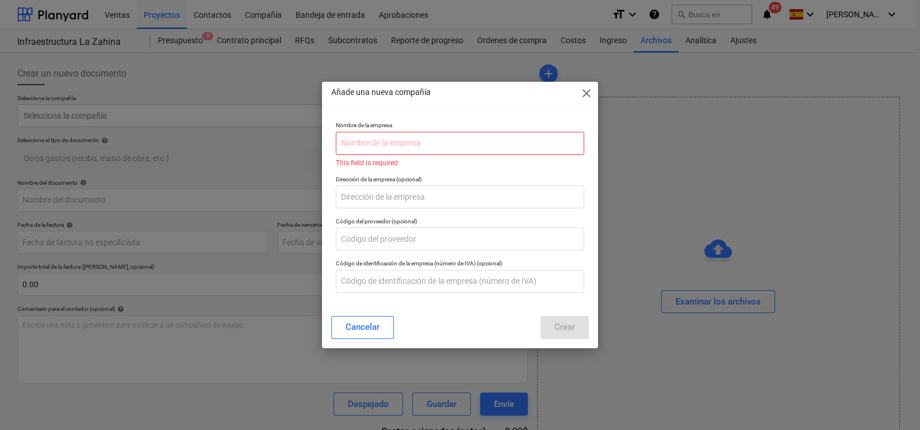
paste input "Venao ventures sa"
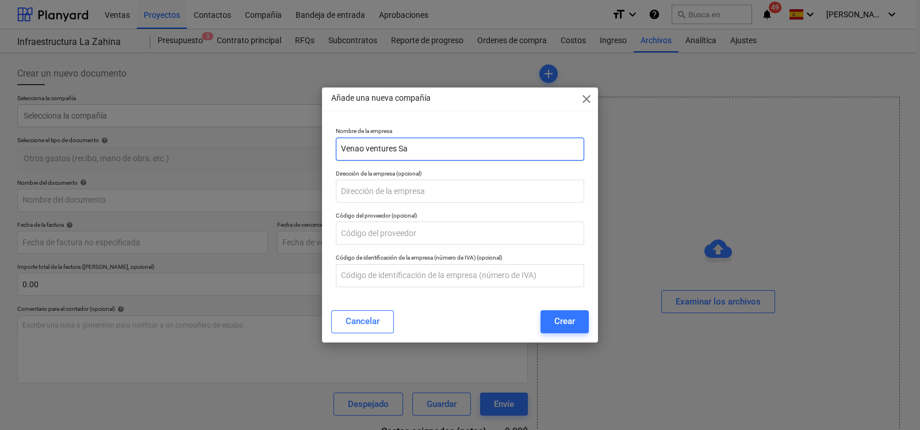
click at [417, 145] on input "Venao ventures Sa" at bounding box center [460, 148] width 248 height 23
click at [370, 145] on input "Venao ventures SA" at bounding box center [460, 148] width 248 height 23
click at [383, 191] on input "text" at bounding box center [460, 190] width 248 height 23
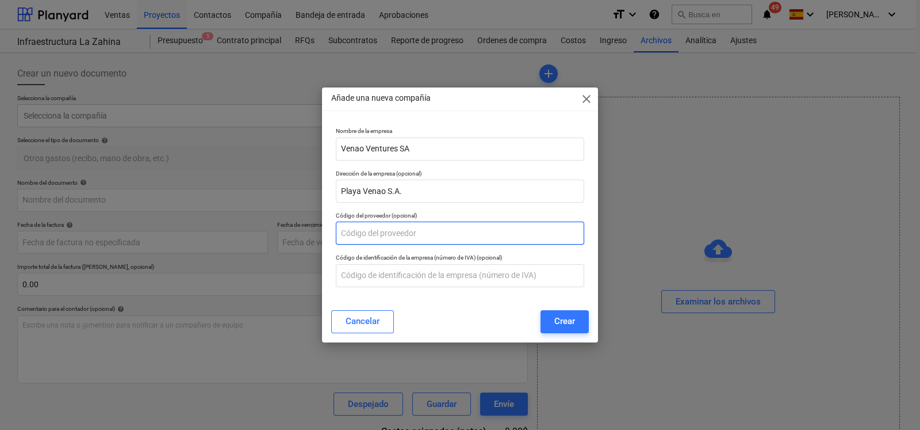
click at [414, 231] on input "text" at bounding box center [460, 232] width 248 height 23
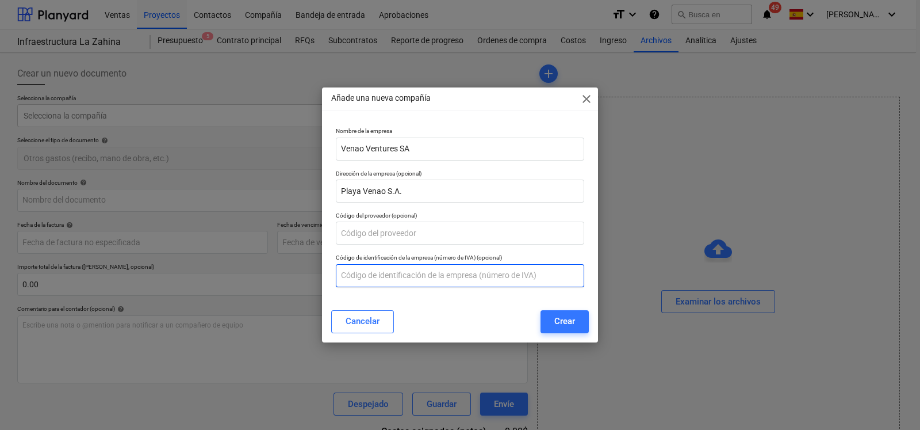
click at [398, 281] on input "text" at bounding box center [460, 275] width 248 height 23
paste input "155720716-2-2022 dv 85"
click at [419, 274] on input "155720716-2-2022 dv 85" at bounding box center [460, 275] width 248 height 23
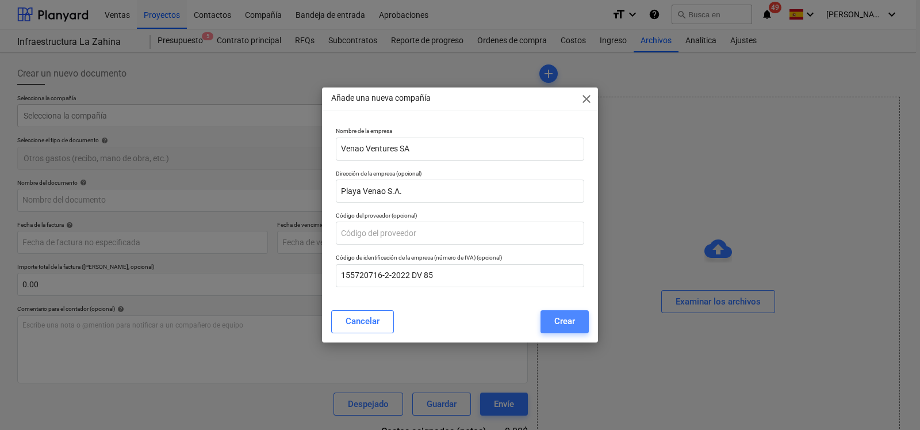
click at [575, 322] on button "Crear" at bounding box center [565, 321] width 48 height 23
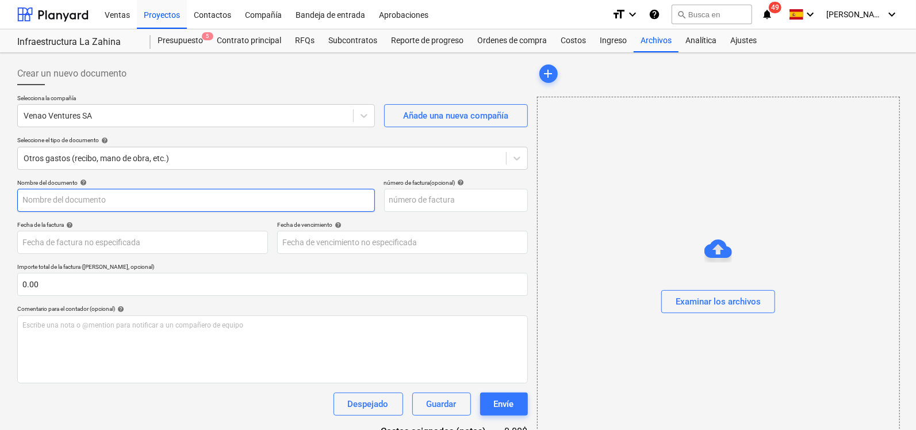
click at [80, 206] on input "text" at bounding box center [196, 200] width 358 height 23
click at [416, 205] on input "text" at bounding box center [456, 200] width 144 height 23
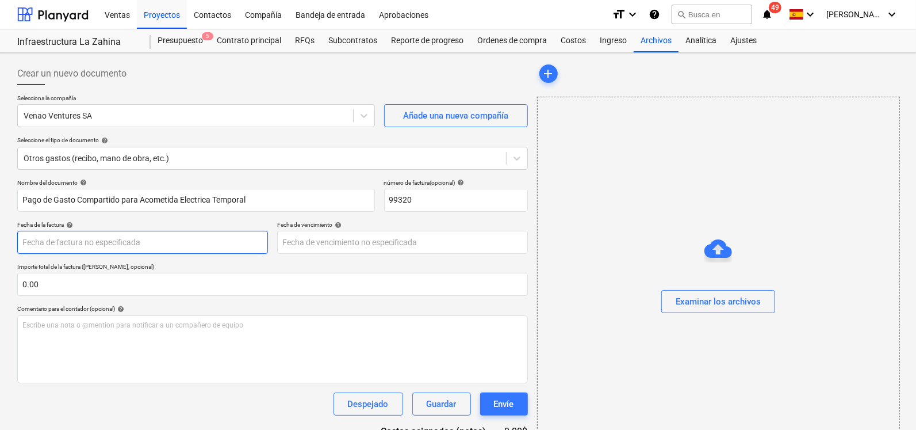
click at [183, 237] on body "Ventas Proyectos Contactos Compañía Bandeja de entrada Aprobaciones format_size…" at bounding box center [458, 215] width 916 height 430
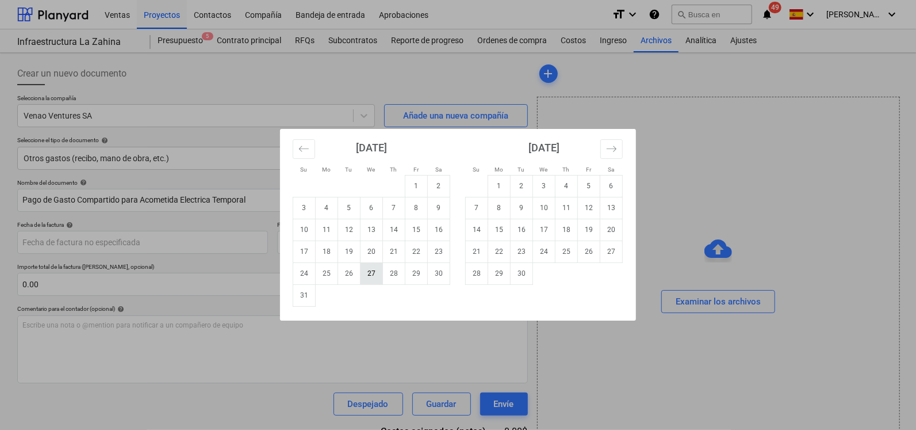
click at [372, 274] on td "27" at bounding box center [372, 273] width 22 height 22
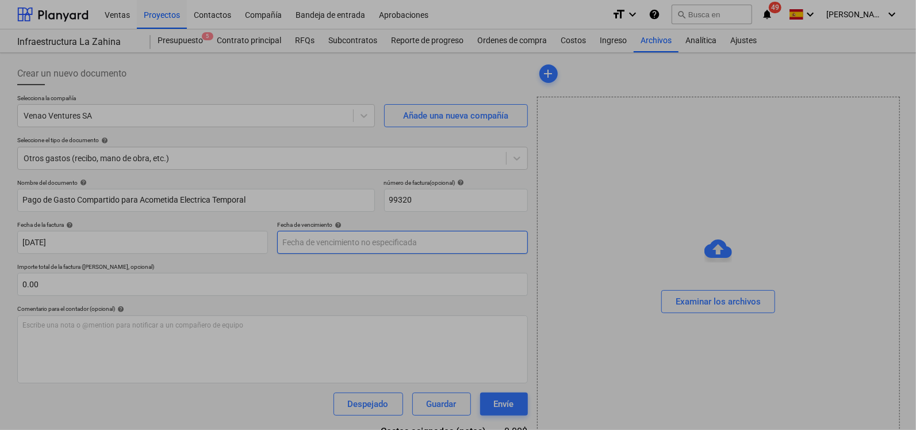
click at [390, 243] on body "Ventas Proyectos Contactos Compañía Bandeja de entrada Aprobaciones format_size…" at bounding box center [458, 215] width 916 height 430
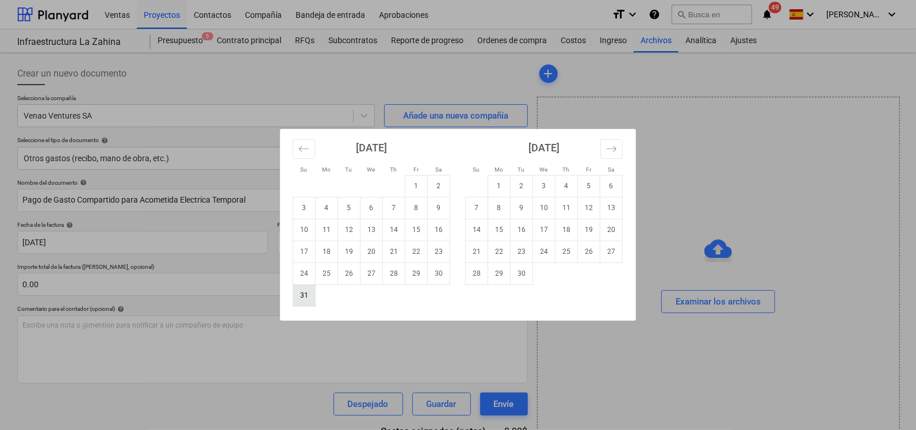
click at [300, 295] on td "31" at bounding box center [304, 295] width 22 height 22
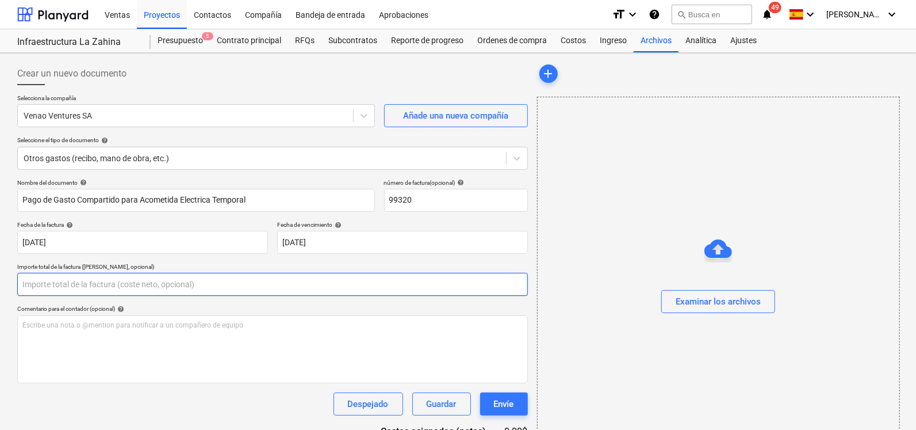
click at [158, 291] on input "text" at bounding box center [272, 284] width 511 height 23
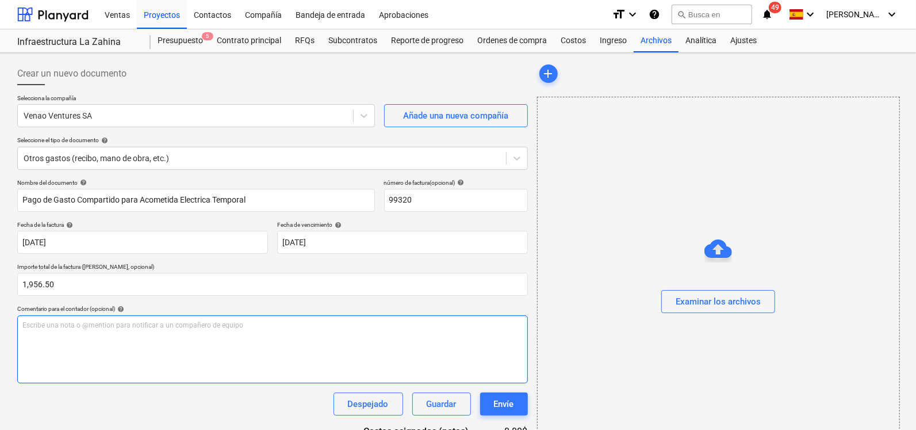
click at [140, 345] on div "Escribe una nota o @mention para notificar a un compañero de equipo ﻿" at bounding box center [272, 349] width 511 height 68
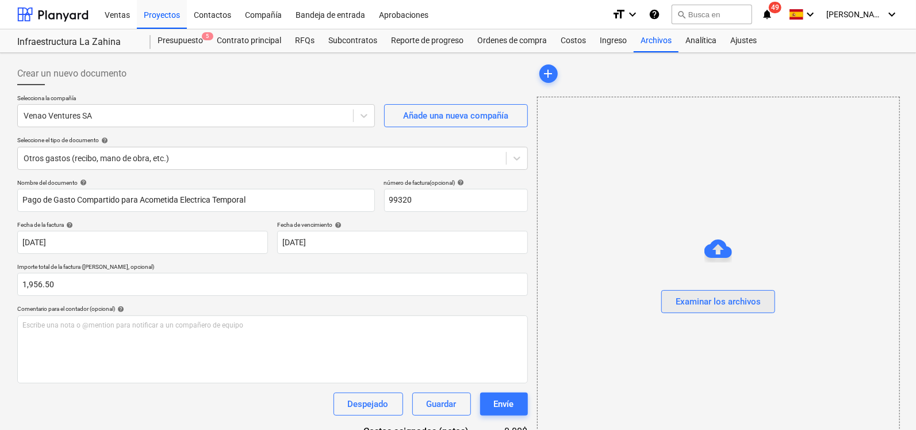
click at [728, 297] on div "Examinar los archivos" at bounding box center [718, 301] width 85 height 15
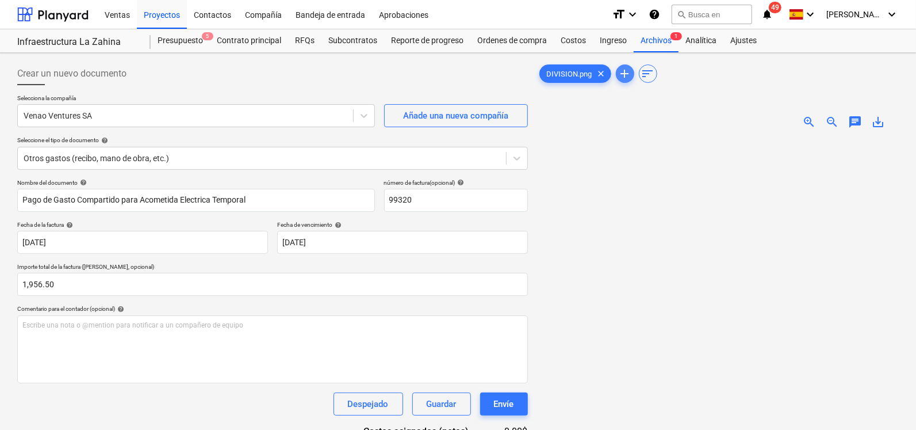
click at [632, 70] on span "add" at bounding box center [625, 74] width 18 height 14
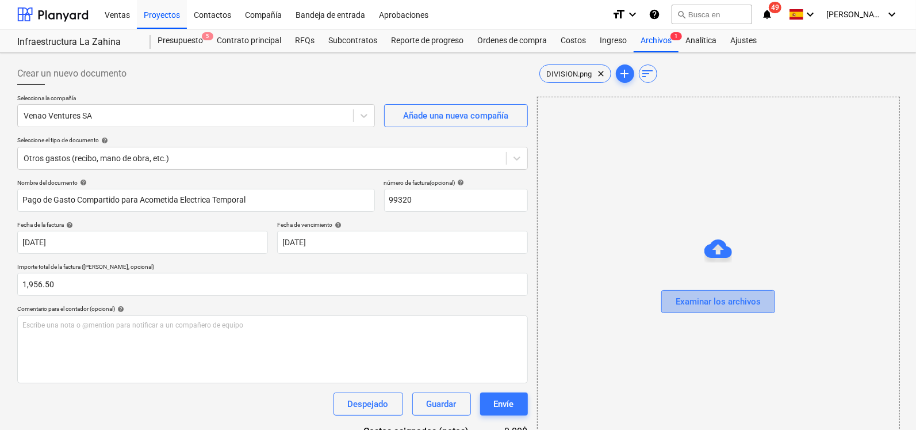
click at [717, 294] on div "Examinar los archivos" at bounding box center [718, 301] width 85 height 15
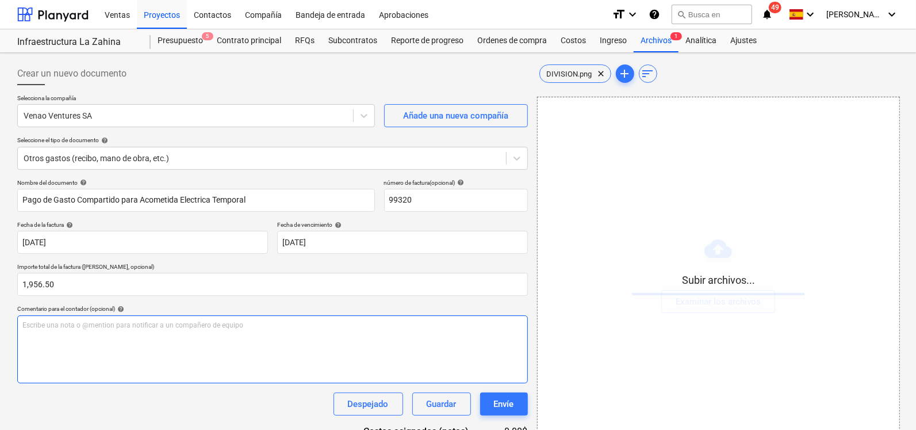
click at [83, 328] on p "Escribe una nota o @mention para notificar a un compañero de equipo ﻿" at bounding box center [272, 325] width 500 height 10
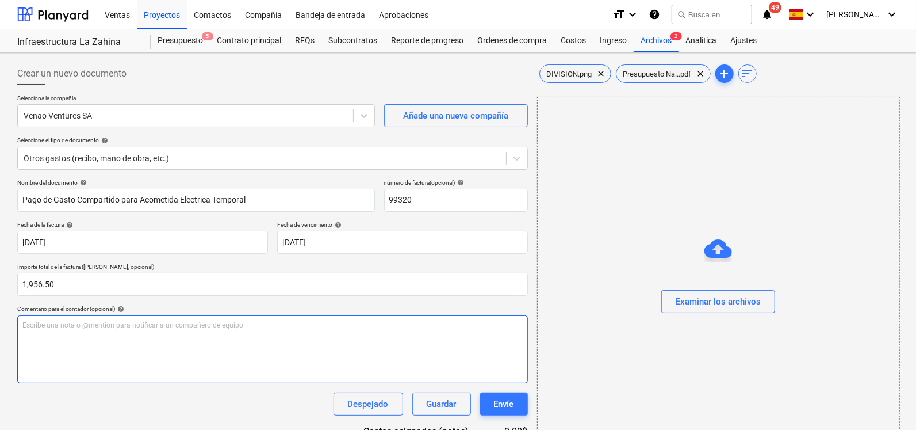
click at [87, 330] on div "Escribe una nota o @mention para notificar a un compañero de equipo ﻿" at bounding box center [272, 349] width 511 height 68
click at [94, 349] on p "0121998018" at bounding box center [272, 345] width 500 height 10
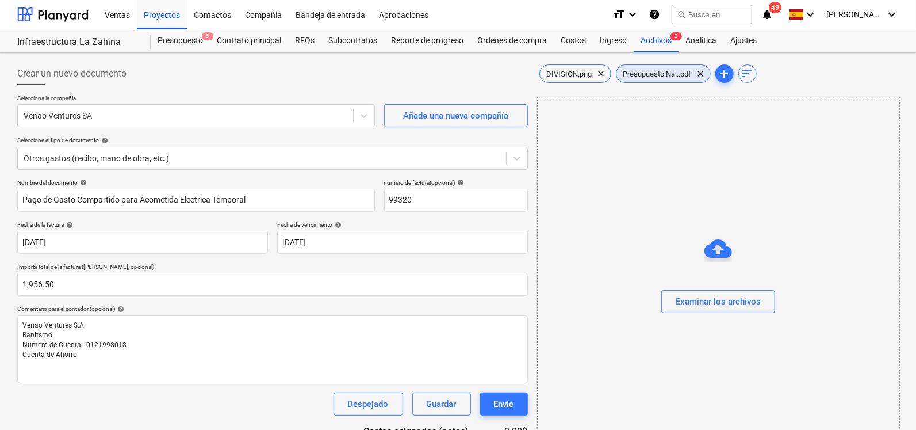
click at [670, 77] on span "Presupuesto Na...pdf" at bounding box center [658, 74] width 82 height 9
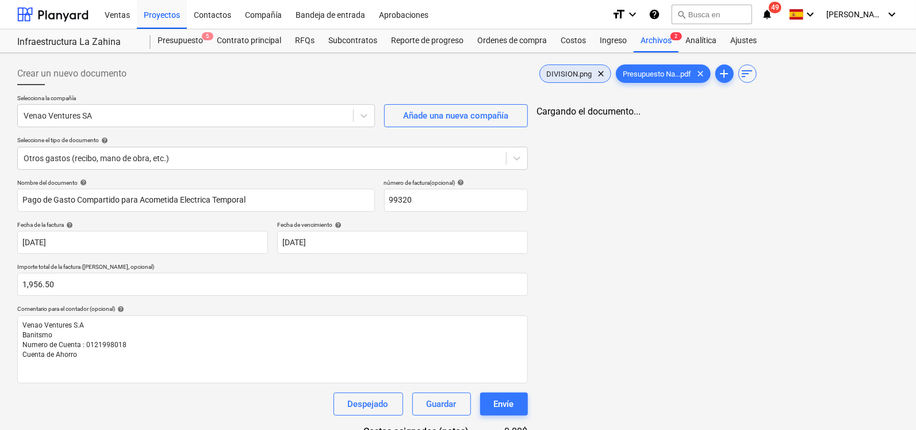
click at [561, 71] on span "DIVISION.png" at bounding box center [569, 74] width 59 height 9
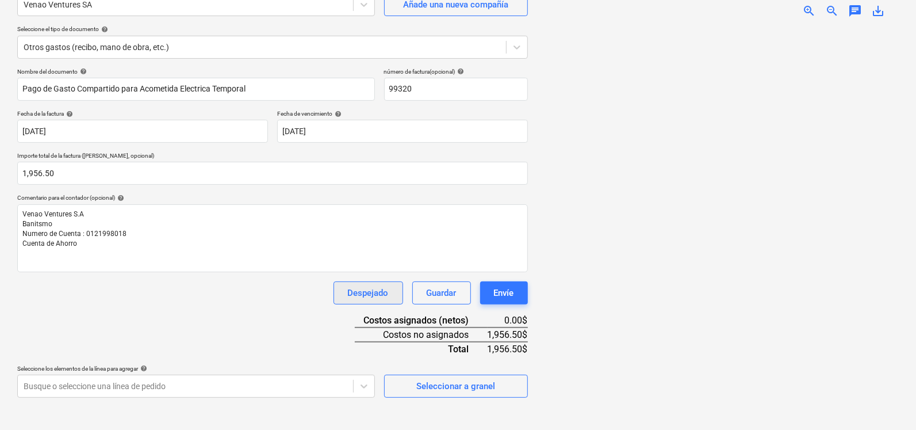
scroll to position [114, 0]
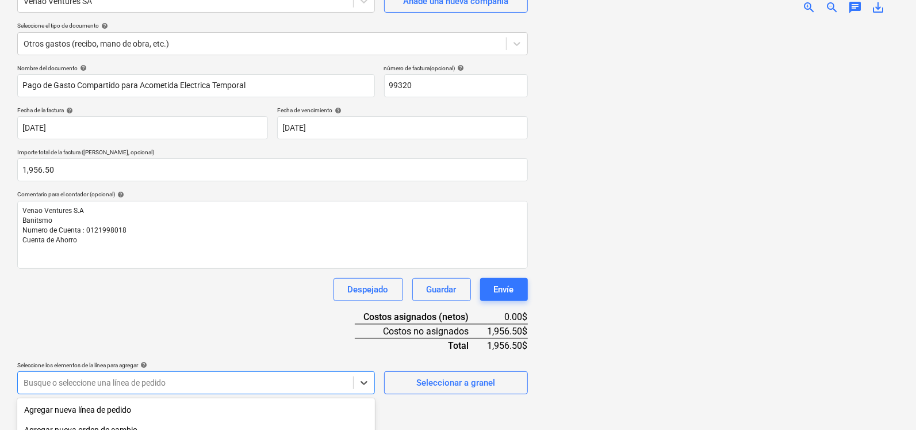
click at [281, 315] on body "Ventas Proyectos Contactos Compañía Bandeja de entrada Aprobaciones format_size…" at bounding box center [458, 101] width 916 height 430
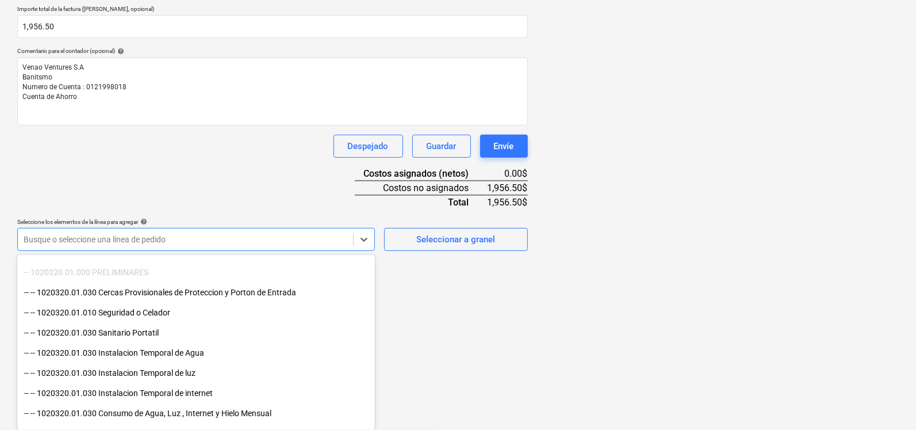
scroll to position [89, 0]
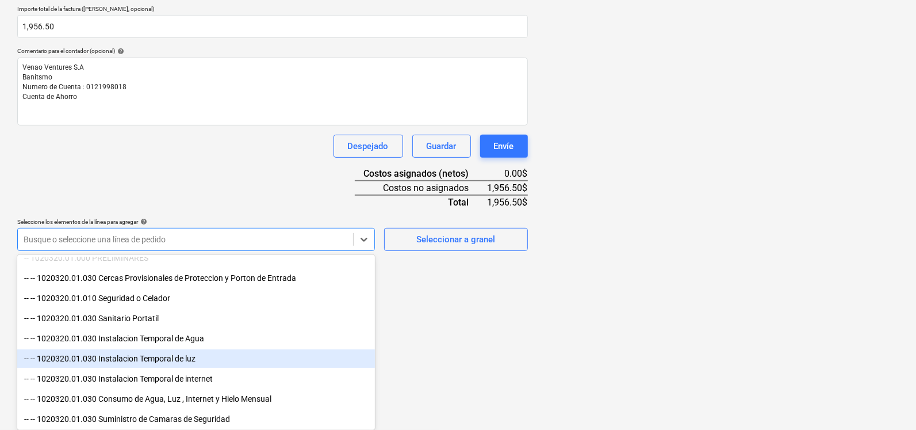
click at [213, 355] on div "-- -- 1020320.01.030 Instalacion Temporal de luz" at bounding box center [196, 358] width 358 height 18
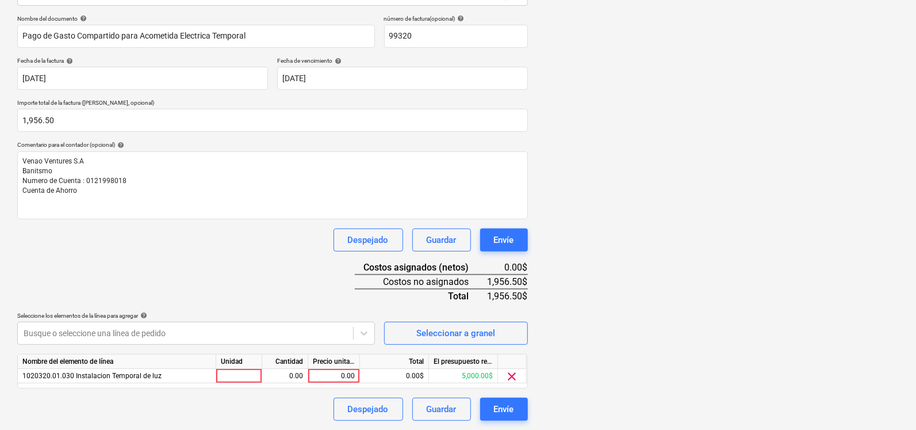
scroll to position [163, 0]
click at [446, 266] on html "Ventas Proyectos Contactos Compañía Bandeja de entrada Aprobaciones format_size…" at bounding box center [458, 52] width 916 height 430
click at [239, 377] on div at bounding box center [239, 376] width 46 height 14
click at [275, 376] on div "0.00" at bounding box center [285, 376] width 36 height 14
click at [332, 374] on div "0.00" at bounding box center [334, 376] width 42 height 14
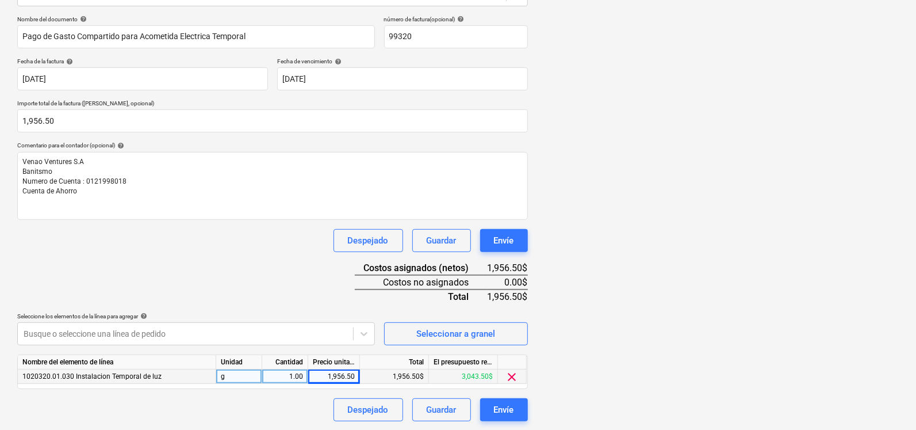
click at [307, 297] on div "Nombre del documento help Pago de Gasto Compartido para Acometida Electrica Tem…" at bounding box center [272, 218] width 511 height 405
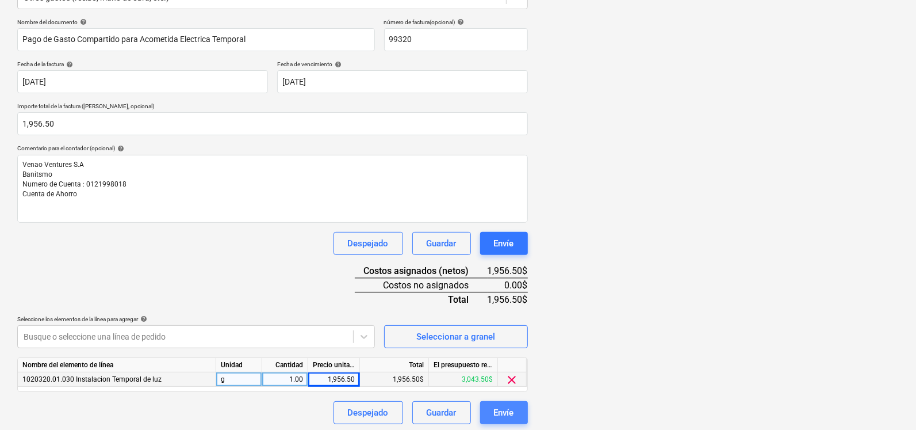
click at [492, 410] on button "Envíe" at bounding box center [504, 412] width 48 height 23
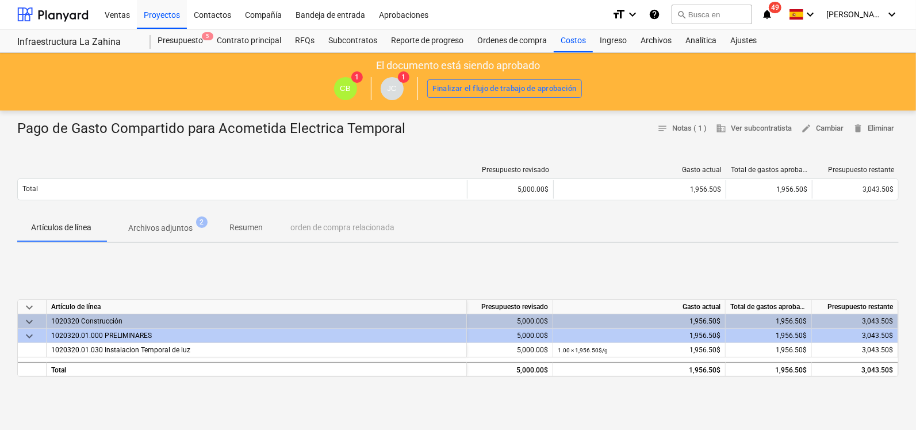
click at [122, 334] on div "1020320.01.000 PRELIMINARES" at bounding box center [256, 335] width 411 height 14
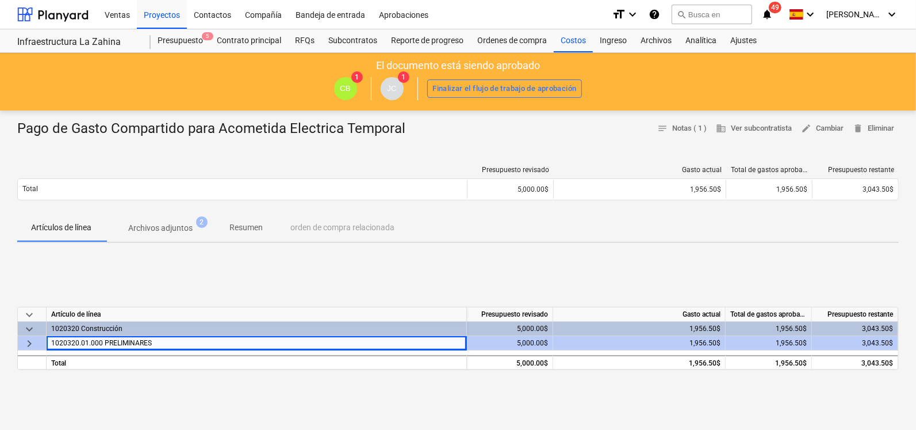
click at [30, 346] on span "keyboard_arrow_right" at bounding box center [29, 343] width 14 height 14
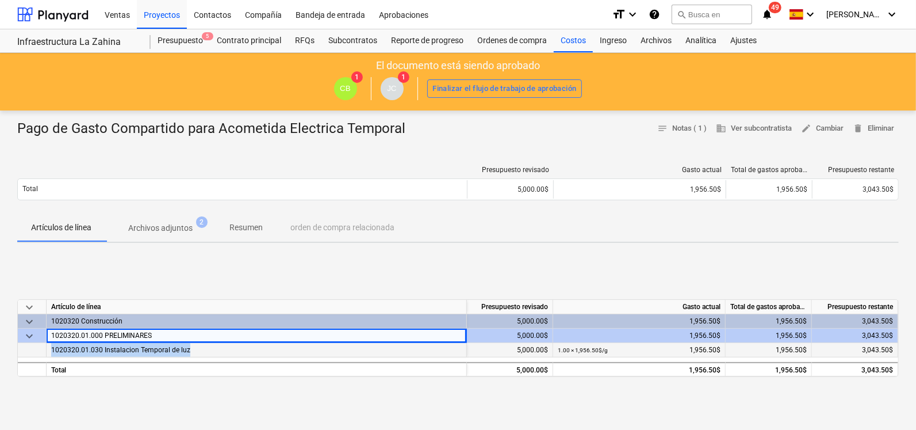
drag, startPoint x: 51, startPoint y: 352, endPoint x: 220, endPoint y: 350, distance: 169.1
click at [220, 350] on div "1020320.01.030 Instalacion Temporal de luz" at bounding box center [257, 350] width 420 height 14
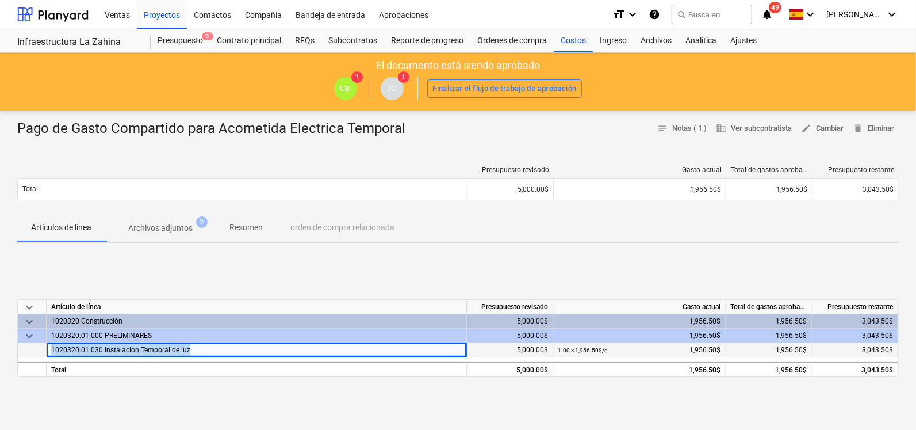
drag, startPoint x: 220, startPoint y: 350, endPoint x: 164, endPoint y: 350, distance: 55.8
copy span "1020320.01.030 Instalacion Temporal de luz"
click at [331, 159] on div "Presupuesto revisado Gasto actual Total de gastos aprobados Presupuesto restant…" at bounding box center [458, 185] width 882 height 58
click at [46, 20] on div at bounding box center [52, 14] width 71 height 29
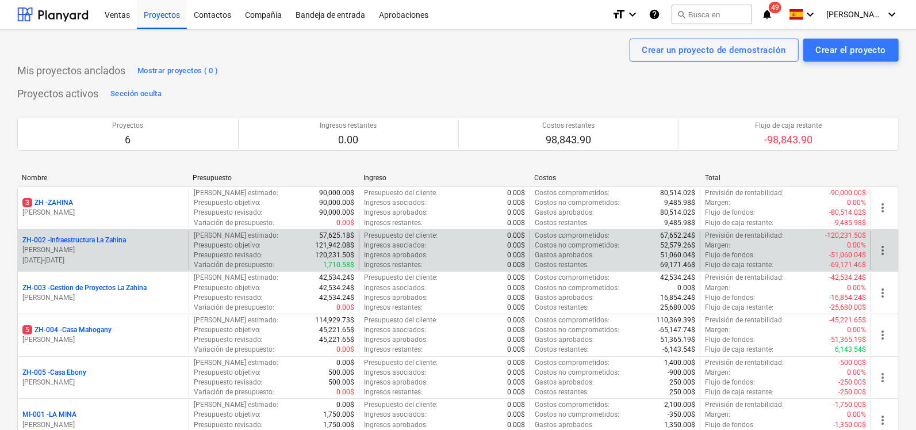
click at [84, 240] on p "ZH-002 - Infraestructura La Zahina" at bounding box center [74, 240] width 104 height 10
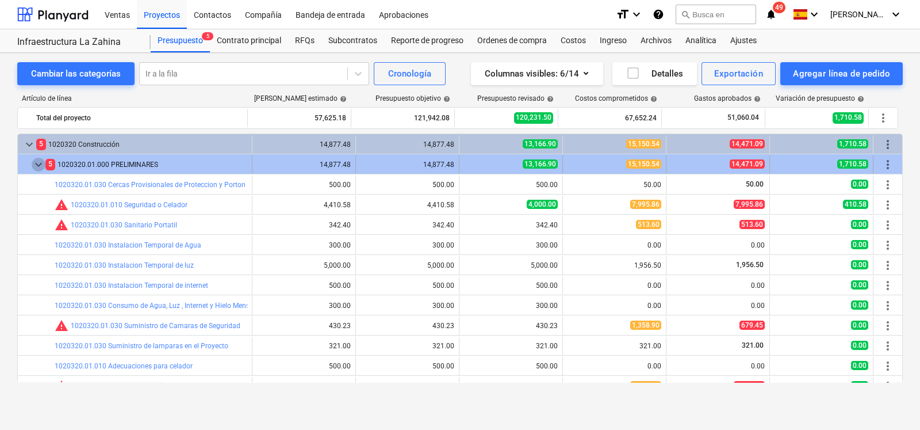
click at [37, 162] on span "keyboard_arrow_down" at bounding box center [39, 165] width 14 height 14
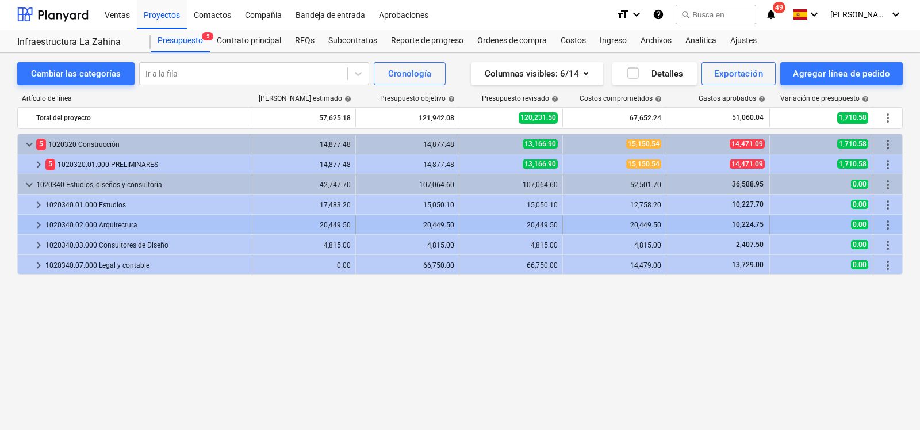
click at [32, 222] on span "keyboard_arrow_right" at bounding box center [39, 225] width 14 height 14
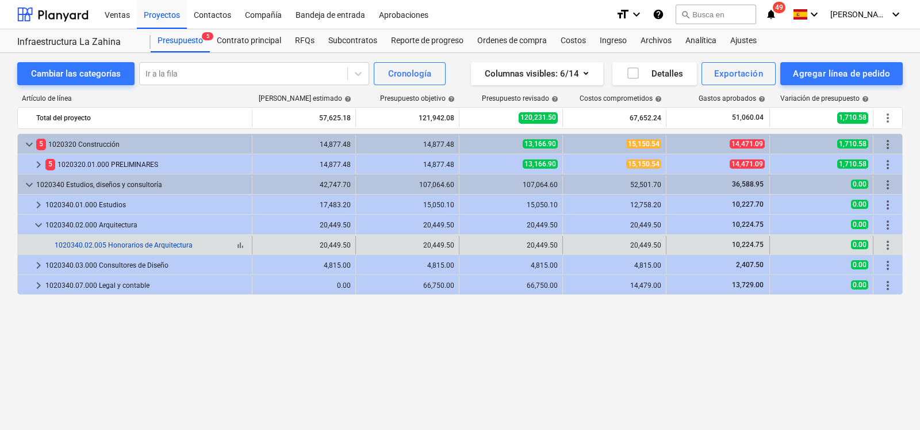
click at [99, 243] on link "1020340.02.005 Honorarios de Arquitectura" at bounding box center [124, 245] width 138 height 8
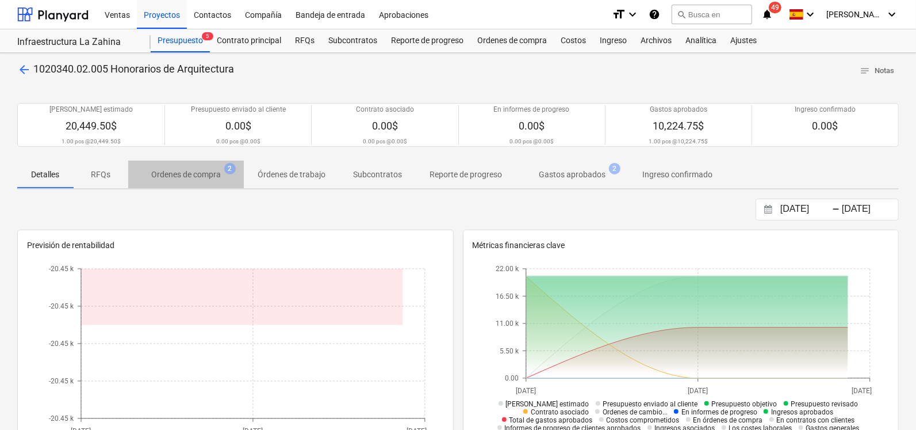
click at [193, 171] on p "Ordenes de compra" at bounding box center [186, 175] width 70 height 12
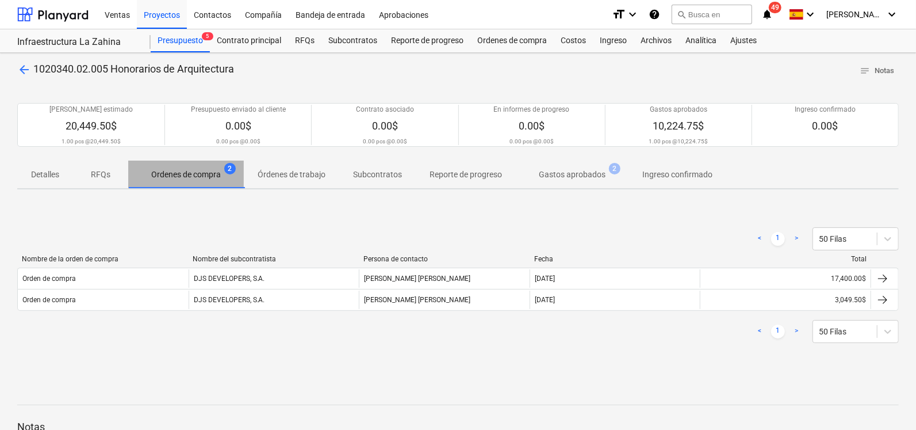
click at [186, 177] on p "Ordenes de compra" at bounding box center [186, 175] width 70 height 12
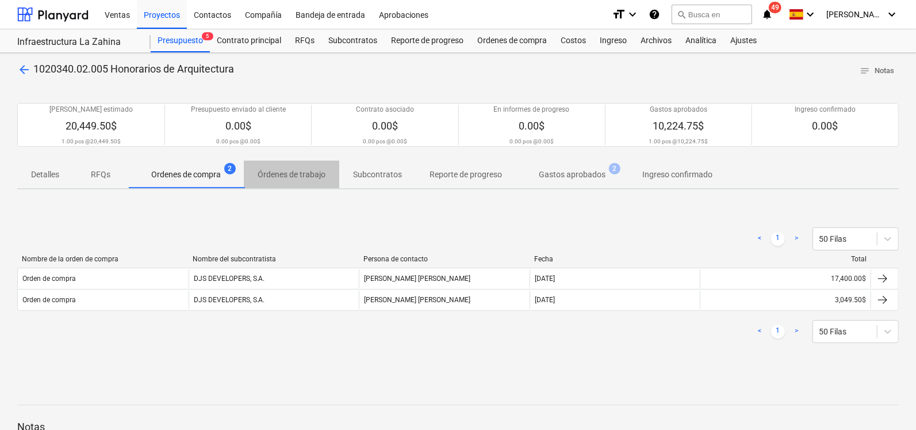
click at [285, 181] on span "Órdenes de trabajo" at bounding box center [291, 174] width 95 height 19
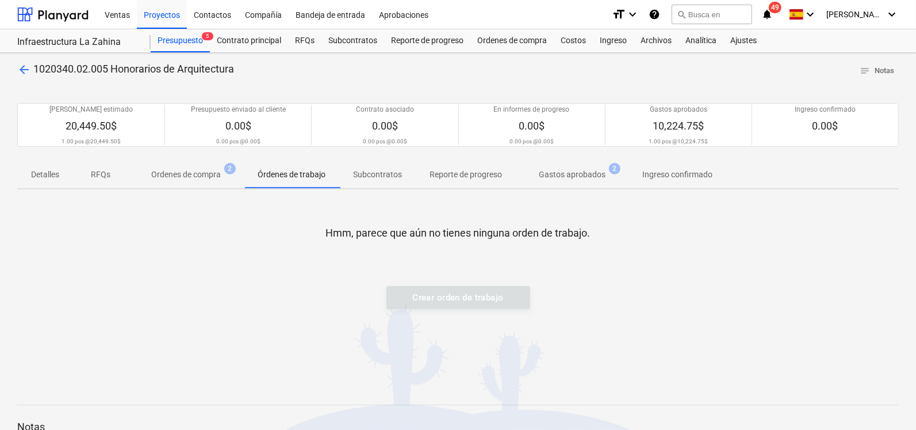
click at [209, 179] on p "Ordenes de compra" at bounding box center [186, 175] width 70 height 12
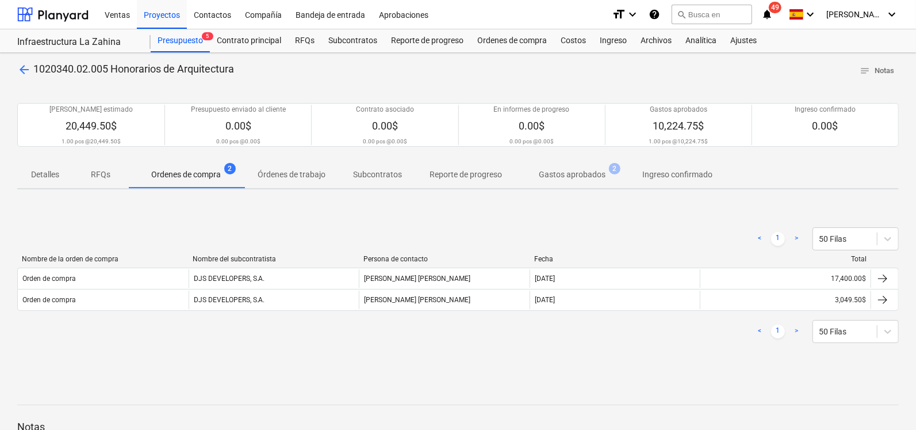
click at [572, 178] on p "Gastos aprobados" at bounding box center [572, 175] width 67 height 12
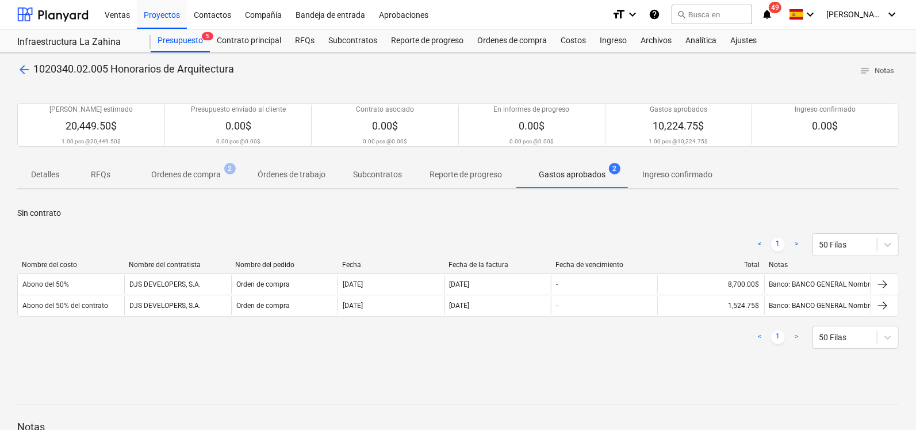
click at [210, 176] on p "Ordenes de compra" at bounding box center [186, 175] width 70 height 12
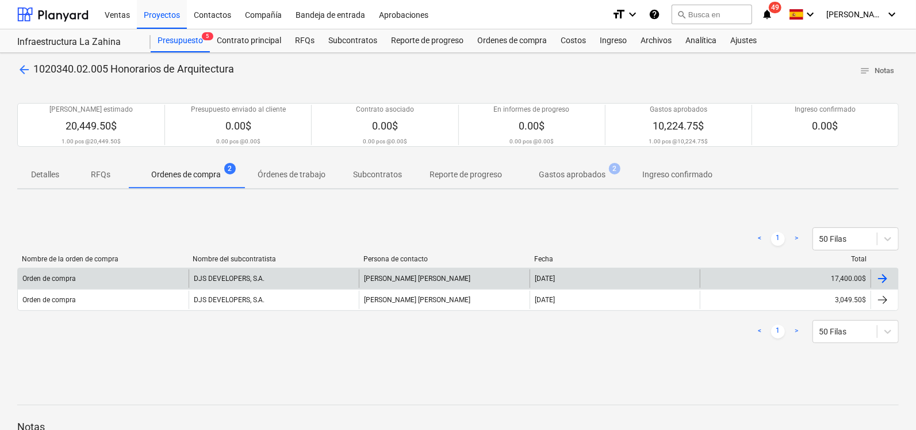
click at [213, 285] on div "DJS DEVELOPERS, S.A." at bounding box center [274, 278] width 171 height 18
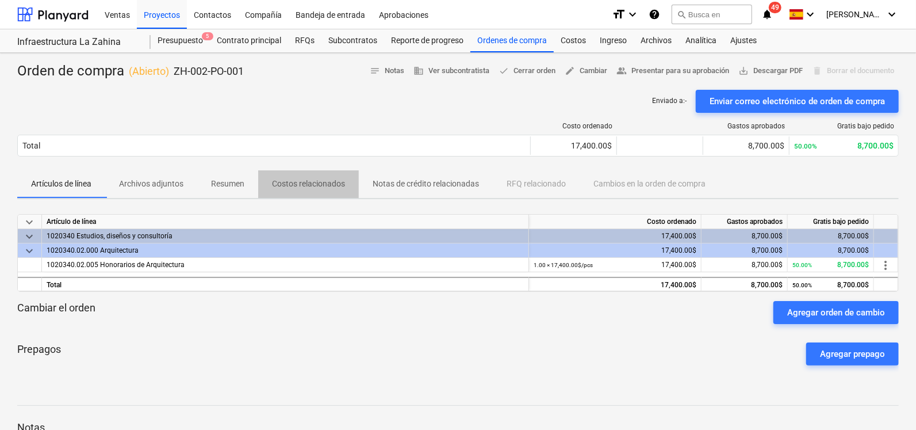
click at [296, 185] on p "Costos relacionados" at bounding box center [308, 184] width 73 height 12
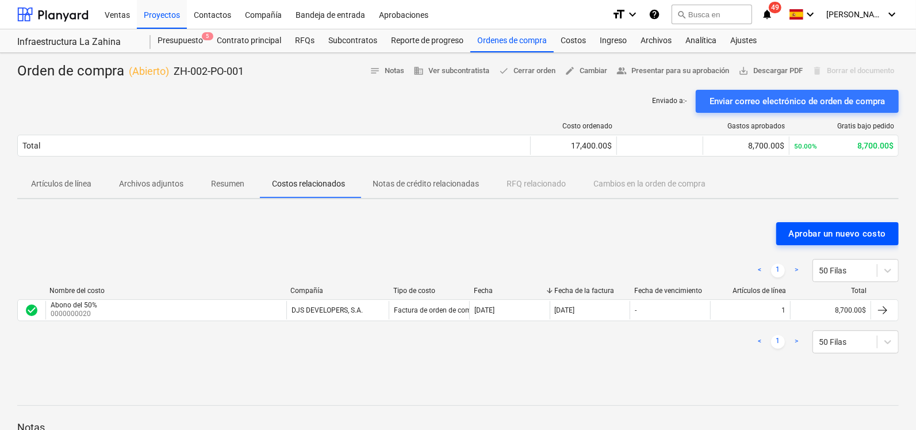
click at [802, 237] on div "Aprobar un nuevo costo" at bounding box center [837, 233] width 97 height 15
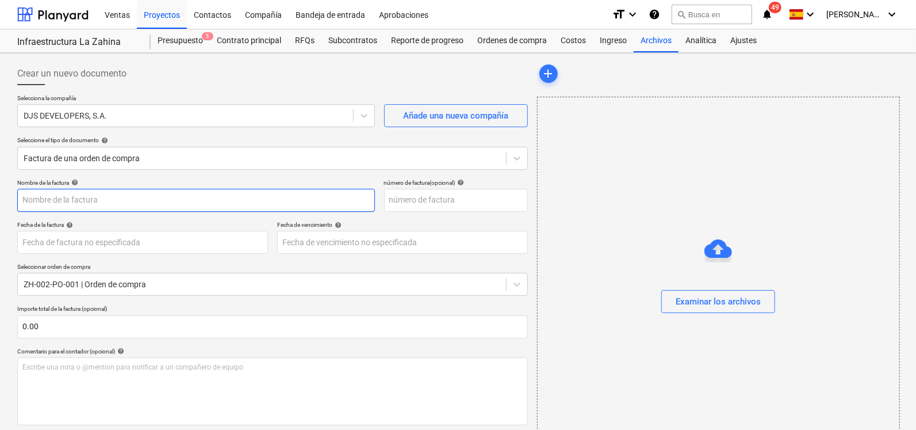
click at [101, 202] on input "text" at bounding box center [196, 200] width 358 height 23
click at [457, 193] on input "text" at bounding box center [456, 200] width 144 height 23
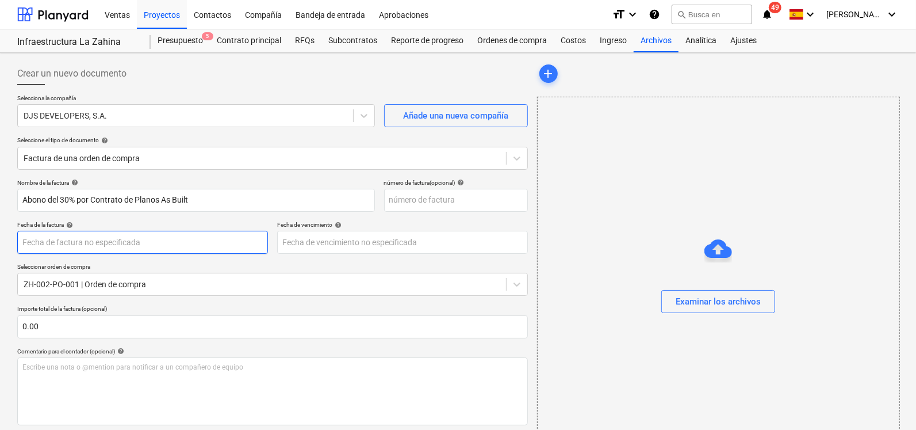
click at [75, 242] on body "Ventas Proyectos Contactos Compañía Bandeja de entrada Aprobaciones format_size…" at bounding box center [458, 215] width 916 height 430
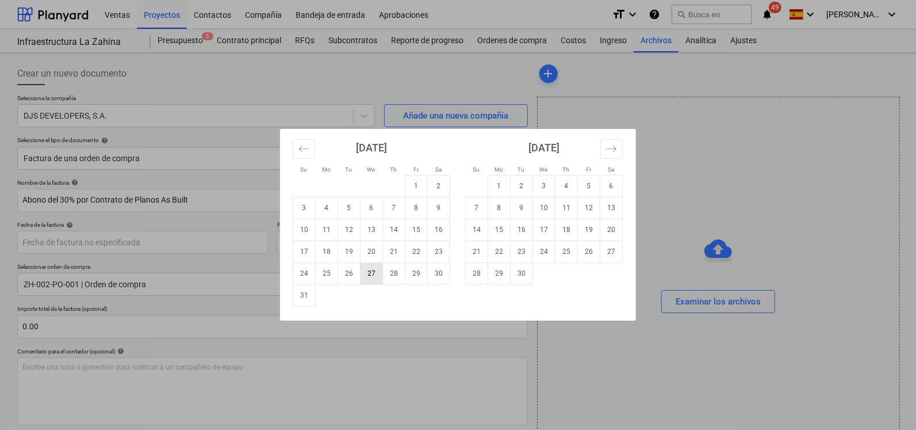
click at [363, 276] on td "27" at bounding box center [372, 273] width 22 height 22
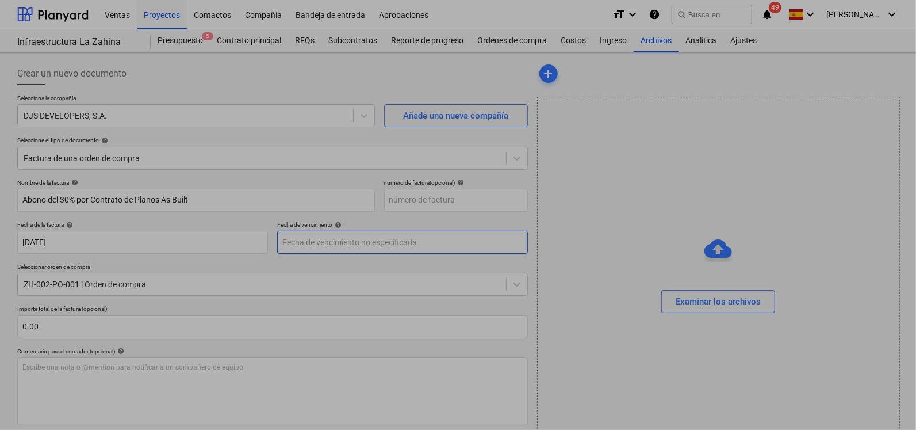
click at [307, 240] on body "Ventas Proyectos Contactos Compañía Bandeja de entrada Aprobaciones format_size…" at bounding box center [458, 215] width 916 height 430
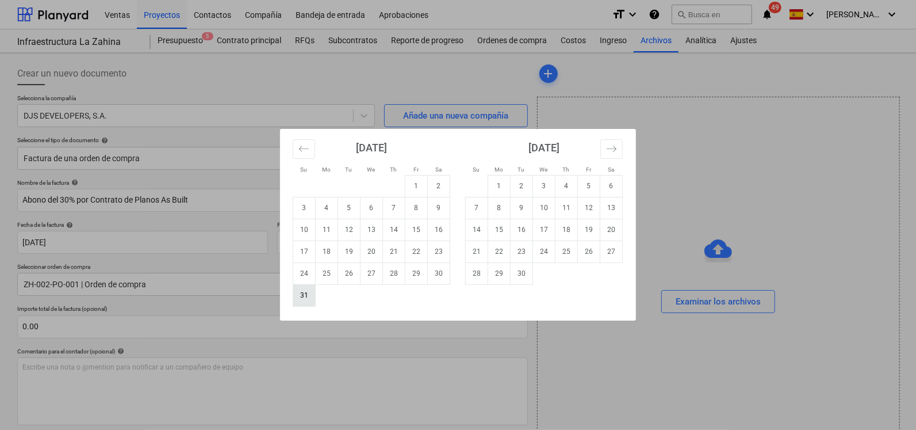
click at [300, 290] on td "31" at bounding box center [304, 295] width 22 height 22
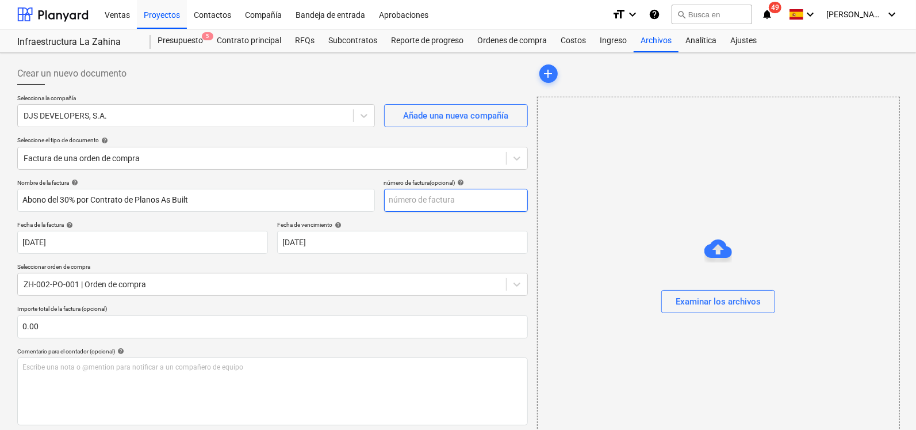
click at [408, 205] on input "text" at bounding box center [456, 200] width 144 height 23
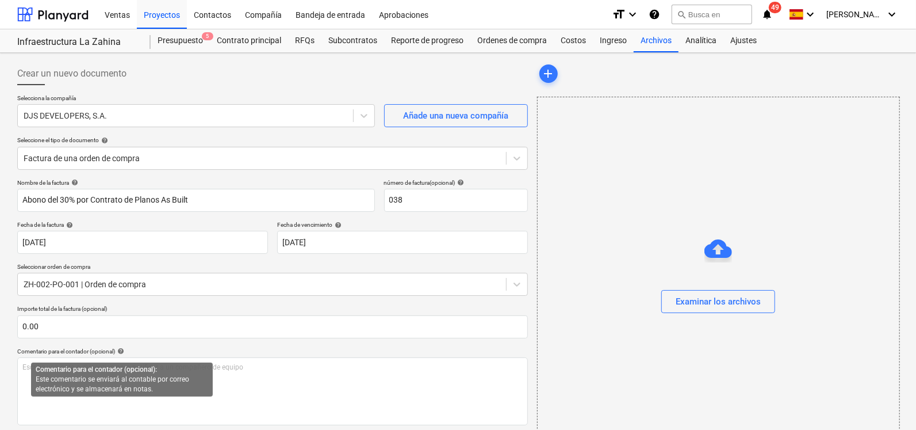
click at [124, 350] on span "help" at bounding box center [119, 350] width 9 height 7
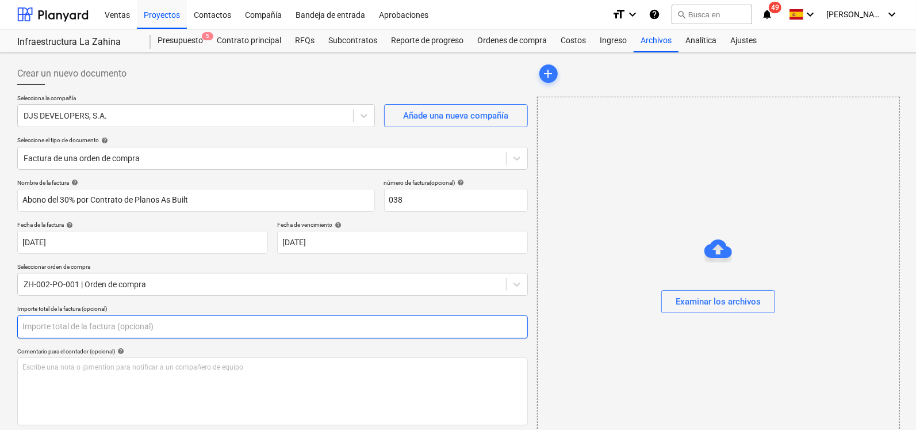
click at [95, 318] on input "text" at bounding box center [272, 326] width 511 height 23
paste input "5,220.00"
drag, startPoint x: 30, startPoint y: 328, endPoint x: 37, endPoint y: 352, distance: 24.4
click at [31, 329] on input "5,220.00" at bounding box center [272, 326] width 511 height 23
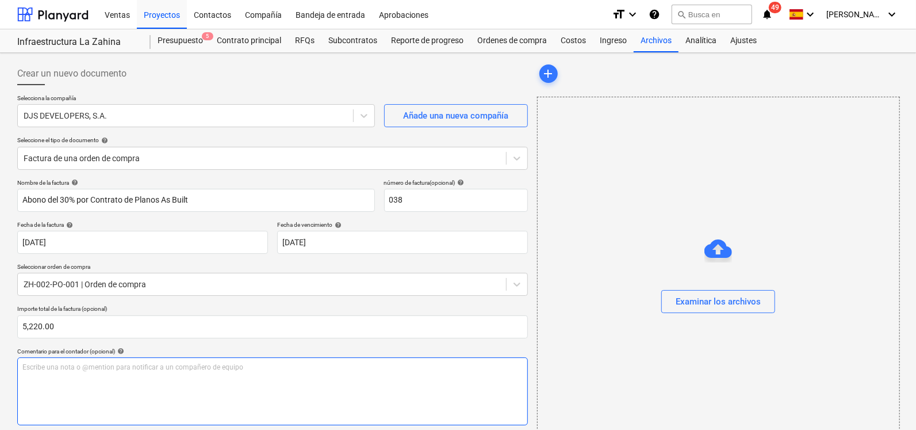
click at [50, 376] on div "Escribe una nota o @mention para notificar a un compañero de equipo ﻿" at bounding box center [272, 391] width 511 height 68
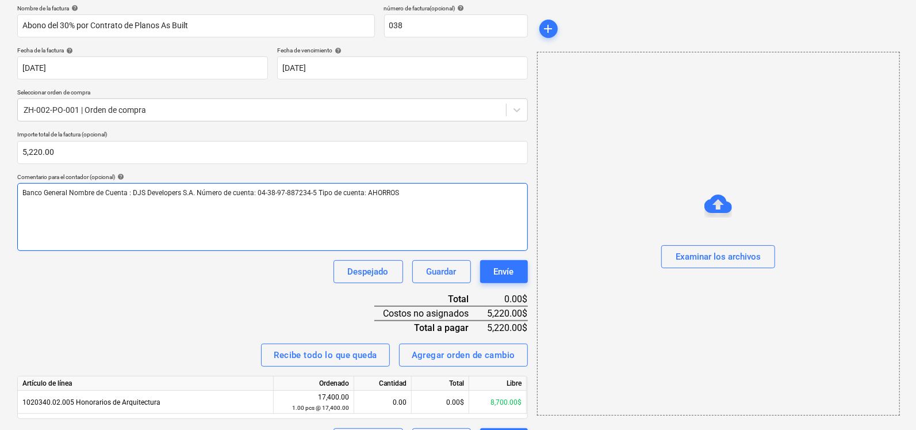
scroll to position [204, 0]
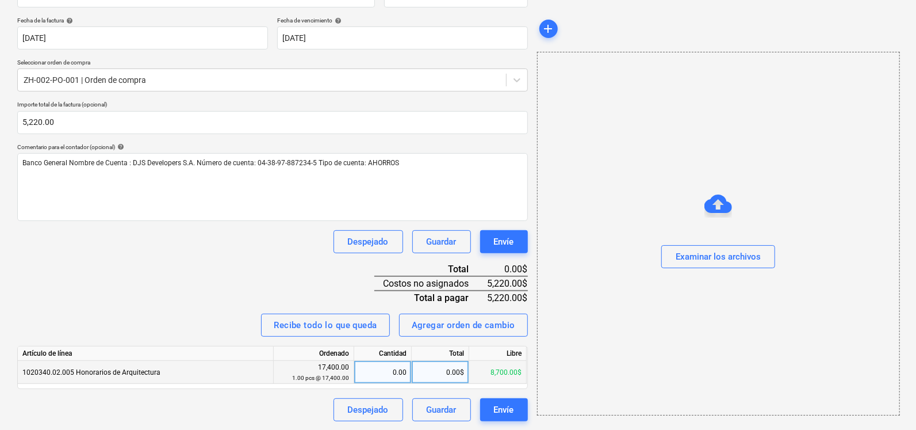
click at [374, 377] on div "0.00" at bounding box center [383, 372] width 48 height 23
click at [438, 373] on div "8,700.00$" at bounding box center [441, 372] width 58 height 23
click at [431, 370] on div "5.00$" at bounding box center [441, 372] width 58 height 23
click at [324, 292] on div "Nombre de la factura help Abono del 30% por Contrato de Planos As Built número …" at bounding box center [272, 198] width 511 height 446
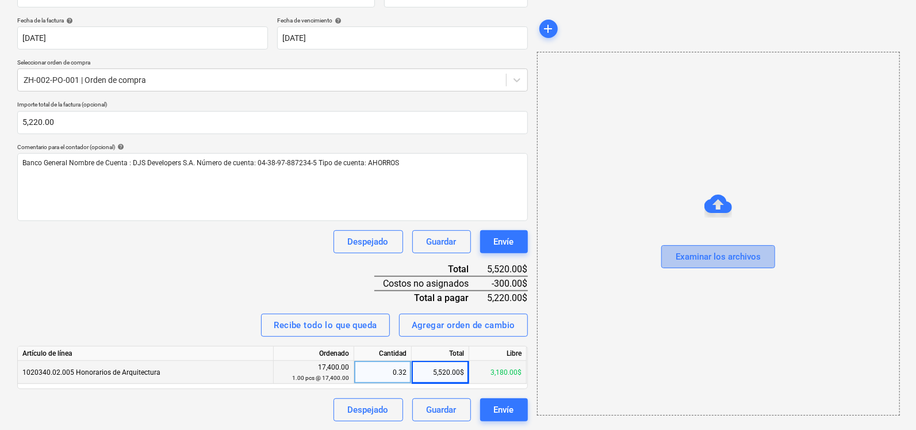
click at [702, 260] on div "Examinar los archivos" at bounding box center [718, 256] width 85 height 15
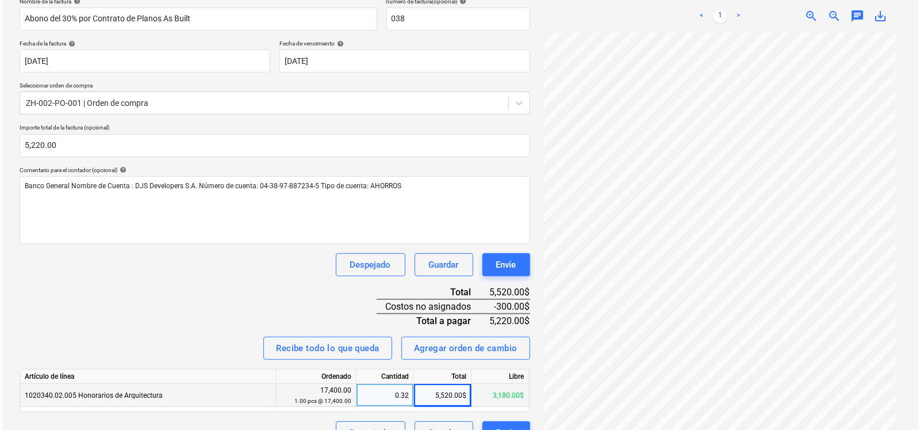
scroll to position [204, 0]
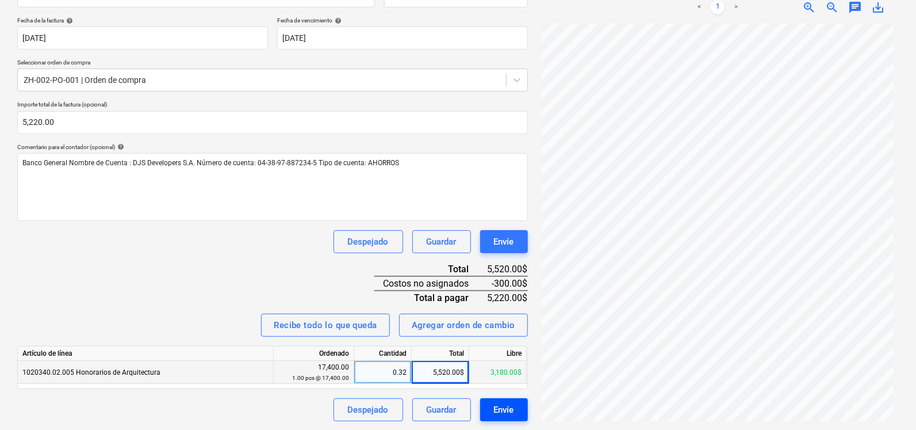
click at [506, 403] on div "Envíe" at bounding box center [504, 409] width 20 height 15
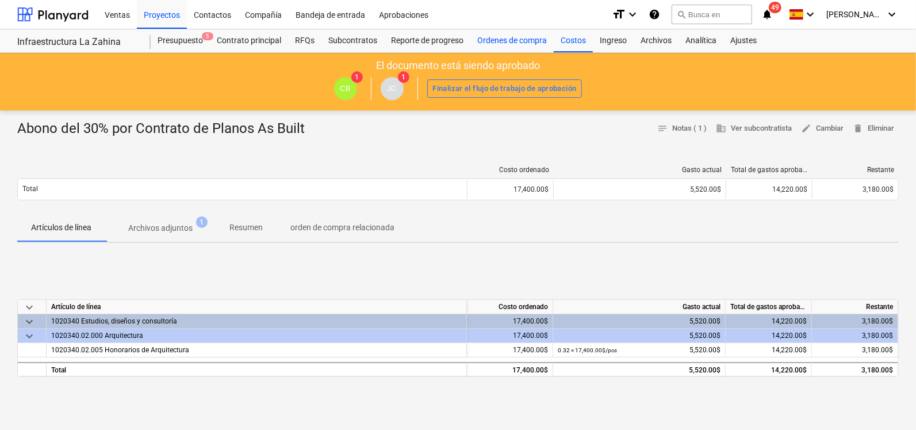
click at [496, 45] on div "Ordenes de compra" at bounding box center [511, 40] width 83 height 23
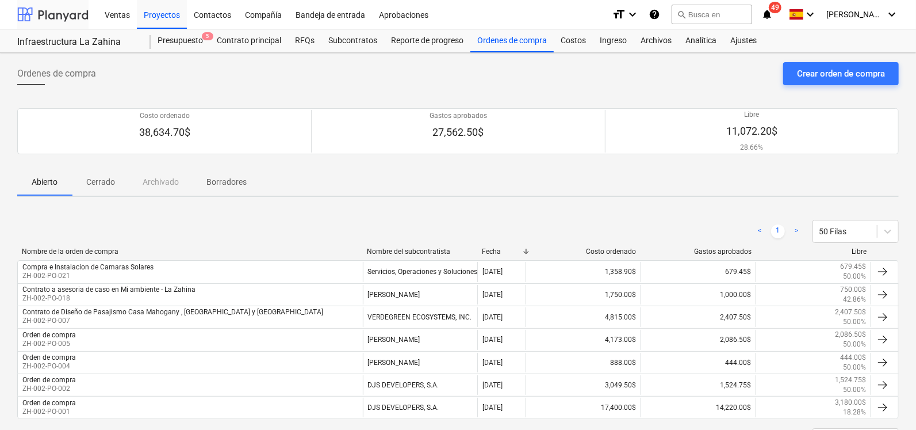
click at [79, 12] on div at bounding box center [52, 14] width 71 height 29
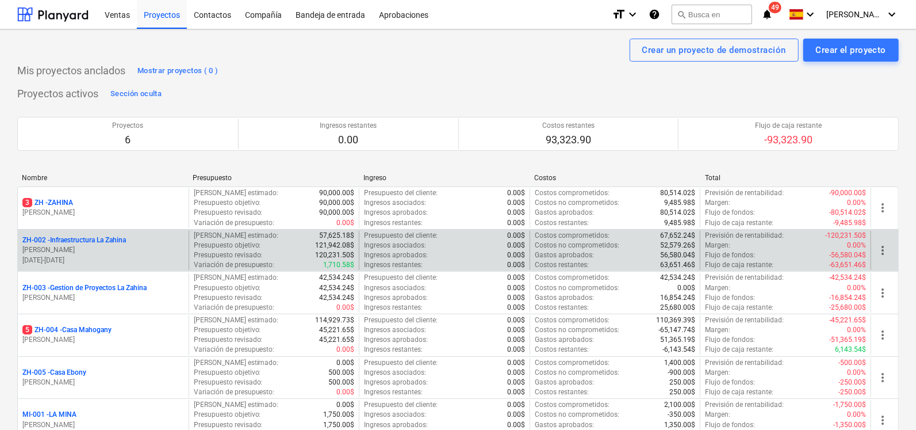
click at [76, 243] on p "ZH-002 - Infraestructura La Zahina" at bounding box center [74, 240] width 104 height 10
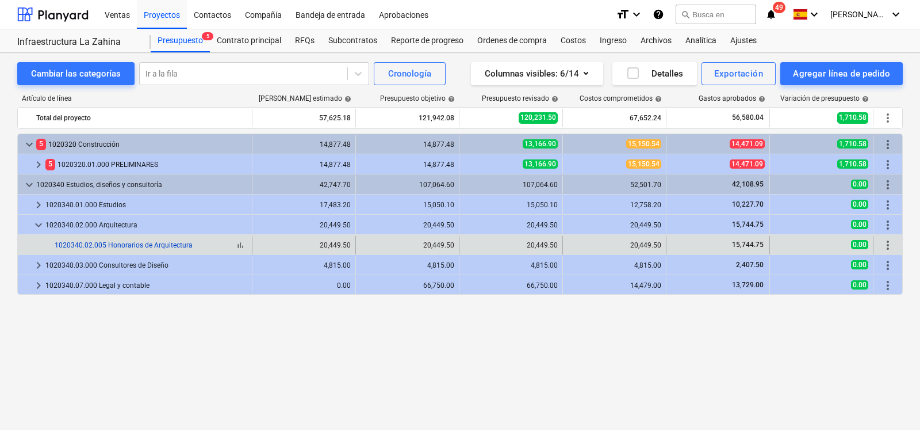
click at [106, 248] on link "1020340.02.005 Honorarios de Arquitectura" at bounding box center [124, 245] width 138 height 8
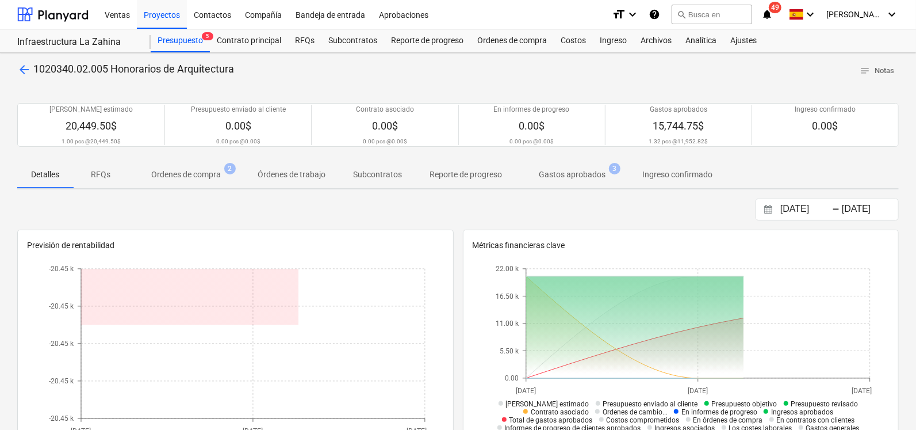
click at [204, 177] on p "Ordenes de compra" at bounding box center [186, 175] width 70 height 12
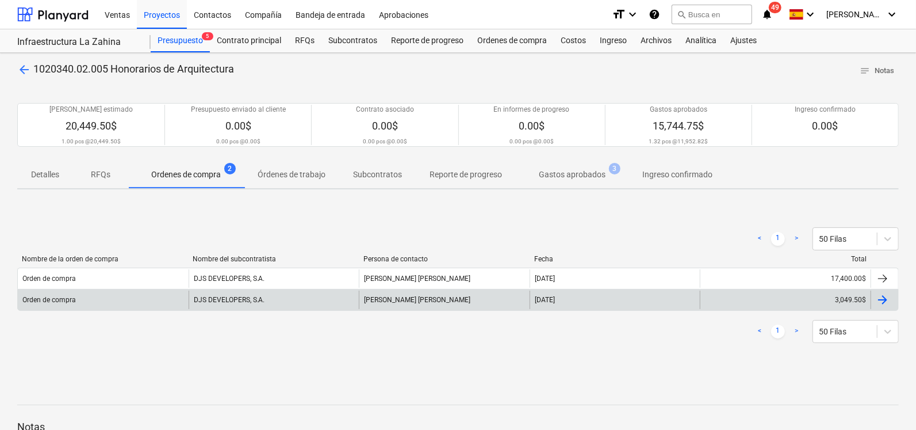
click at [340, 300] on div "DJS DEVELOPERS, S.A." at bounding box center [274, 299] width 171 height 18
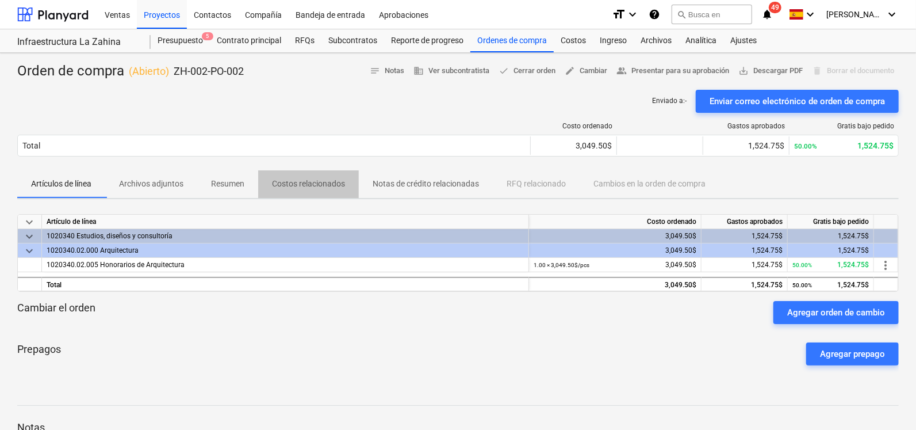
click at [300, 186] on p "Costos relacionados" at bounding box center [308, 184] width 73 height 12
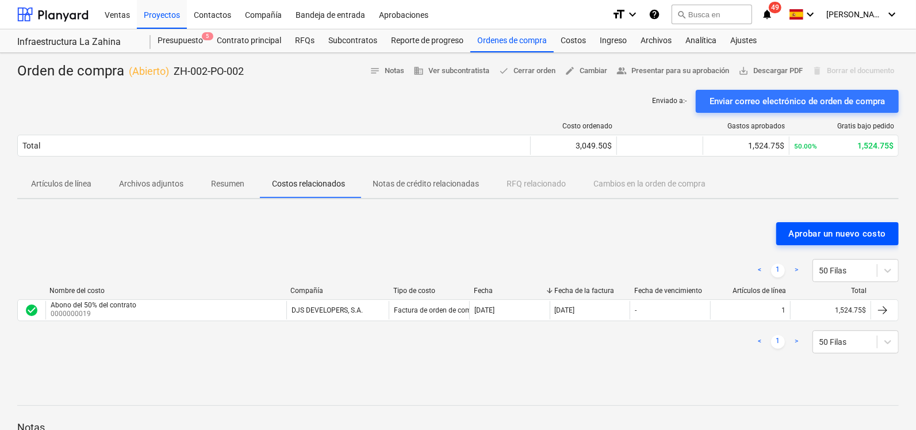
click at [813, 233] on div "Aprobar un nuevo costo" at bounding box center [837, 233] width 97 height 15
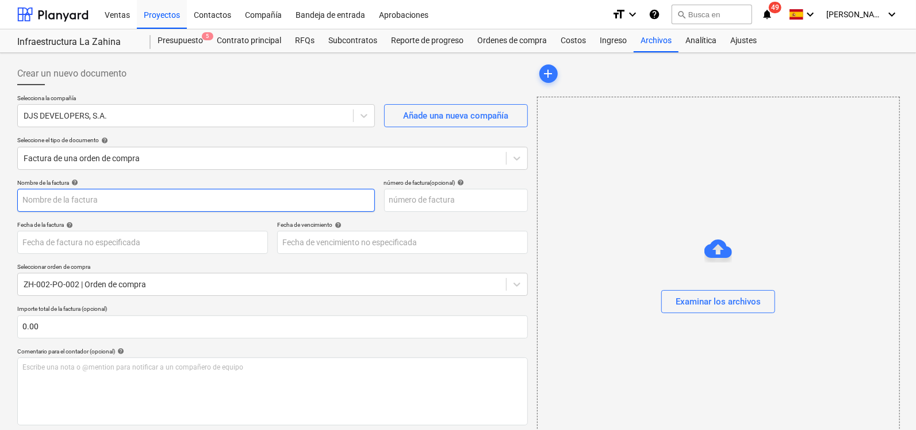
click at [85, 205] on input "text" at bounding box center [196, 200] width 358 height 23
click at [424, 194] on input "text" at bounding box center [456, 200] width 144 height 23
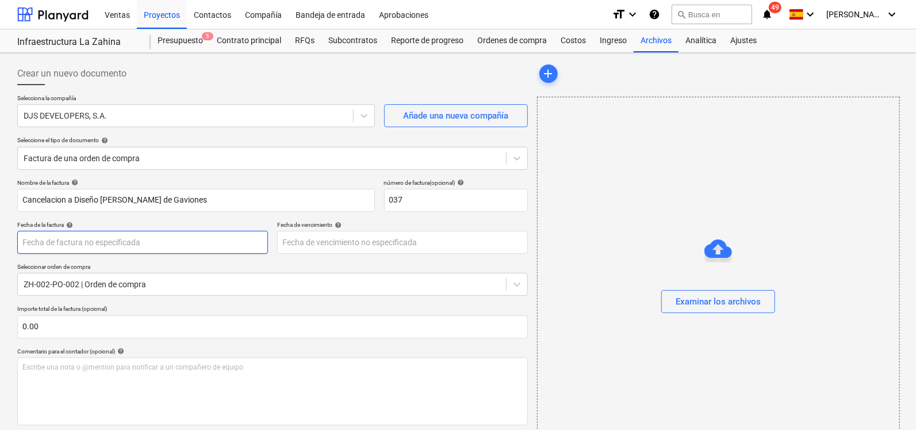
click at [128, 252] on body "Ventas Proyectos Contactos Compañía Bandeja de entrada Aprobaciones format_size…" at bounding box center [458, 215] width 916 height 430
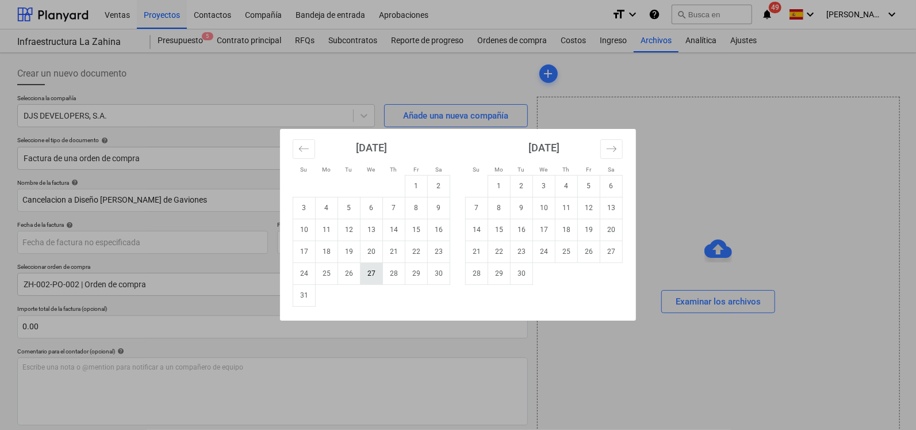
click at [378, 275] on td "27" at bounding box center [372, 273] width 22 height 22
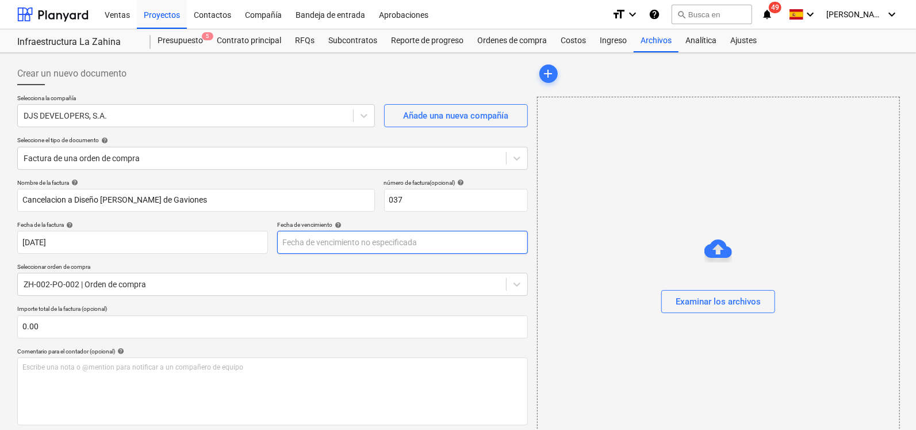
click at [386, 238] on body "Ventas Proyectos Contactos Compañía Bandeja de entrada Aprobaciones format_size…" at bounding box center [458, 215] width 916 height 430
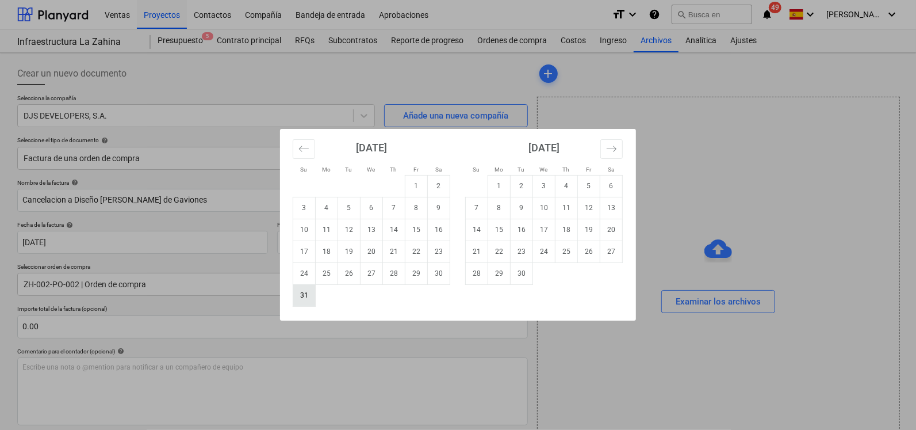
click at [299, 297] on td "31" at bounding box center [304, 295] width 22 height 22
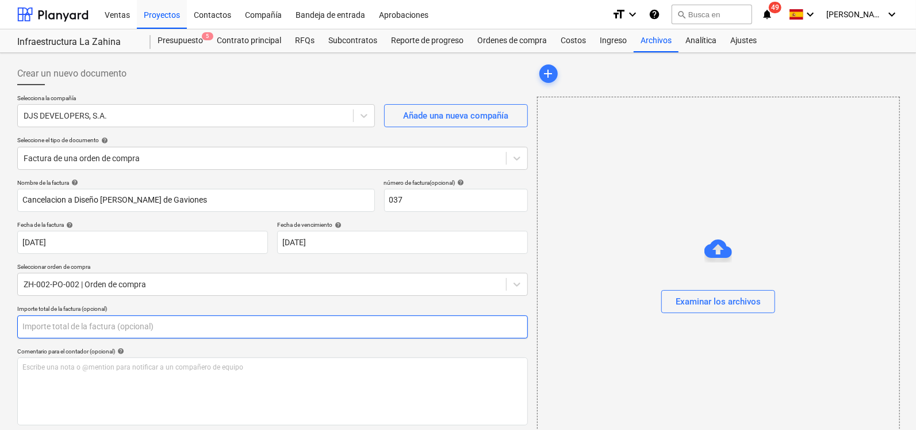
click at [41, 324] on input "text" at bounding box center [272, 326] width 511 height 23
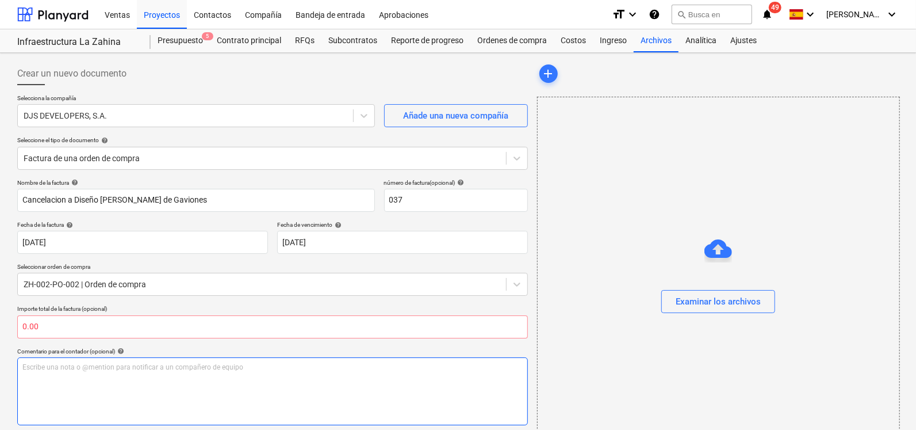
click at [109, 368] on p "Escribe una nota o @mention para notificar a un compañero de equipo ﻿" at bounding box center [272, 367] width 500 height 10
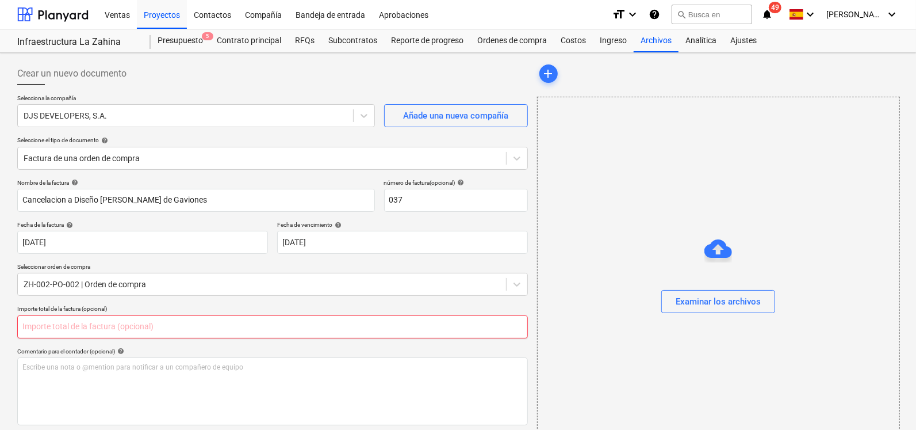
click at [81, 324] on input "text" at bounding box center [272, 326] width 511 height 23
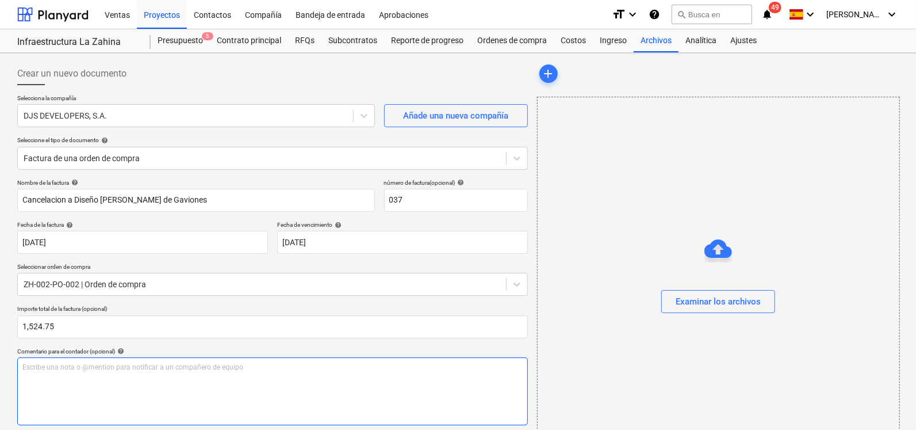
click at [81, 369] on p "Escribe una nota o @mention para notificar a un compañero de equipo ﻿" at bounding box center [272, 367] width 500 height 10
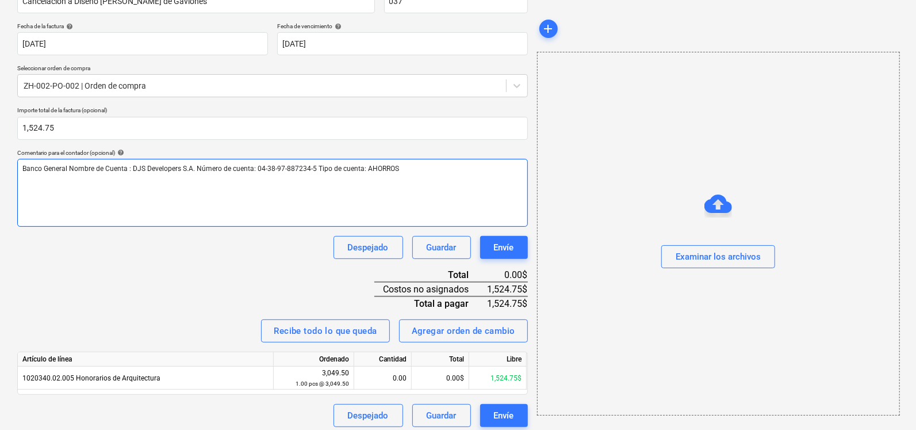
scroll to position [204, 0]
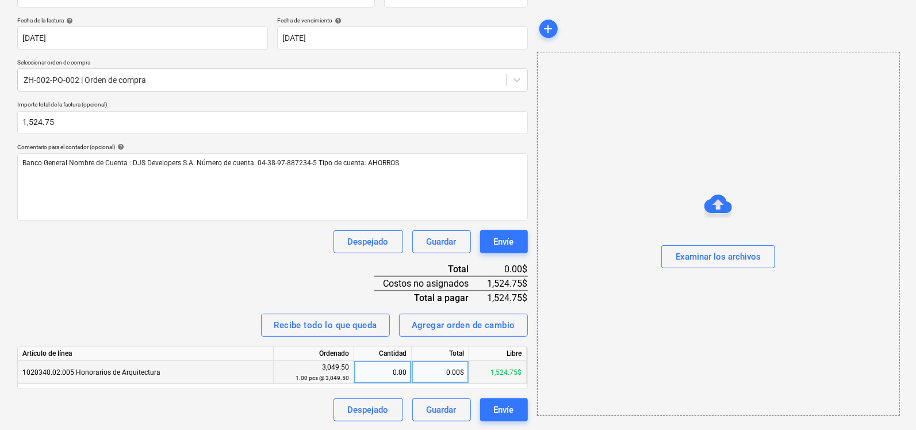
click at [374, 361] on div "0.00" at bounding box center [383, 372] width 48 height 23
click at [314, 286] on div "Nombre de la factura help Cancelacion a Diseño [PERSON_NAME] de Gaviones número…" at bounding box center [272, 198] width 511 height 446
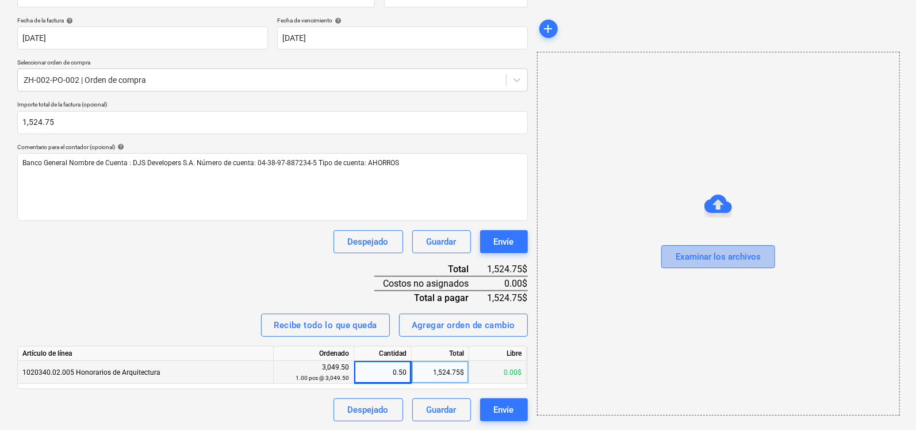
click at [739, 265] on button "Examinar los archivos" at bounding box center [718, 256] width 114 height 23
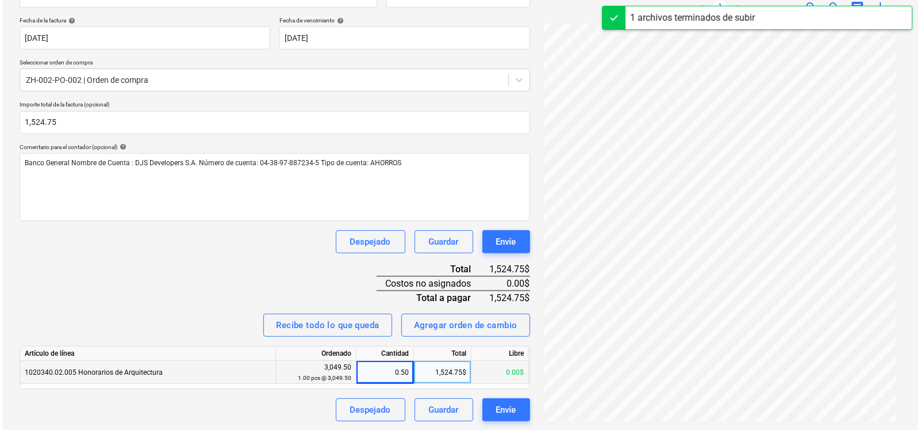
scroll to position [60, 0]
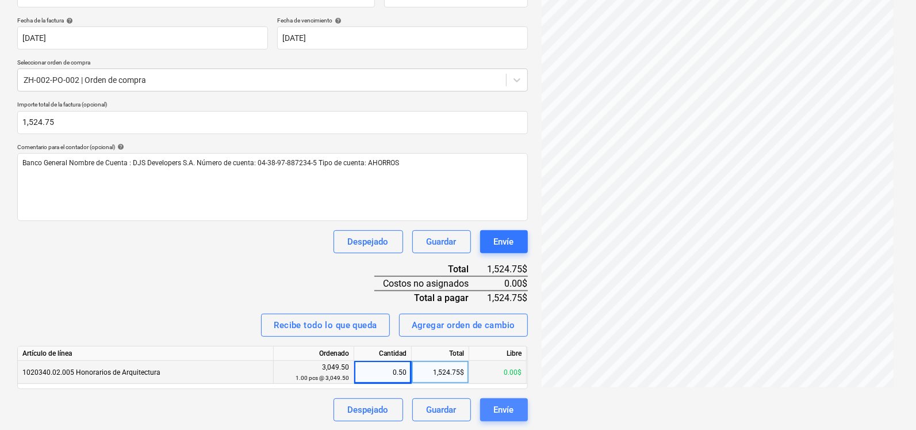
click at [502, 402] on div "Envíe" at bounding box center [504, 409] width 20 height 15
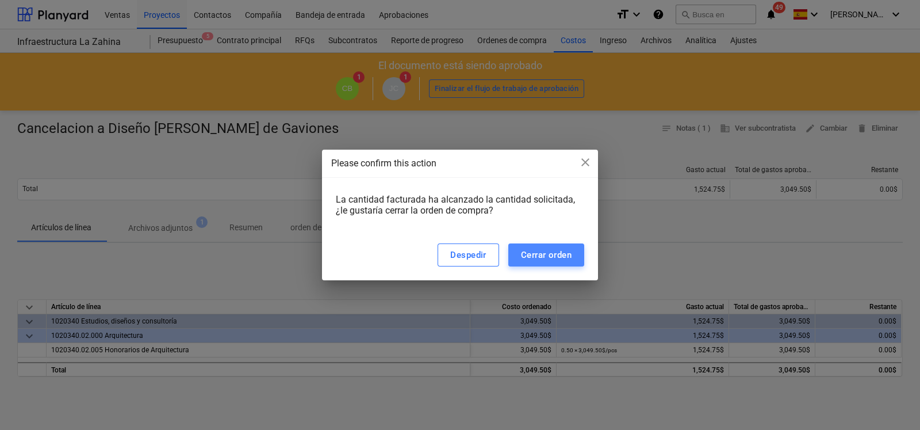
click at [533, 255] on div "Cerrar orden" at bounding box center [546, 254] width 51 height 15
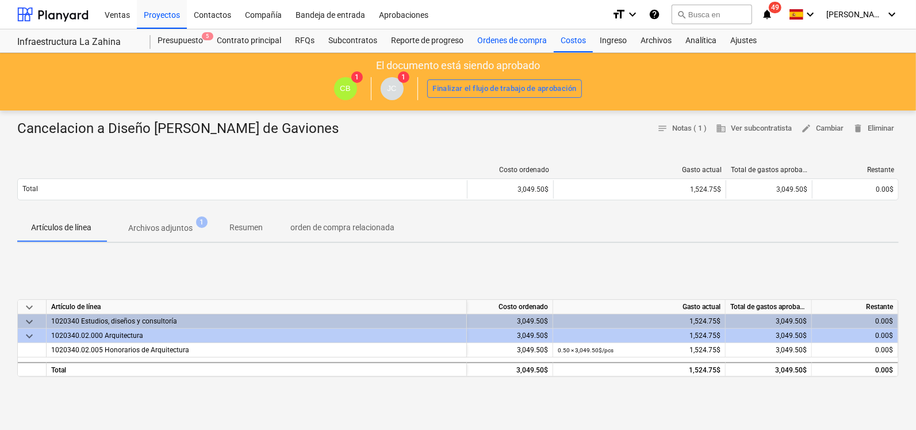
click at [476, 43] on div "Ordenes de compra" at bounding box center [511, 40] width 83 height 23
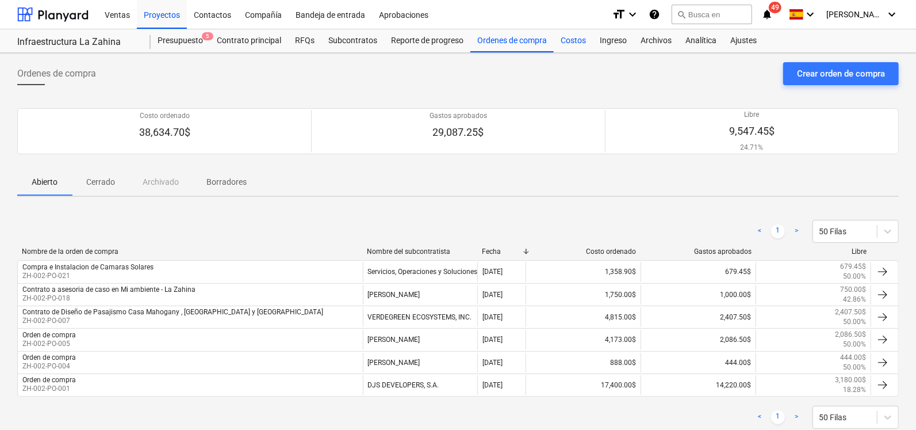
click at [571, 36] on div "Costos" at bounding box center [573, 40] width 39 height 23
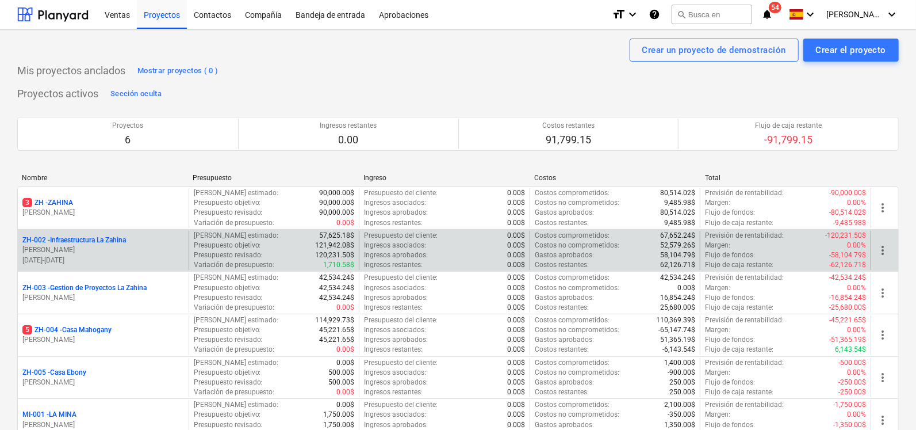
click at [76, 237] on p "ZH-002 - Infraestructura La Zahina" at bounding box center [74, 240] width 104 height 10
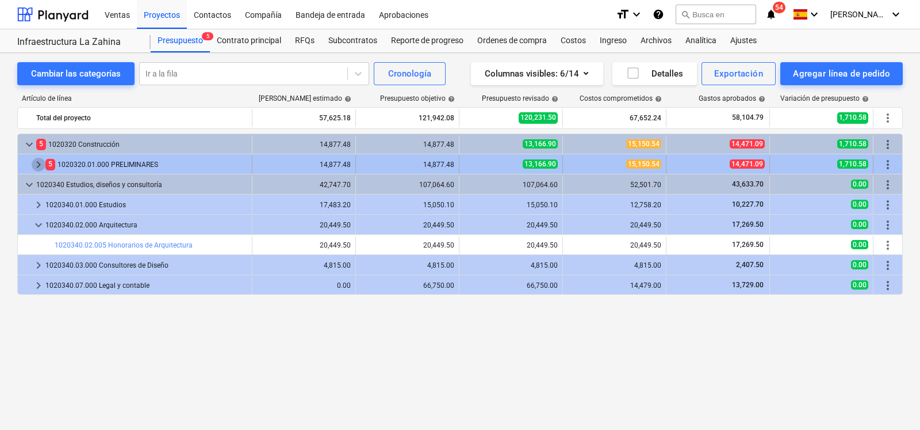
click at [35, 158] on span "keyboard_arrow_right" at bounding box center [39, 165] width 14 height 14
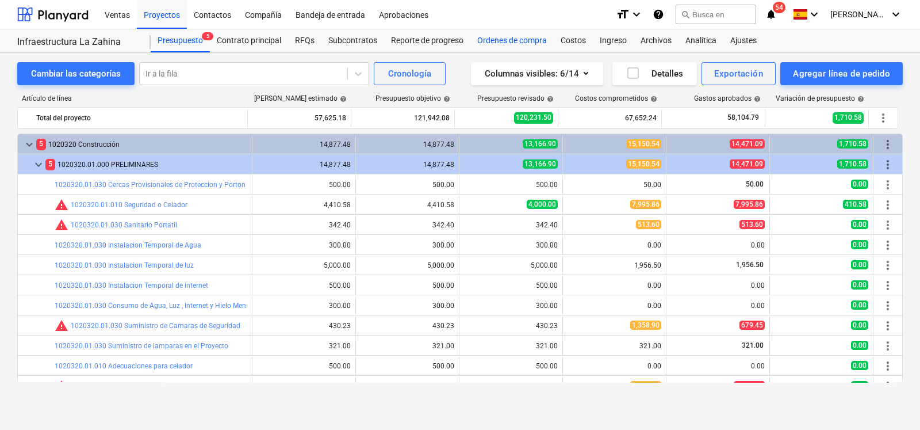
click at [503, 41] on div "Ordenes de compra" at bounding box center [511, 40] width 83 height 23
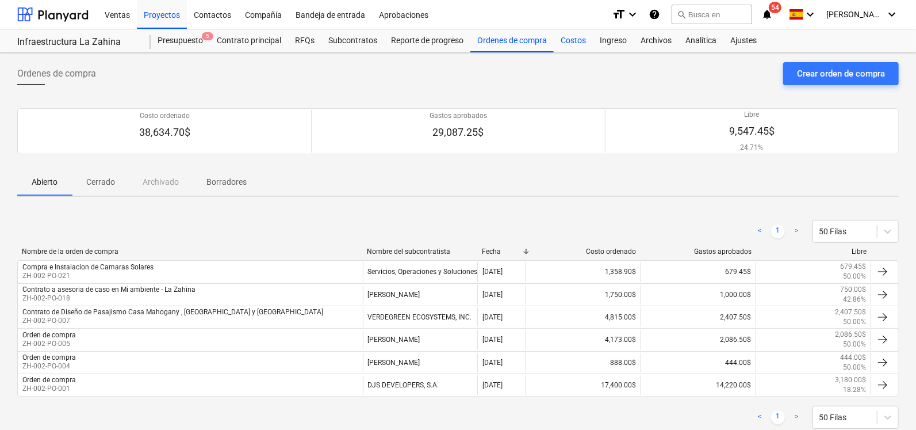
click at [571, 38] on div "Costos" at bounding box center [573, 40] width 39 height 23
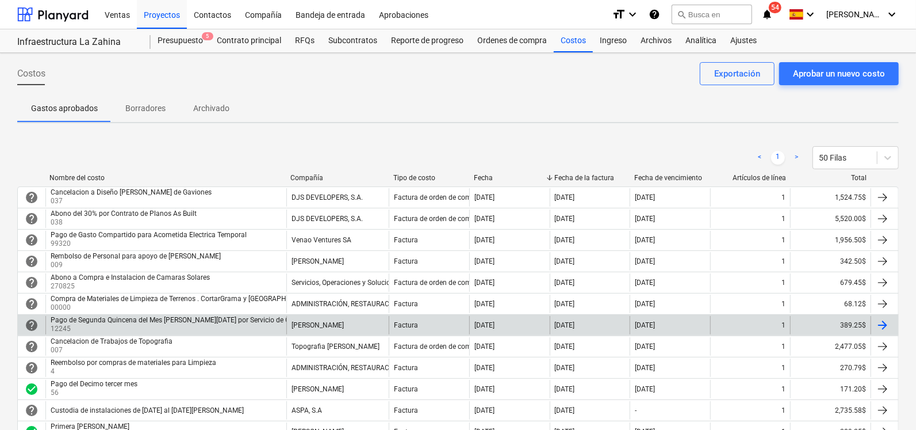
click at [230, 328] on p "12245" at bounding box center [181, 329] width 261 height 10
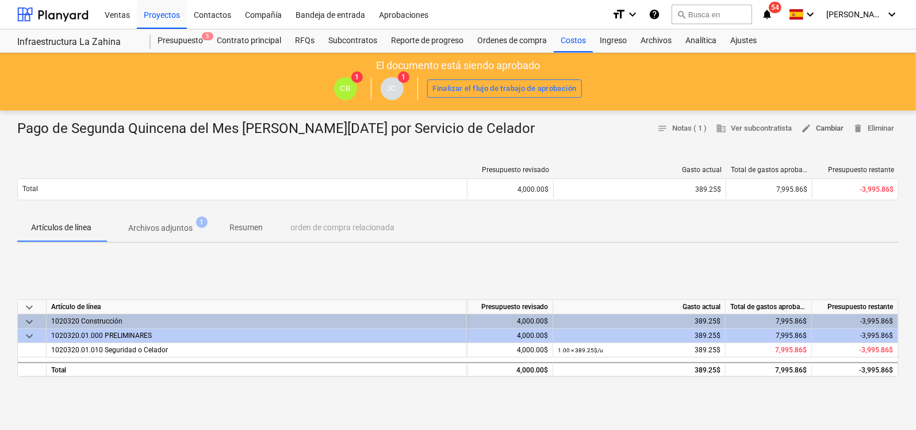
click at [830, 131] on span "edit Cambiar" at bounding box center [822, 128] width 43 height 13
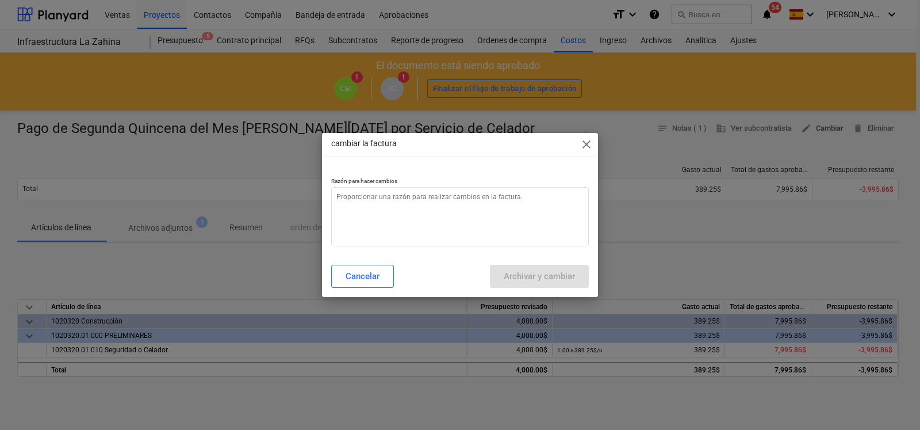
type textarea "x"
click at [466, 216] on textarea at bounding box center [460, 216] width 258 height 59
type textarea "C"
type textarea "x"
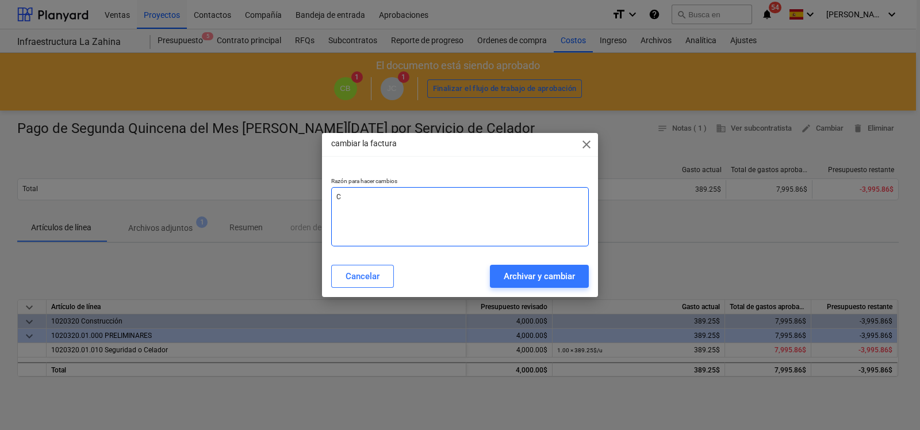
type textarea "Ca"
type textarea "x"
type textarea "Cam"
type textarea "x"
type textarea "Camb"
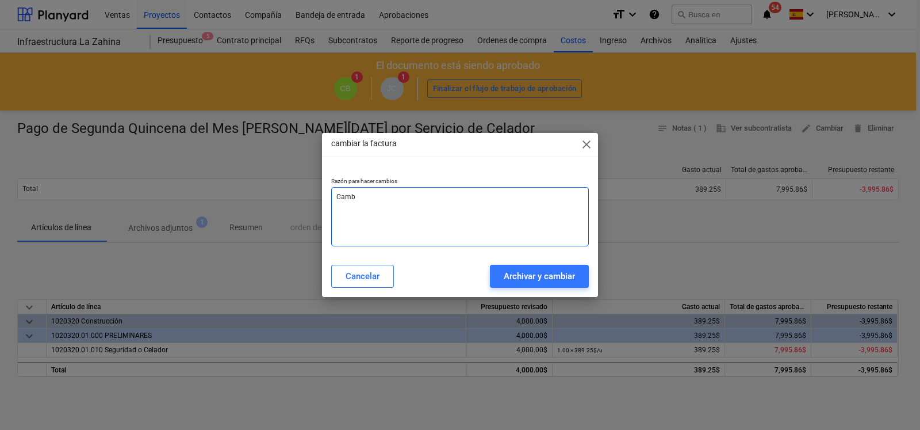
type textarea "x"
type textarea "Cambi"
type textarea "x"
type textarea "Cambio"
type textarea "x"
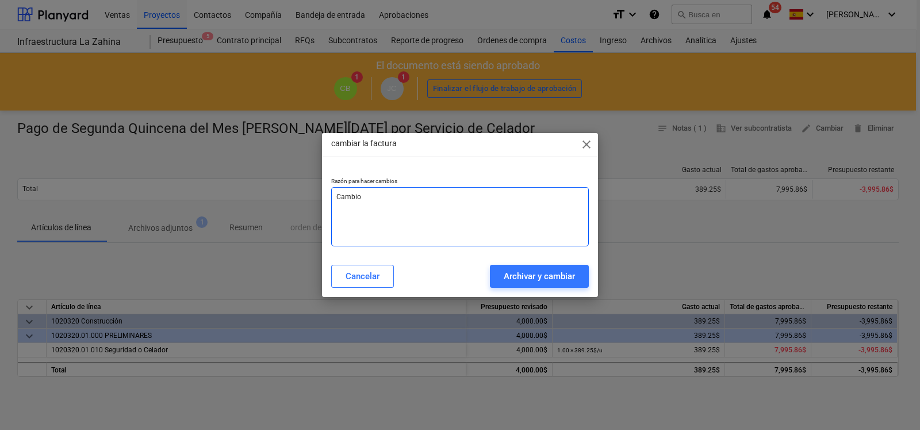
type textarea "Cambio"
type textarea "x"
type textarea "Cambio d"
type textarea "x"
type textarea "Cambio de"
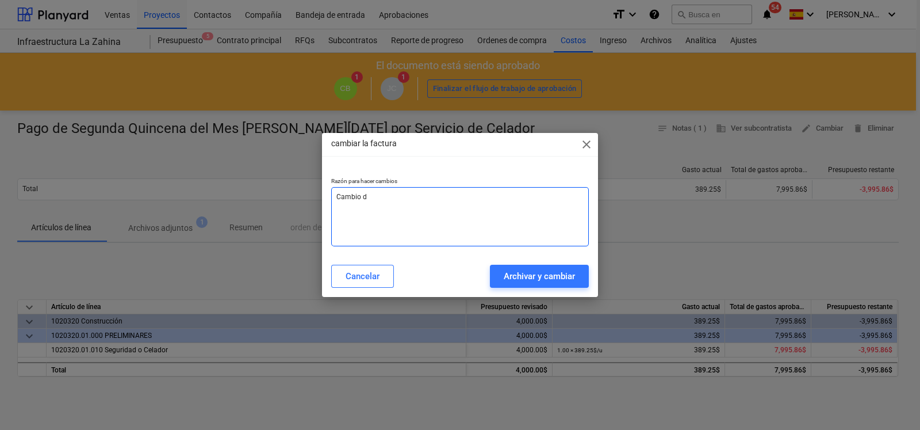
type textarea "x"
type textarea "Cambio de"
type textarea "x"
type textarea "Cambio de M"
type textarea "x"
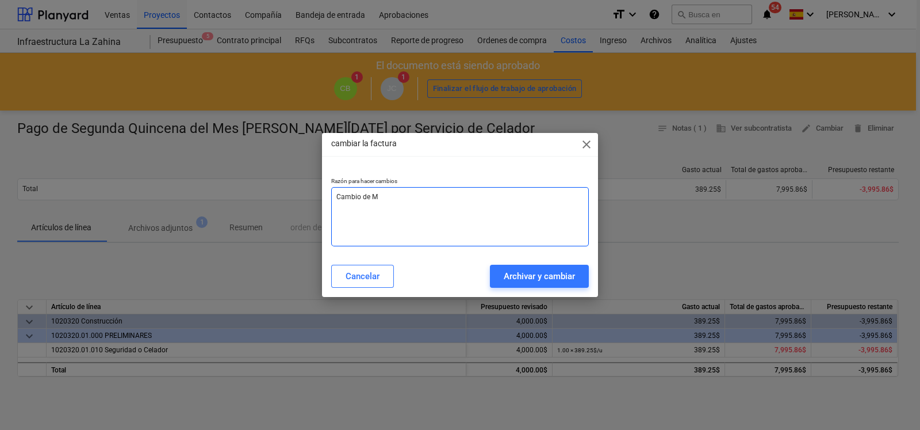
type textarea "Cambio de Mo"
type textarea "x"
type textarea "Cambio de Mon"
type textarea "x"
type textarea "Cambio de Mont"
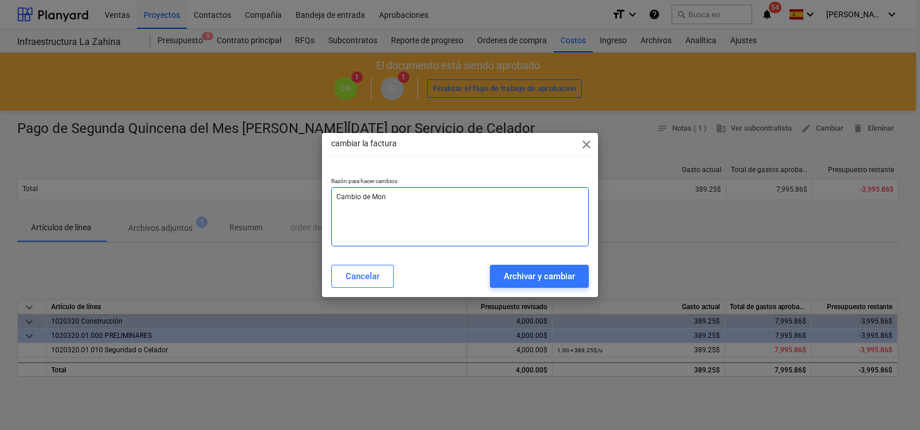
type textarea "x"
type textarea "Cambio de Monto"
type textarea "x"
type textarea "Cambio de Monto"
type textarea "x"
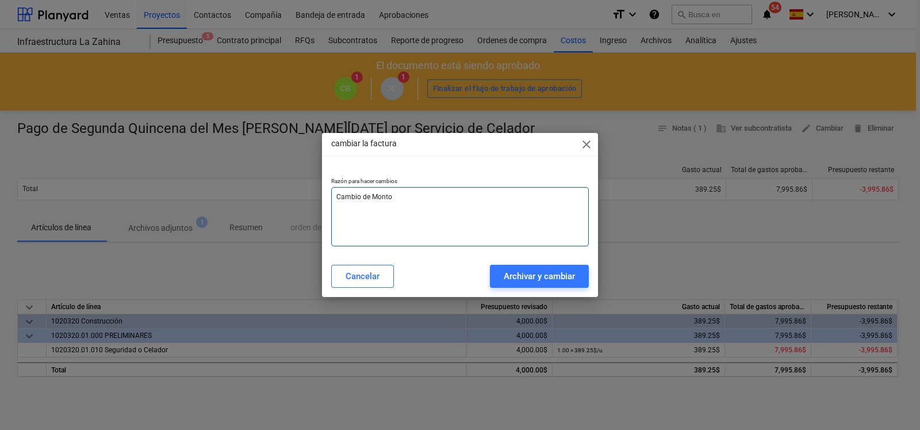
type textarea "Cambio de Monto"
type textarea "x"
type textarea "Cambio de Monto"
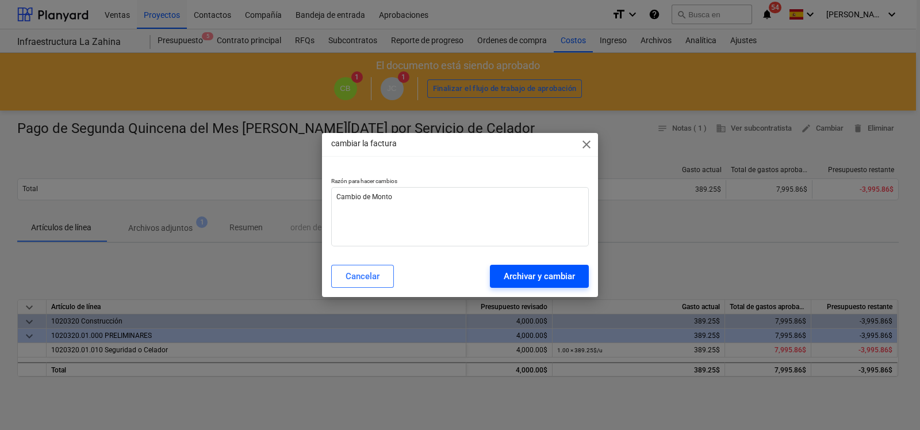
click at [513, 271] on div "Archivar y cambiar" at bounding box center [539, 276] width 71 height 15
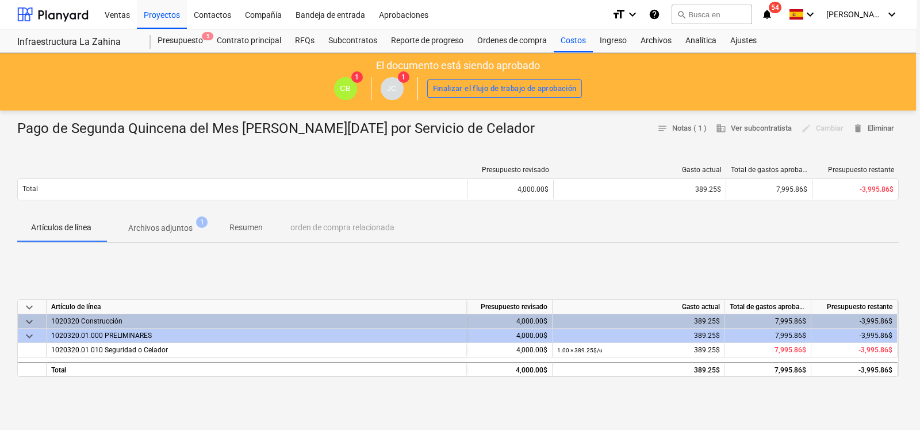
type textarea "x"
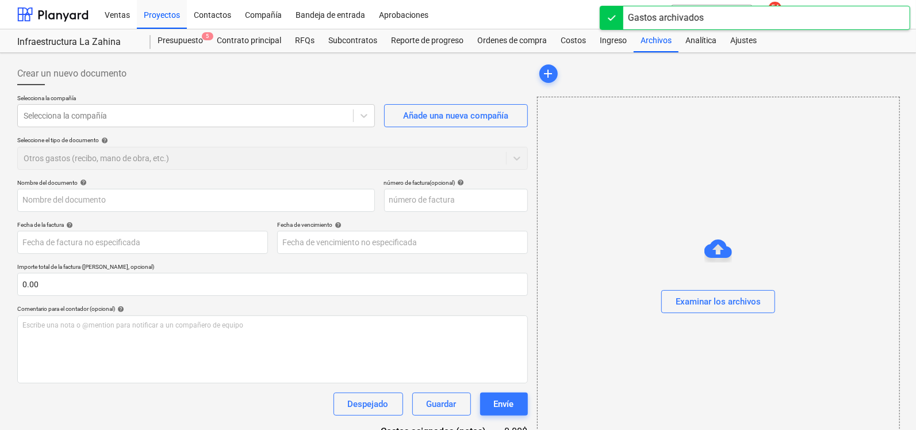
type input "Pago de Segunda Quincena del Mes [PERSON_NAME][DATE] por Servicio de Celador"
type input "12245"
type input "[DATE]"
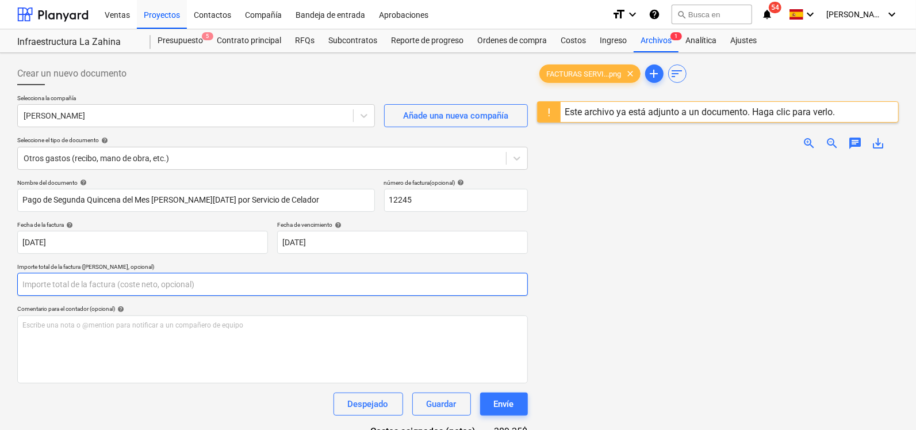
click at [69, 286] on input "text" at bounding box center [272, 284] width 511 height 23
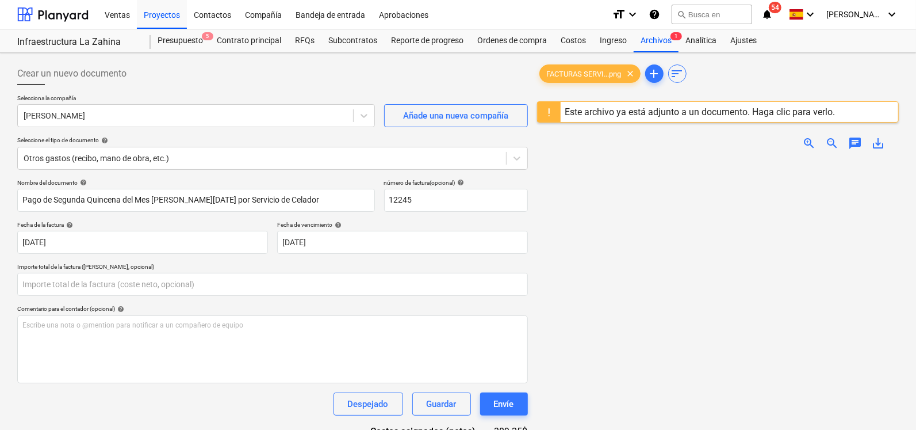
type input "0.00"
click at [768, 159] on img at bounding box center [717, 159] width 181 height 0
click at [816, 137] on span "zoom_in" at bounding box center [809, 143] width 14 height 14
click at [814, 139] on span "zoom_in" at bounding box center [809, 143] width 14 height 14
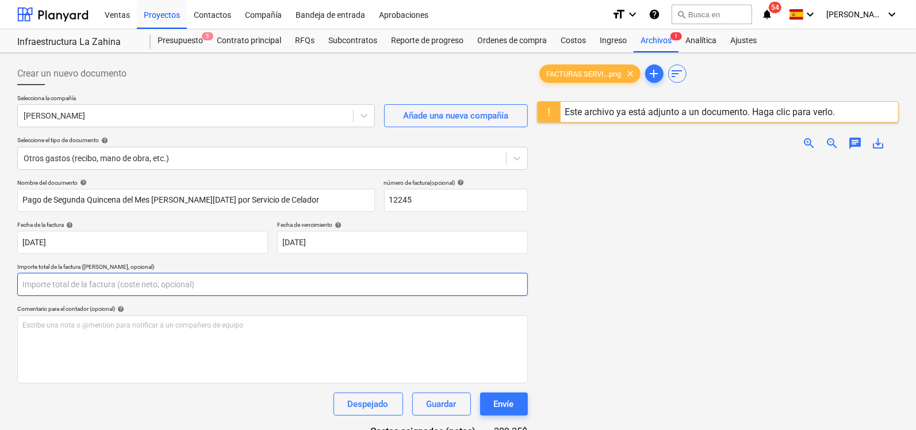
click at [80, 281] on input "text" at bounding box center [272, 284] width 511 height 23
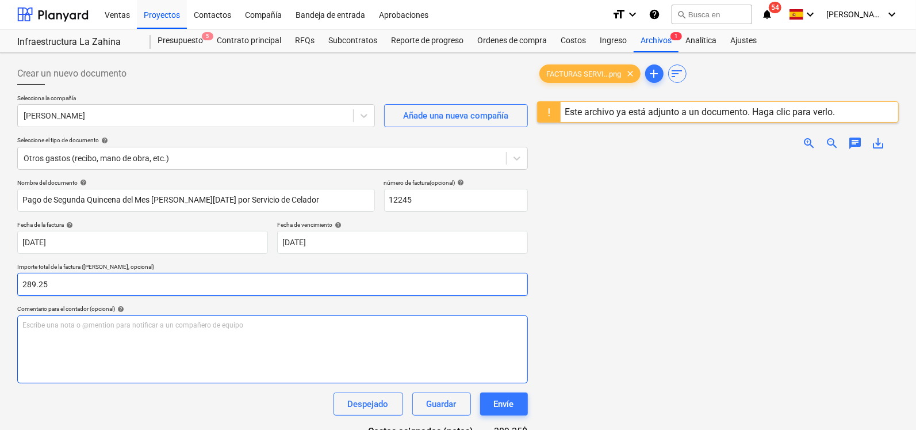
type input "289.25"
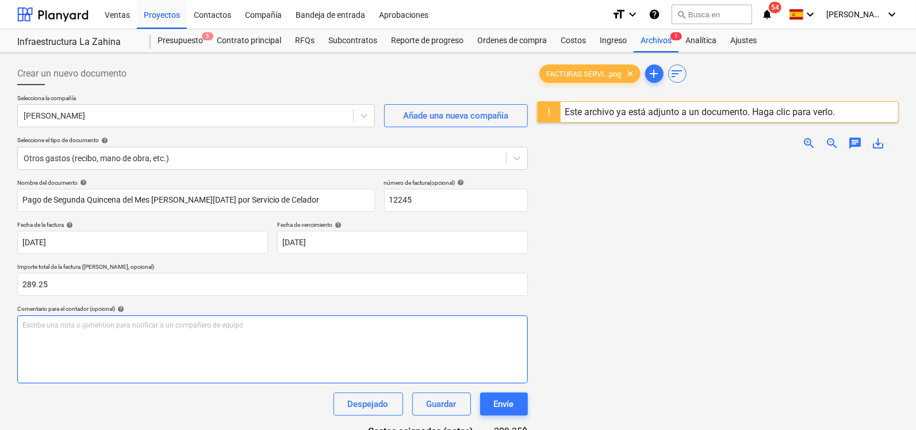
click at [43, 340] on div "Escribe una nota o @mention para notificar a un compañero de equipo ﻿" at bounding box center [272, 349] width 511 height 68
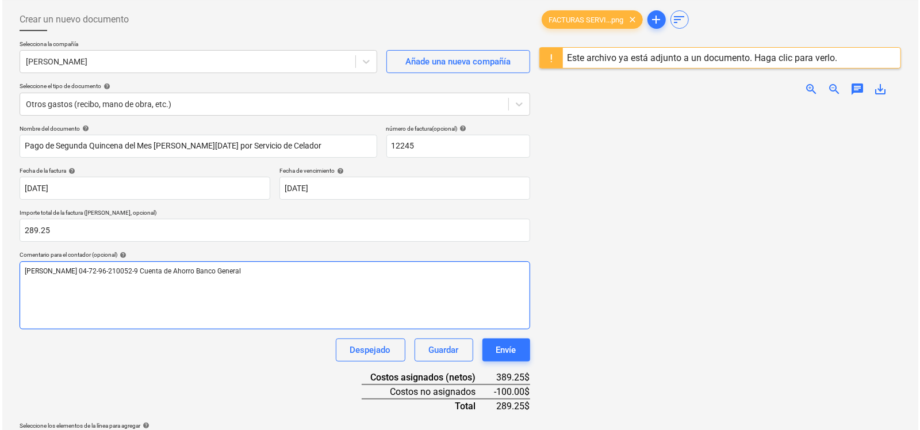
scroll to position [163, 0]
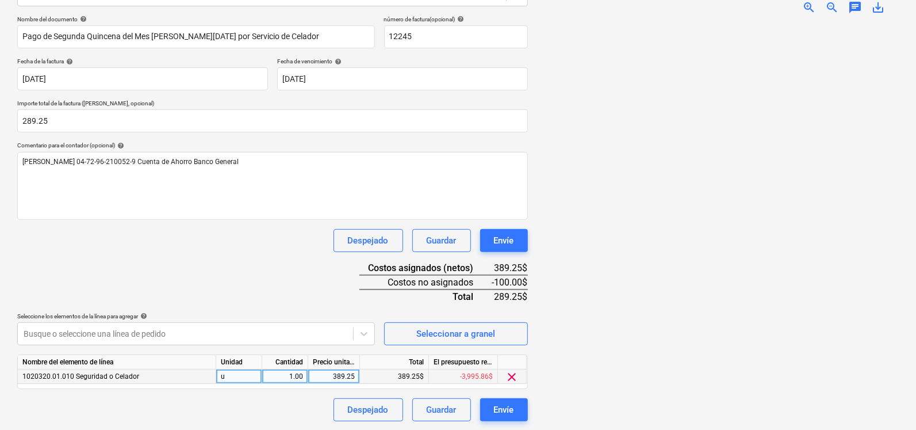
click at [340, 377] on div "389.25" at bounding box center [334, 376] width 42 height 14
type input "289.25"
click at [343, 283] on div "Nombre del documento help Pago de Segunda Quincena del Mes de Agosto 2025 por S…" at bounding box center [272, 218] width 511 height 405
click at [497, 403] on div "Envíe" at bounding box center [504, 409] width 20 height 15
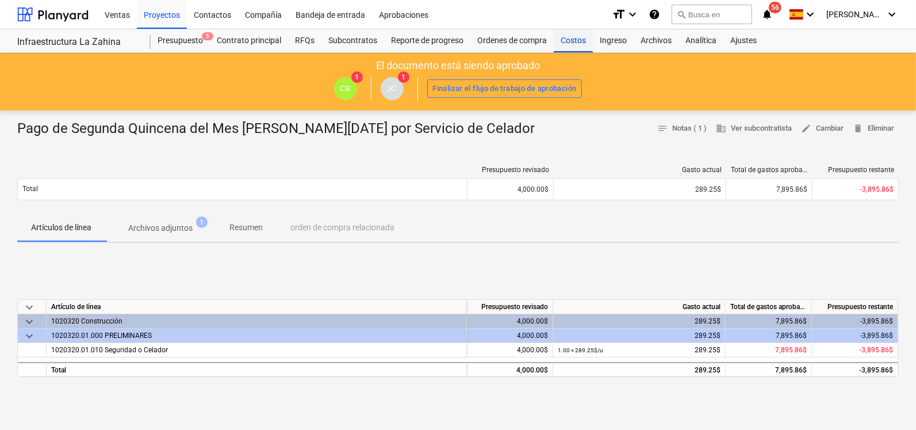
click at [580, 40] on div "Costos" at bounding box center [573, 40] width 39 height 23
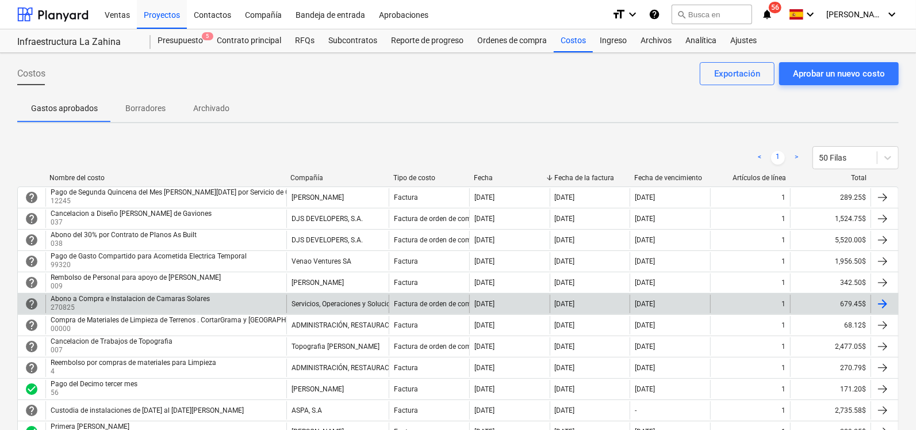
click at [72, 302] on div "Abono a Compra e Instalacion de Camaras Solares" at bounding box center [130, 298] width 159 height 8
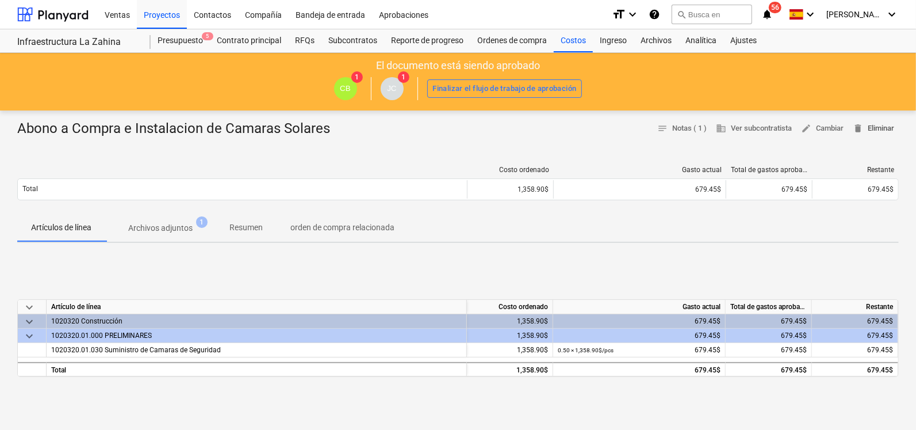
click at [863, 133] on span "delete Eliminar" at bounding box center [873, 128] width 41 height 13
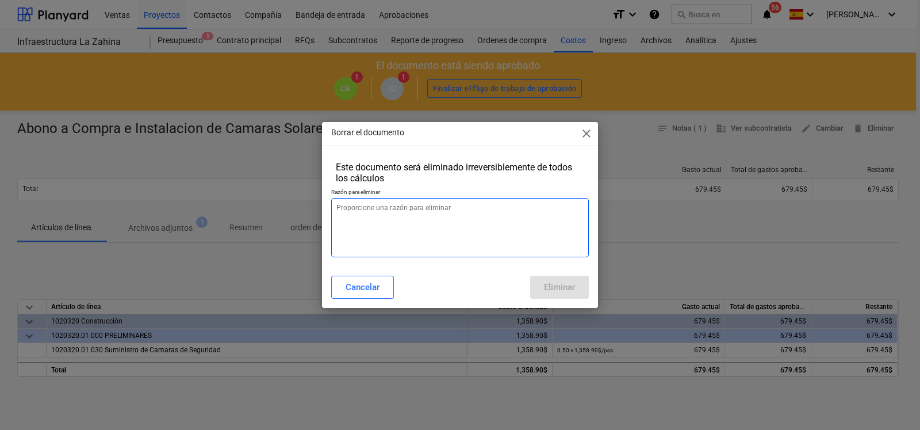
click at [414, 225] on textarea at bounding box center [460, 227] width 258 height 59
type textarea "x"
type textarea "S"
type textarea "x"
type textarea "Se"
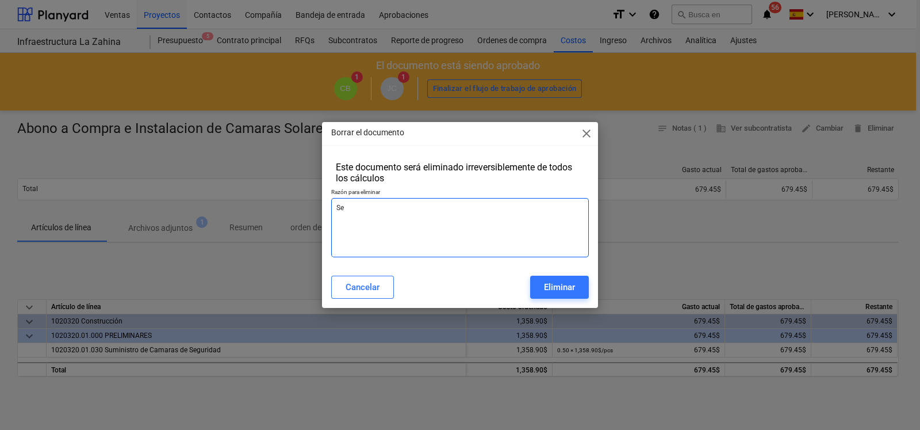
type textarea "x"
type textarea "Se"
type textarea "x"
type textarea "Se co"
type textarea "x"
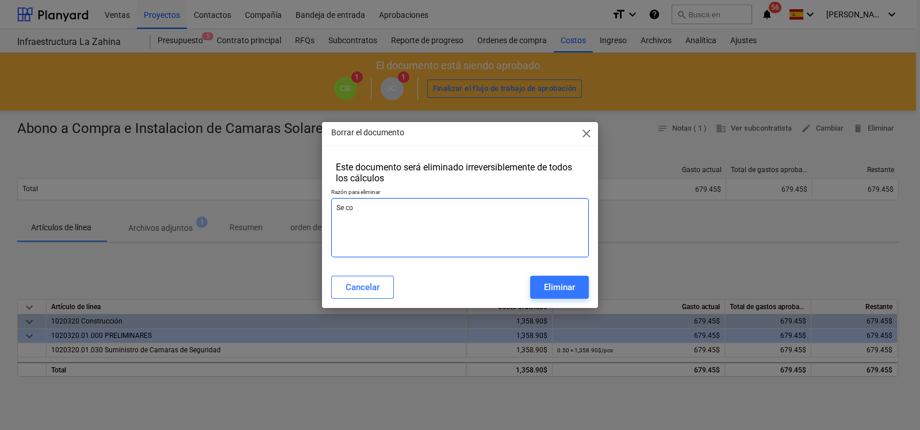
type textarea "Se con"
type textarea "x"
type textarea "Se conf"
type textarea "x"
type textarea "Se confi"
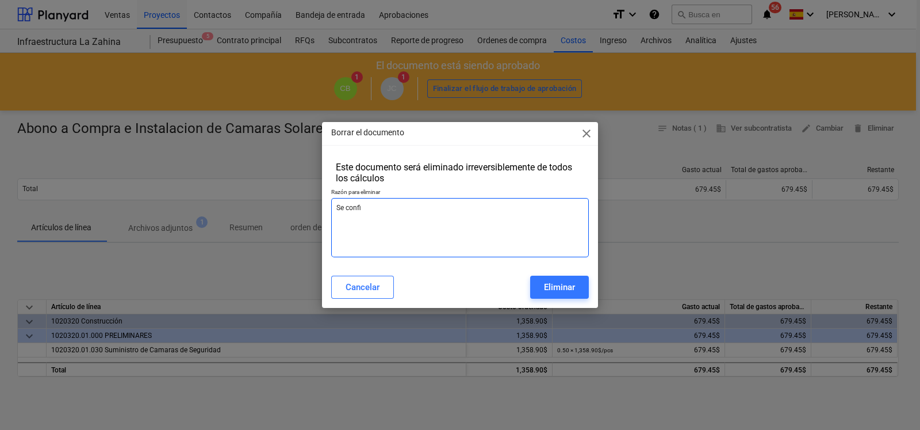
type textarea "x"
type textarea "Se confir"
type textarea "x"
type textarea "Se confirm"
type textarea "x"
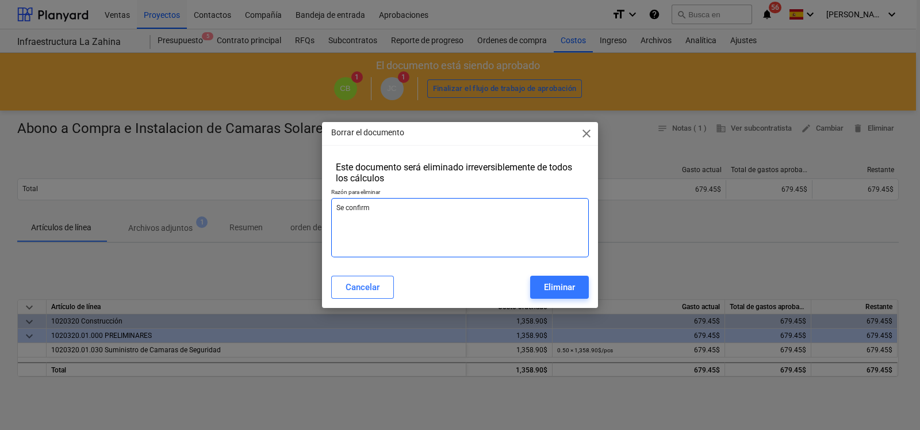
type textarea "Se confirma"
type textarea "x"
type textarea "Se confirmar"
type textarea "x"
type textarea "Se confirmara"
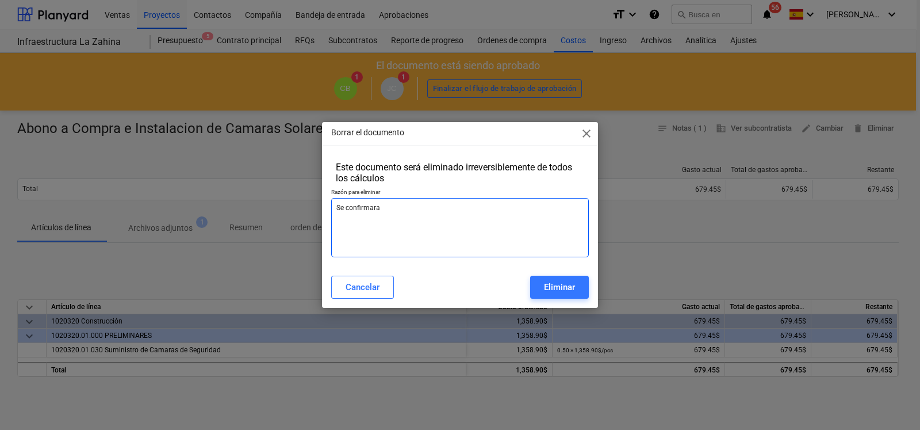
type textarea "x"
type textarea "Se confirmara"
type textarea "x"
type textarea "Se confirmara m"
type textarea "x"
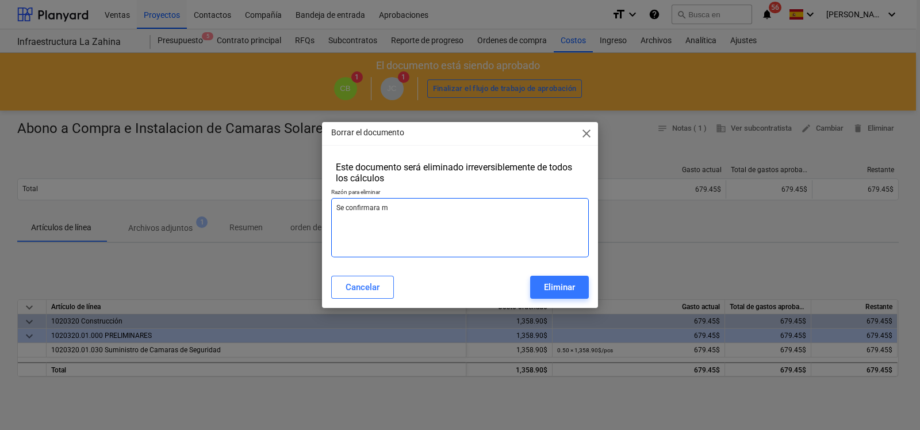
type textarea "Se confirmara mo"
type textarea "x"
type textarea "Se confirmara mon"
type textarea "x"
type textarea "Se confirmara mont"
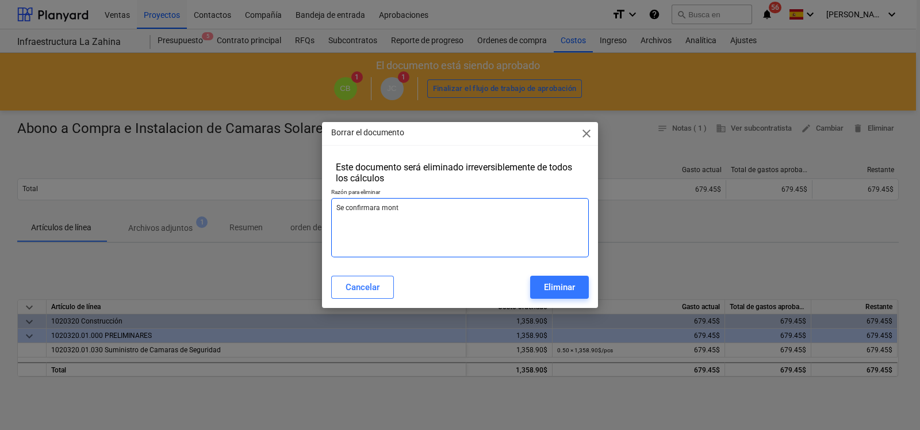
type textarea "x"
type textarea "Se confirmara monto"
type textarea "x"
type textarea "Se confirmara mont"
type textarea "x"
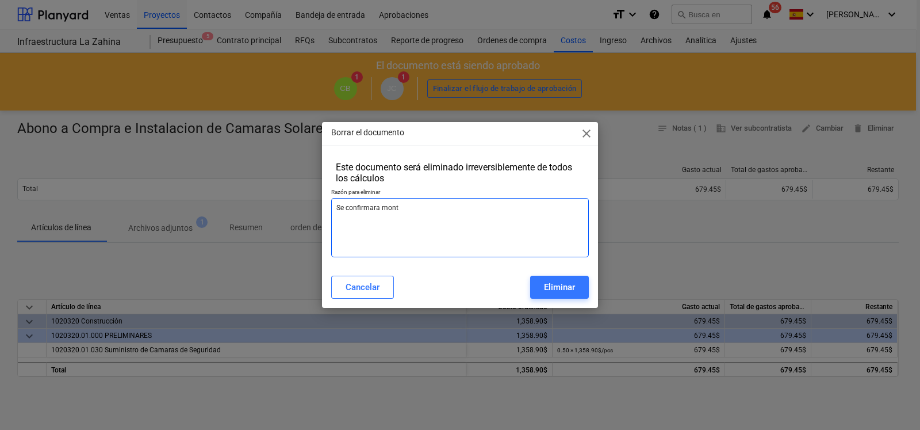
type textarea "Se confirmara mon"
type textarea "x"
type textarea "Se confirmara mo"
type textarea "x"
type textarea "Se confirmara m"
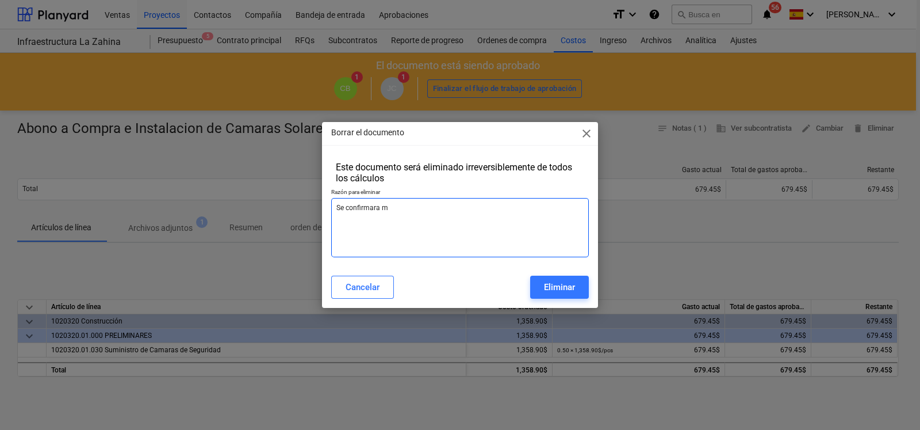
type textarea "x"
type textarea "Se confirmara"
type textarea "x"
type textarea "Se confirmara si"
type textarea "x"
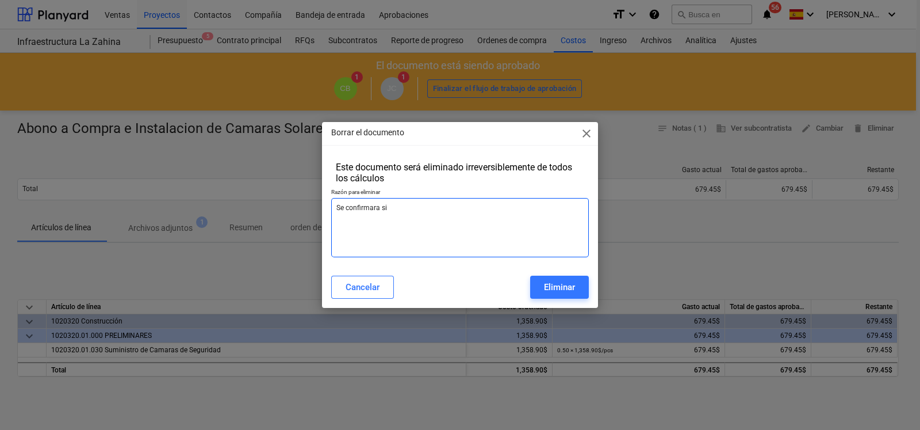
type textarea "Se confirmara si"
type textarea "x"
type textarea "Se confirmara si fu"
type textarea "x"
type textarea "Se confirmara si fun"
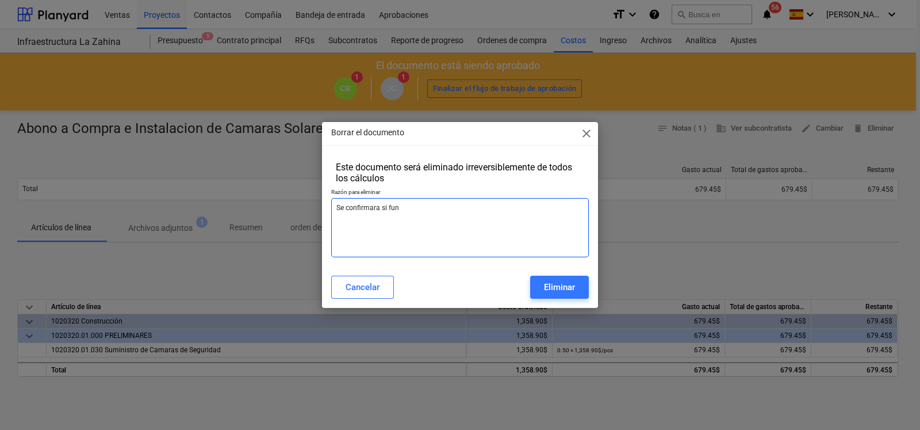
type textarea "x"
type textarea "Se confirmara si func"
type textarea "x"
type textarea "Se confirmara si funci"
type textarea "x"
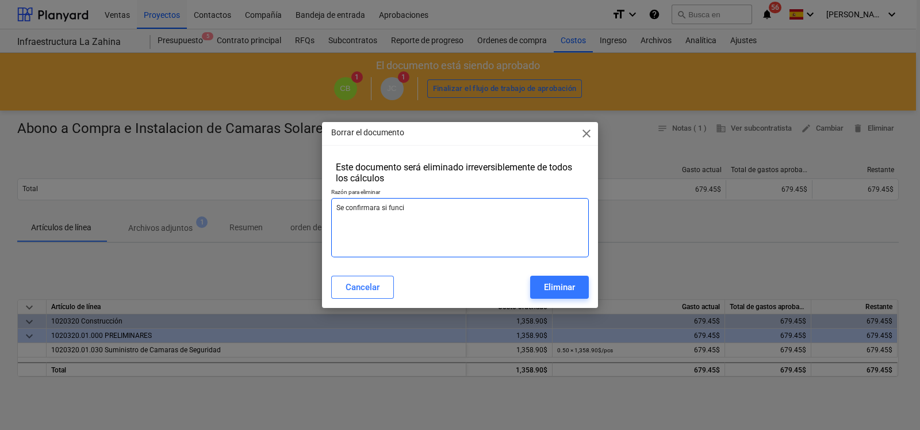
type textarea "Se confirmara si funcio"
type textarea "x"
type textarea "Se confirmara si funcion"
type textarea "x"
type textarea "Se confirmara si funciona"
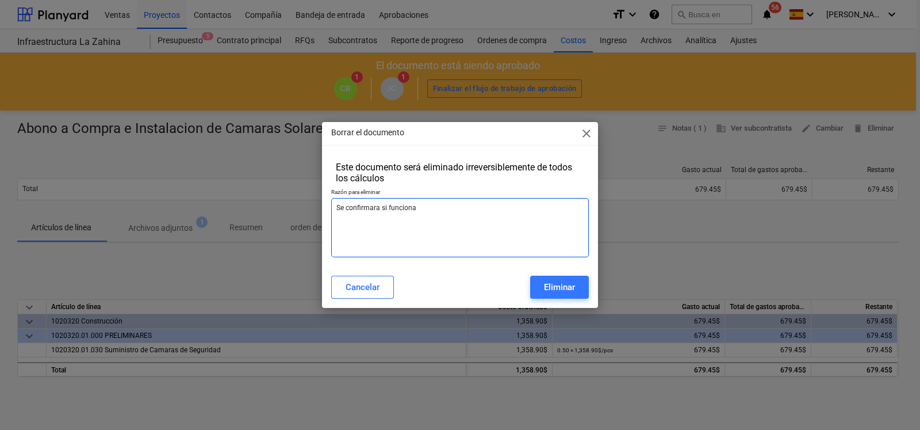
type textarea "x"
type textarea "Se confirmara si funciona"
type textarea "x"
type textarea "Se confirmara si funciona c"
type textarea "x"
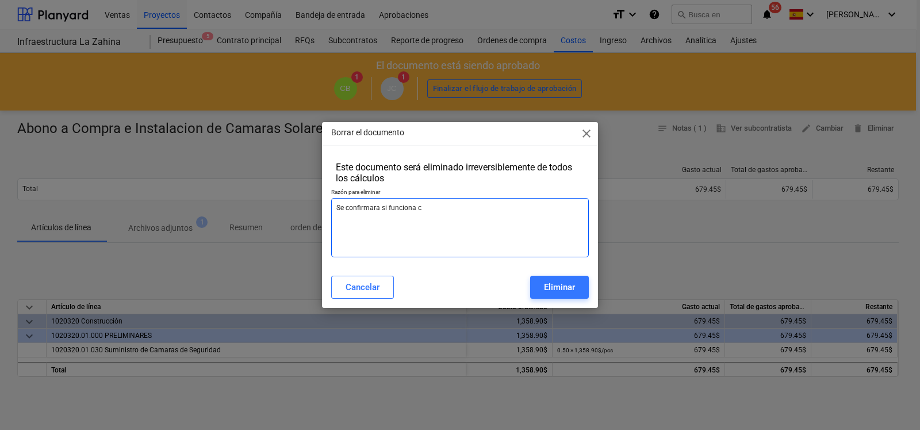
type textarea "Se confirmara si funciona co"
type textarea "x"
type textarea "Se confirmara si funciona con"
type textarea "x"
type textarea "Se confirmara si funciona con"
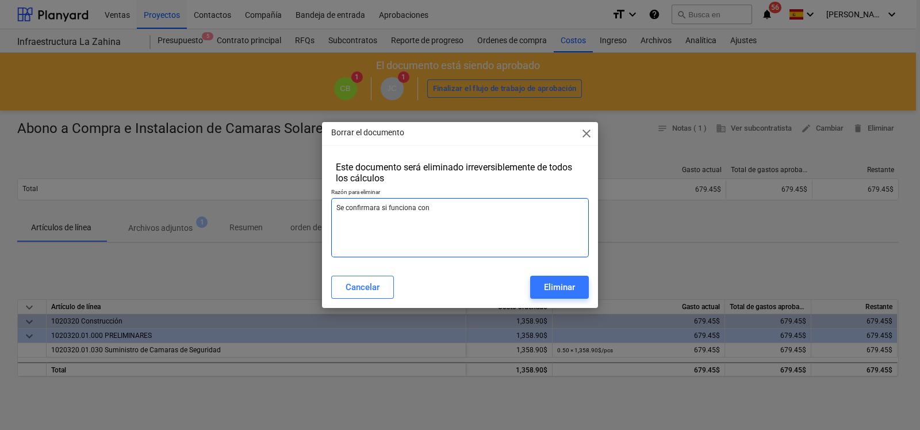
type textarea "x"
type textarea "Se confirmara si funciona con W"
type textarea "x"
type textarea "Se confirmara si funciona con WI"
type textarea "x"
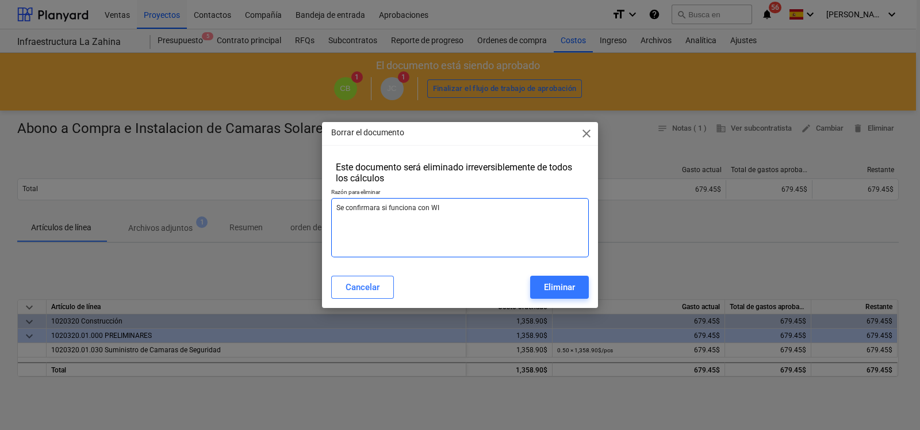
type textarea "Se confirmara si funciona con WID"
type textarea "x"
type textarea "Se confirmara si funciona con WIDI"
type textarea "x"
type textarea "Se confirmara si funciona con WID"
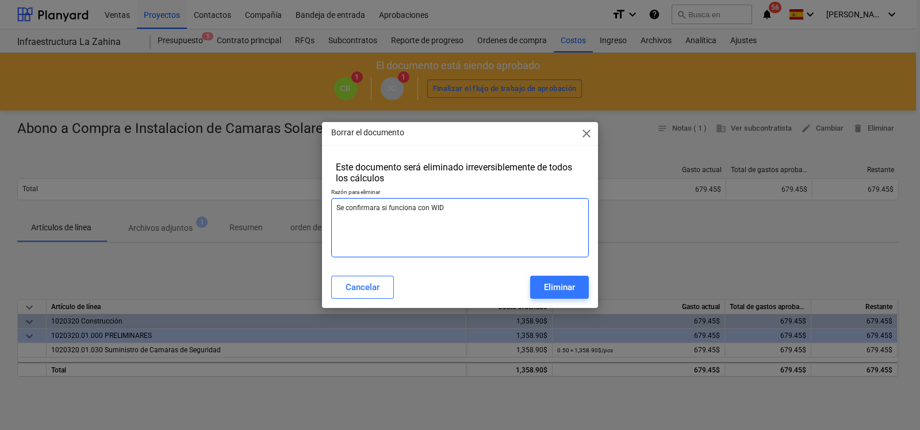
type textarea "x"
type textarea "Se confirmara si funciona con WI"
type textarea "x"
type textarea "Se confirmara si funciona con WIF"
type textarea "x"
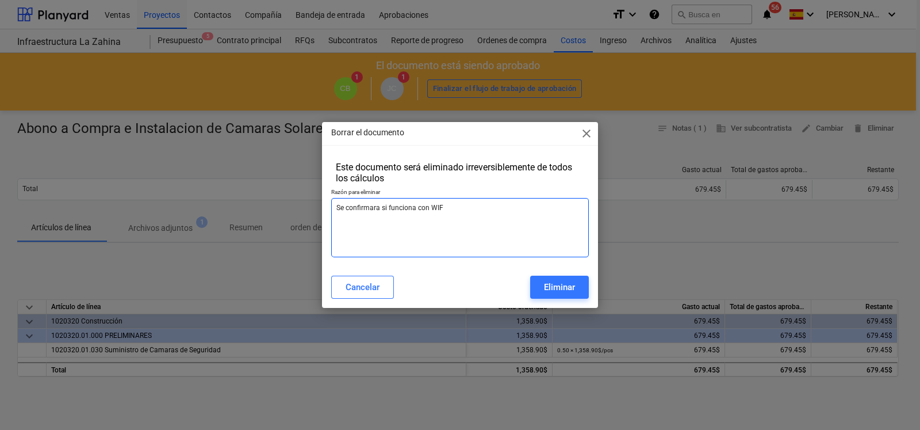
type textarea "Se confirmara si funciona con WIFI"
type textarea "x"
type textarea "Se confirmara si funciona con WIFI"
click at [551, 285] on div "Eliminar" at bounding box center [559, 287] width 31 height 15
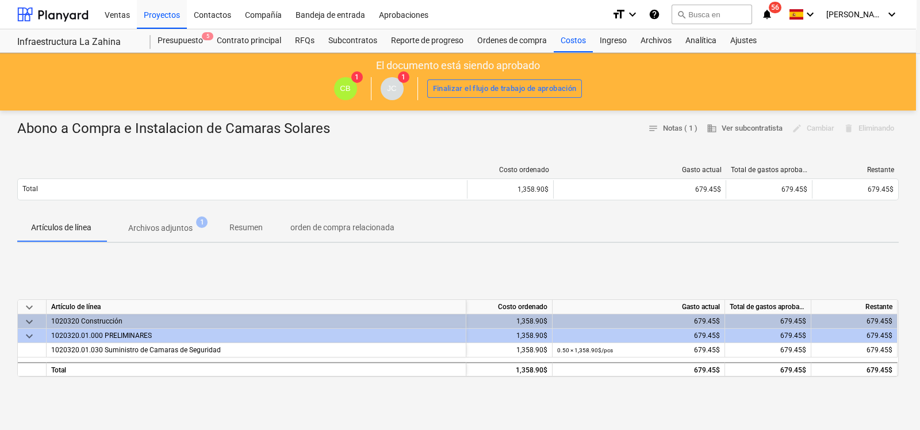
type textarea "x"
